Goal: Navigation & Orientation: Find specific page/section

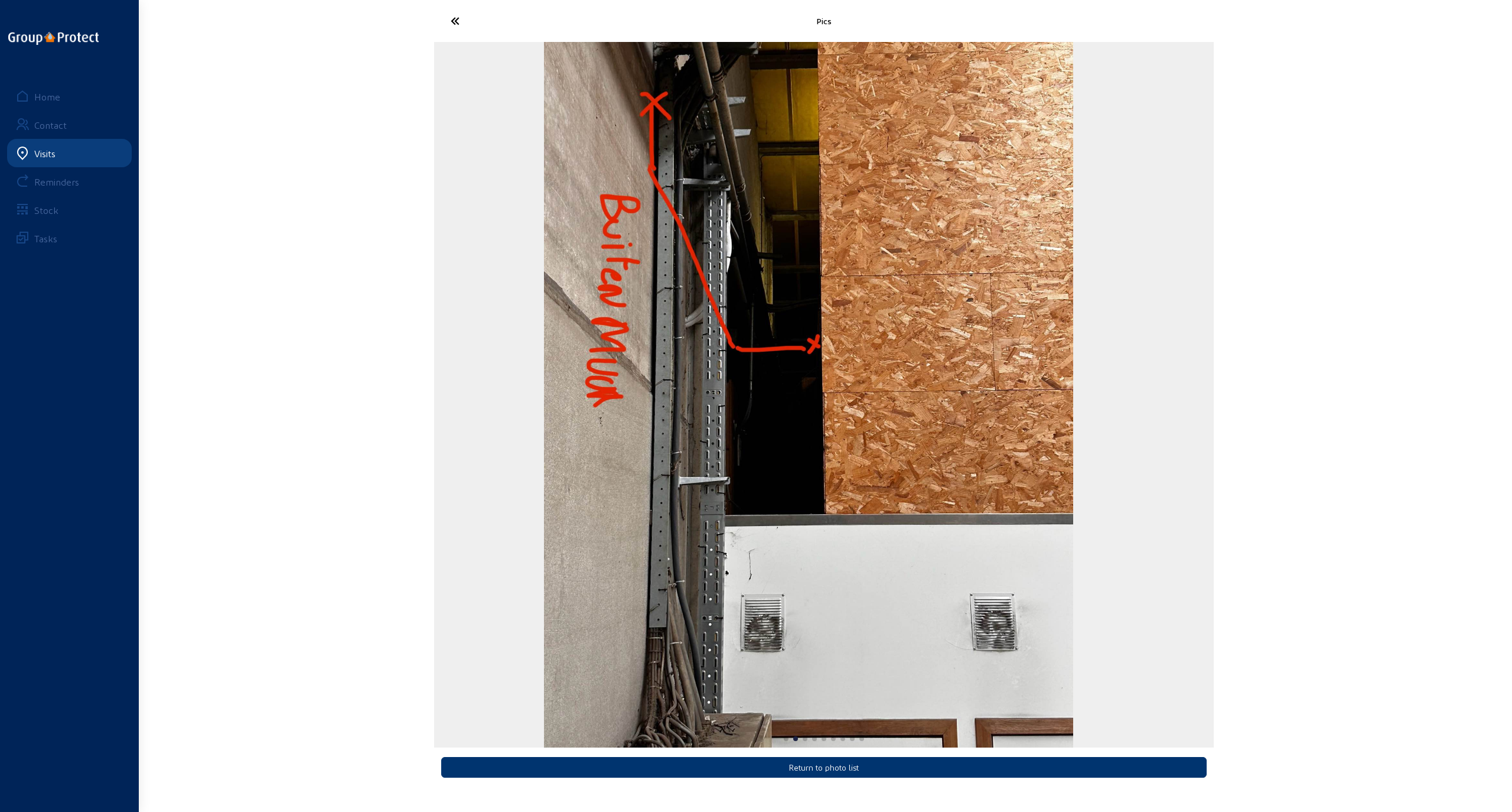
click at [543, 395] on img "2 / 9" at bounding box center [808, 395] width 529 height 705
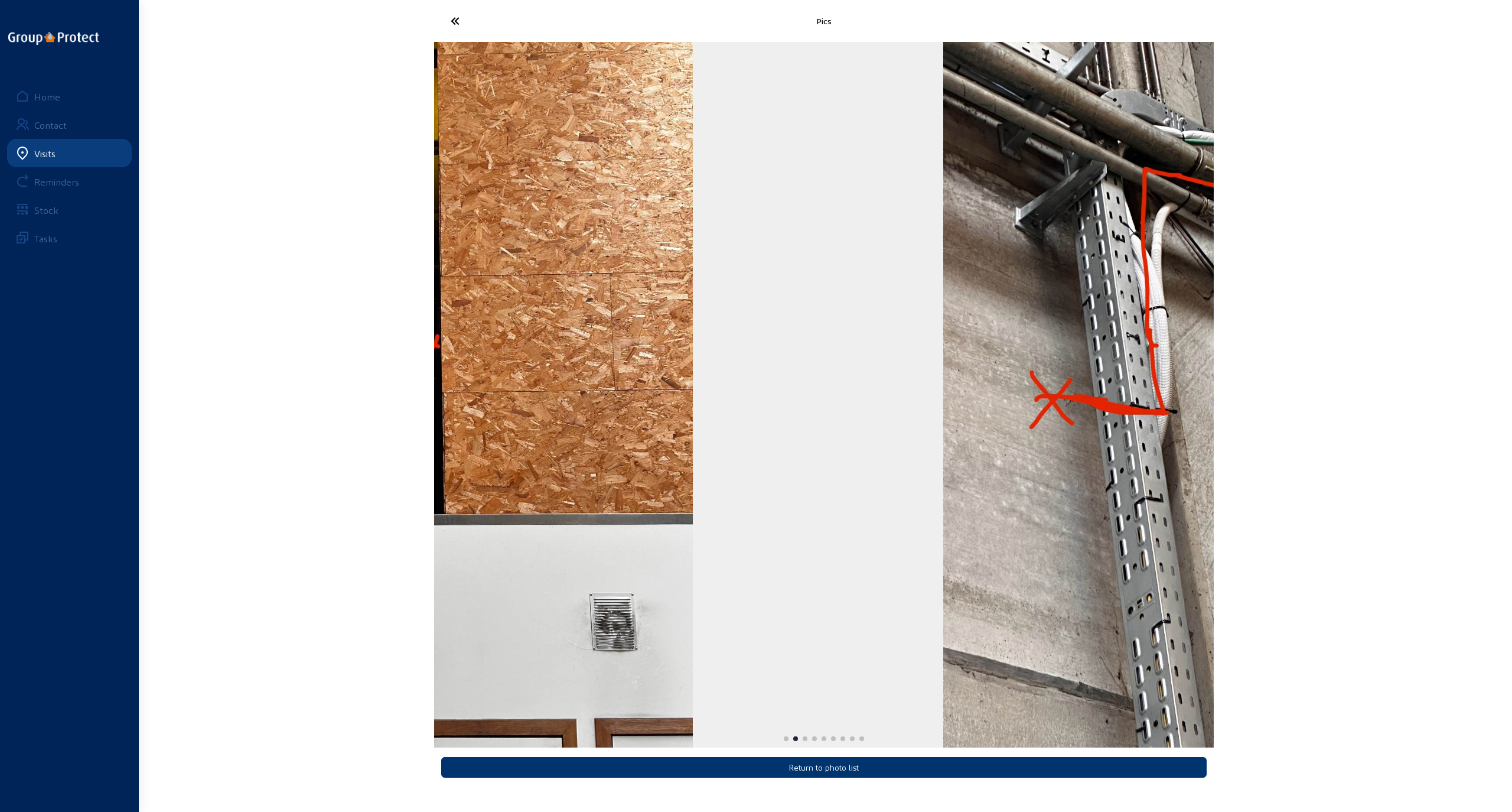
click at [557, 398] on img "2 / 9" at bounding box center [428, 395] width 529 height 705
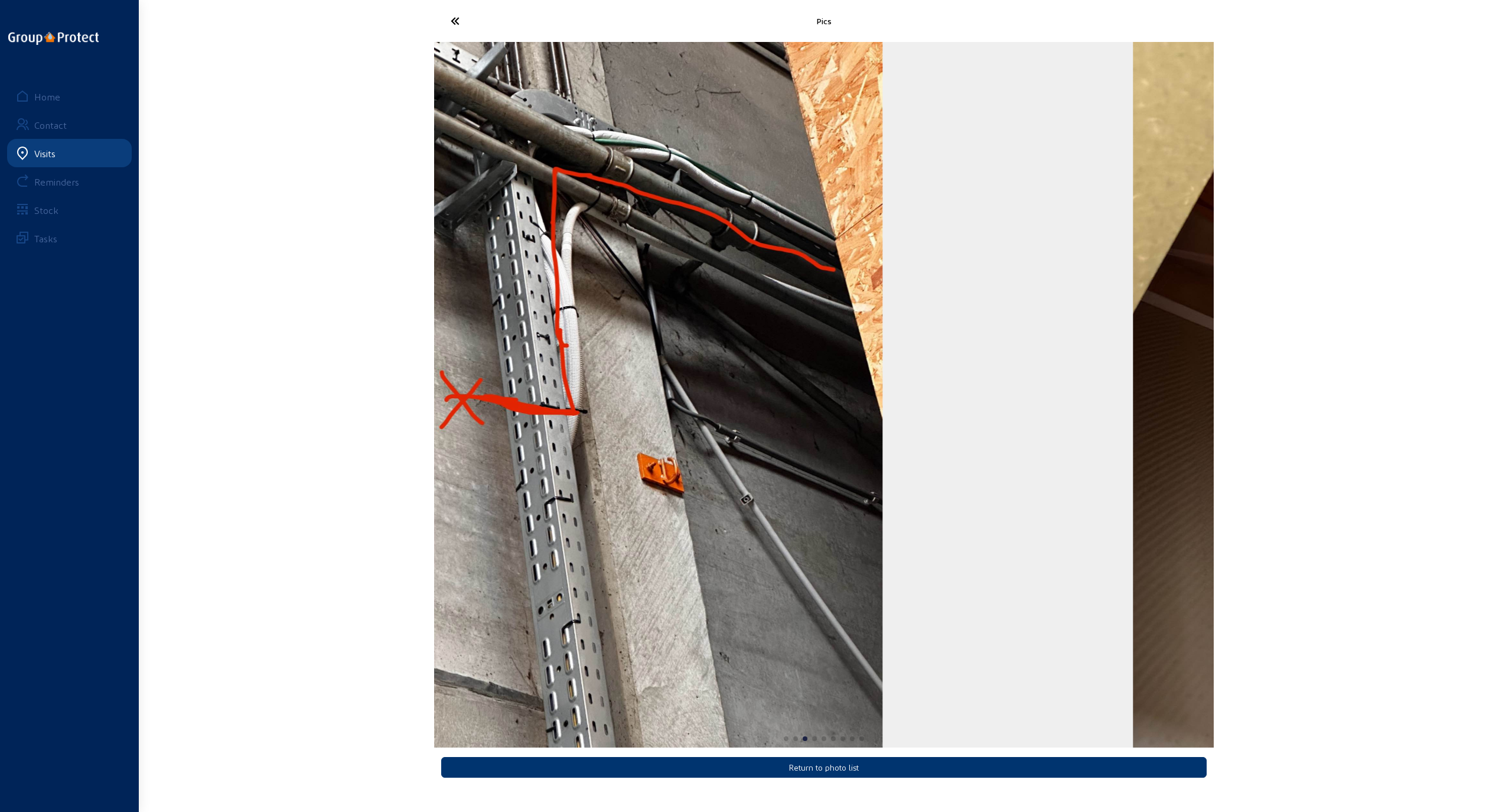
click at [428, 407] on div "Pics Return to photo list Home Contact Visits Reminders Stock Tasks" at bounding box center [756, 396] width 1512 height 792
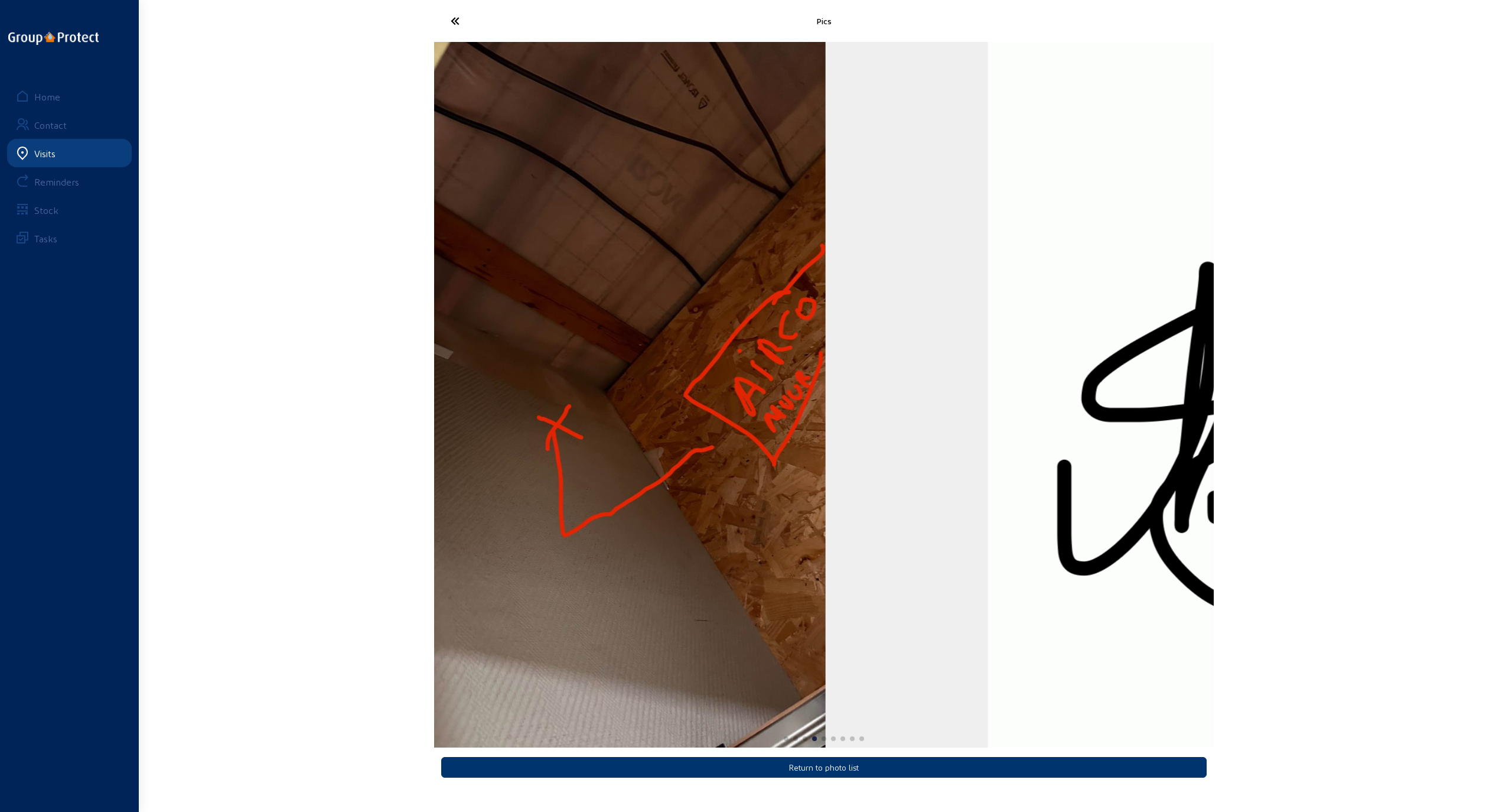
click at [534, 448] on img "4 / 9" at bounding box center [561, 395] width 529 height 705
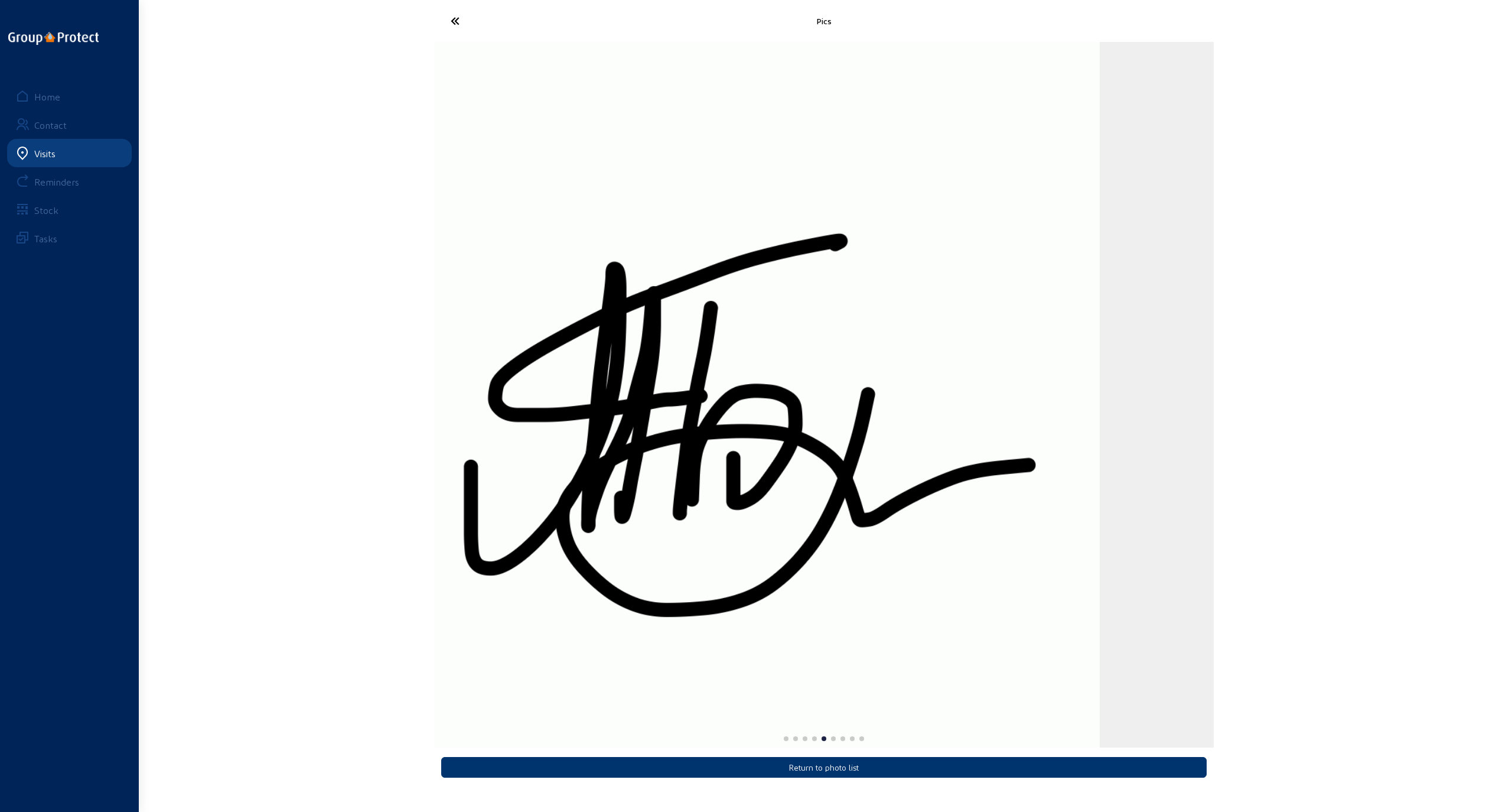
click at [449, 458] on img "5 / 9" at bounding box center [747, 395] width 705 height 705
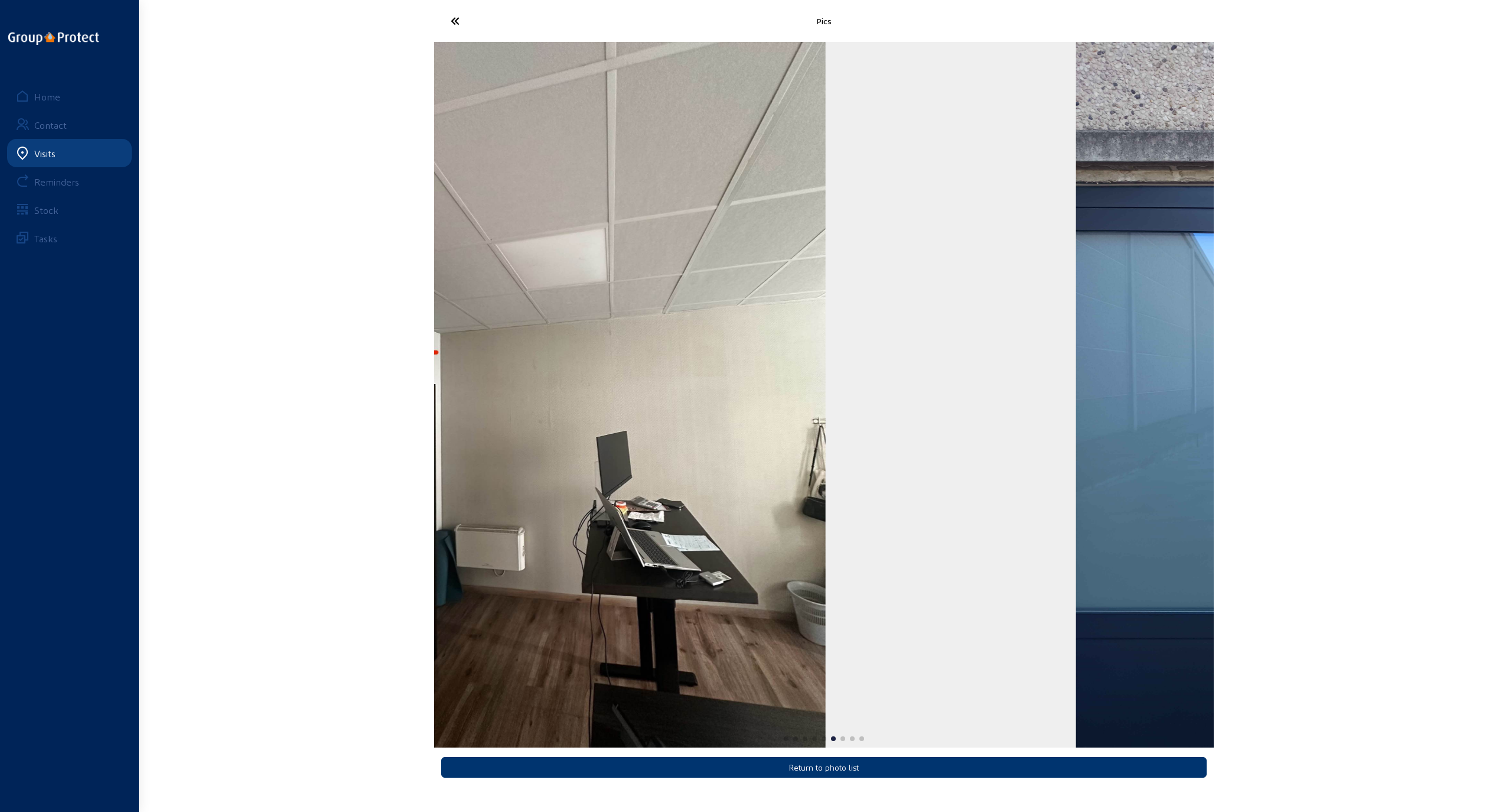
click at [581, 469] on img "6 / 9" at bounding box center [561, 395] width 529 height 705
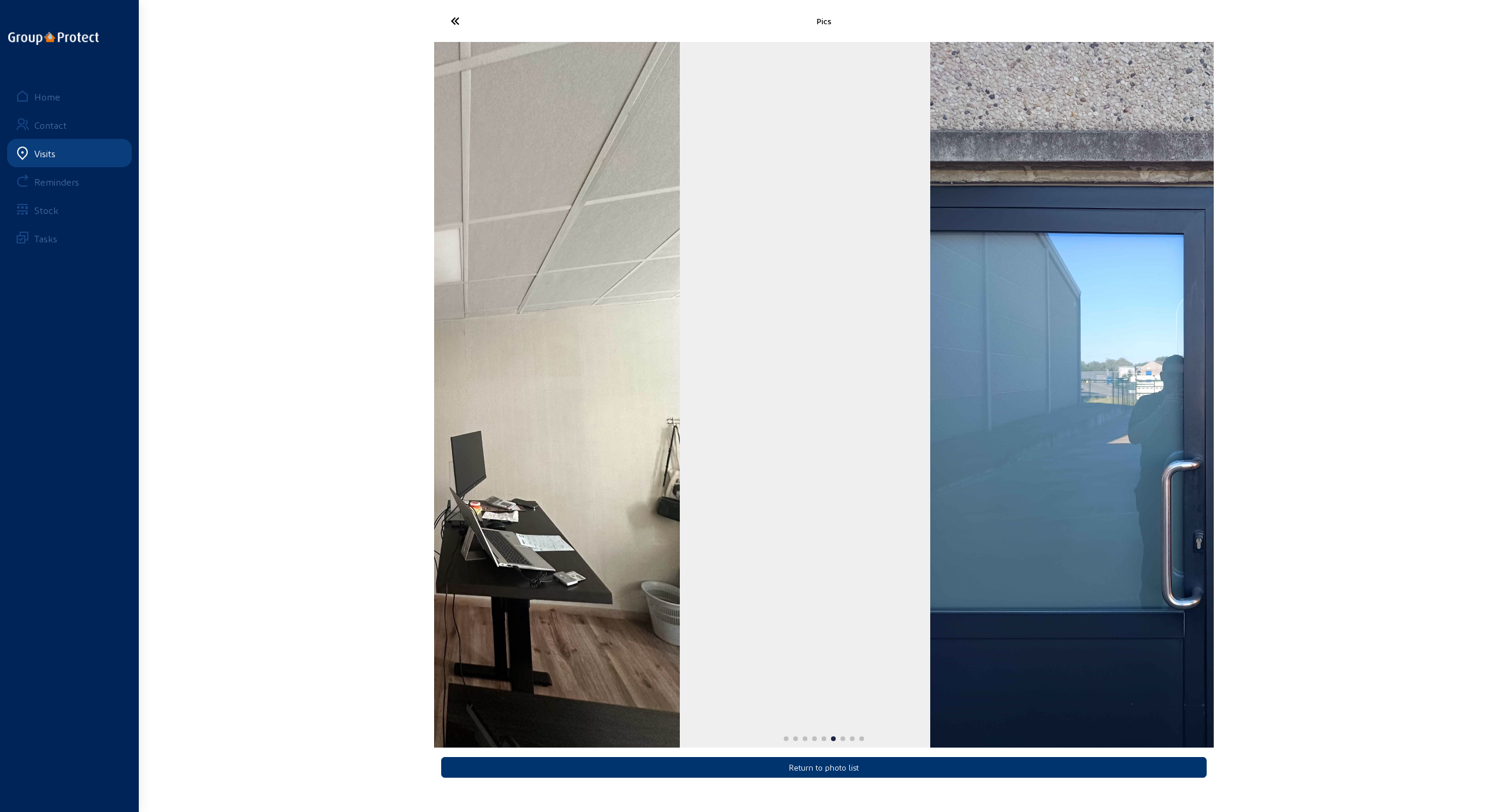
click at [449, 386] on img "6 / 9" at bounding box center [415, 395] width 529 height 705
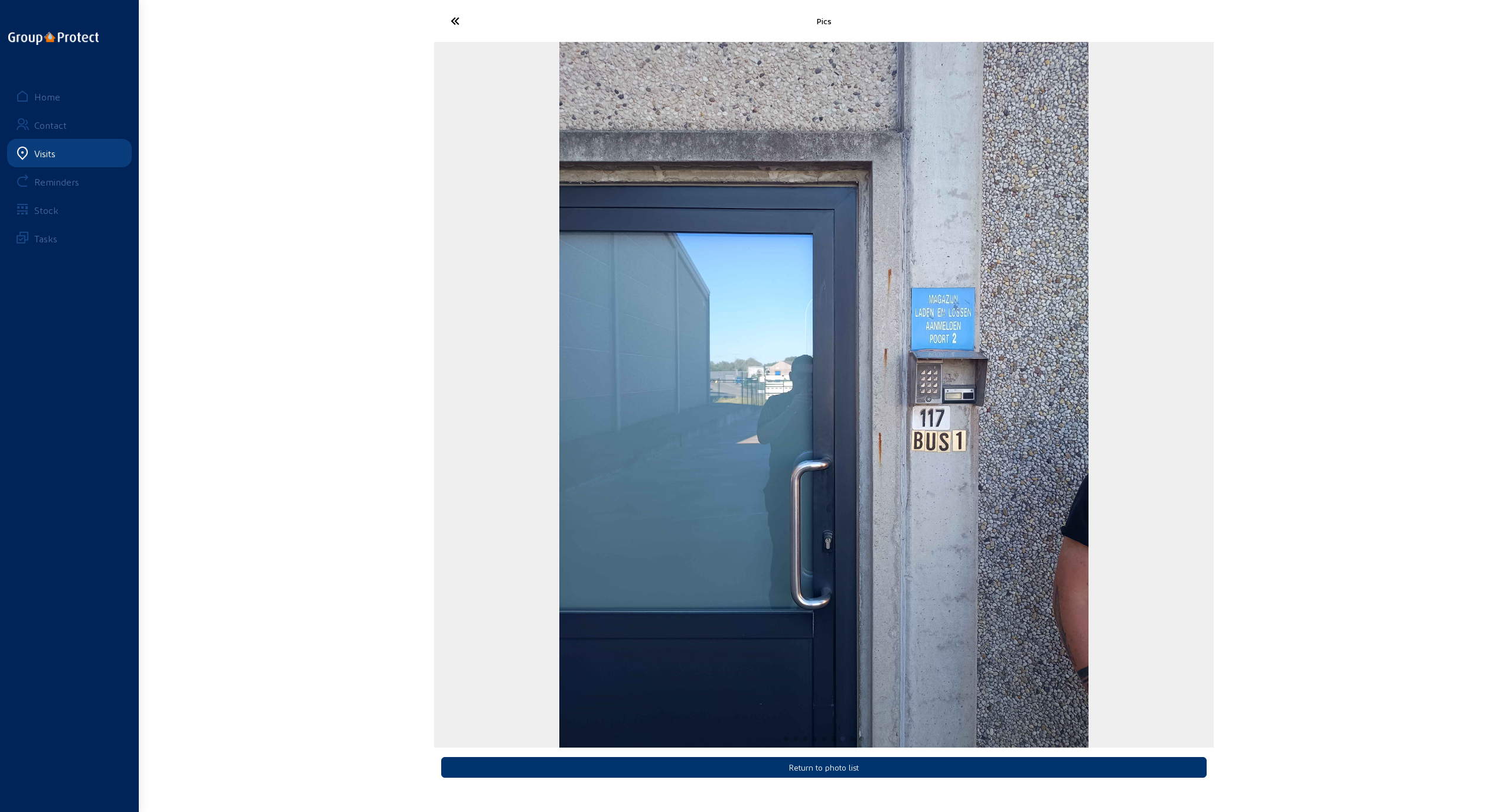
click at [289, 412] on div "Pics Return to photo list Home Contact Visits Reminders Stock Tasks" at bounding box center [756, 396] width 1512 height 792
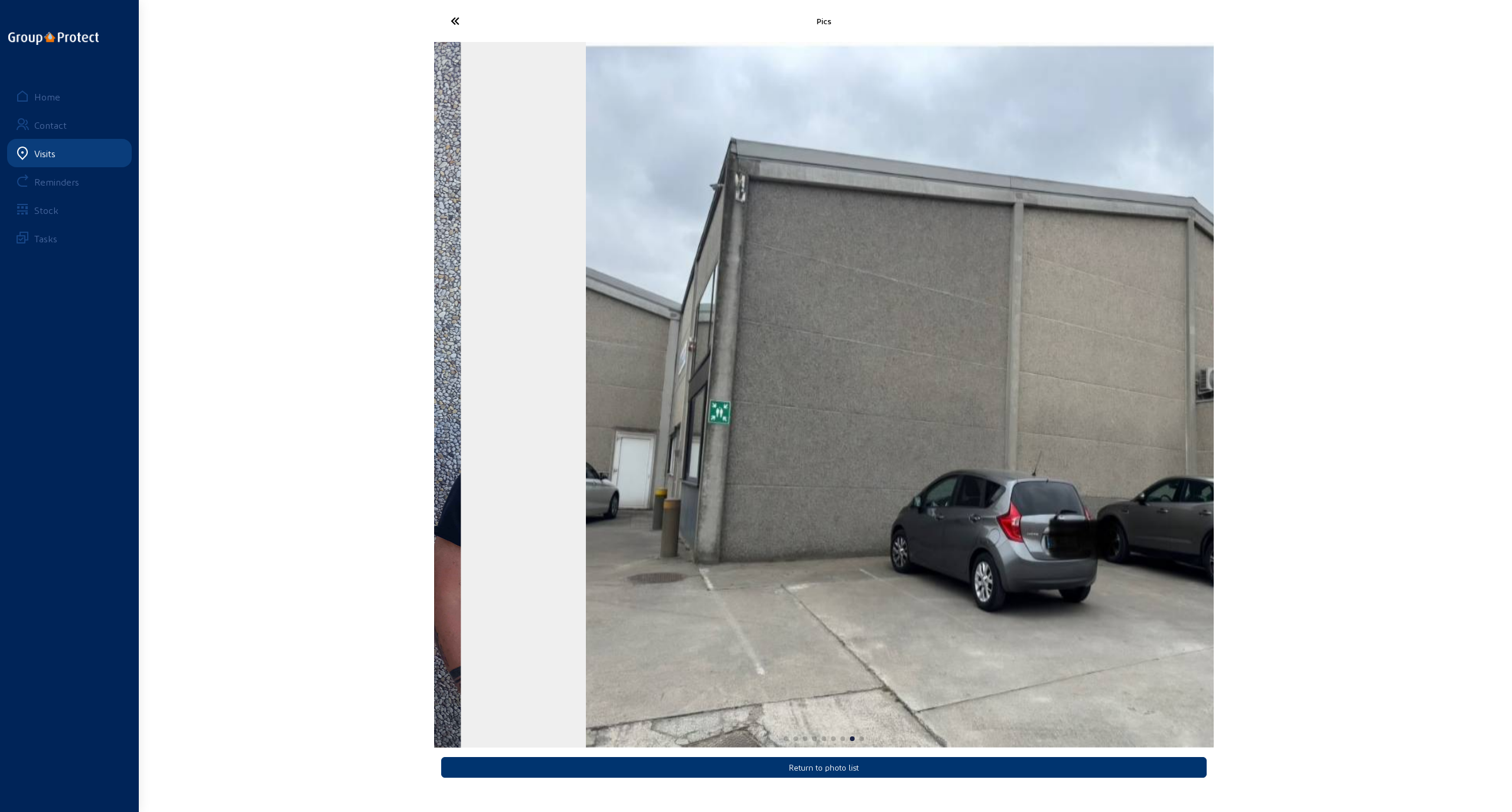
click at [1044, 434] on img "8 / 9" at bounding box center [975, 395] width 780 height 705
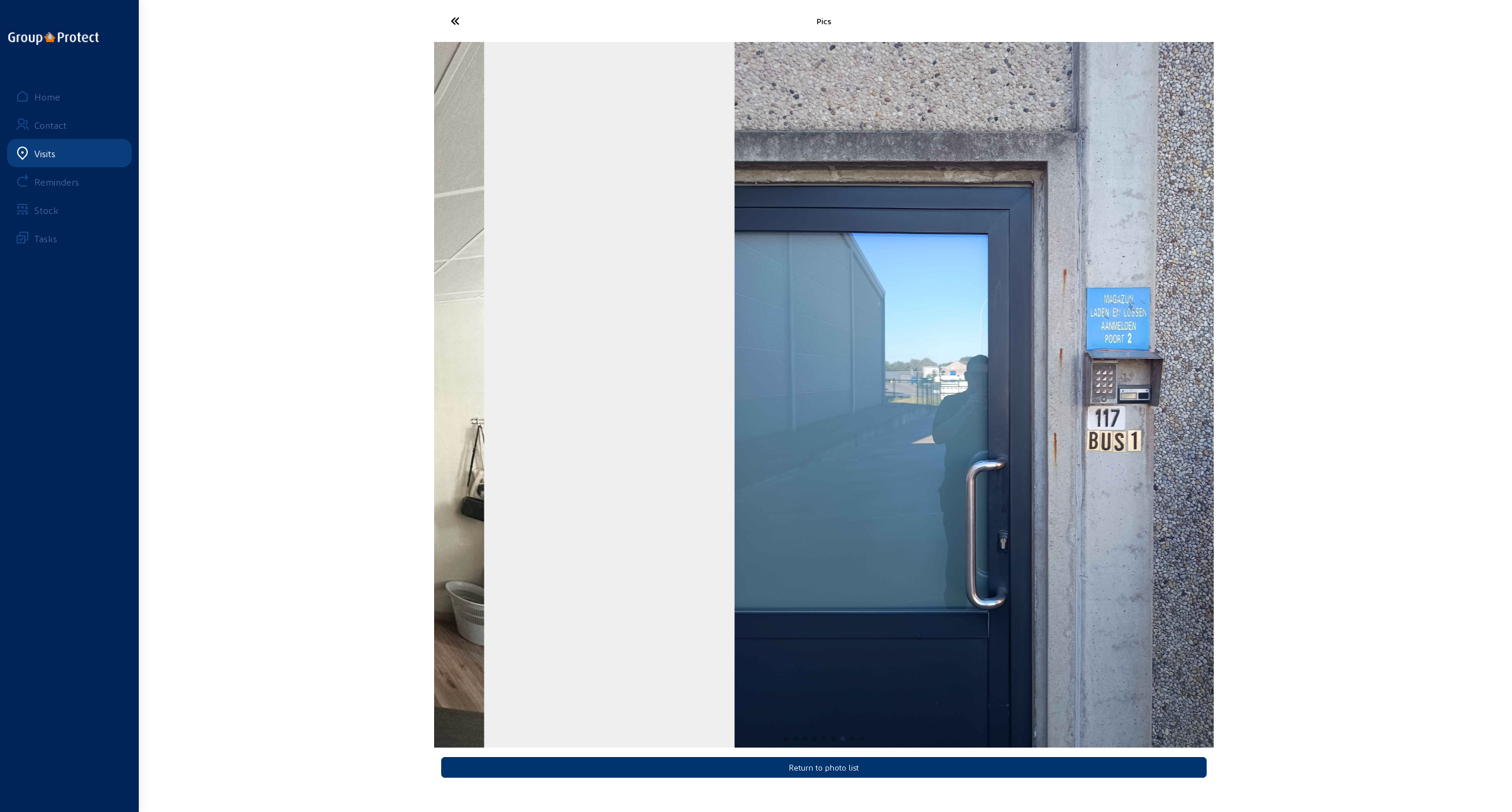
click at [978, 456] on img "7 / 9" at bounding box center [999, 395] width 529 height 705
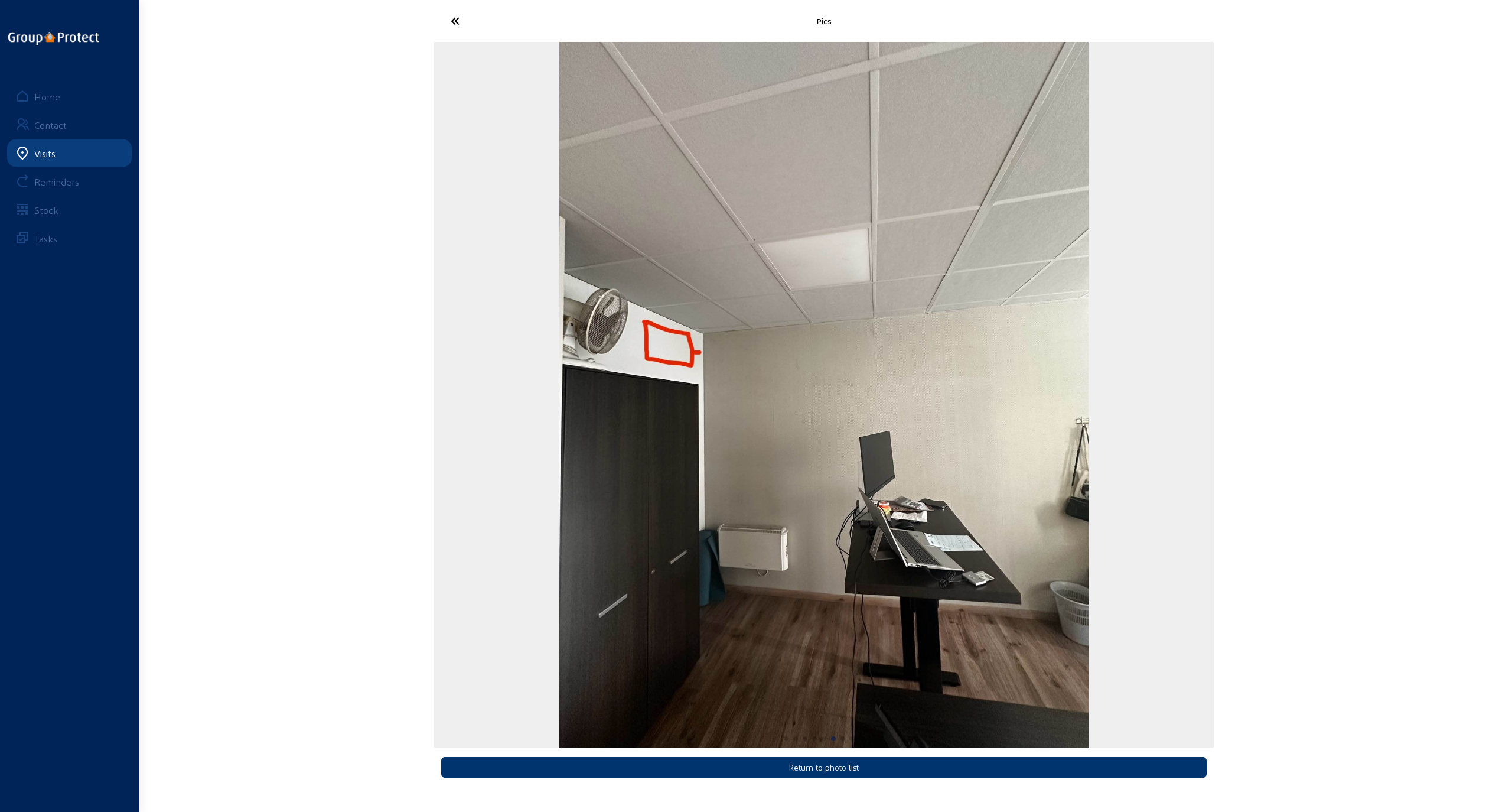
click at [1008, 458] on img "6 / 9" at bounding box center [824, 395] width 529 height 705
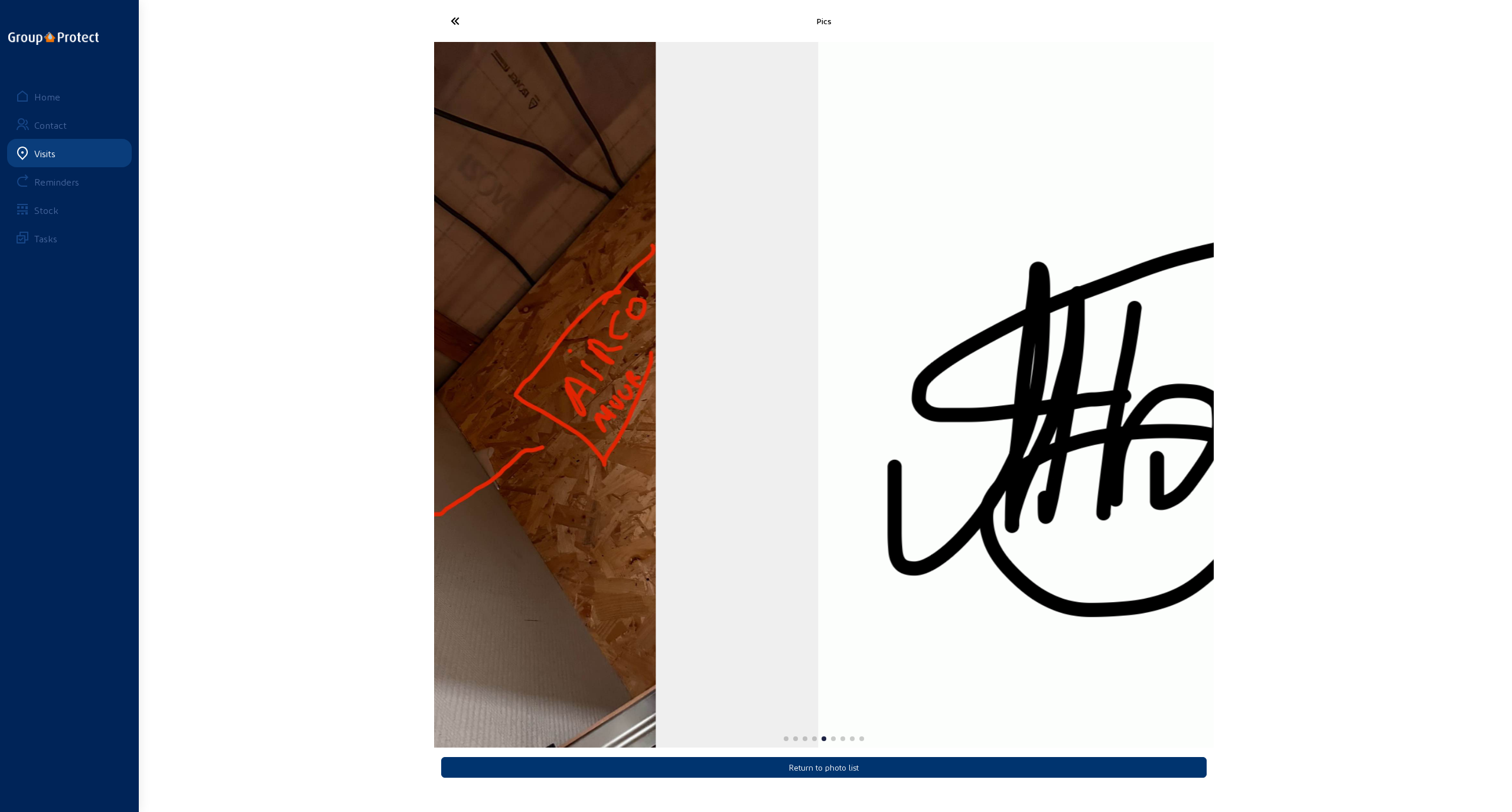
click at [1044, 458] on img "5 / 9" at bounding box center [1170, 395] width 705 height 705
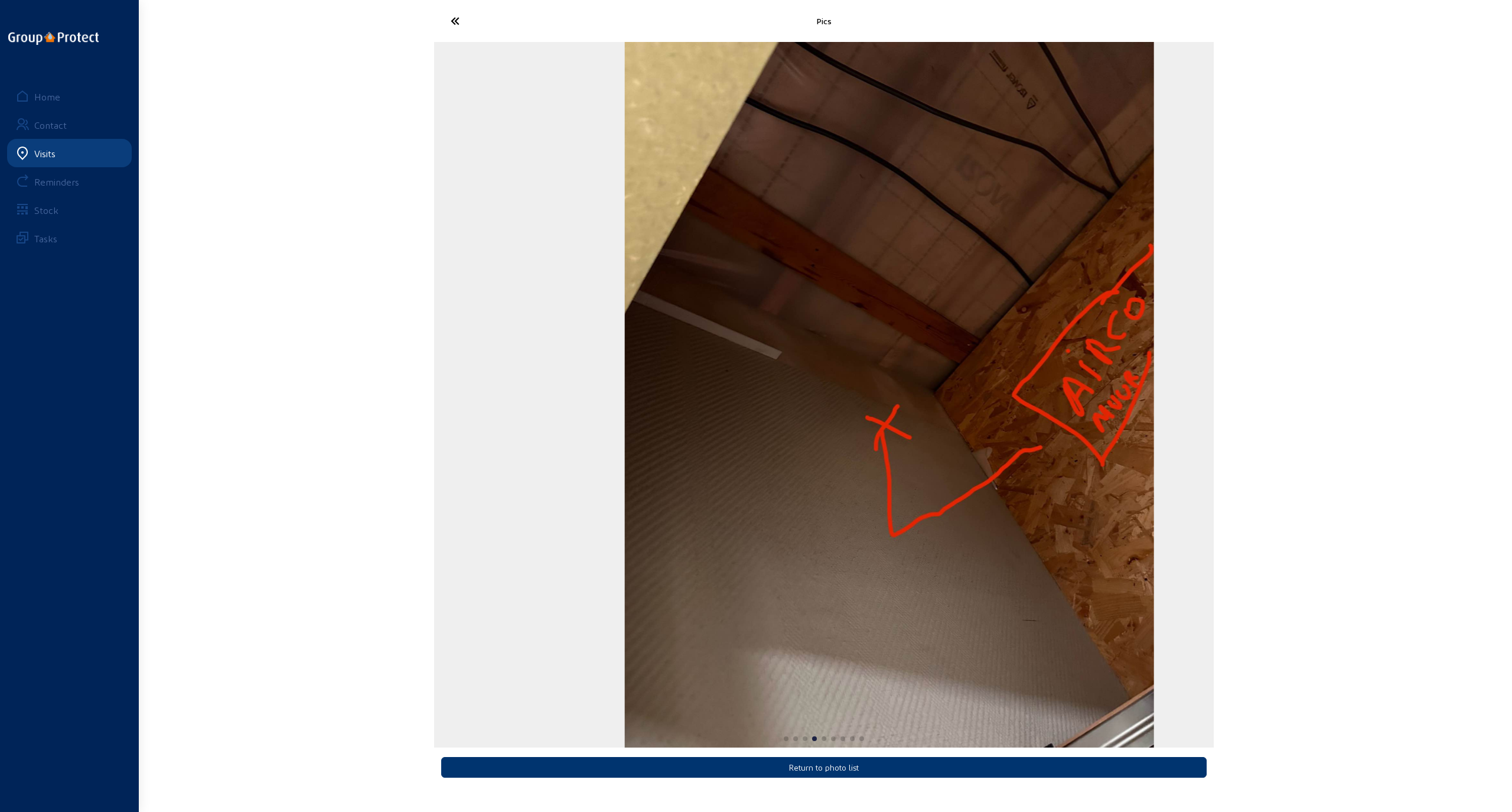
click at [1042, 458] on img "4 / 9" at bounding box center [889, 395] width 529 height 705
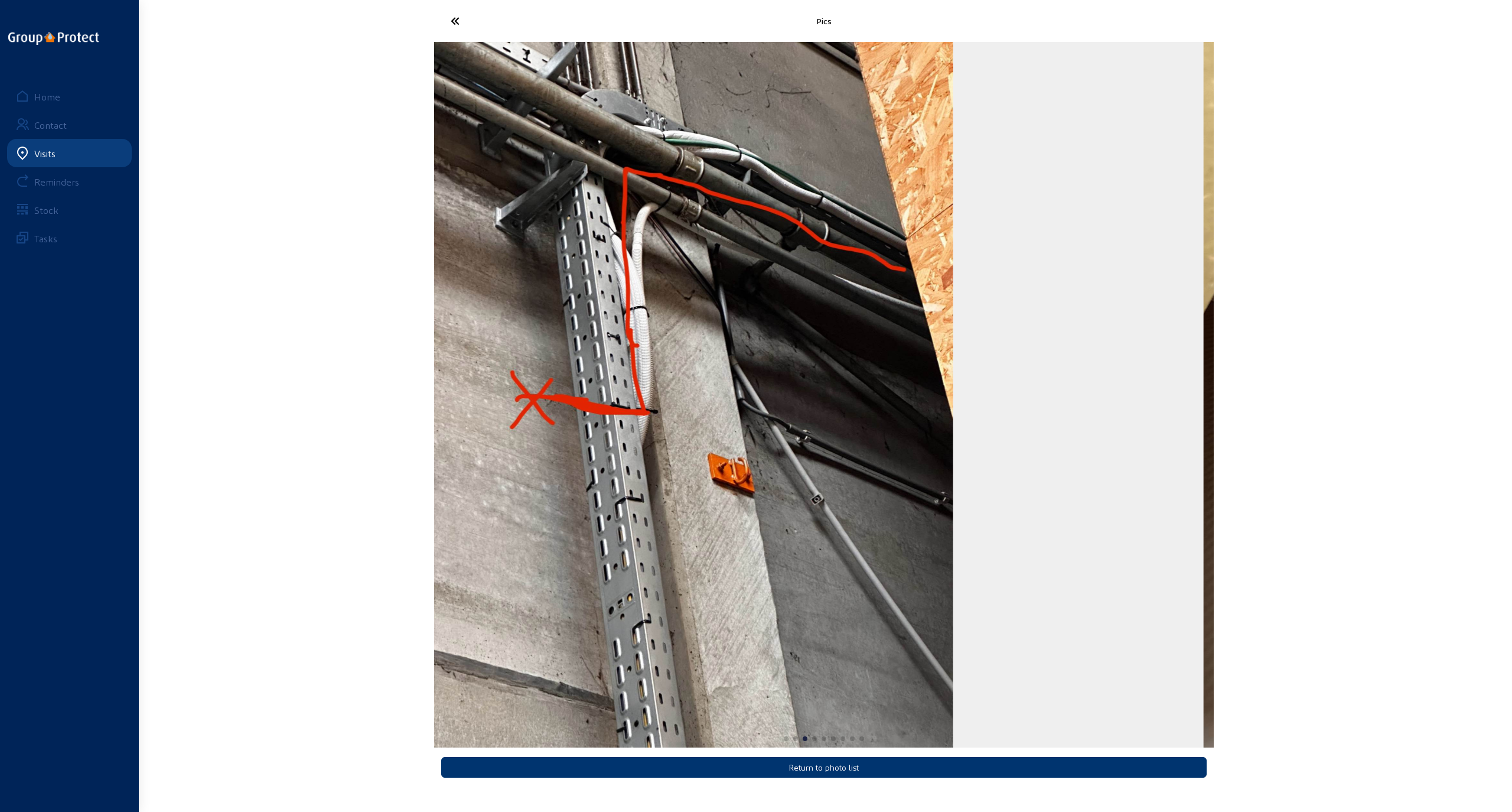
click at [355, 435] on div "Pics Return to photo list Home Contact Visits Reminders Stock Tasks" at bounding box center [756, 396] width 1512 height 792
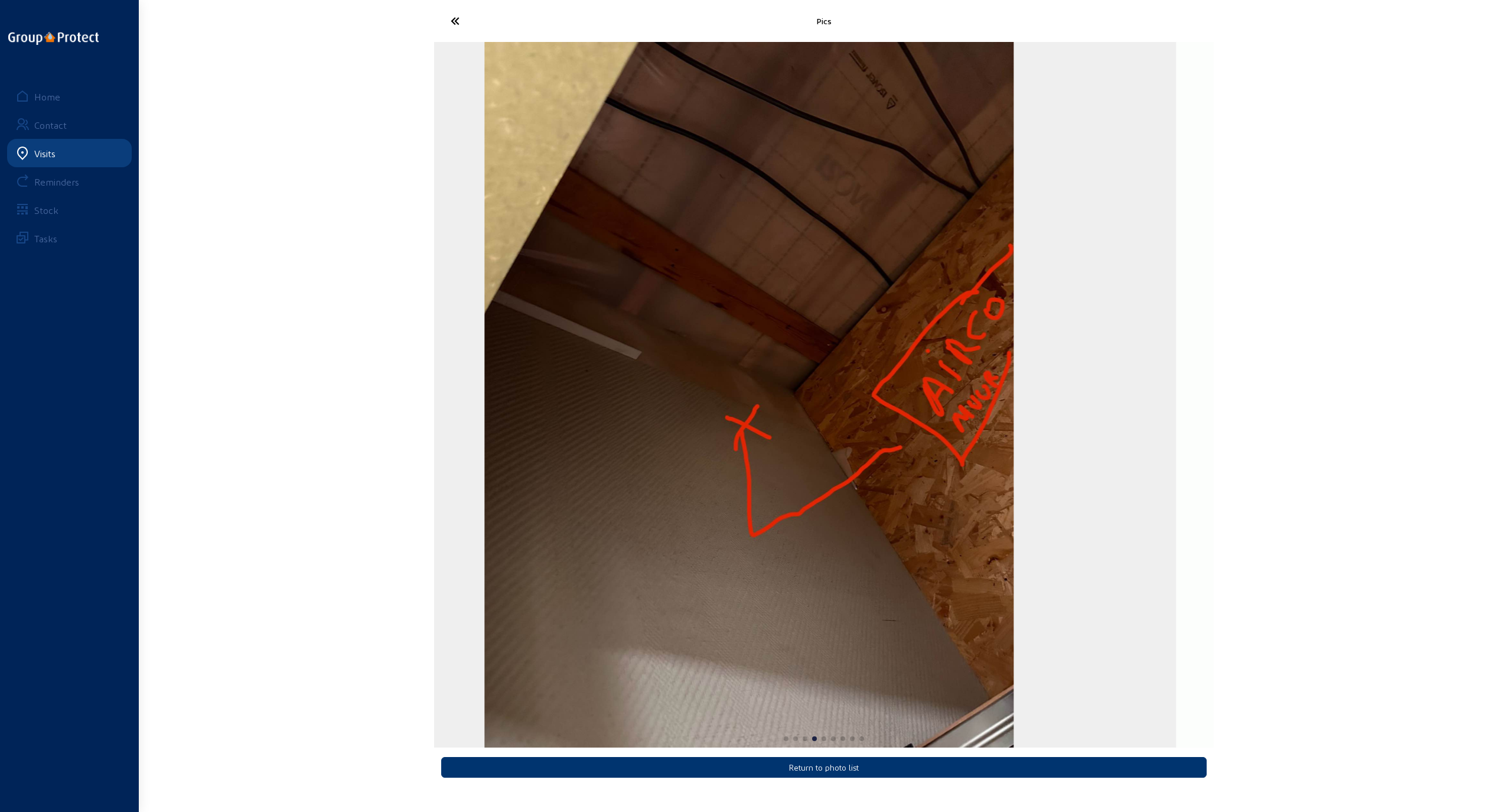
click at [485, 434] on img "4 / 9" at bounding box center [749, 395] width 529 height 705
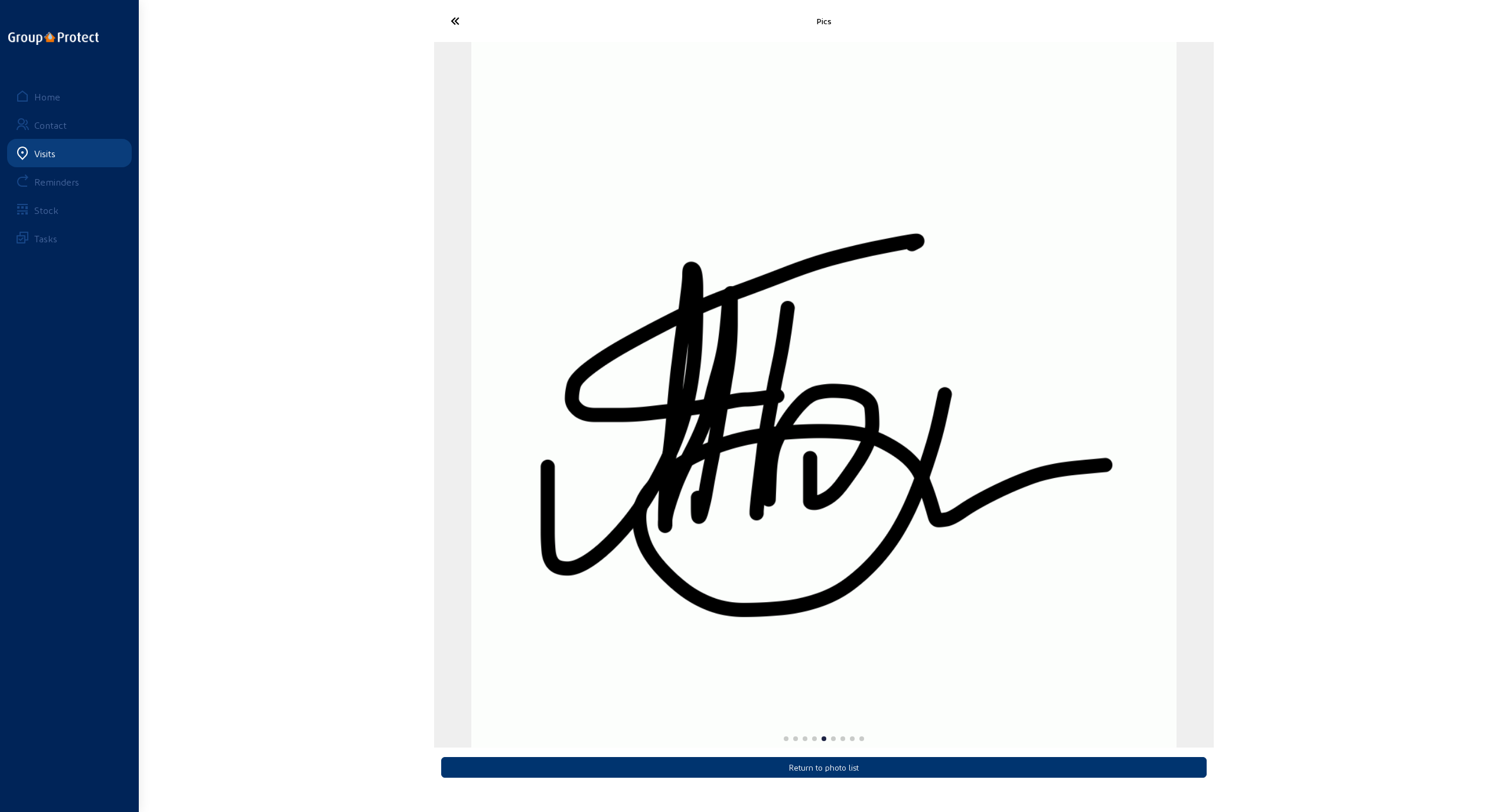
click at [471, 453] on img "5 / 9" at bounding box center [824, 395] width 705 height 705
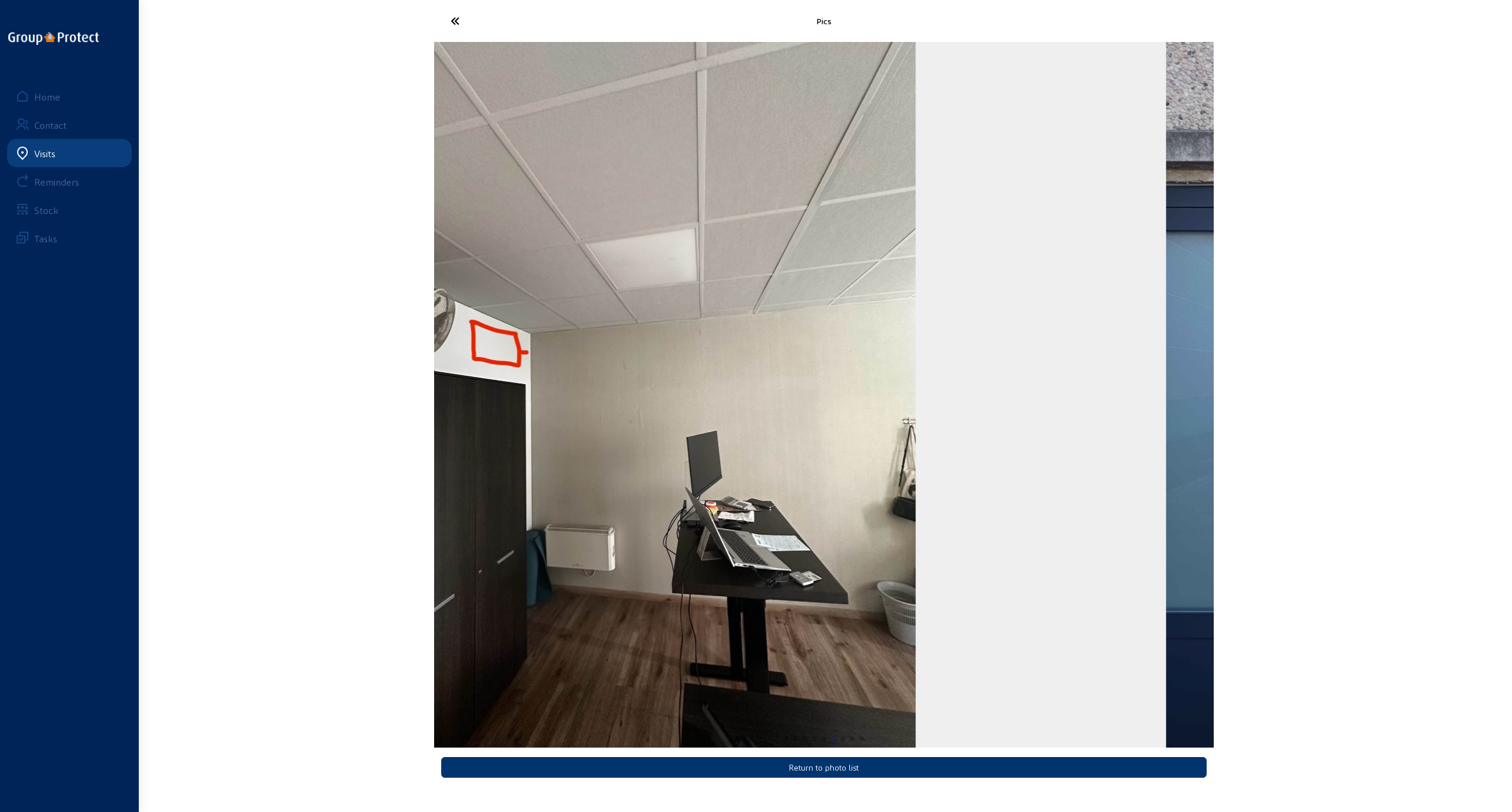
click at [549, 454] on img "6 / 9" at bounding box center [651, 395] width 529 height 705
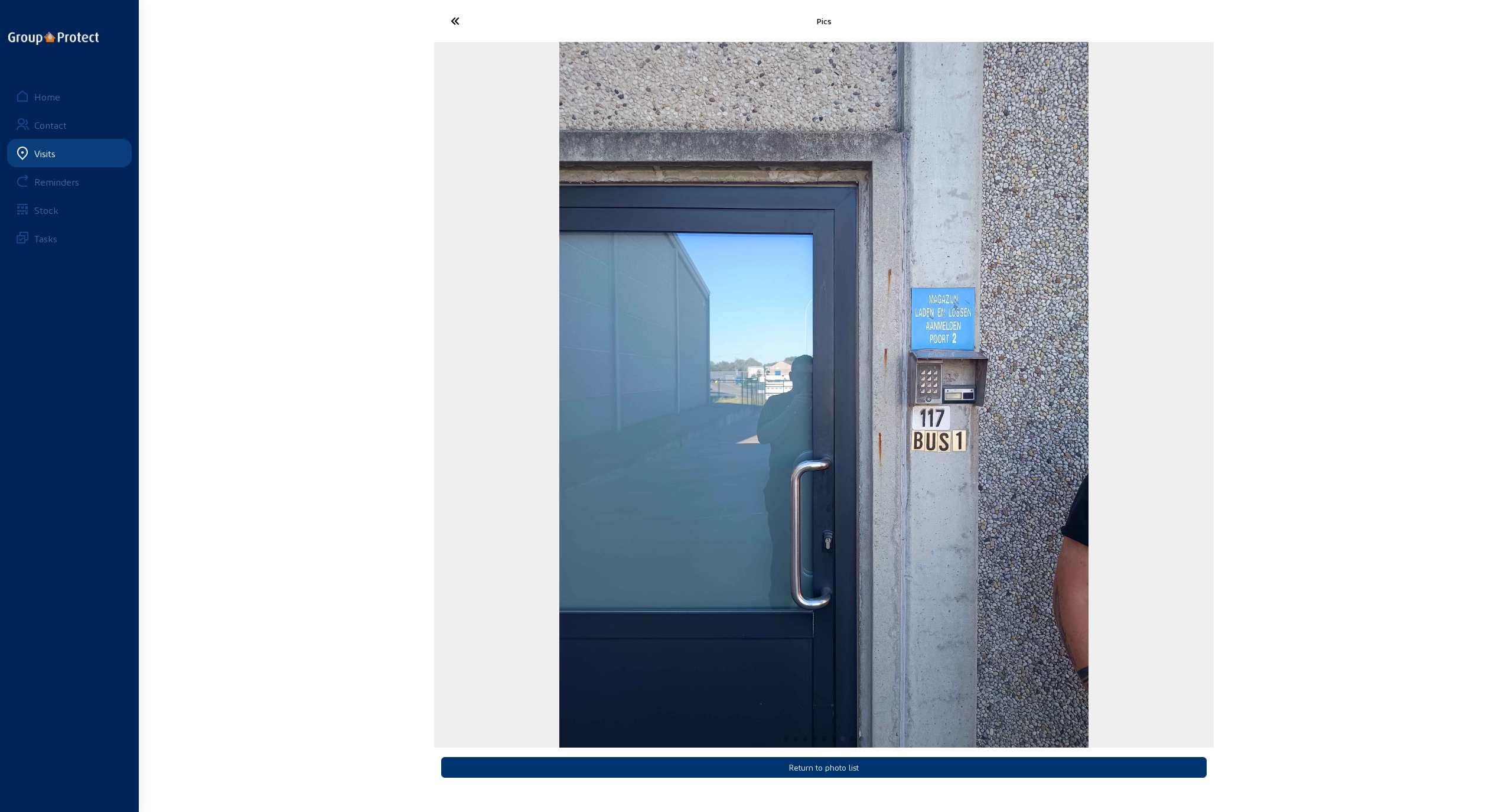
click at [559, 459] on img "7 / 9" at bounding box center [824, 395] width 529 height 705
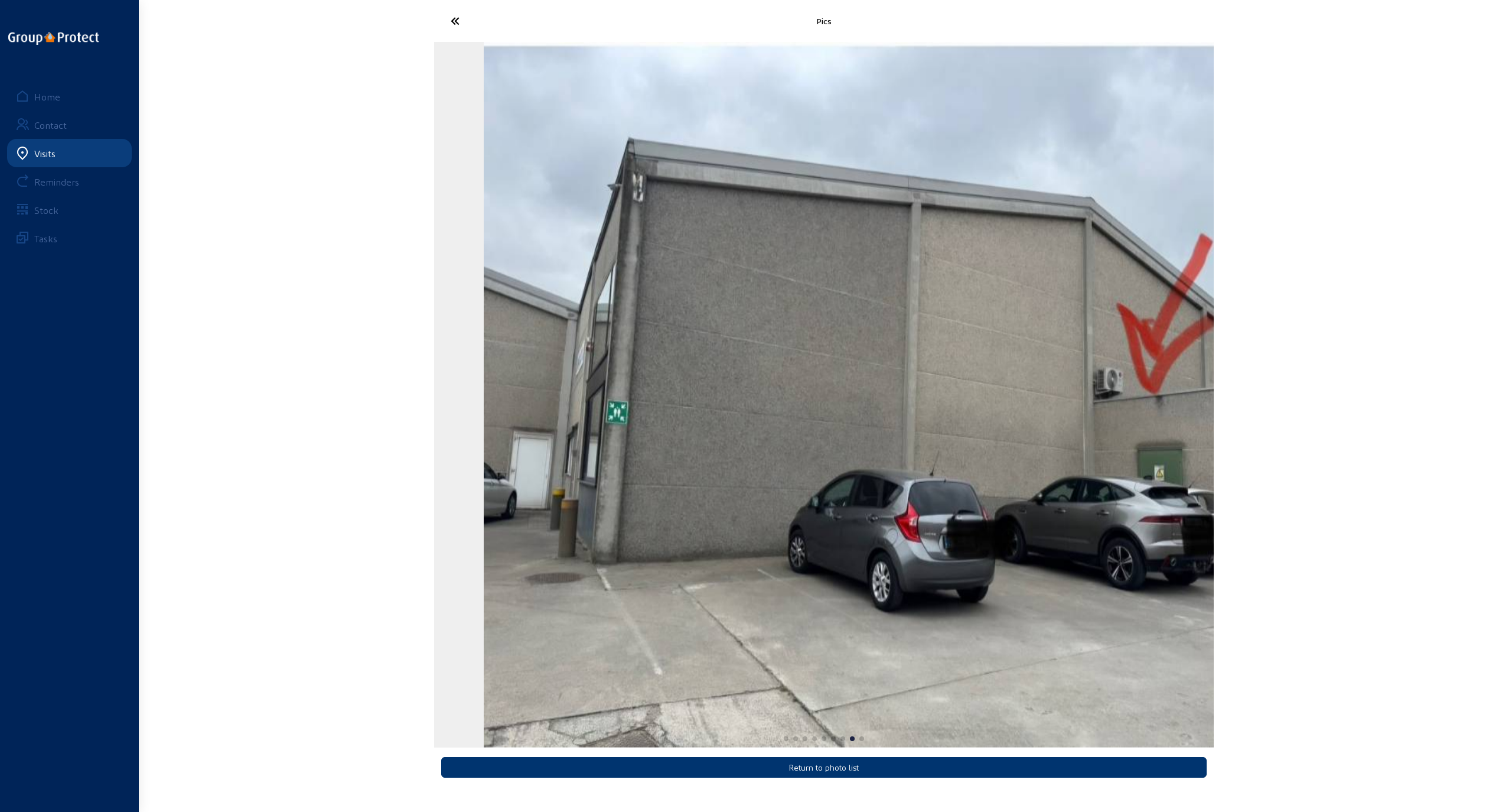
click at [1044, 399] on img "8 / 9" at bounding box center [874, 395] width 780 height 705
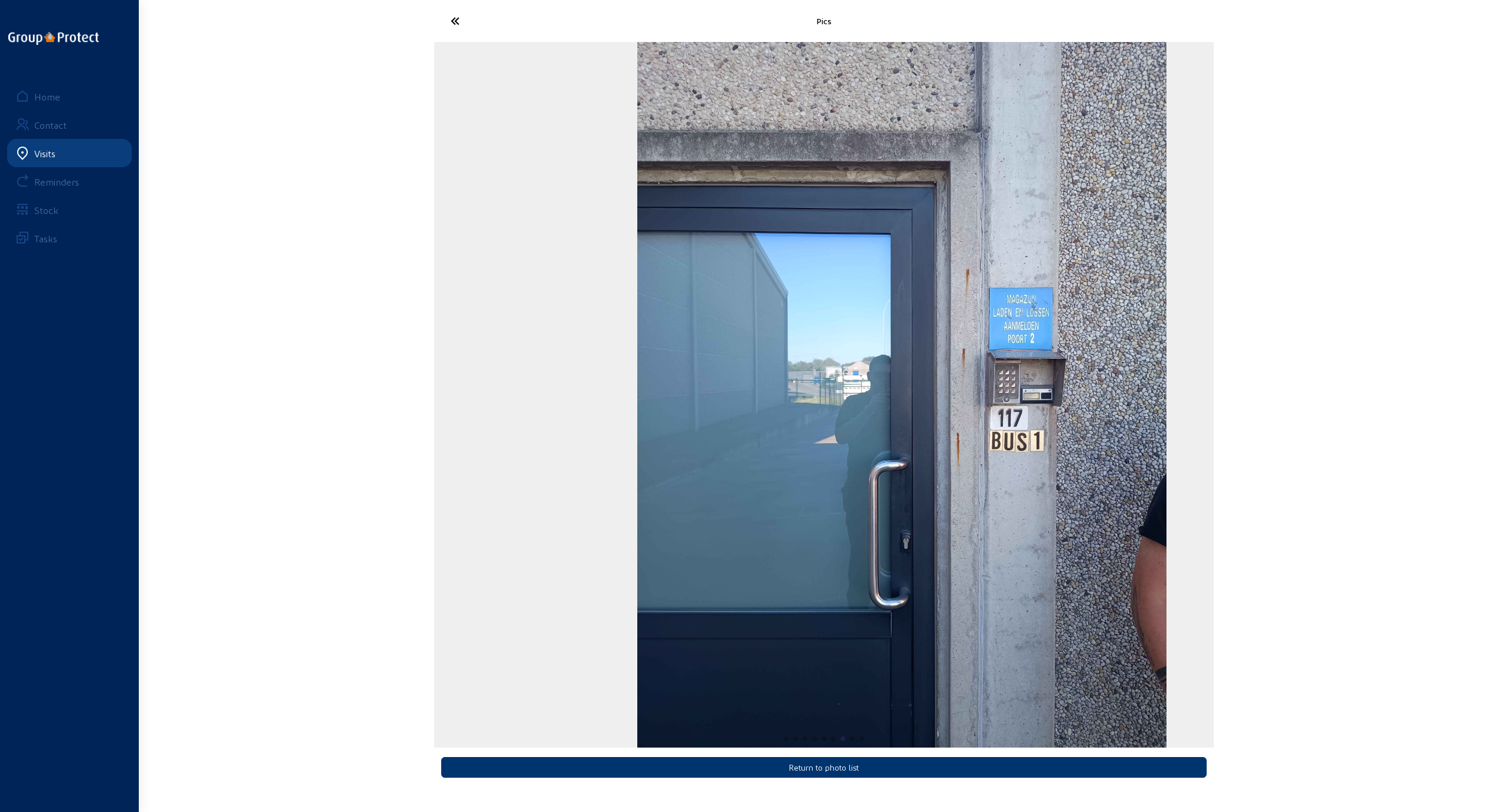
click at [1044, 413] on img "7 / 9" at bounding box center [902, 395] width 529 height 705
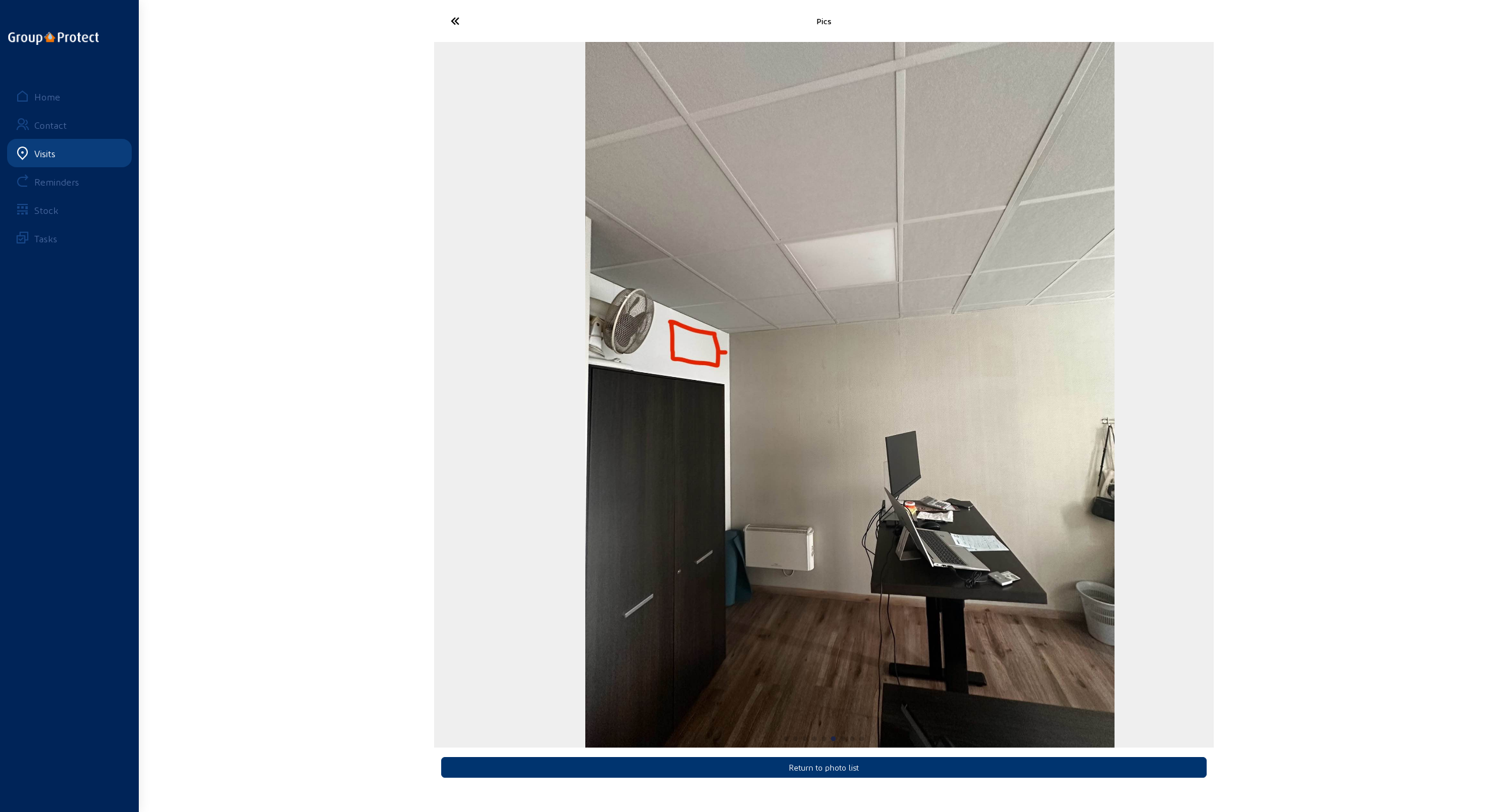
click at [1044, 416] on img "6 / 9" at bounding box center [850, 395] width 529 height 705
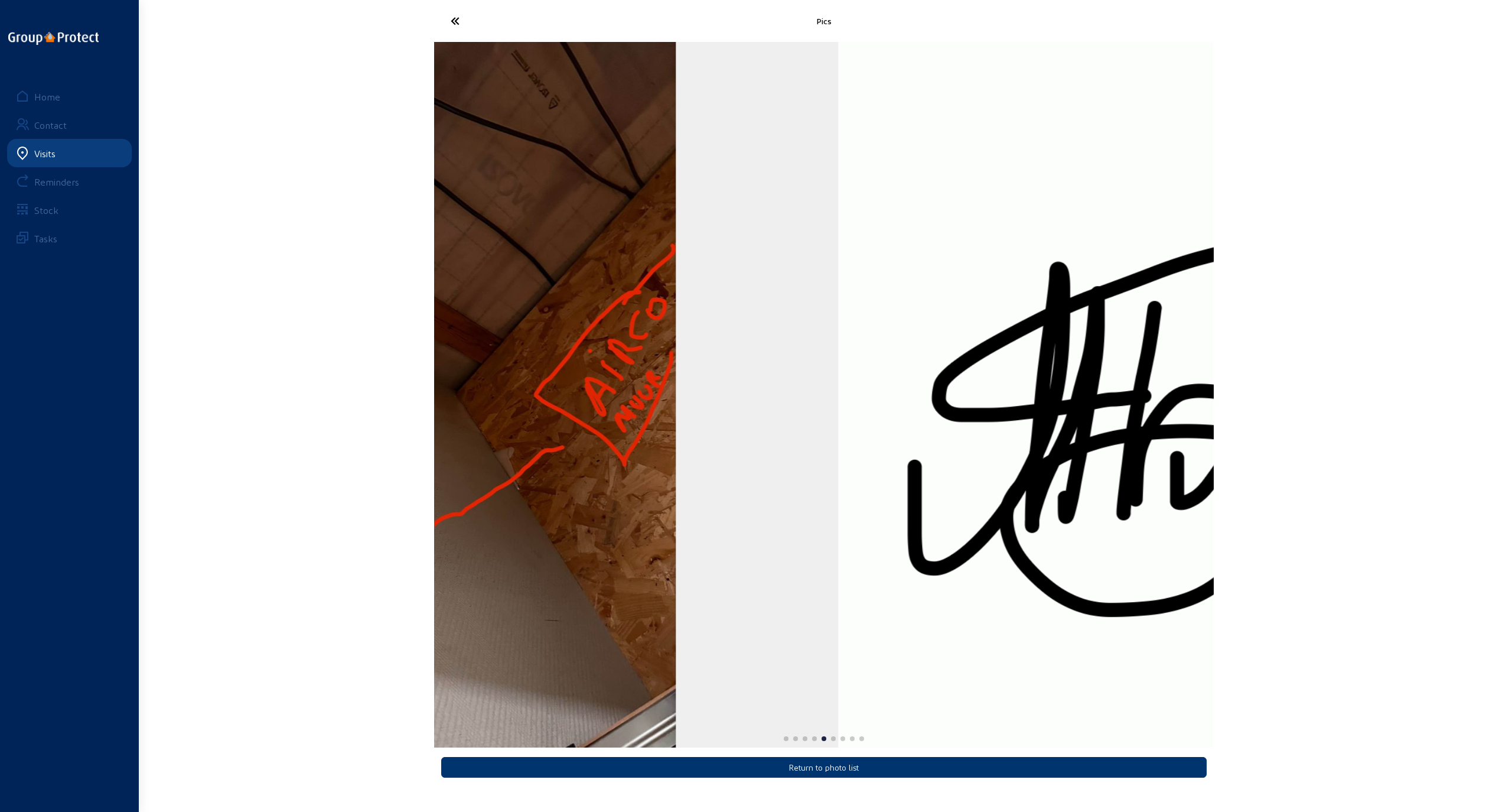
click at [1044, 438] on img "5 / 9" at bounding box center [1191, 395] width 705 height 705
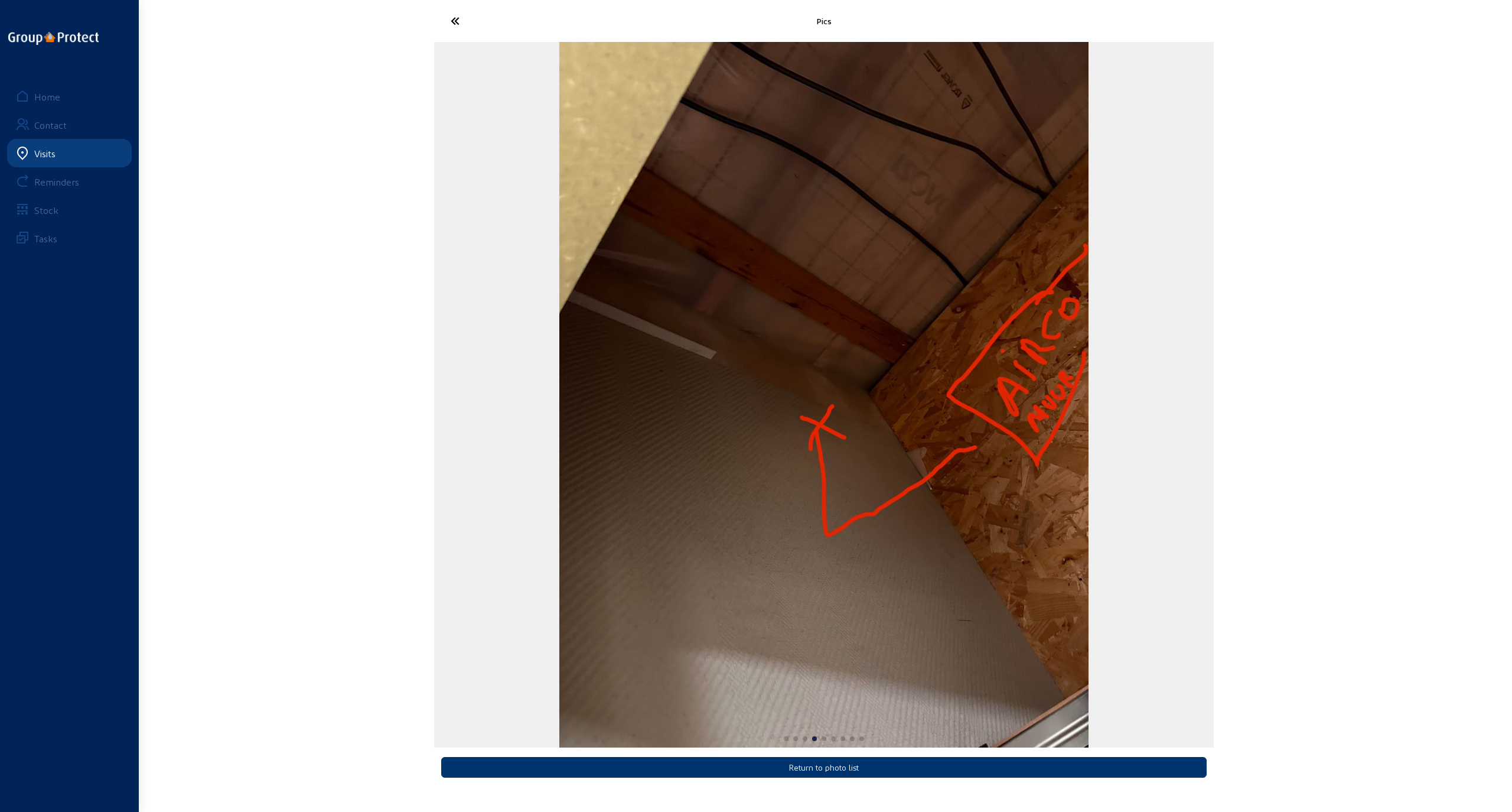
click at [1044, 428] on img "4 / 9" at bounding box center [824, 395] width 529 height 705
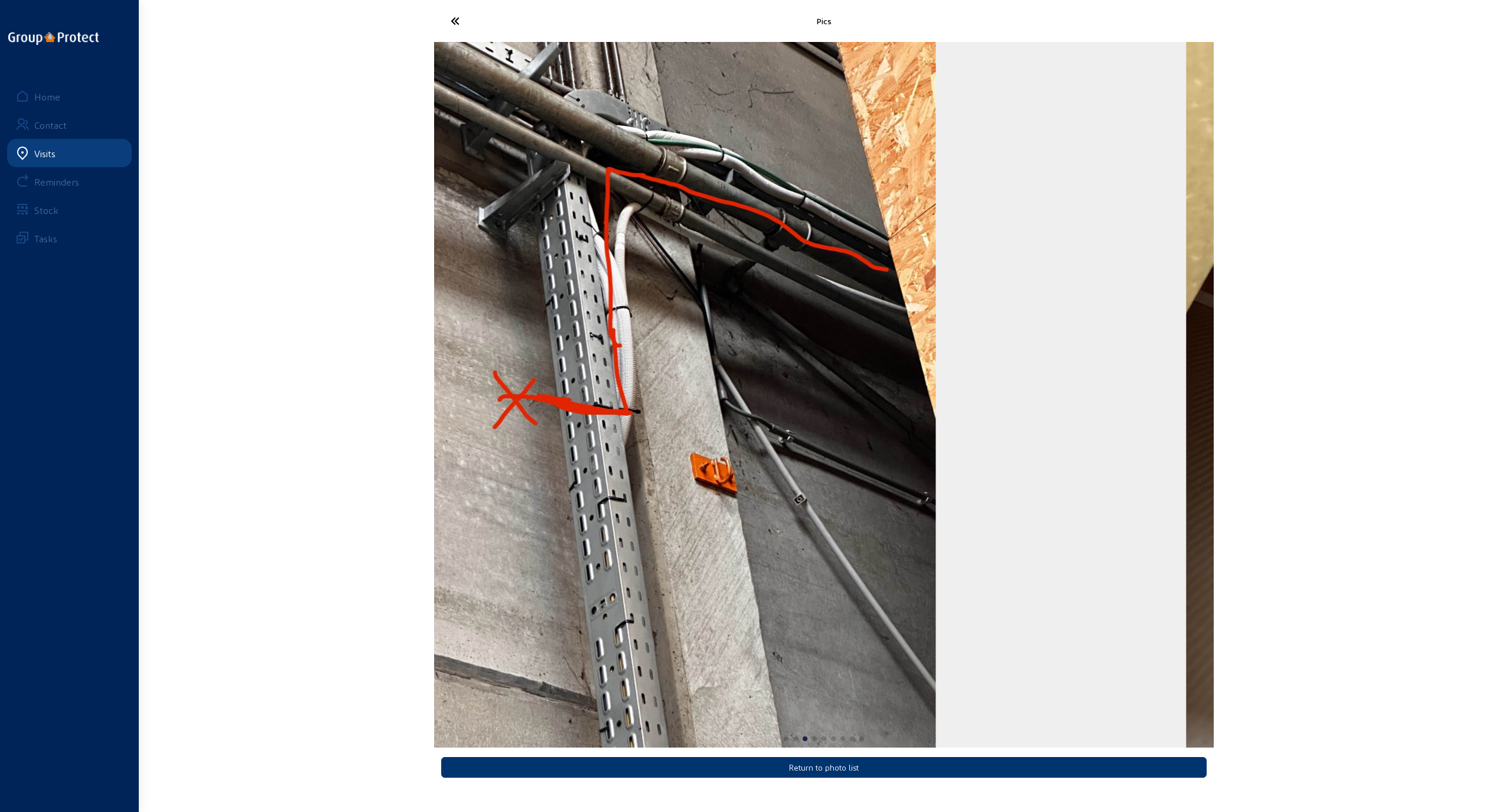
click at [589, 396] on img "3 / 9" at bounding box center [671, 395] width 529 height 705
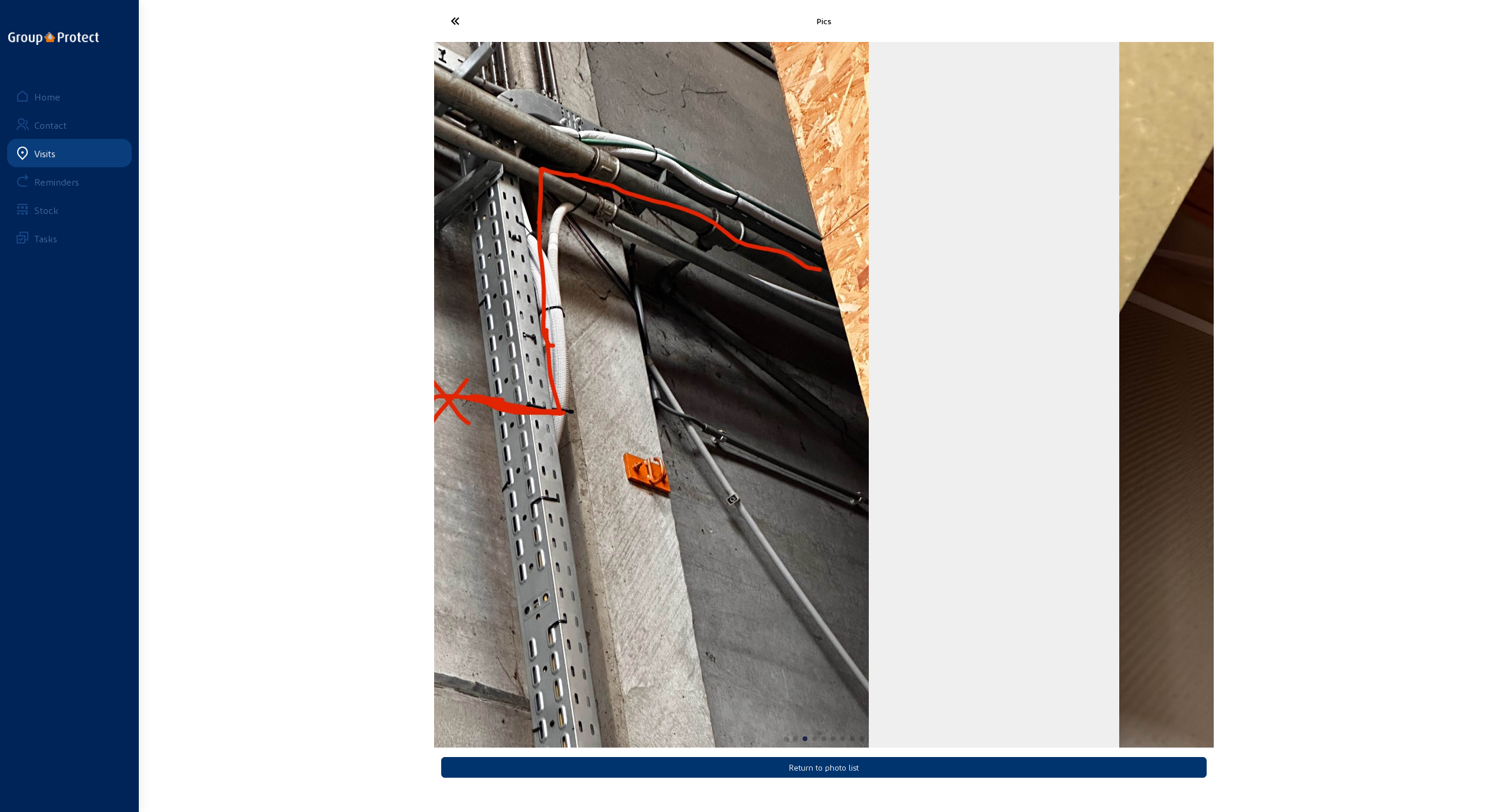
click at [430, 402] on div "Pics Return to photo list Home Contact Visits Reminders Stock Tasks" at bounding box center [756, 396] width 1512 height 792
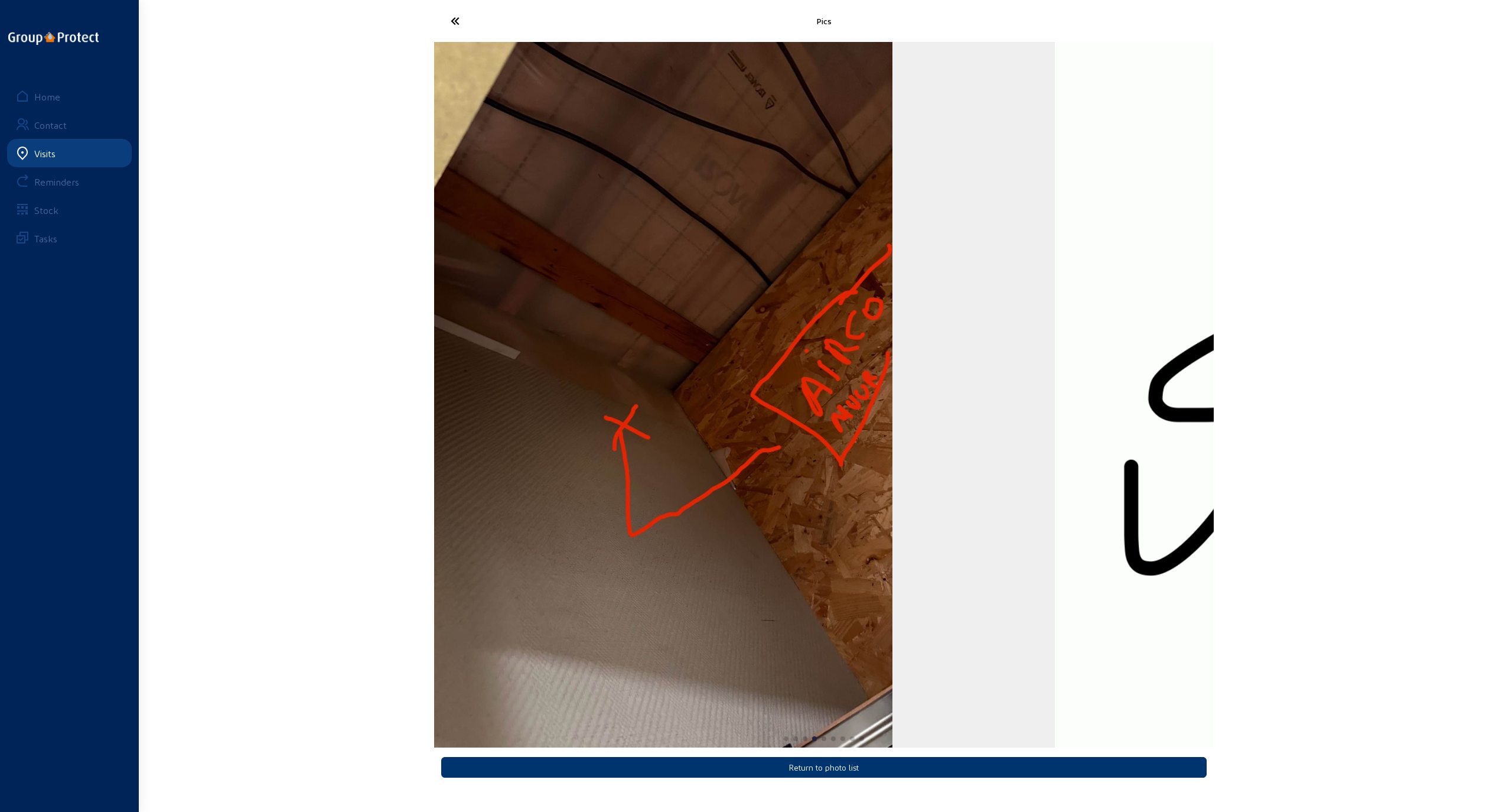
click at [543, 400] on img "4 / 9" at bounding box center [628, 395] width 529 height 705
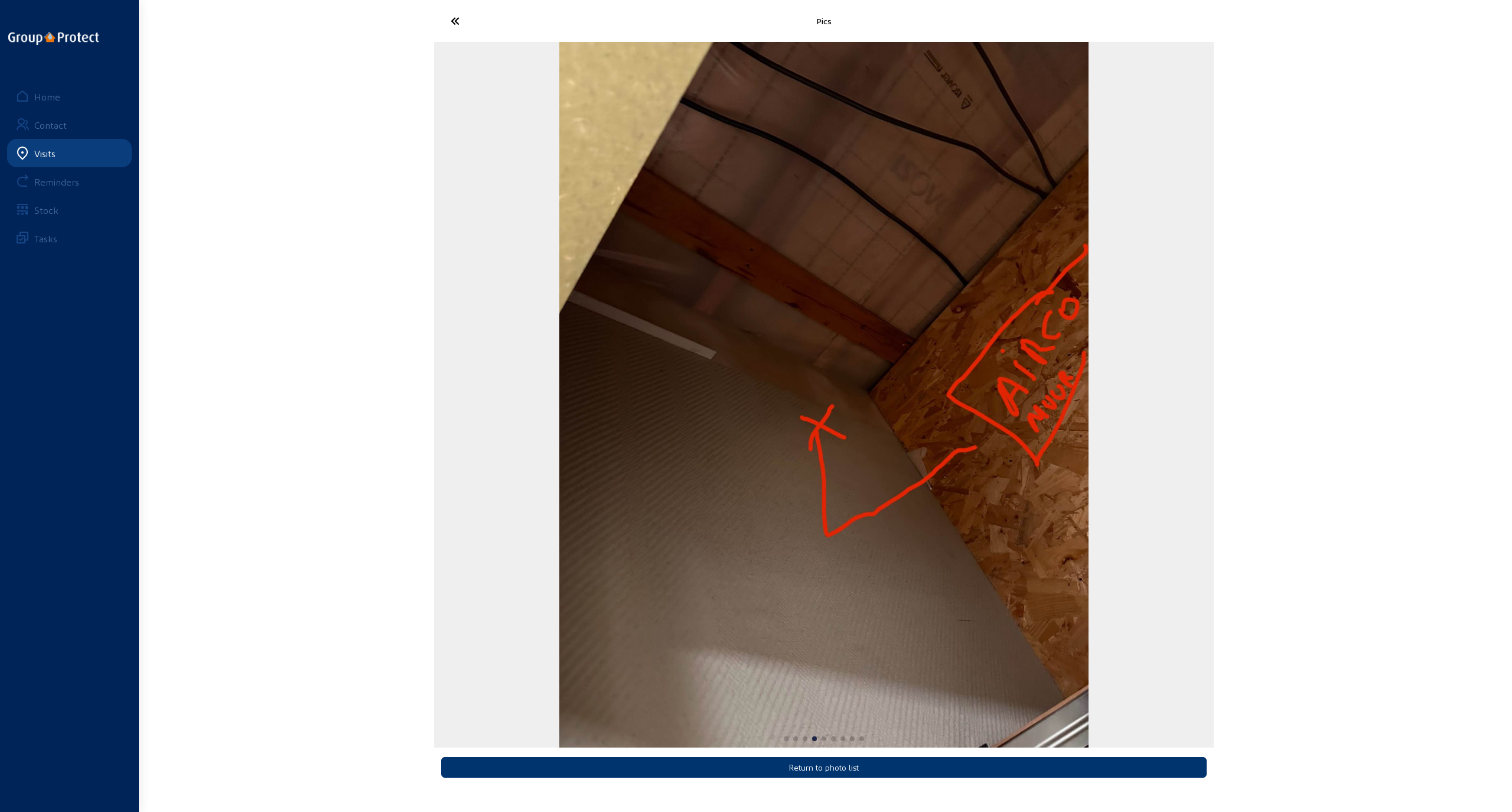
click at [1044, 452] on div "Pics Return to photo list Home Contact Visits Reminders Stock Tasks" at bounding box center [756, 396] width 1512 height 792
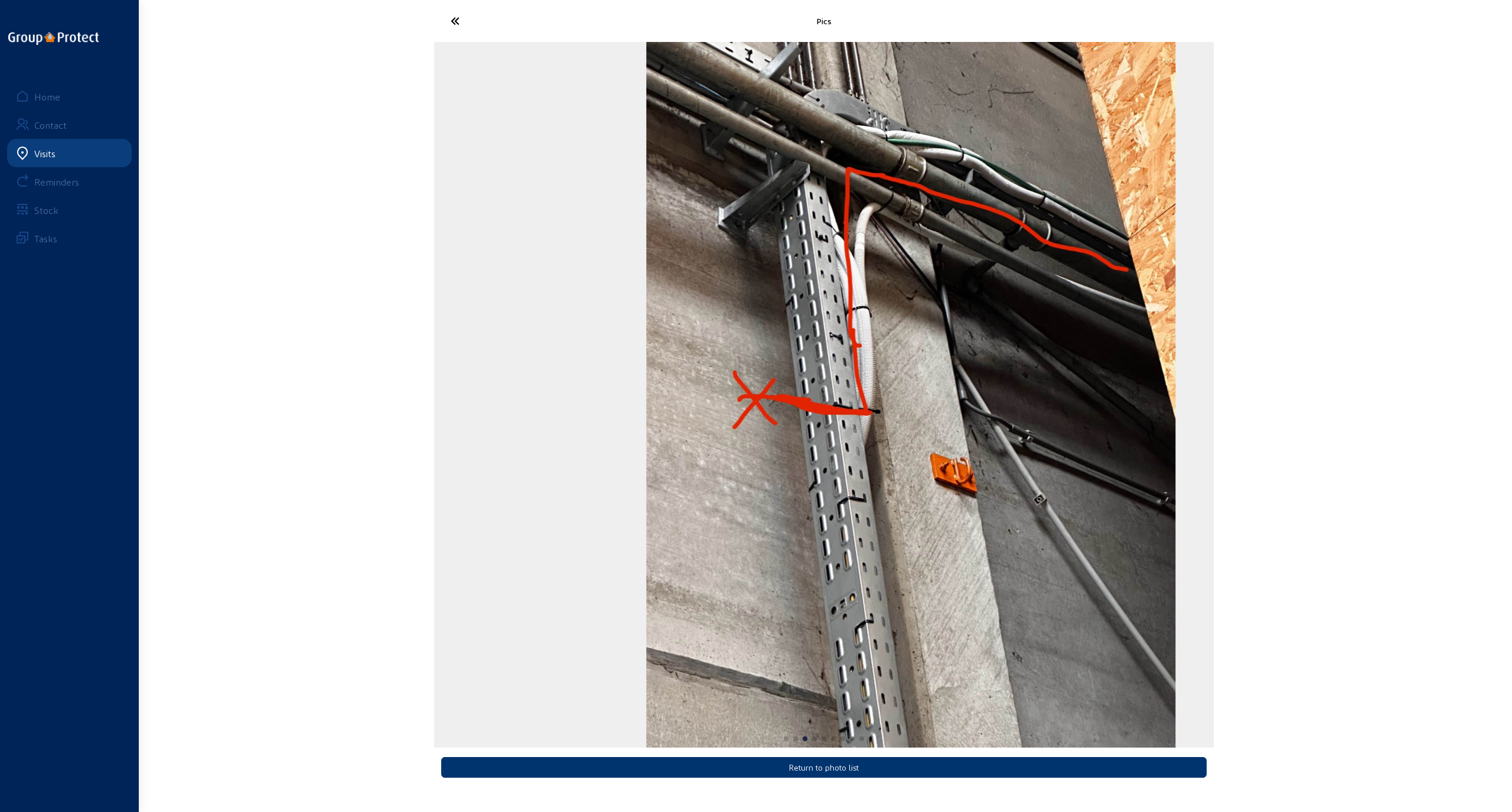
click at [1044, 434] on img "3 / 9" at bounding box center [911, 395] width 529 height 705
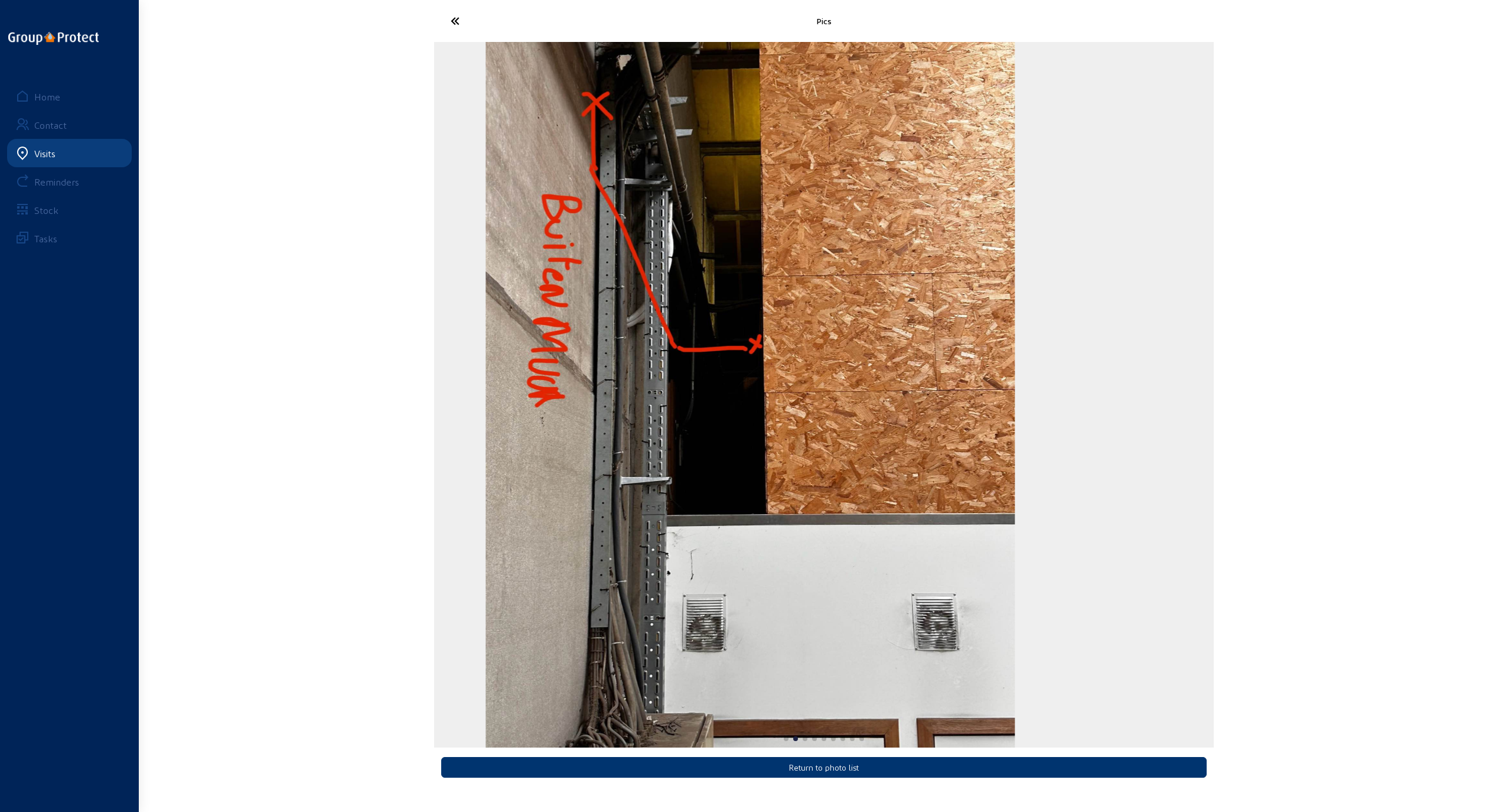
click at [486, 333] on img "2 / 9" at bounding box center [750, 395] width 529 height 705
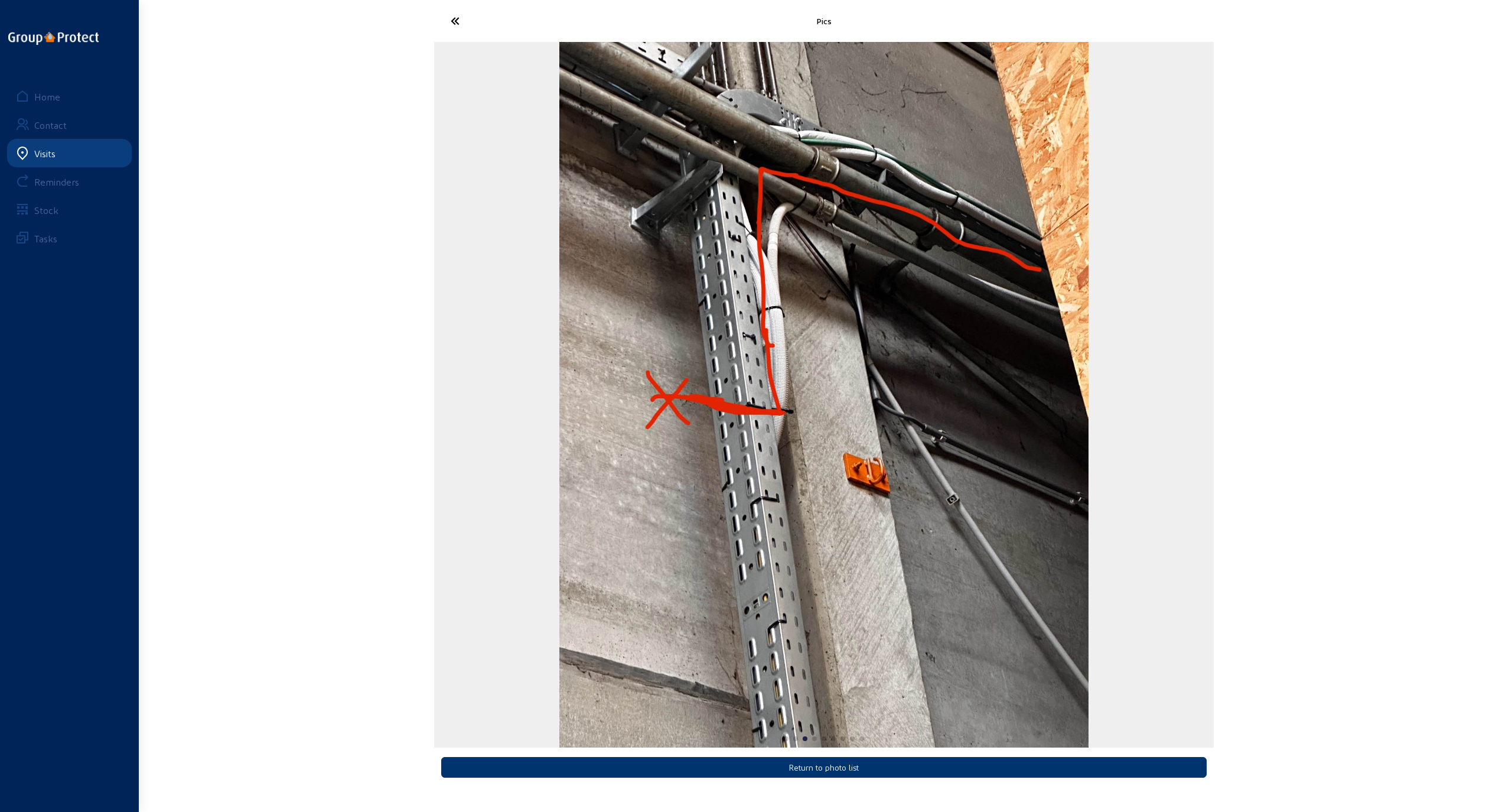
click at [677, 354] on img "3 / 9" at bounding box center [824, 395] width 529 height 705
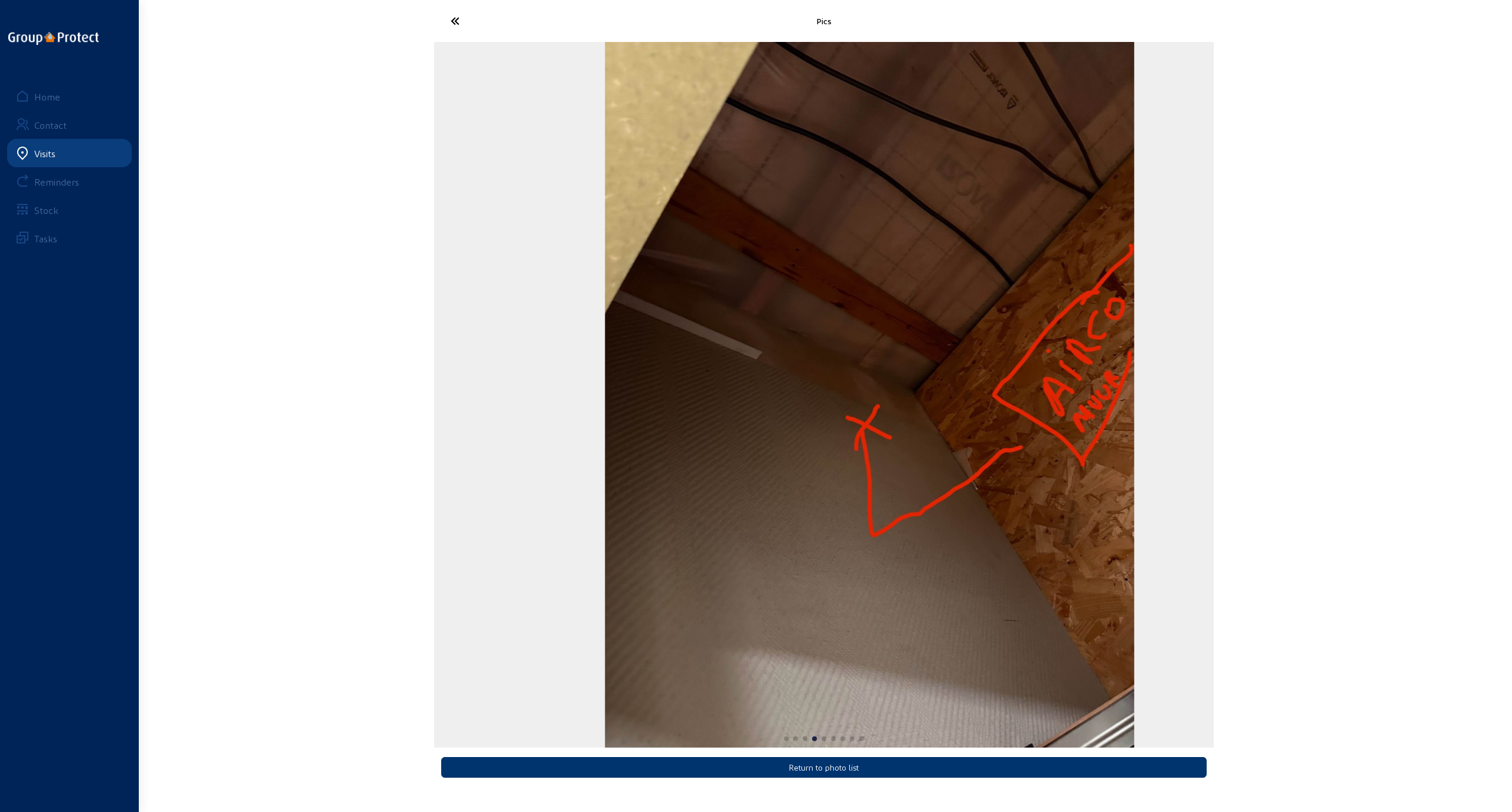
click at [957, 394] on img "4 / 9" at bounding box center [870, 395] width 529 height 705
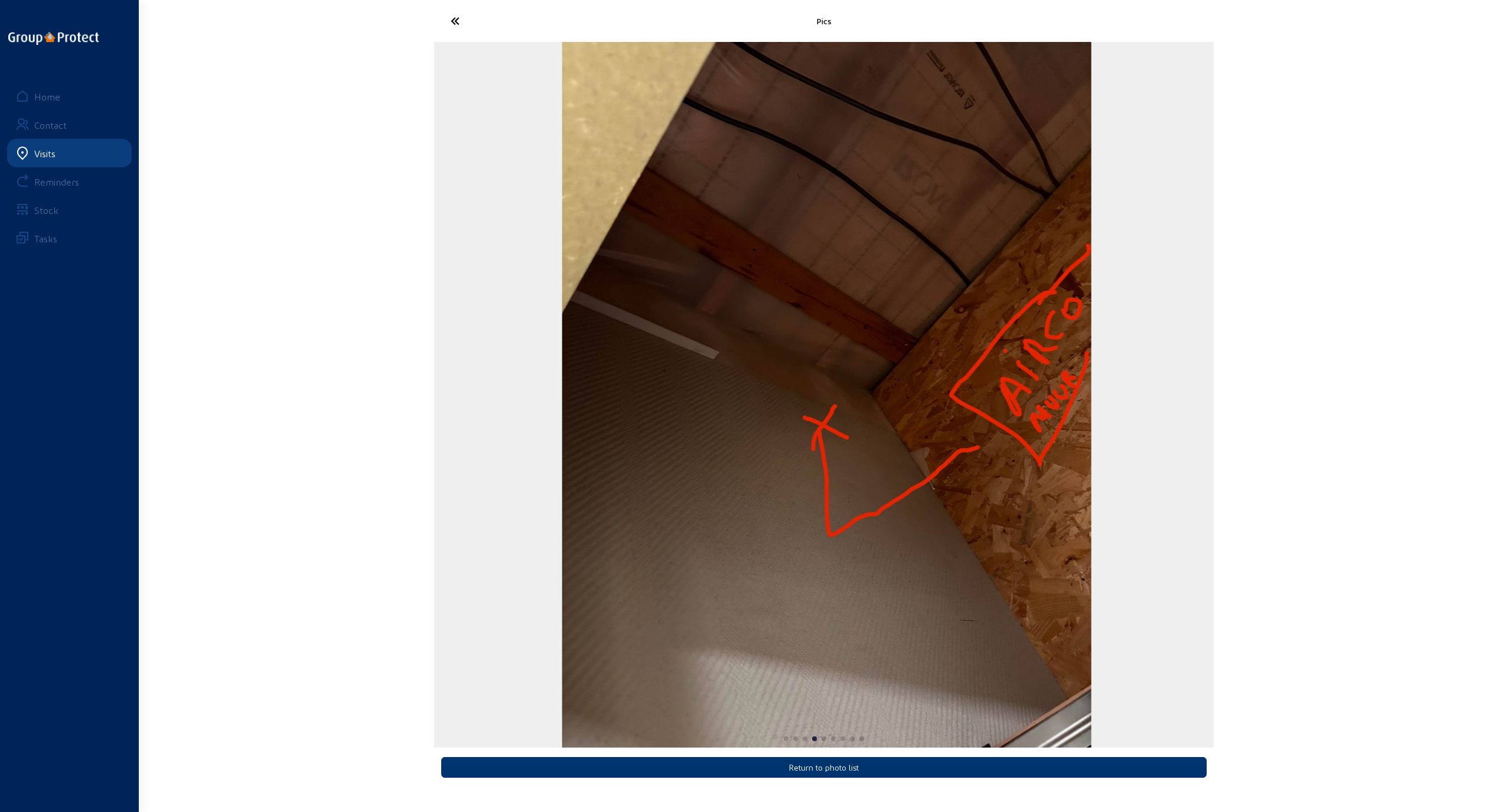
click at [1044, 442] on img "4 / 9" at bounding box center [827, 395] width 529 height 705
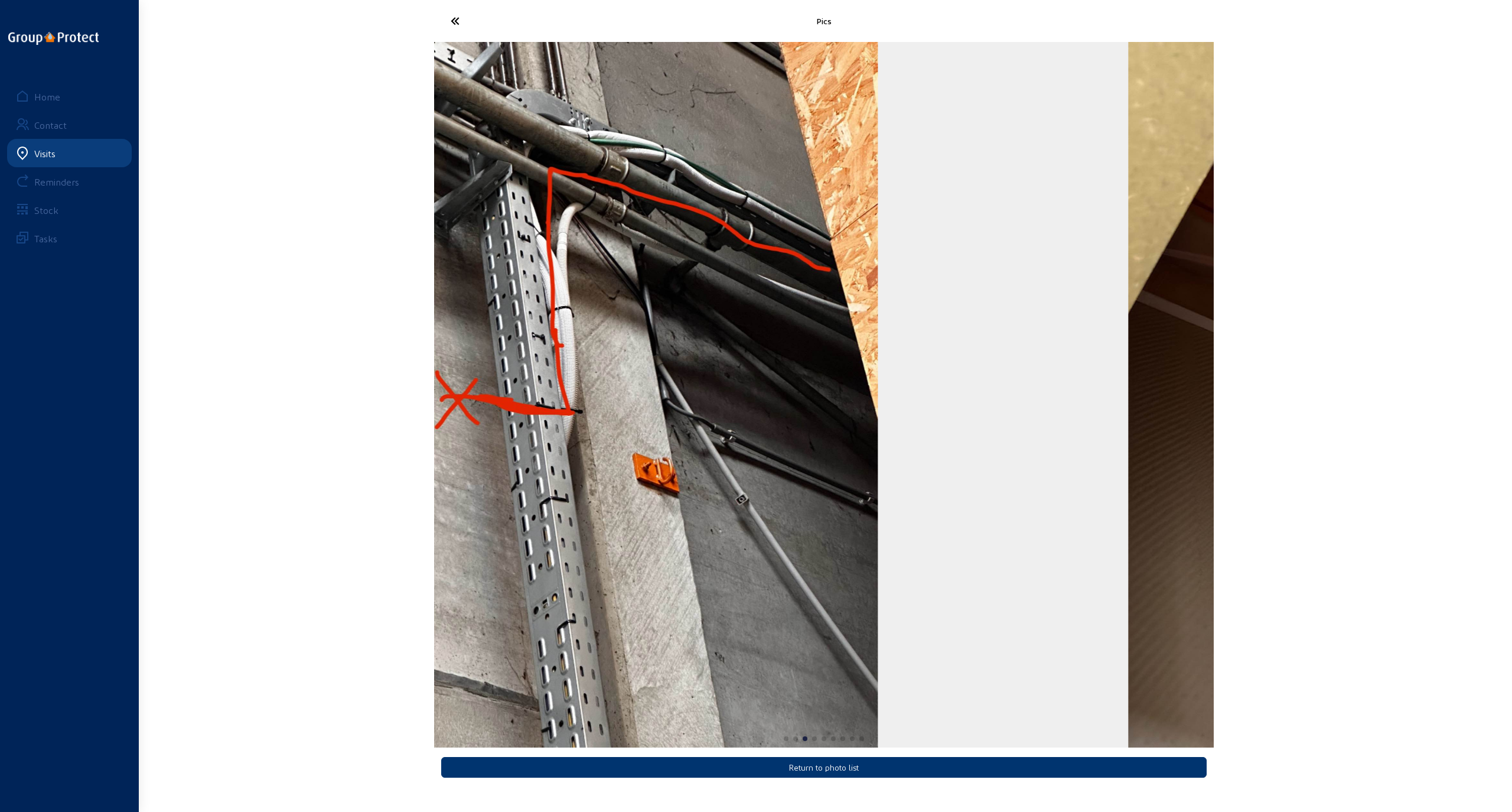
click at [574, 330] on img "3 / 9" at bounding box center [613, 395] width 529 height 705
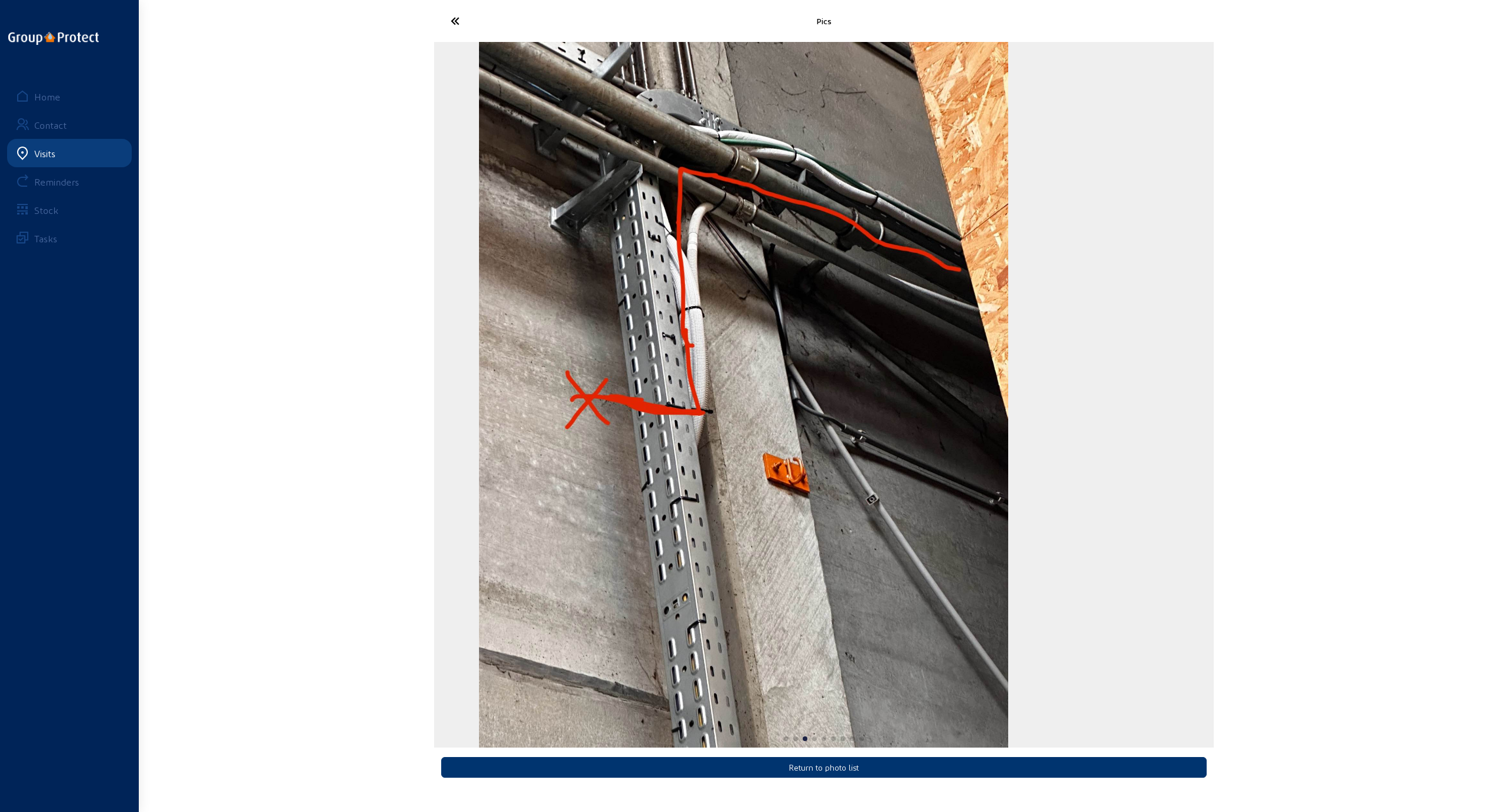
click at [569, 320] on img "3 / 9" at bounding box center [743, 395] width 529 height 705
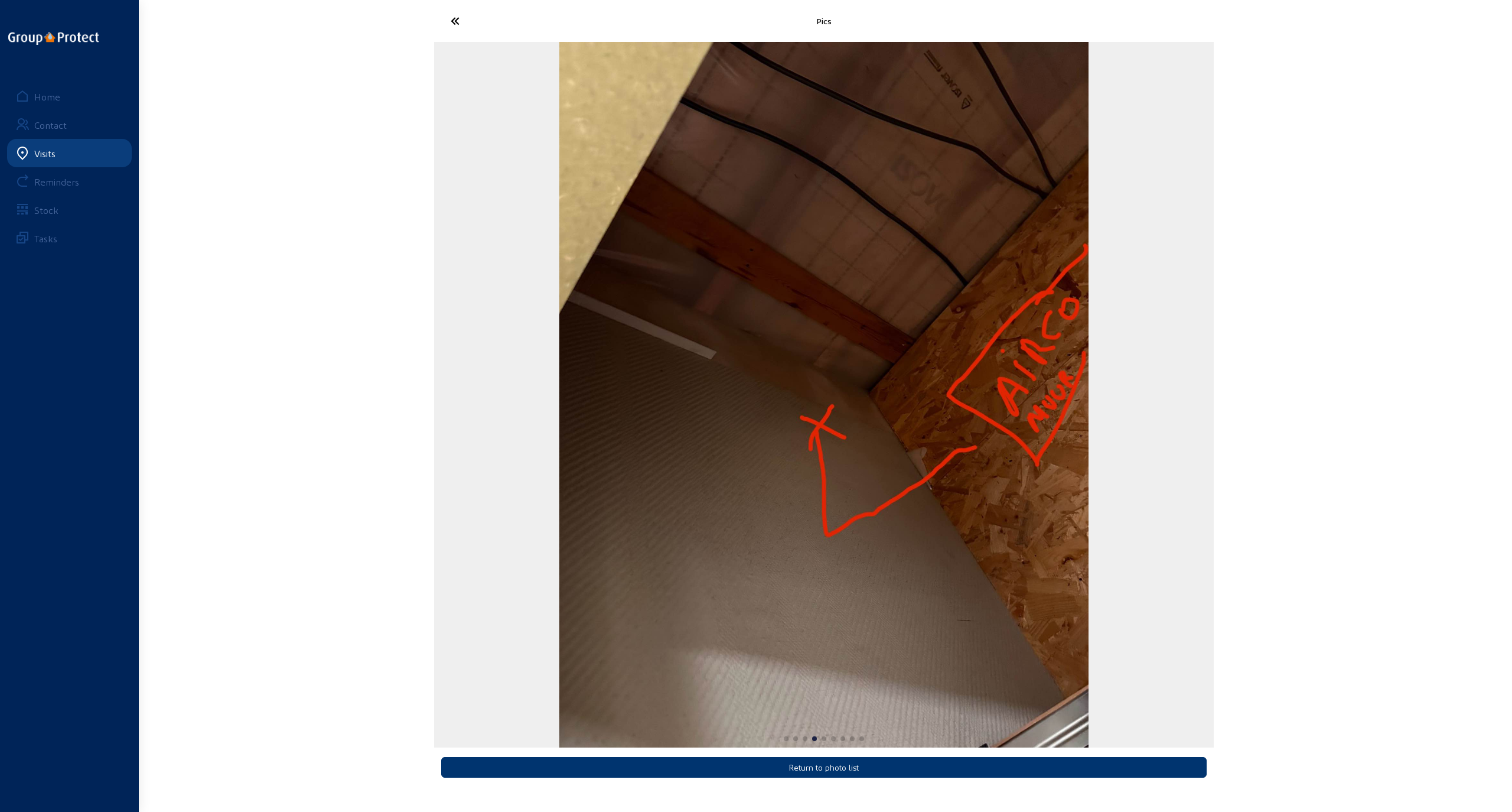
click at [377, 363] on div "Pics Return to photo list Home Contact Visits Reminders Stock Tasks" at bounding box center [756, 396] width 1512 height 792
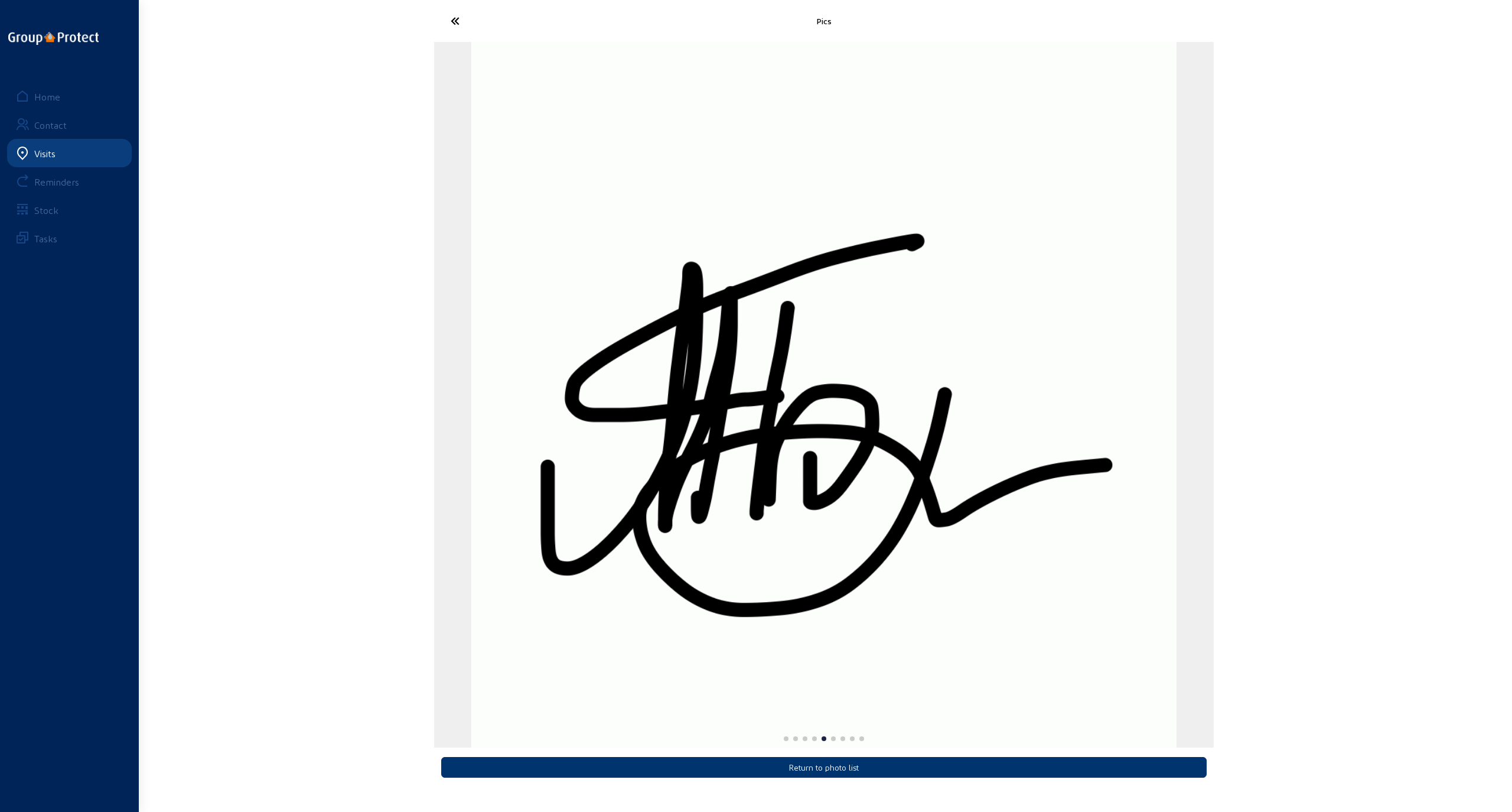
click at [430, 346] on div "Pics Return to photo list Home Contact Visits Reminders Stock Tasks" at bounding box center [756, 396] width 1512 height 792
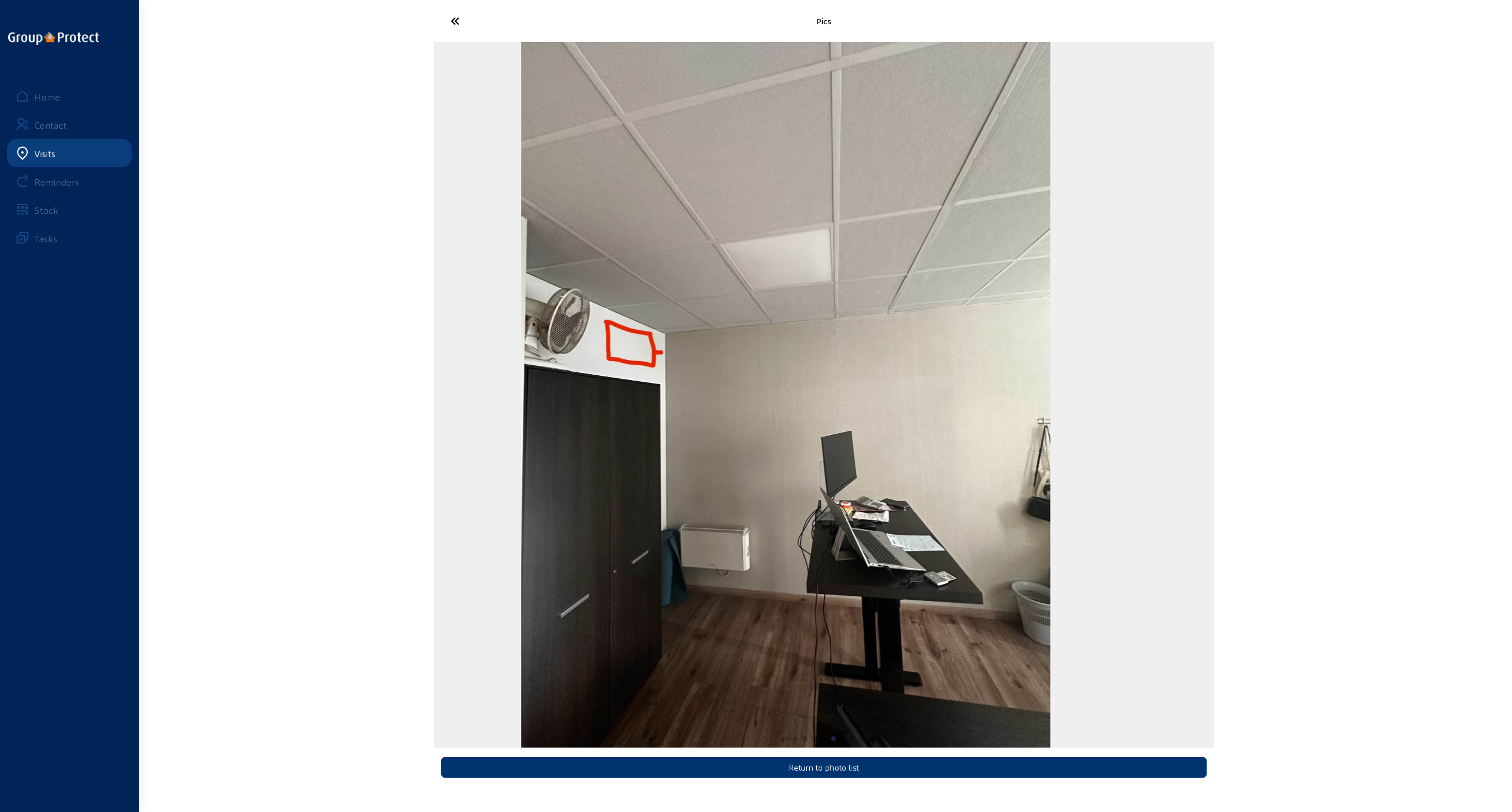
click at [340, 344] on div "Pics Return to photo list Home Contact Visits Reminders Stock Tasks" at bounding box center [756, 396] width 1512 height 792
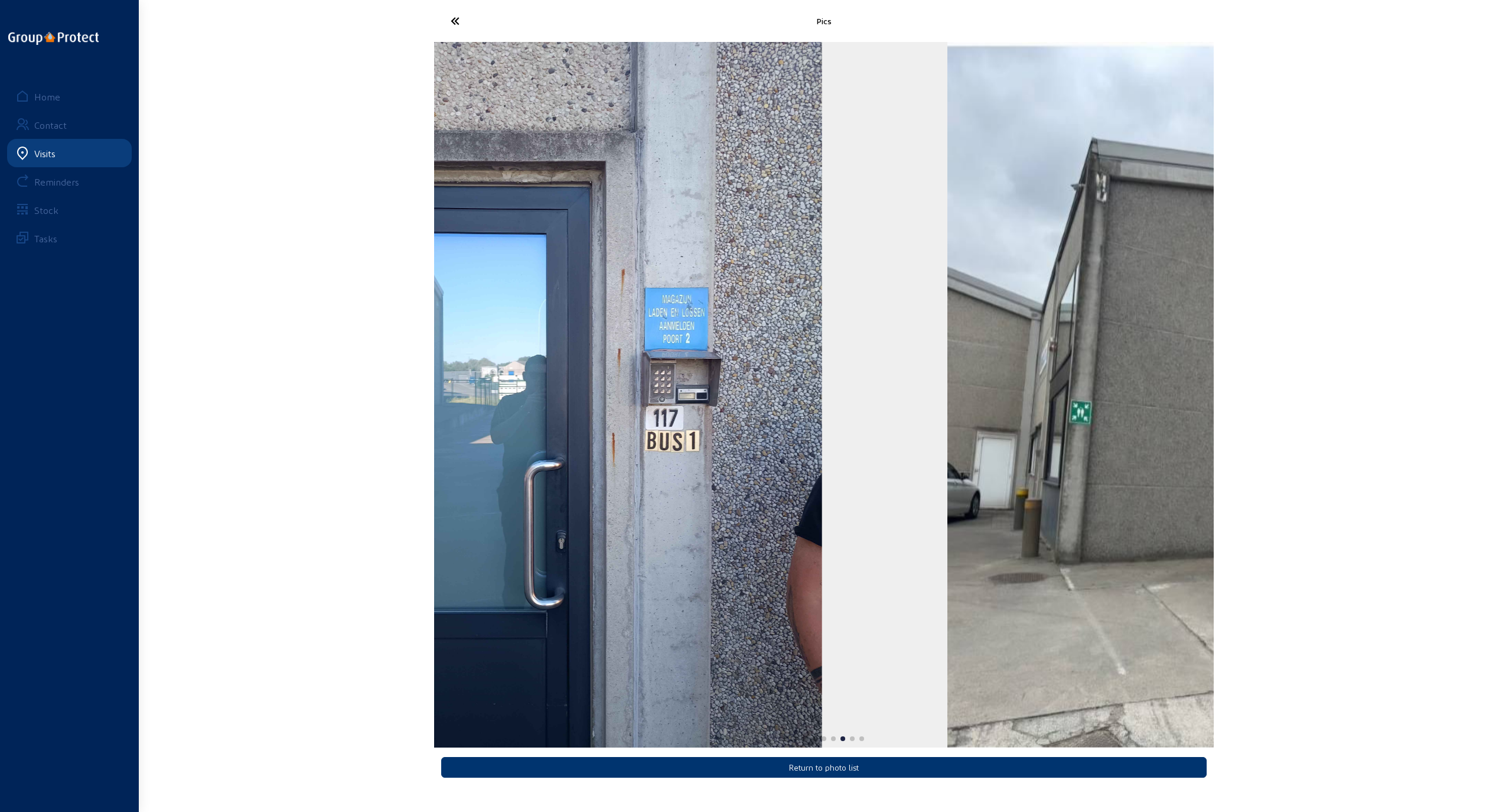
click at [288, 359] on div "Pics Return to photo list Home Contact Visits Reminders Stock Tasks" at bounding box center [756, 396] width 1512 height 792
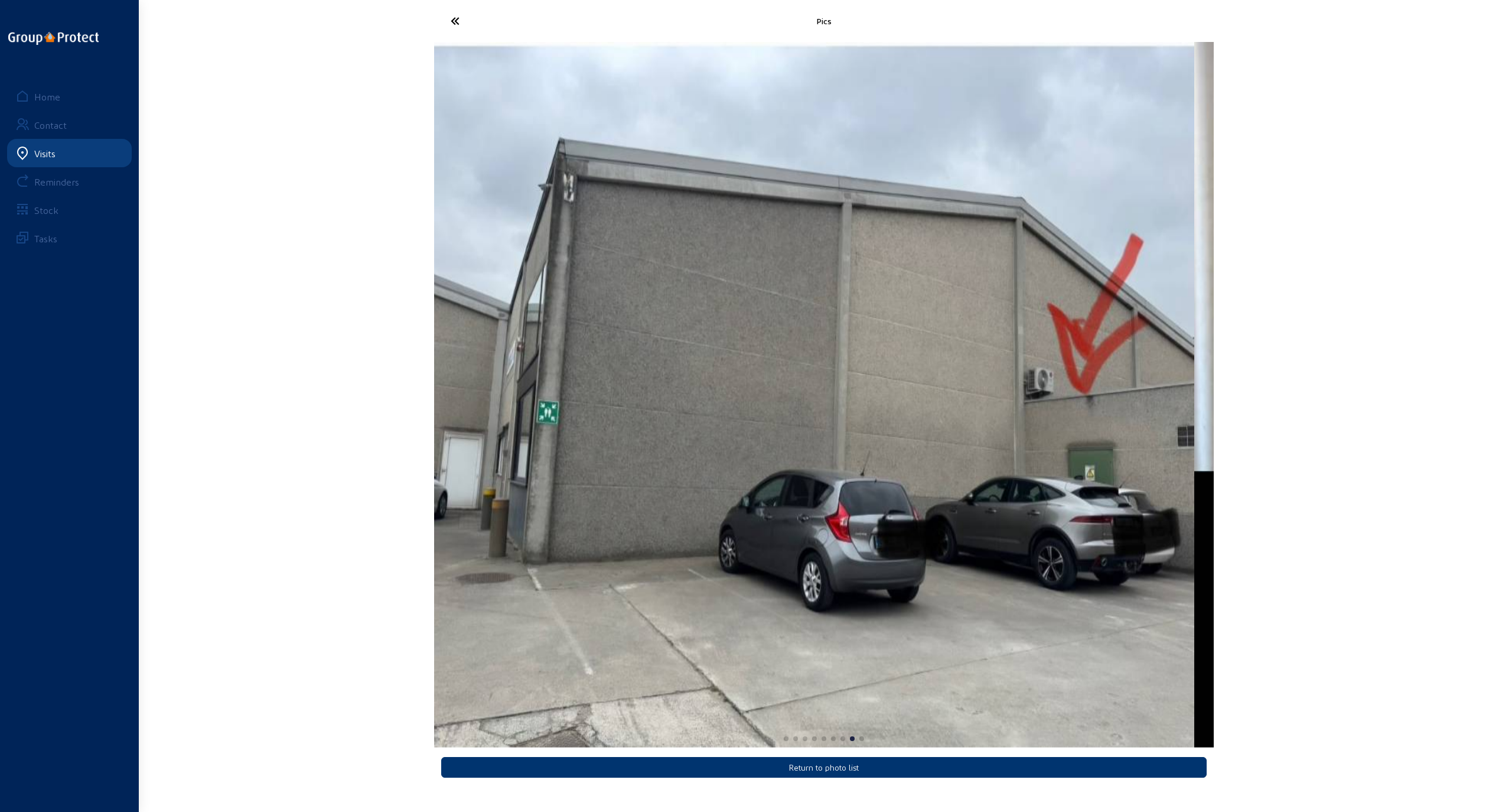
click at [320, 360] on div "Pics Return to photo list Home Contact Visits Reminders Stock Tasks" at bounding box center [756, 396] width 1512 height 792
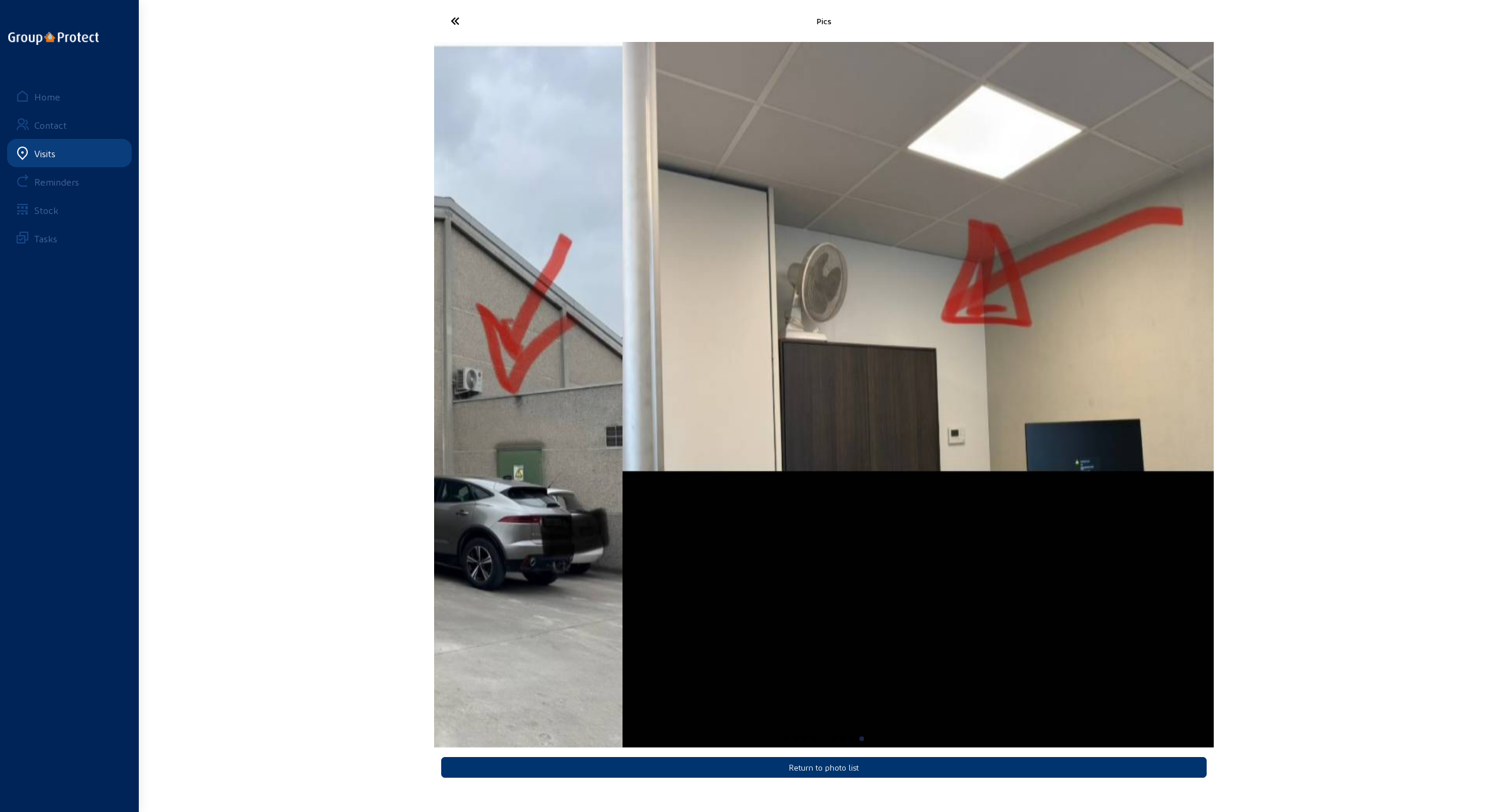
click at [1044, 311] on div "Pics Return to photo list Home Contact Visits Reminders Stock Tasks" at bounding box center [756, 396] width 1512 height 792
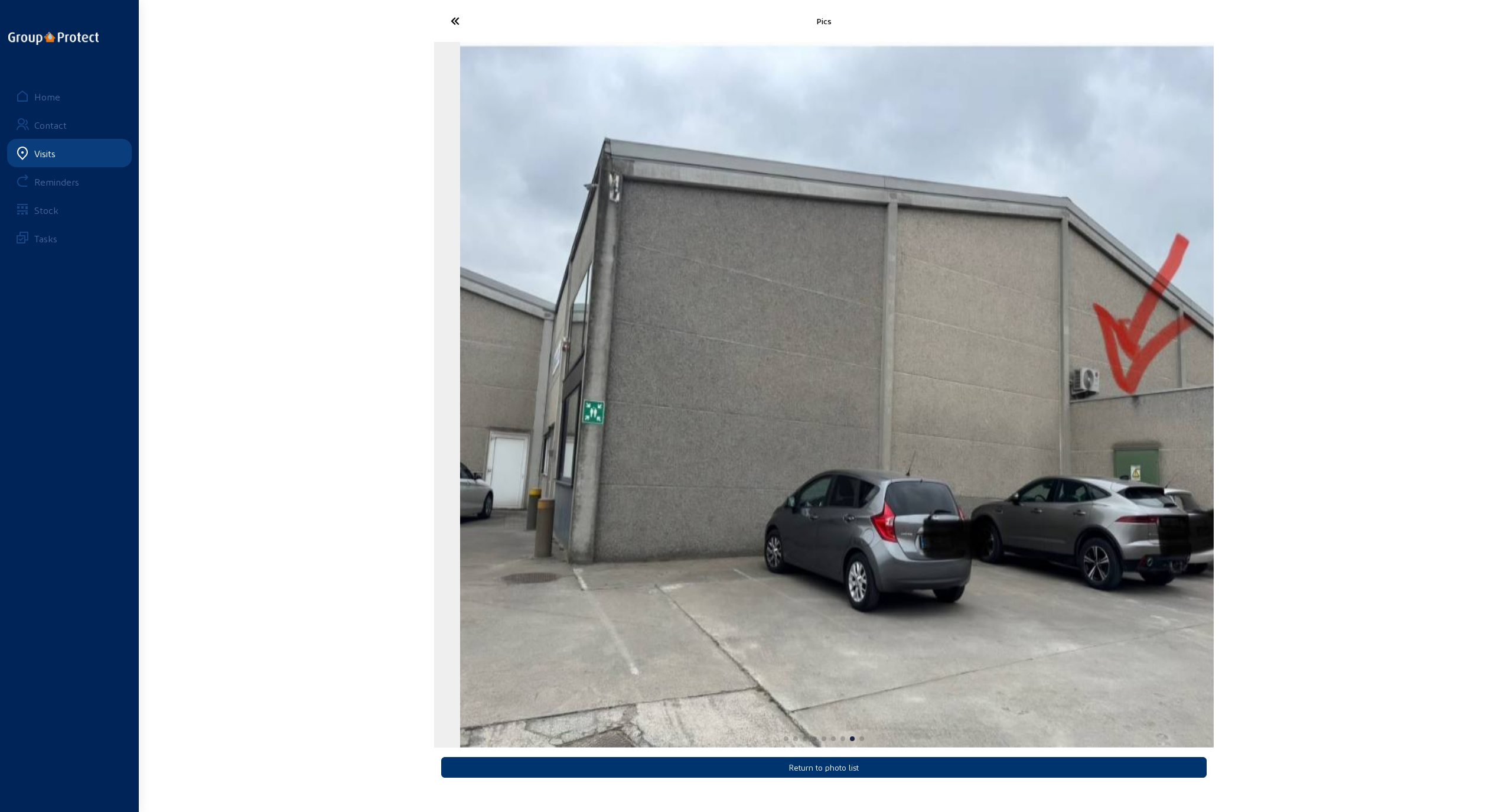
click at [1044, 328] on div "Pics Return to photo list Home Contact Visits Reminders Stock Tasks" at bounding box center [756, 396] width 1512 height 792
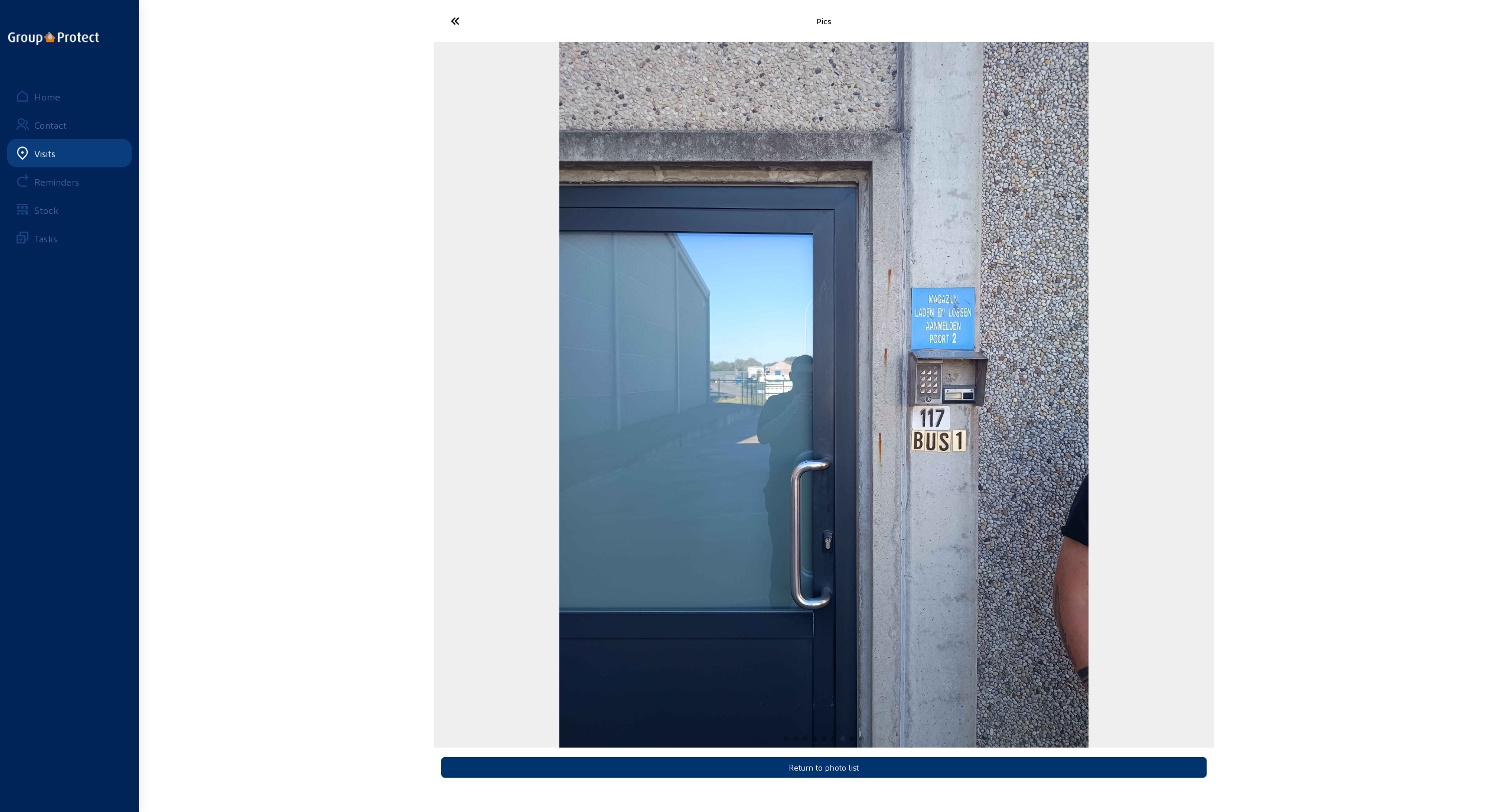
click at [1044, 344] on img "7 / 9" at bounding box center [824, 395] width 529 height 705
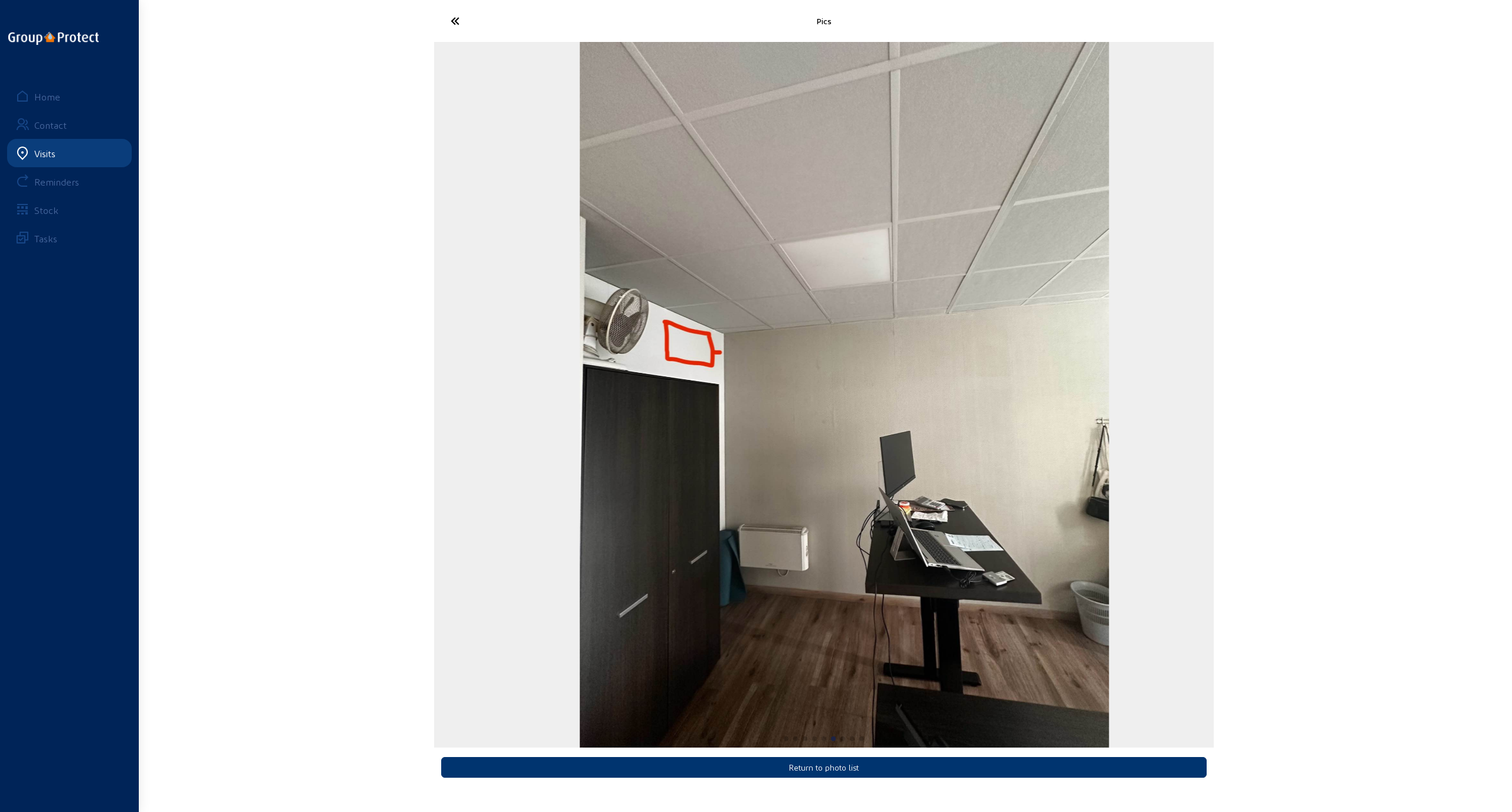
click at [695, 352] on img "6 / 9" at bounding box center [844, 395] width 529 height 705
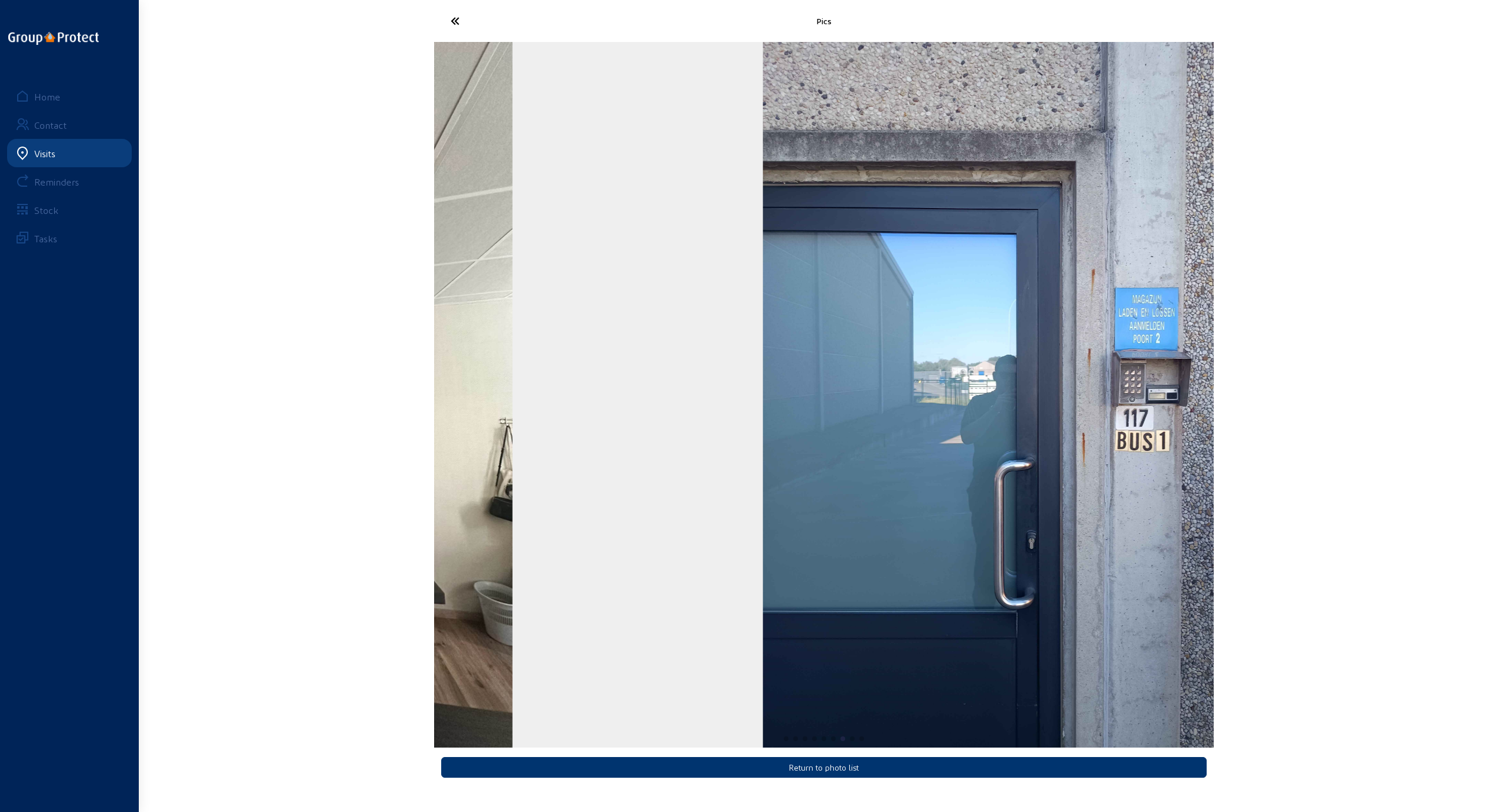
click at [291, 416] on div "Pics Return to photo list Home Contact Visits Reminders Stock Tasks" at bounding box center [756, 396] width 1512 height 792
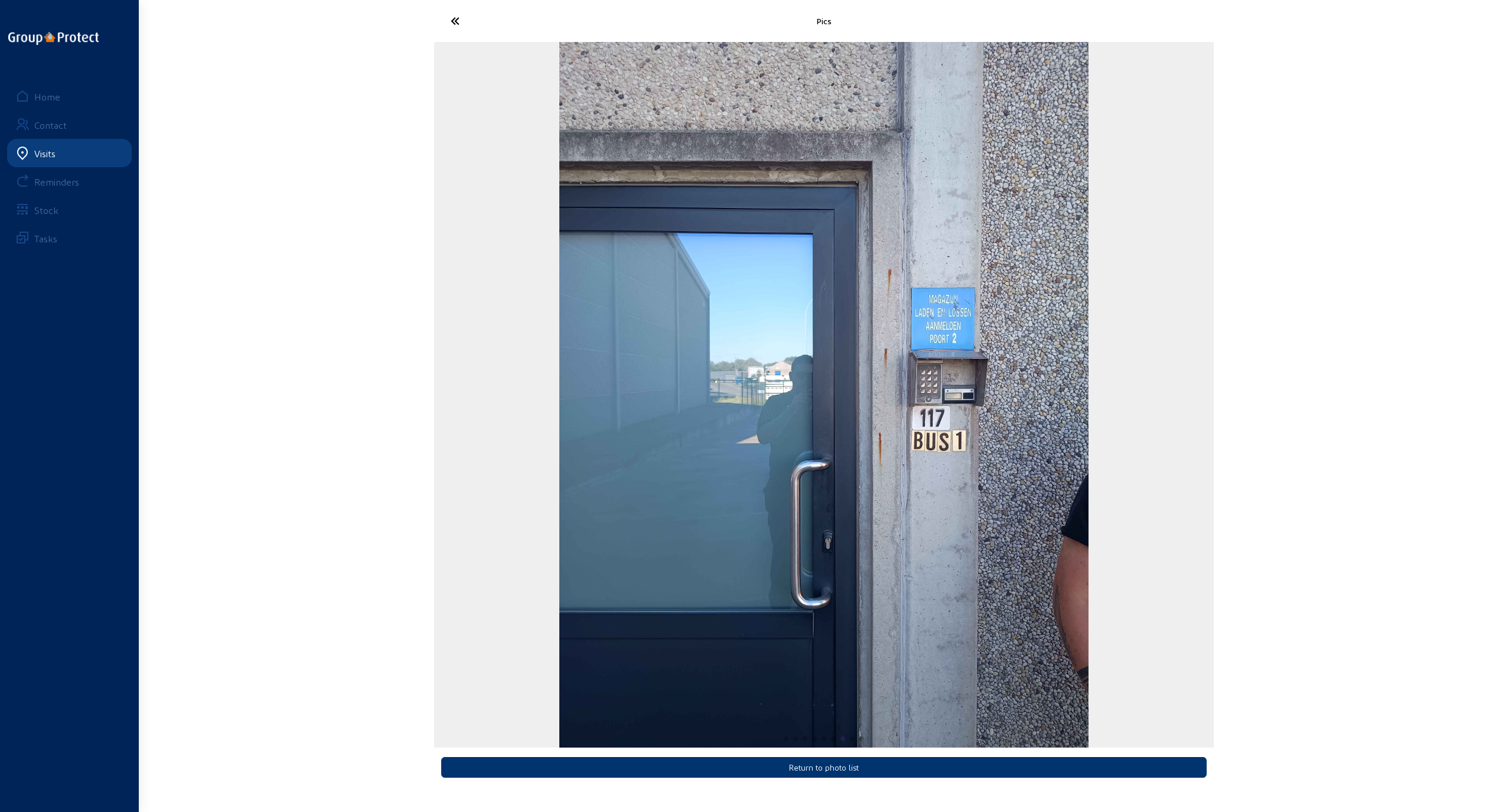
click at [559, 413] on img "7 / 9" at bounding box center [824, 395] width 529 height 705
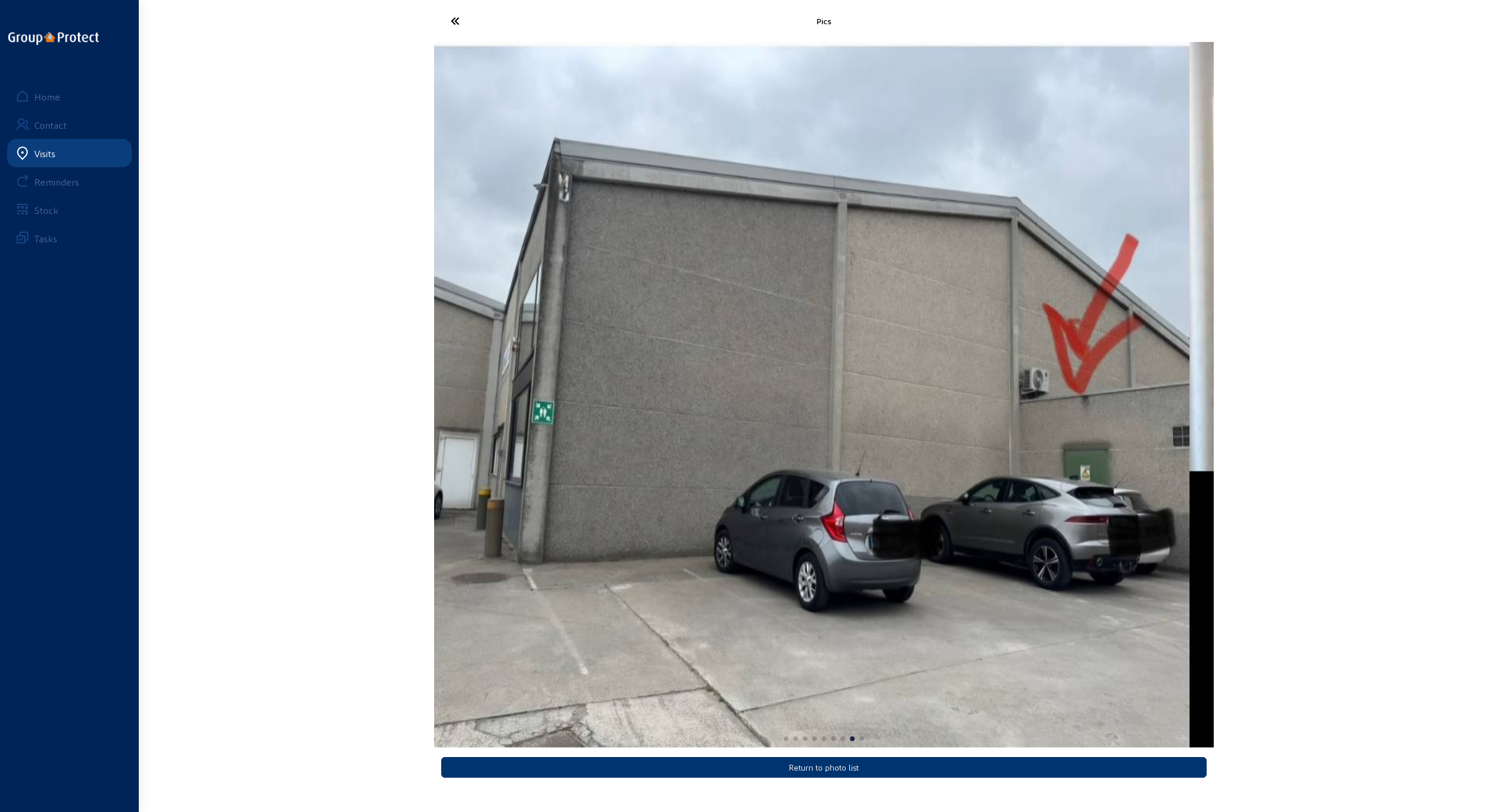
click at [495, 406] on img "8 / 9" at bounding box center [799, 395] width 780 height 705
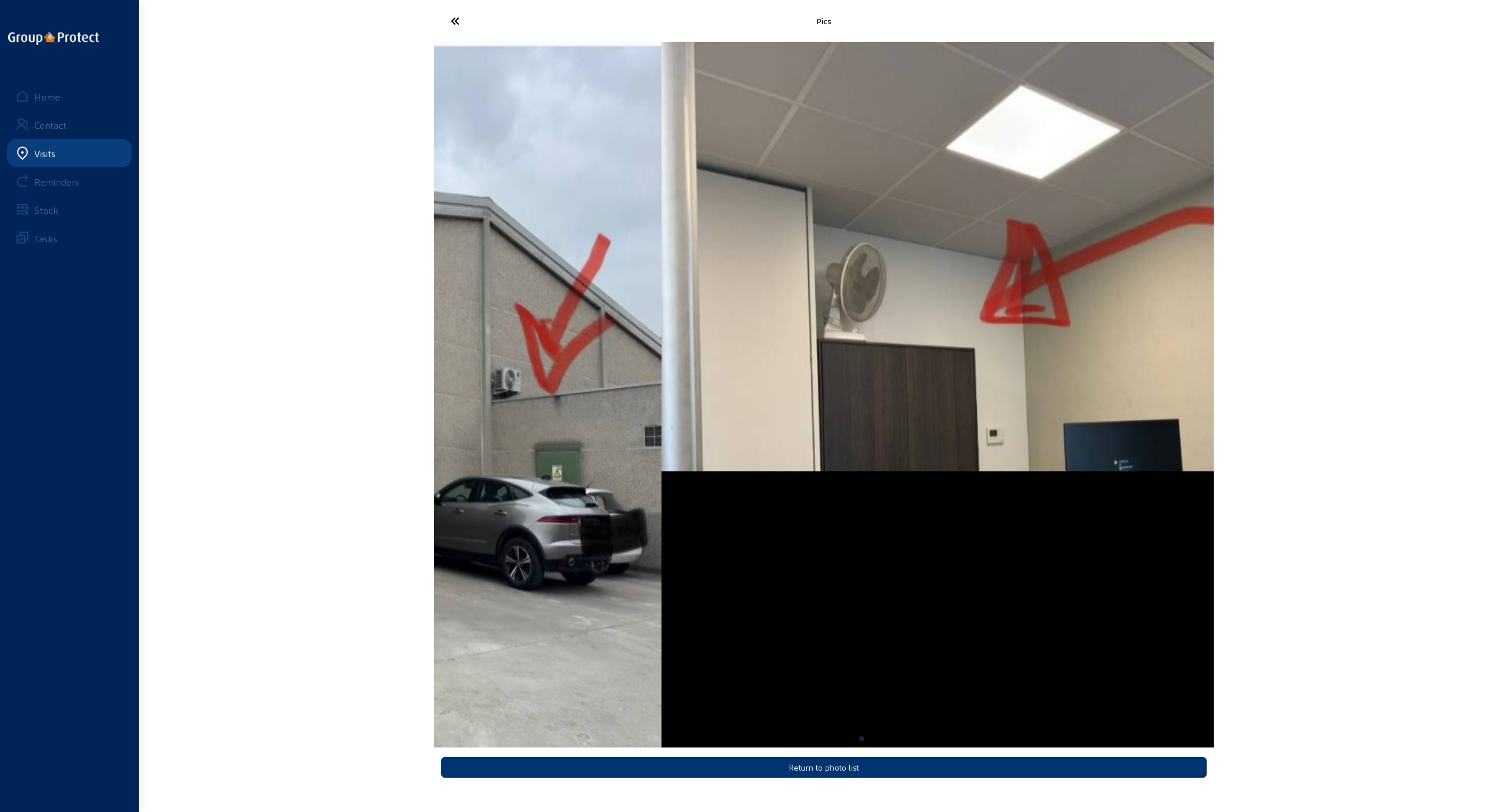
click at [1044, 402] on img "9 / 9" at bounding box center [1051, 395] width 780 height 705
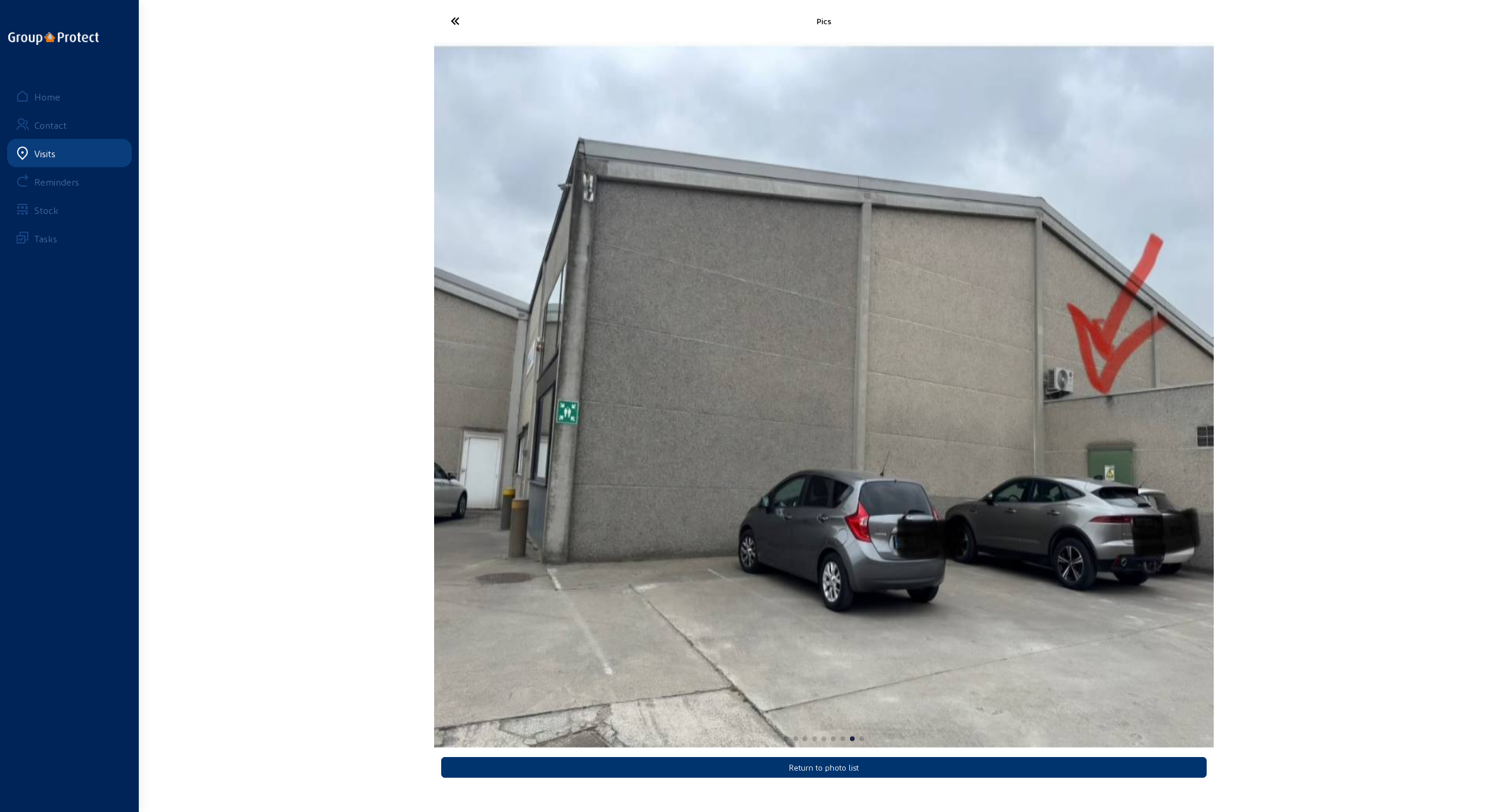
click at [1044, 389] on img "8 / 9" at bounding box center [824, 395] width 780 height 705
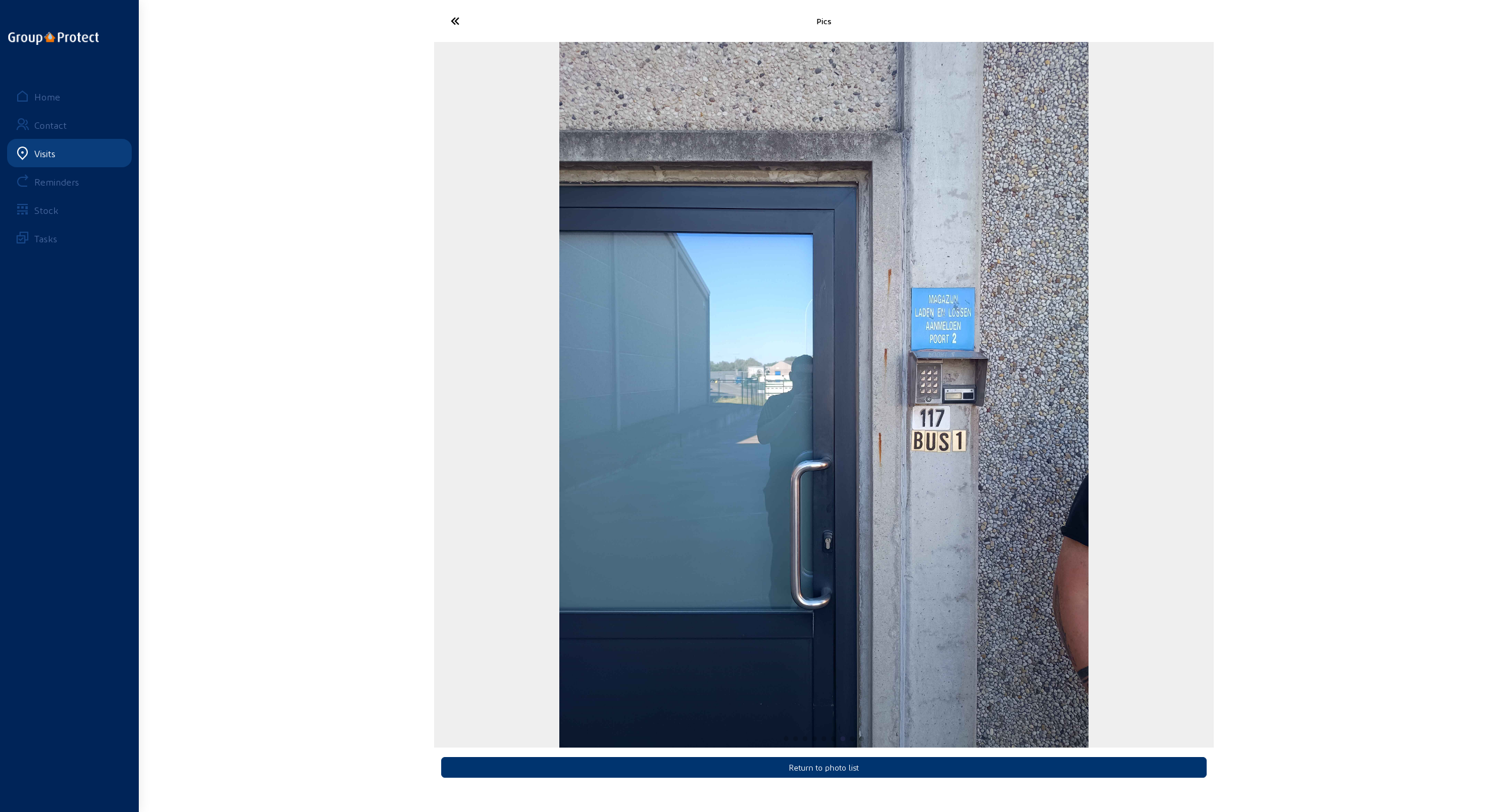
click at [1044, 398] on img "7 / 9" at bounding box center [824, 395] width 529 height 705
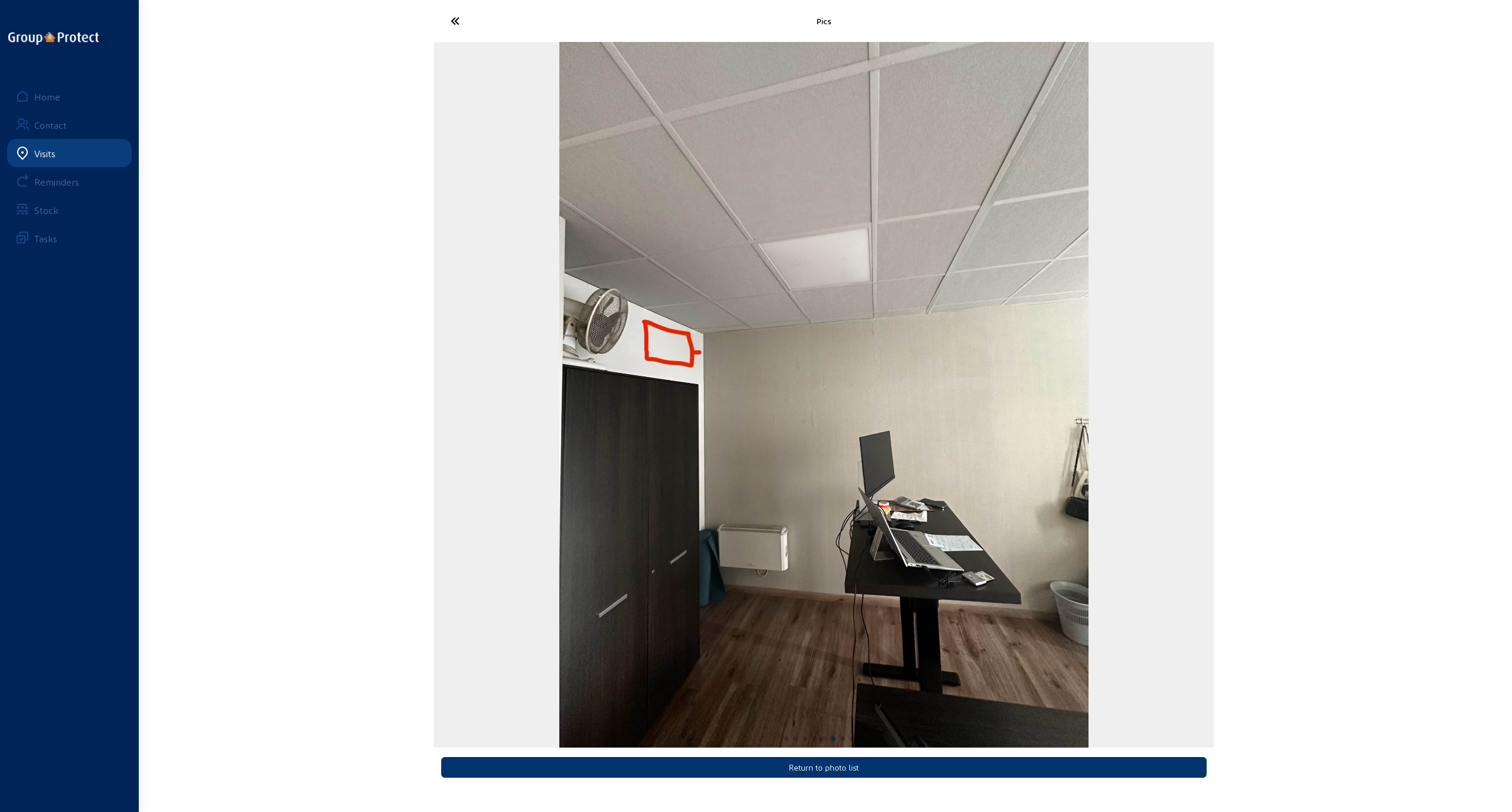
click at [608, 393] on img "6 / 9" at bounding box center [824, 395] width 529 height 705
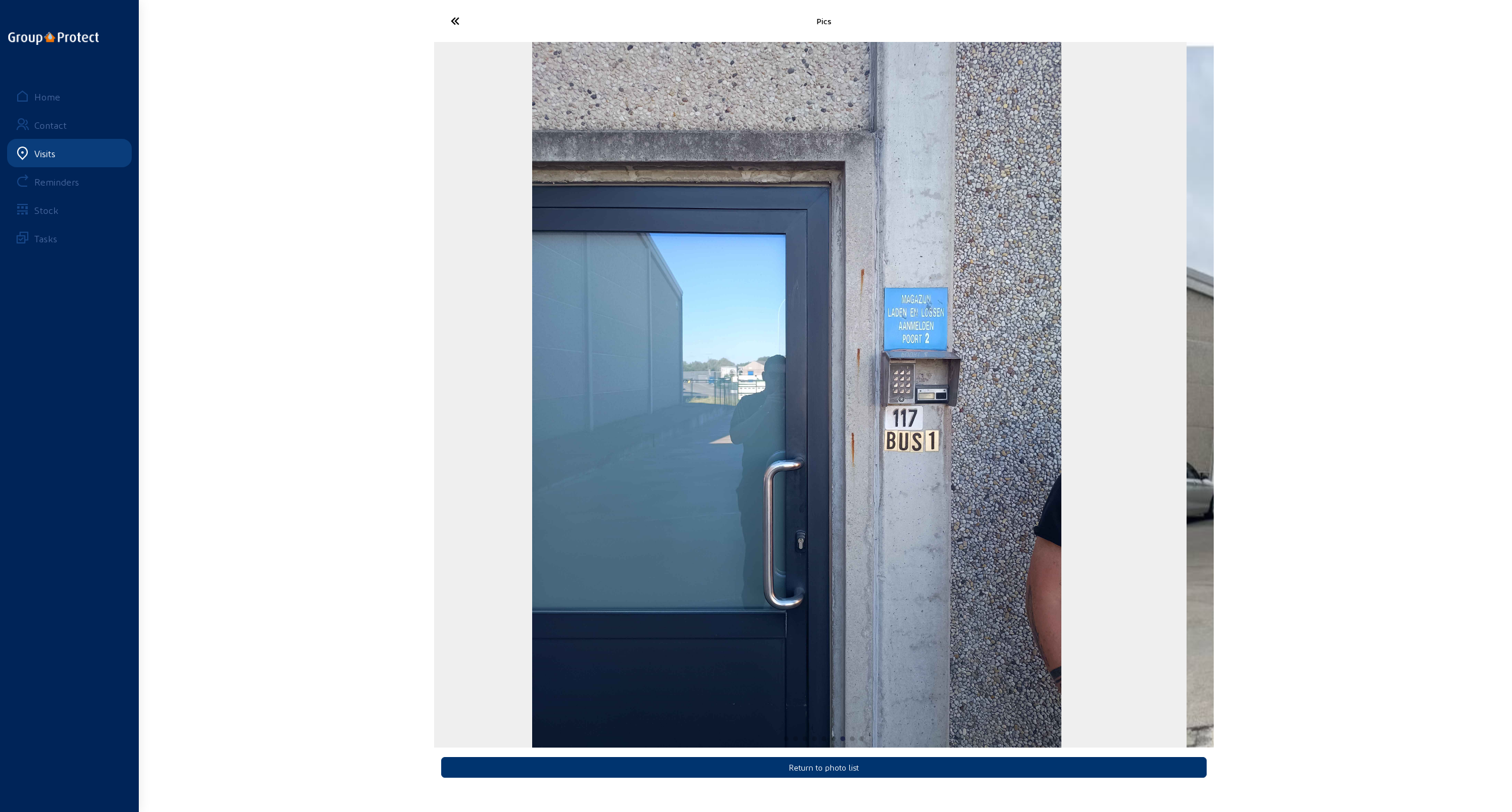
click at [715, 399] on img "7 / 9" at bounding box center [796, 395] width 529 height 705
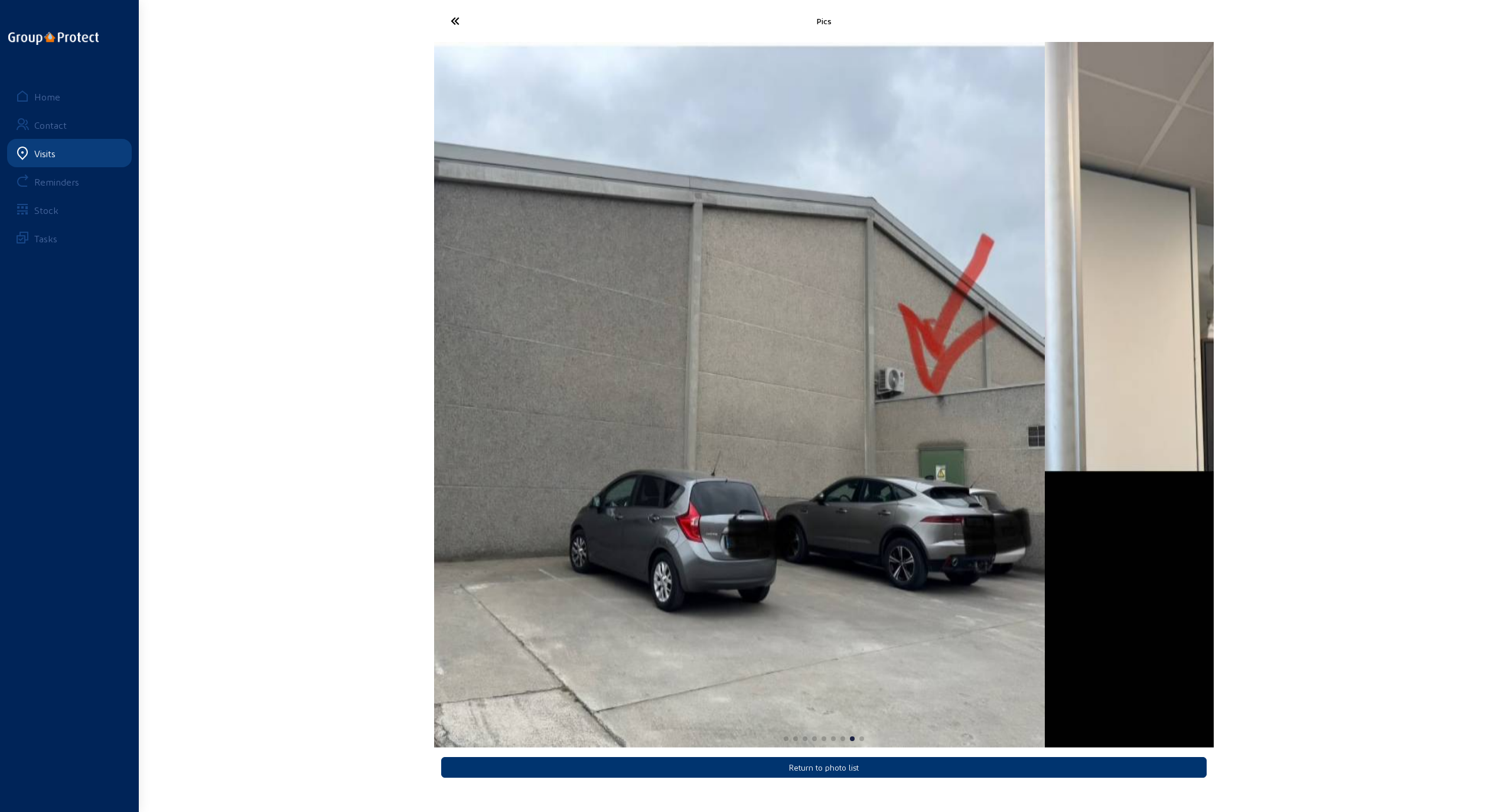
click at [594, 345] on img "8 / 9" at bounding box center [655, 395] width 780 height 705
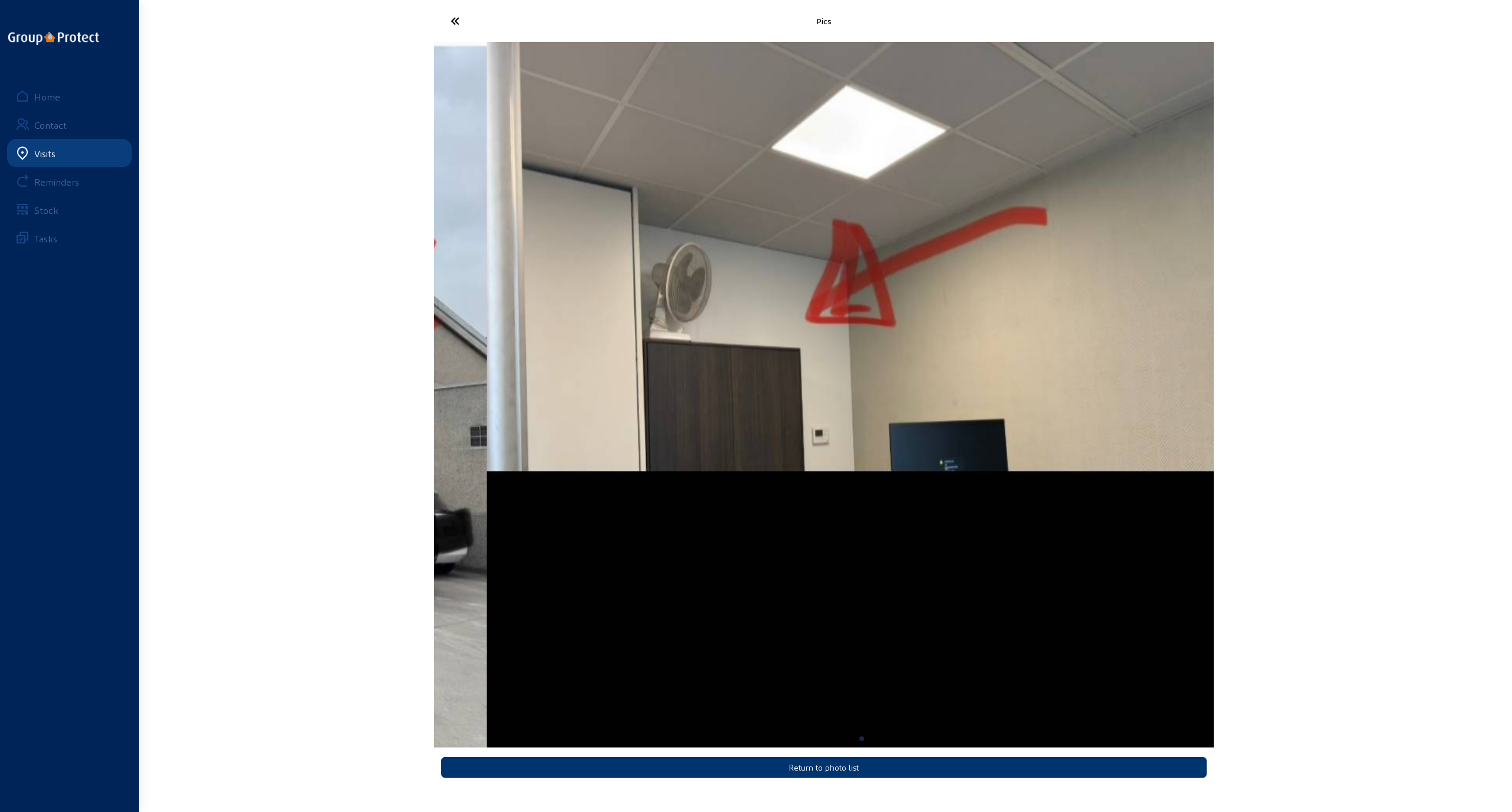
click at [1044, 387] on img "9 / 9" at bounding box center [876, 395] width 780 height 705
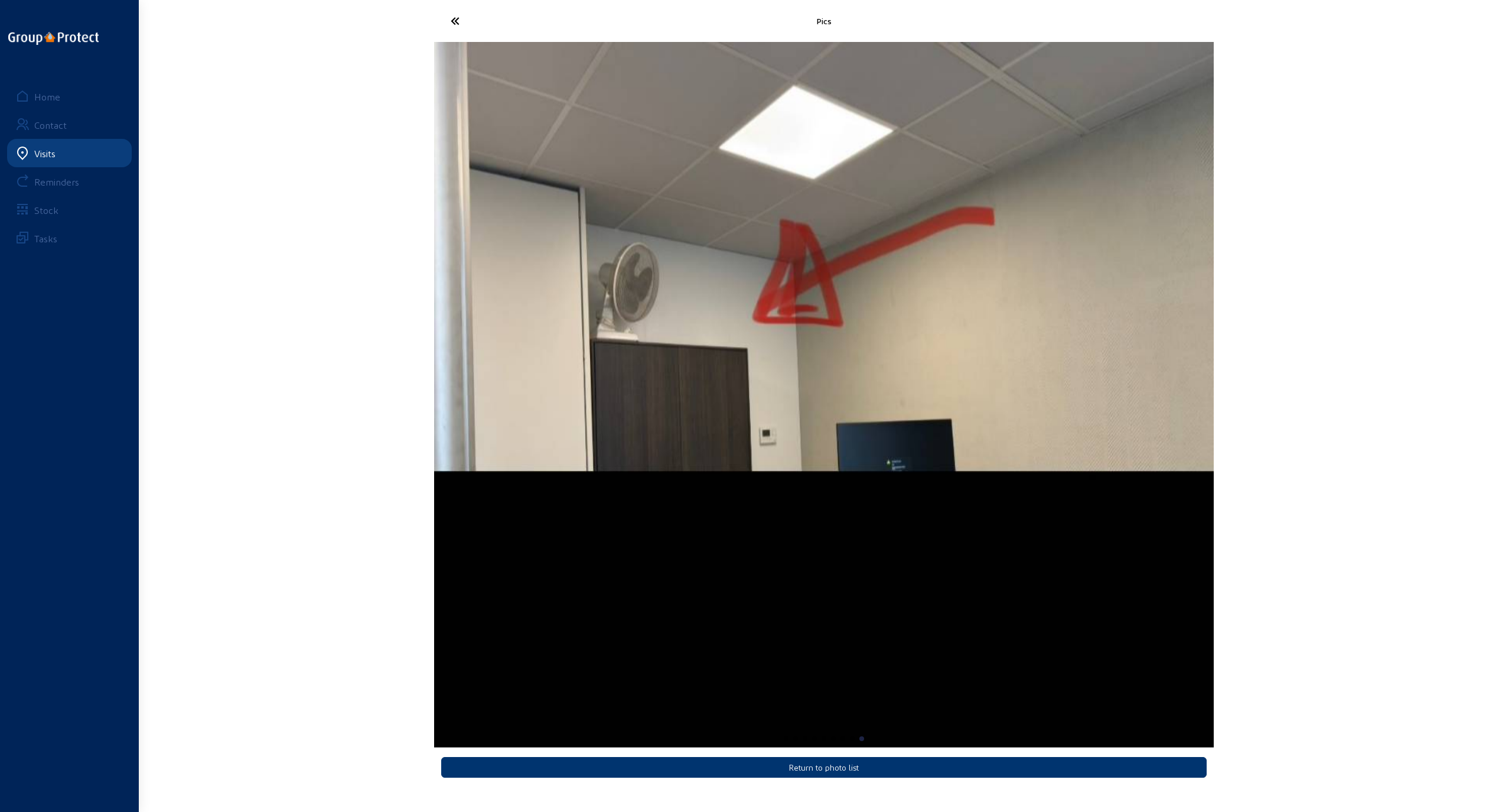
click at [983, 412] on img "9 / 9" at bounding box center [824, 395] width 780 height 705
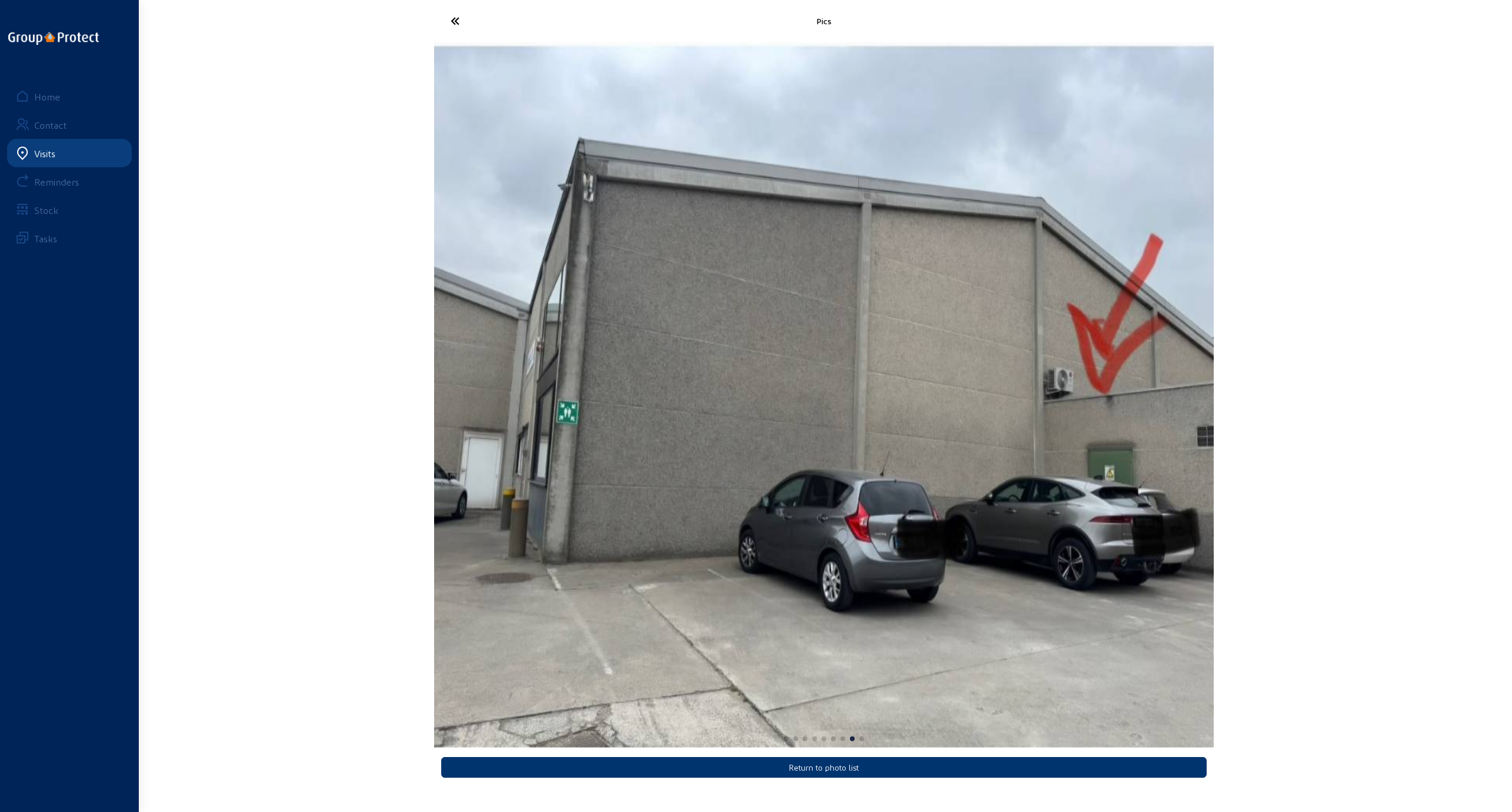
click at [1044, 407] on img "8 / 9" at bounding box center [824, 395] width 780 height 705
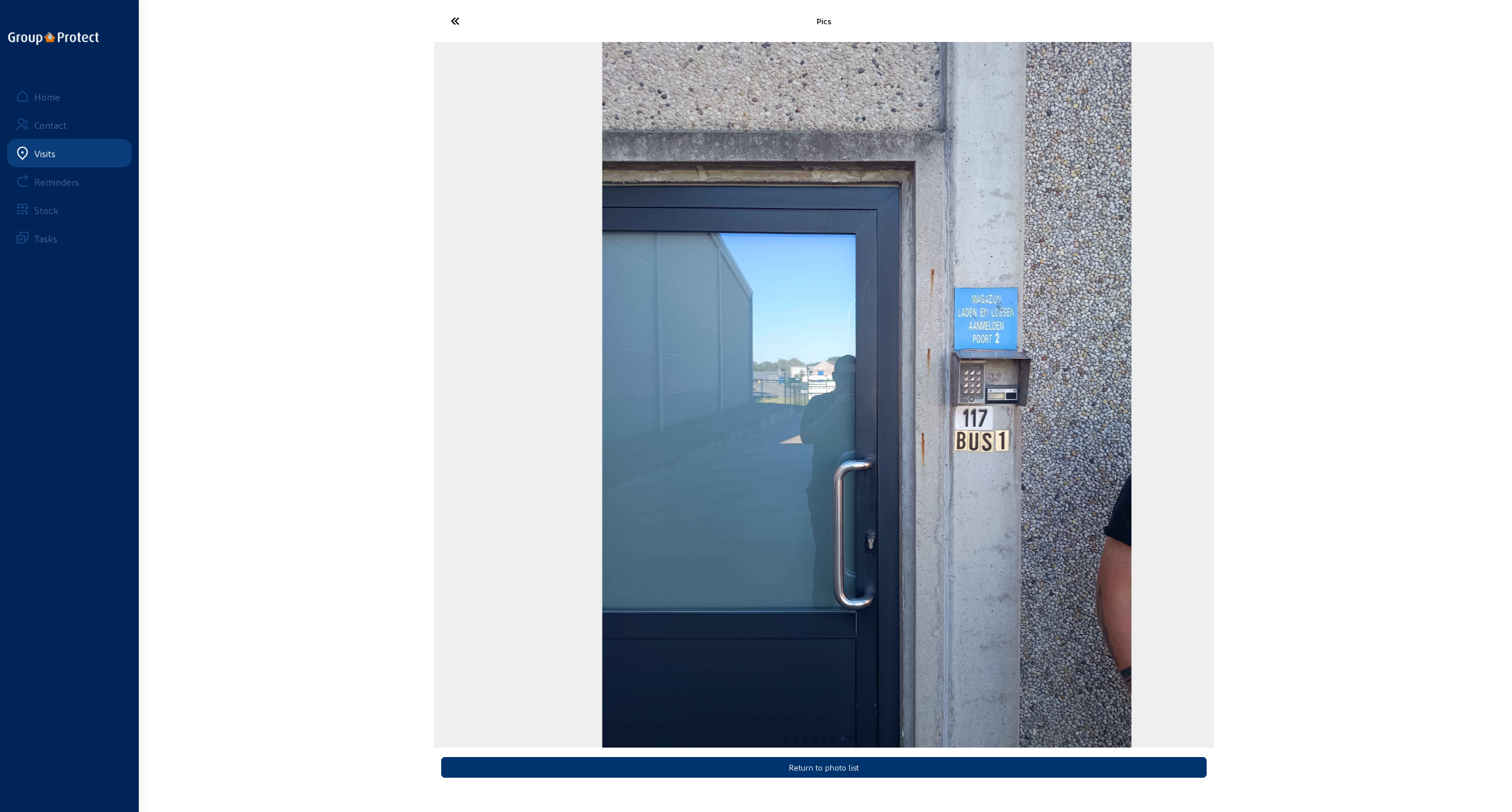
click at [1044, 411] on img "7 / 9" at bounding box center [867, 395] width 529 height 705
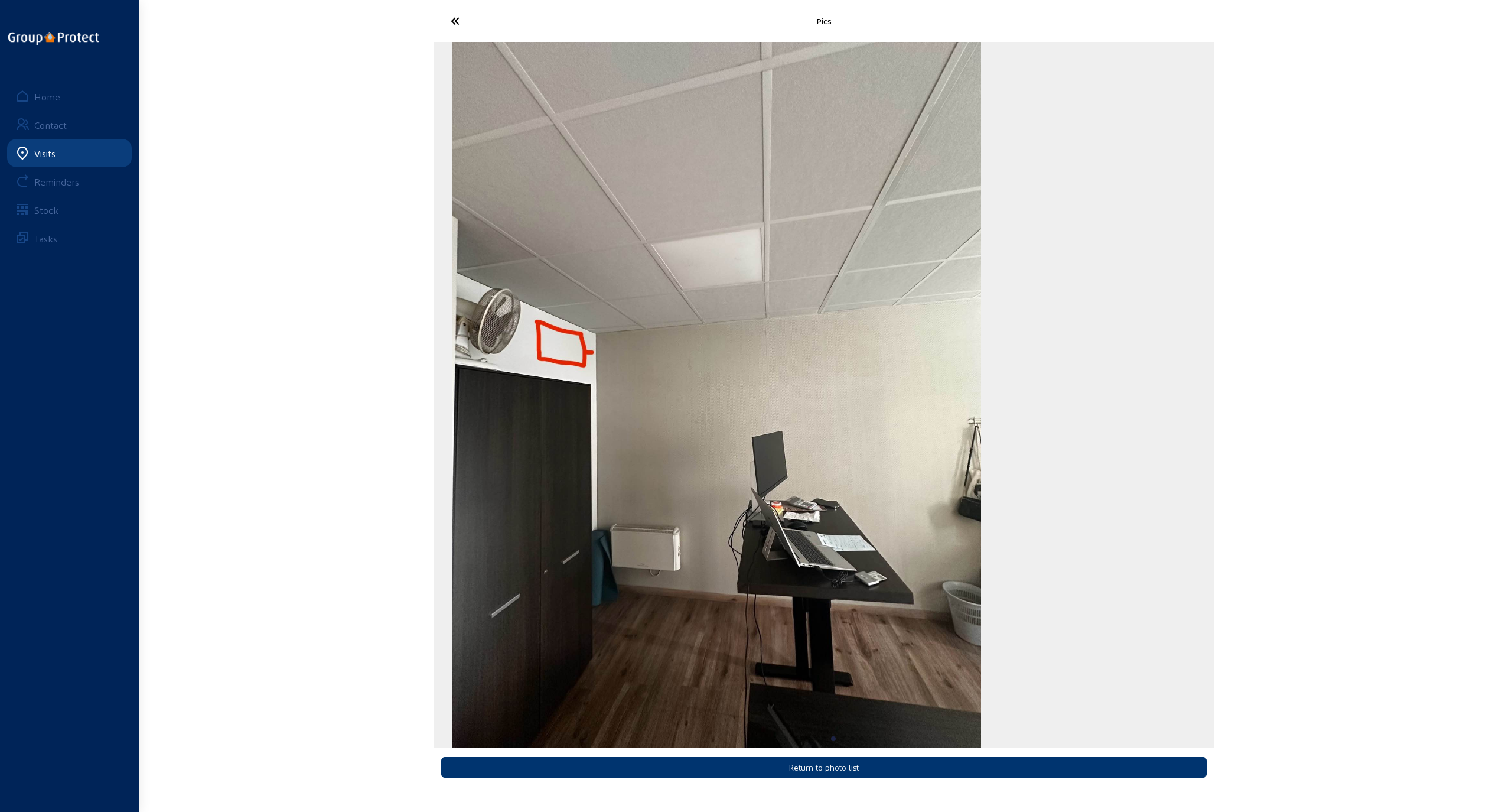
click at [451, 443] on img "6 / 9" at bounding box center [716, 395] width 529 height 705
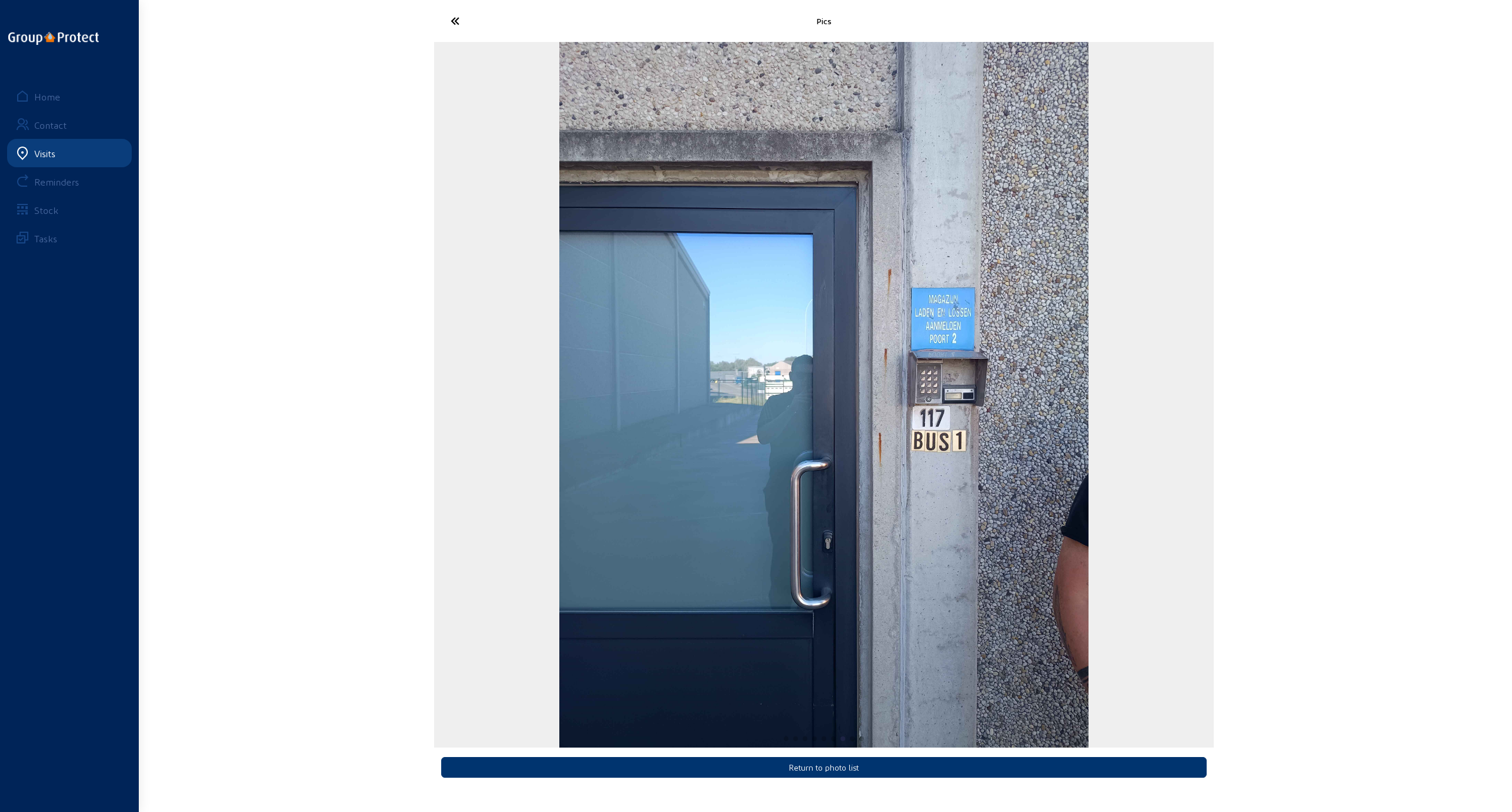
click at [559, 440] on img "7 / 9" at bounding box center [824, 395] width 529 height 705
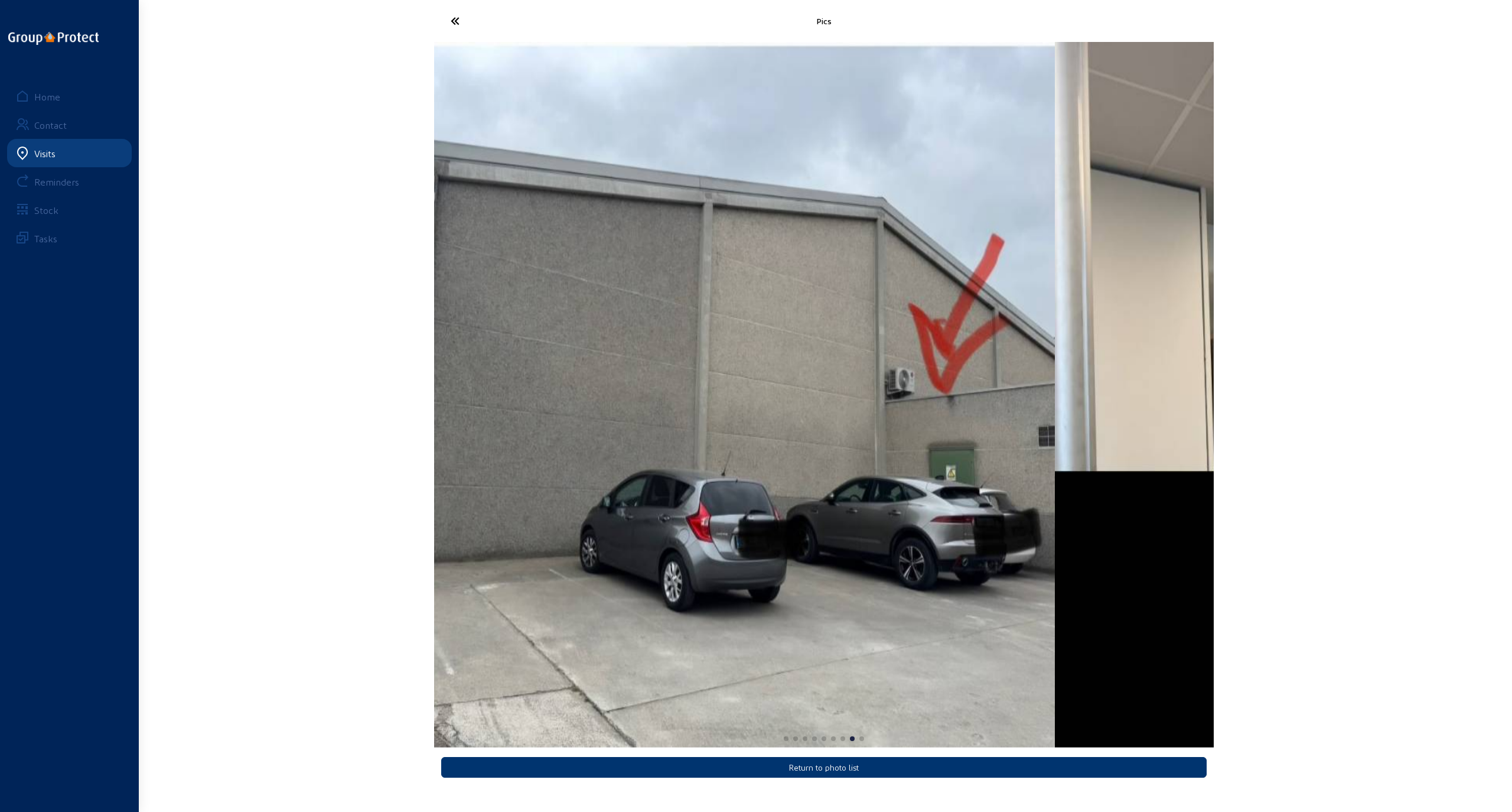
click at [383, 437] on div "Pics Return to photo list Home Contact Visits Reminders Stock Tasks" at bounding box center [756, 396] width 1512 height 792
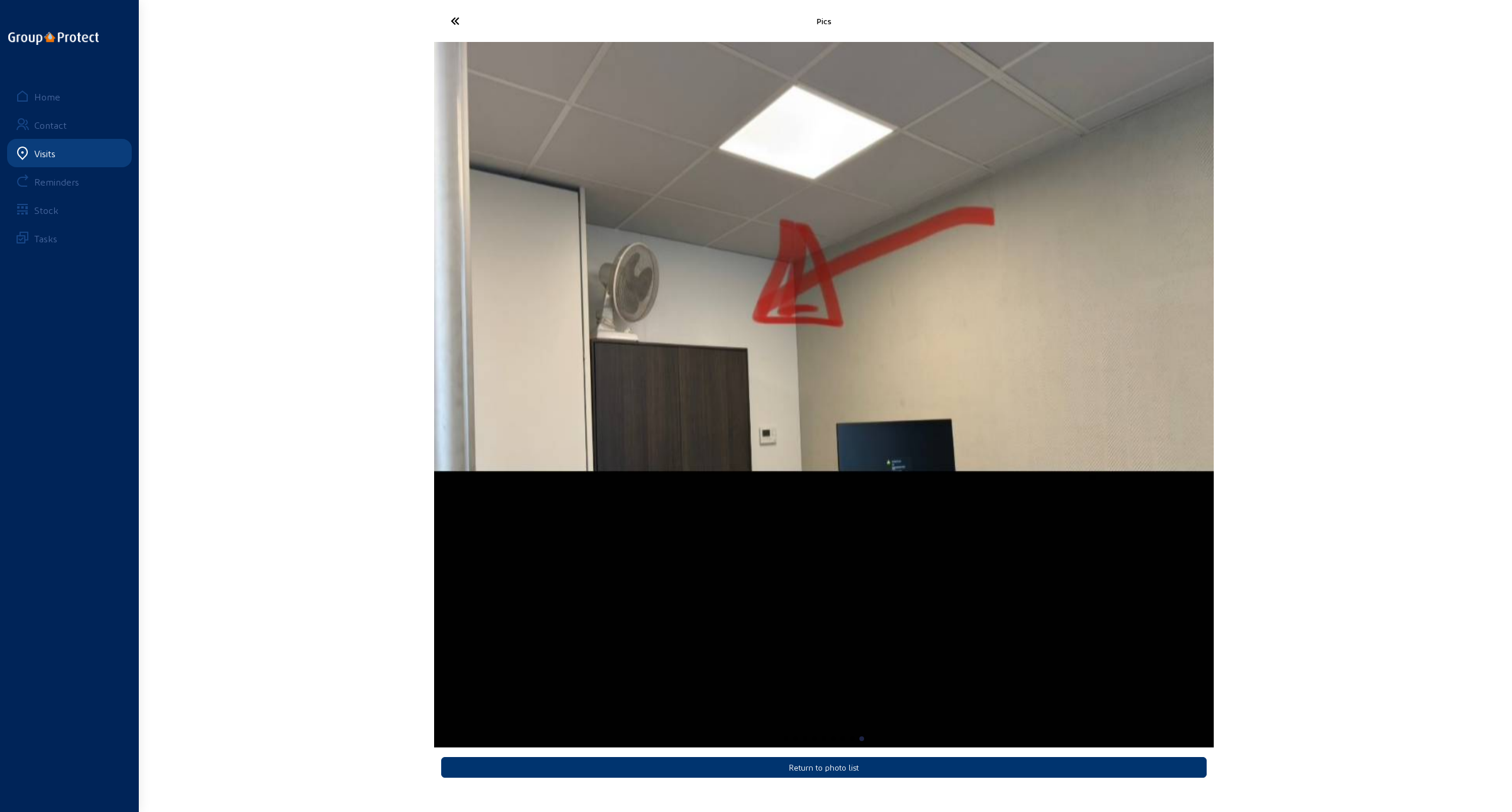
click at [483, 442] on img "9 / 9" at bounding box center [824, 395] width 780 height 705
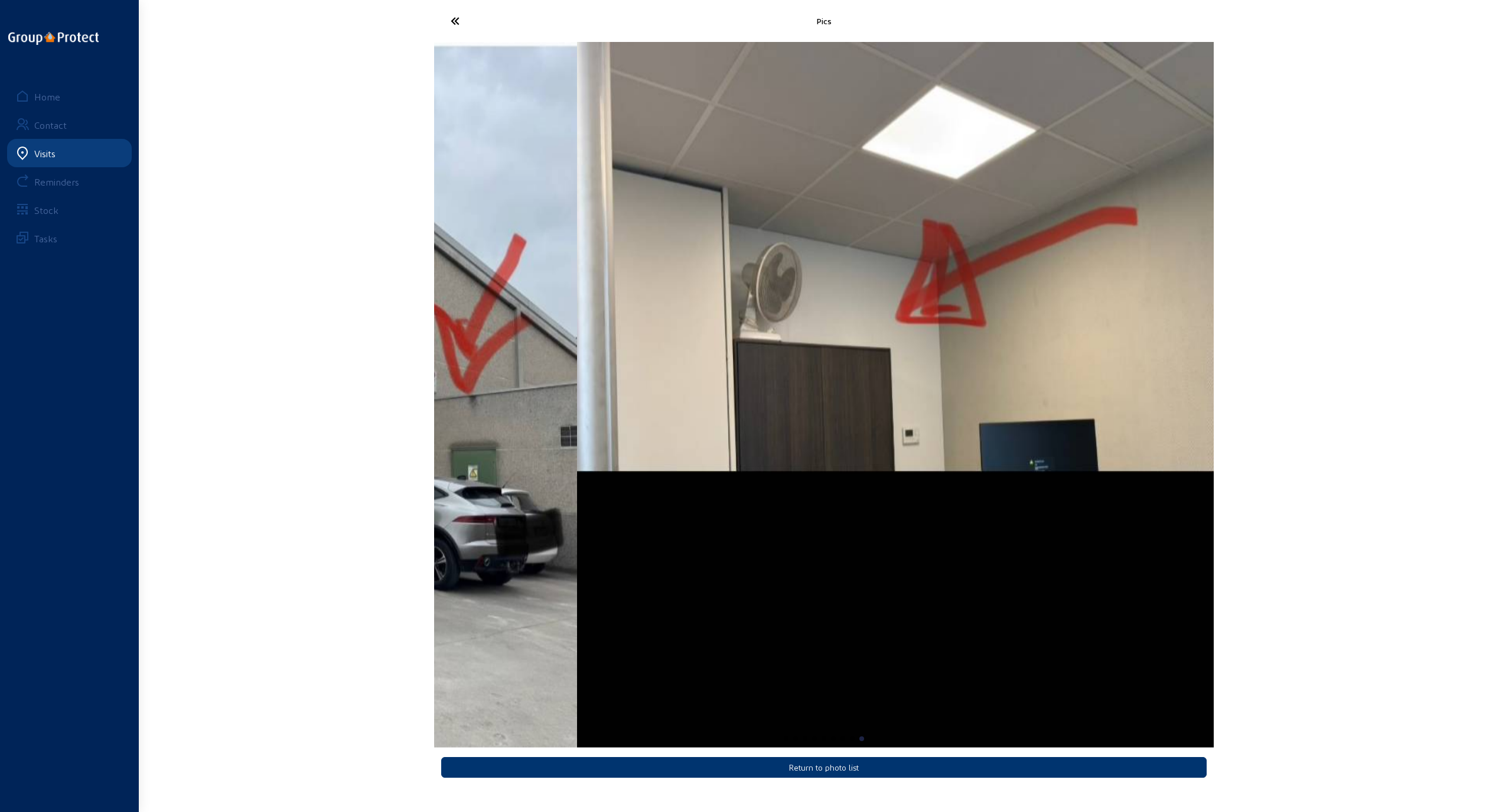
click at [1022, 397] on img "9 / 9" at bounding box center [967, 395] width 780 height 705
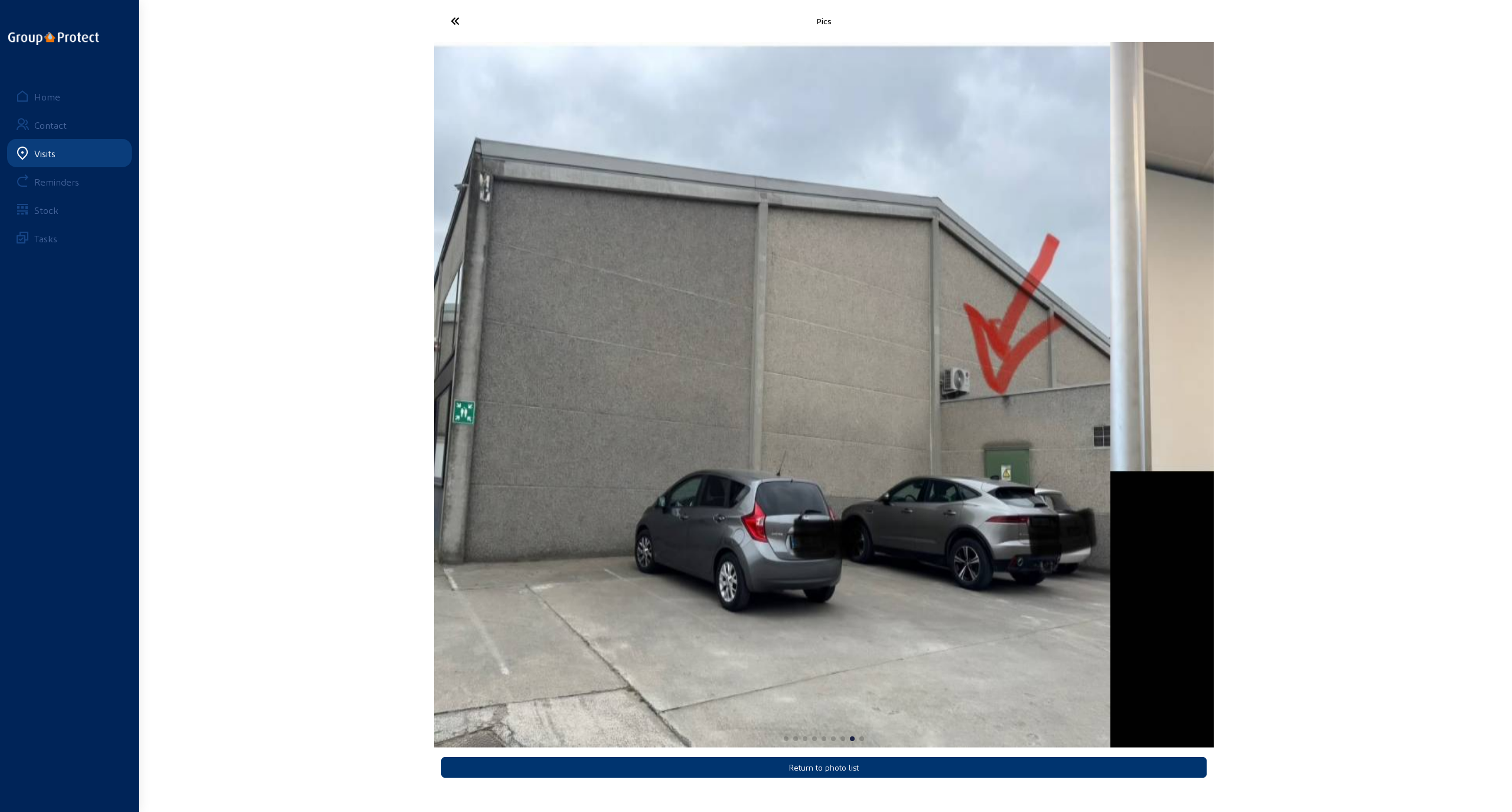
click at [511, 396] on img "8 / 9" at bounding box center [721, 395] width 780 height 705
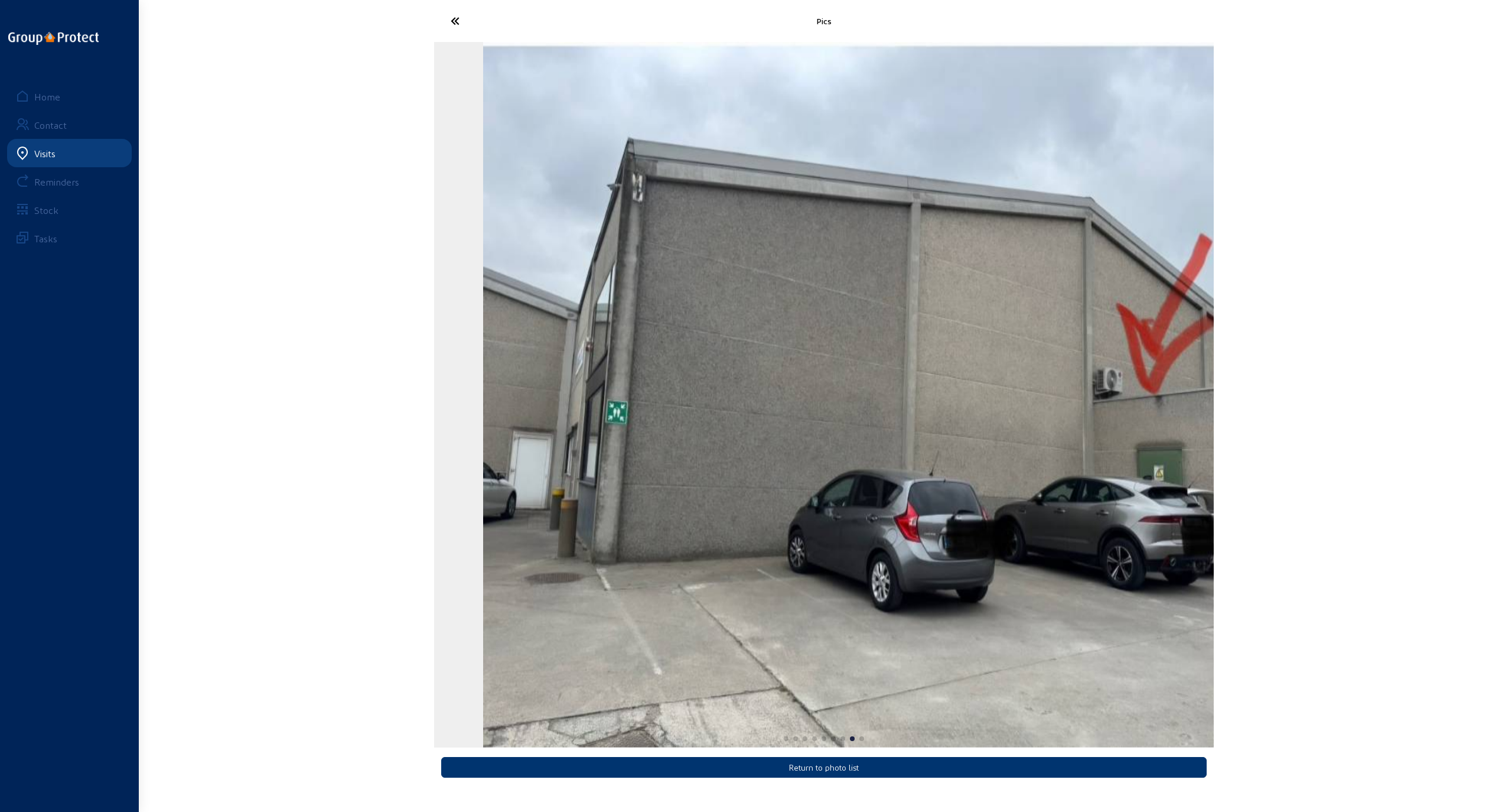
click at [581, 406] on img "8 / 9" at bounding box center [873, 395] width 780 height 705
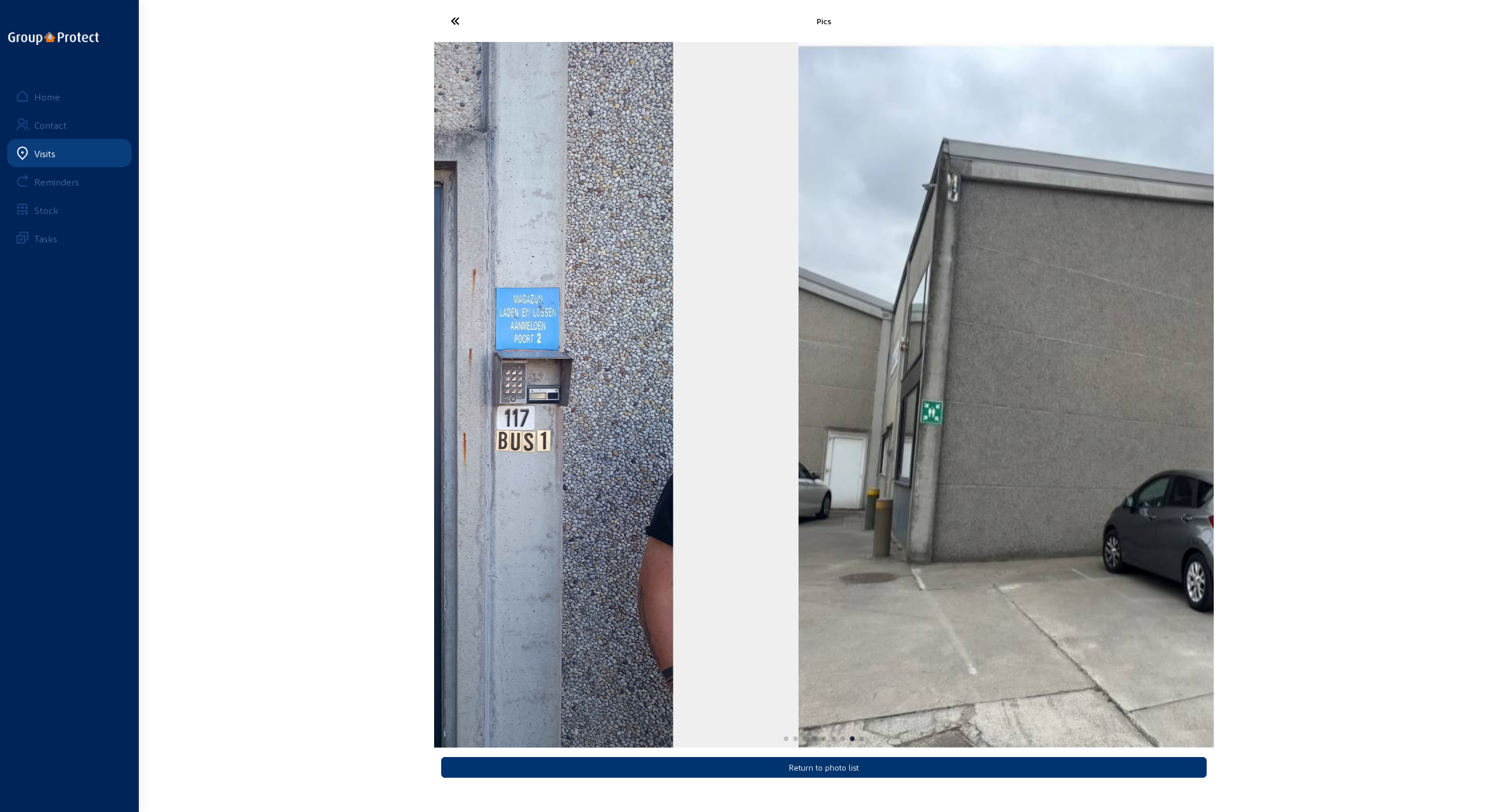
click at [1044, 463] on img "8 / 9" at bounding box center [1188, 395] width 780 height 705
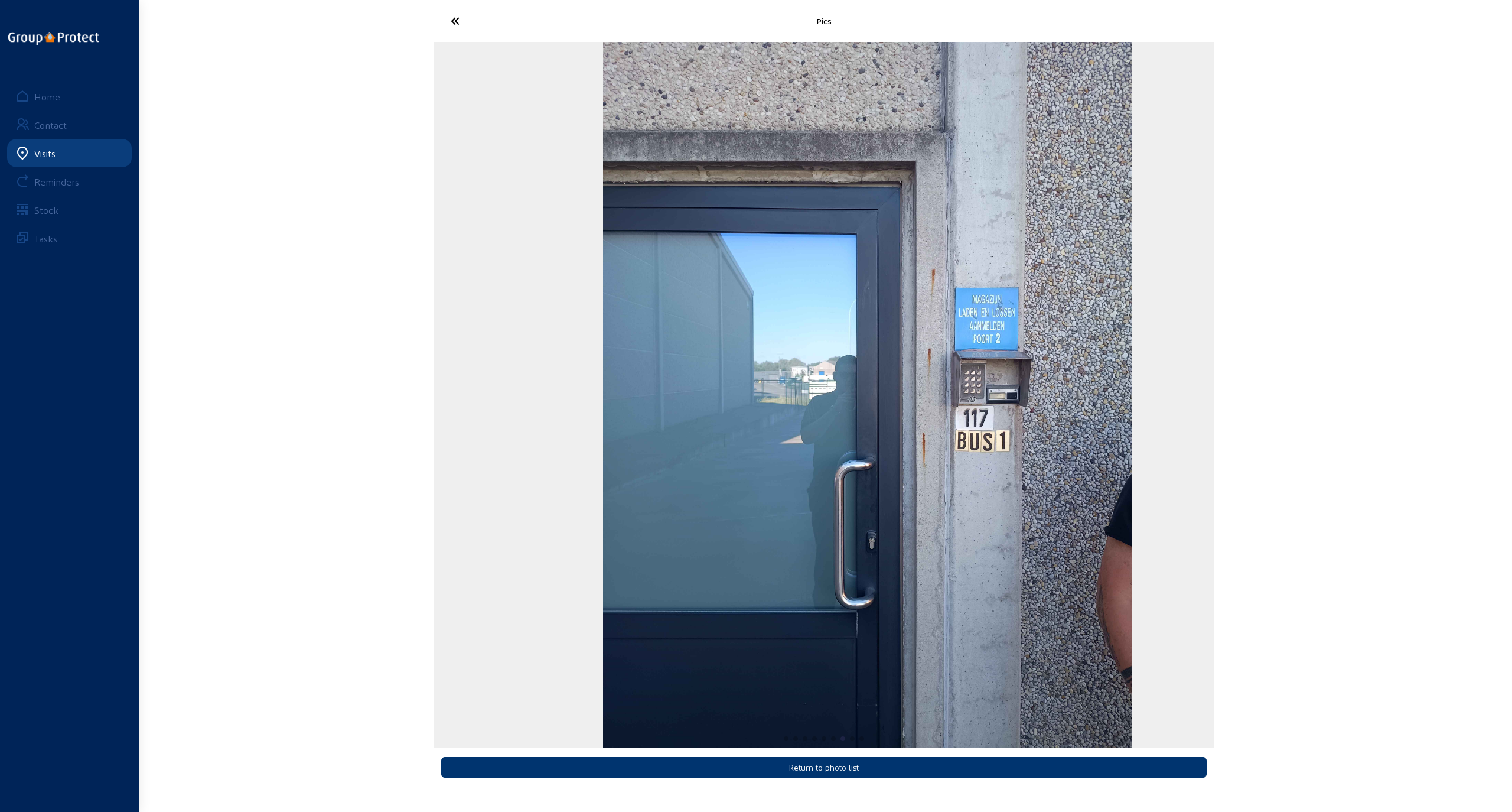
click at [1044, 434] on img "7 / 9" at bounding box center [868, 395] width 529 height 705
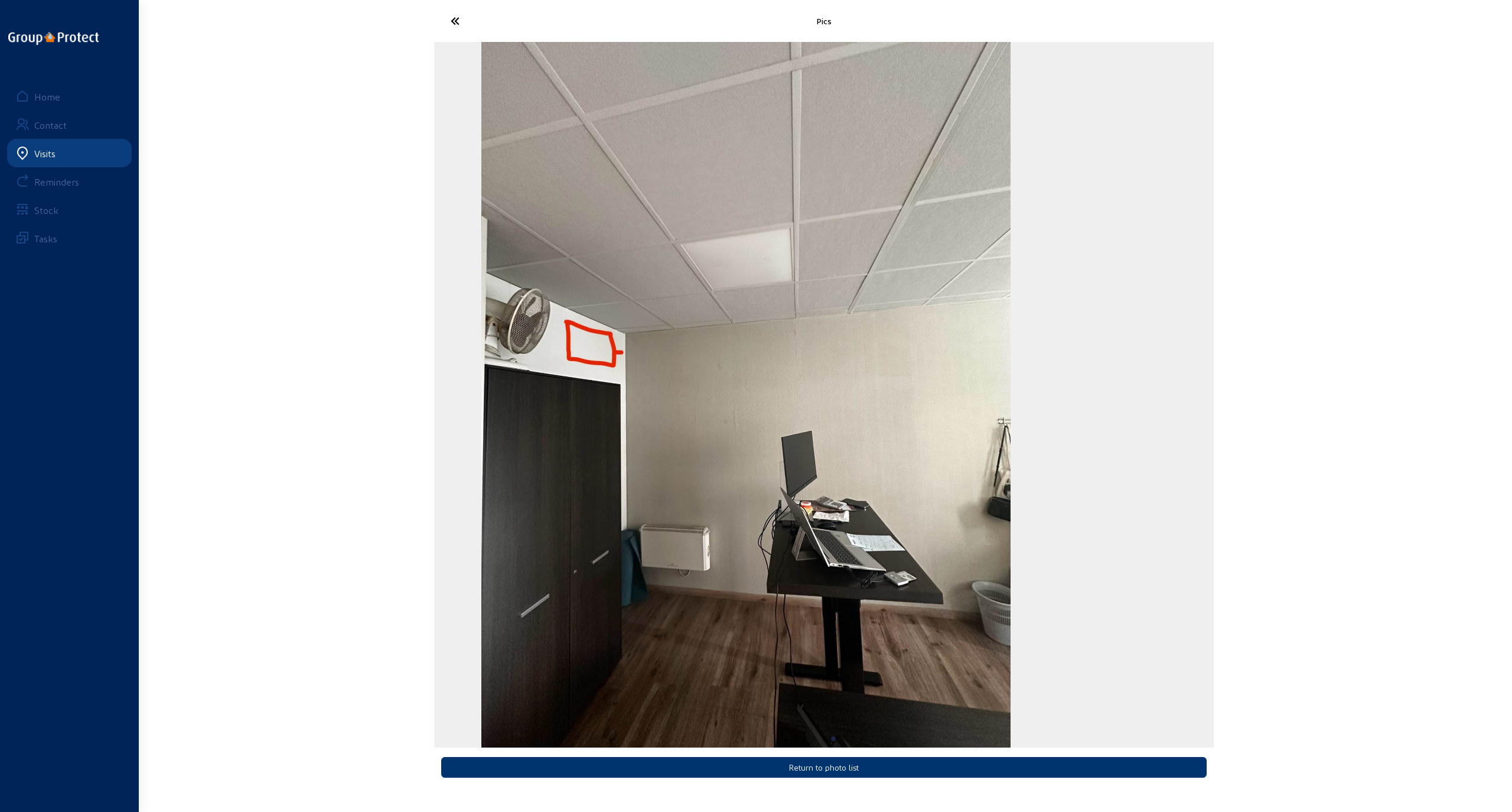
click at [1044, 404] on div "Pics Return to photo list Home Contact Visits Reminders Stock Tasks" at bounding box center [756, 396] width 1512 height 792
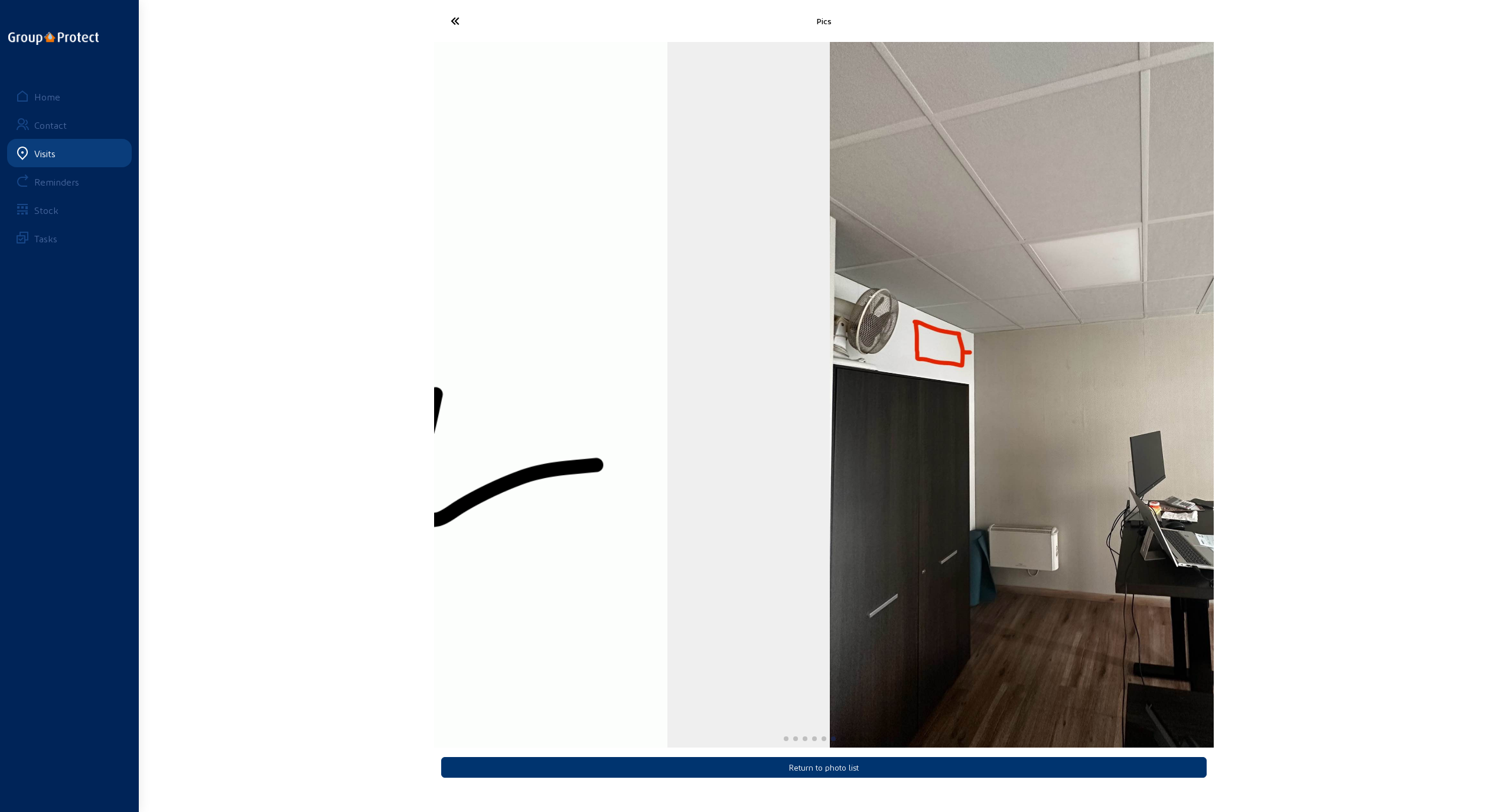
click at [1044, 398] on div "Pics Return to photo list Home Contact Visits Reminders Stock Tasks" at bounding box center [756, 396] width 1512 height 792
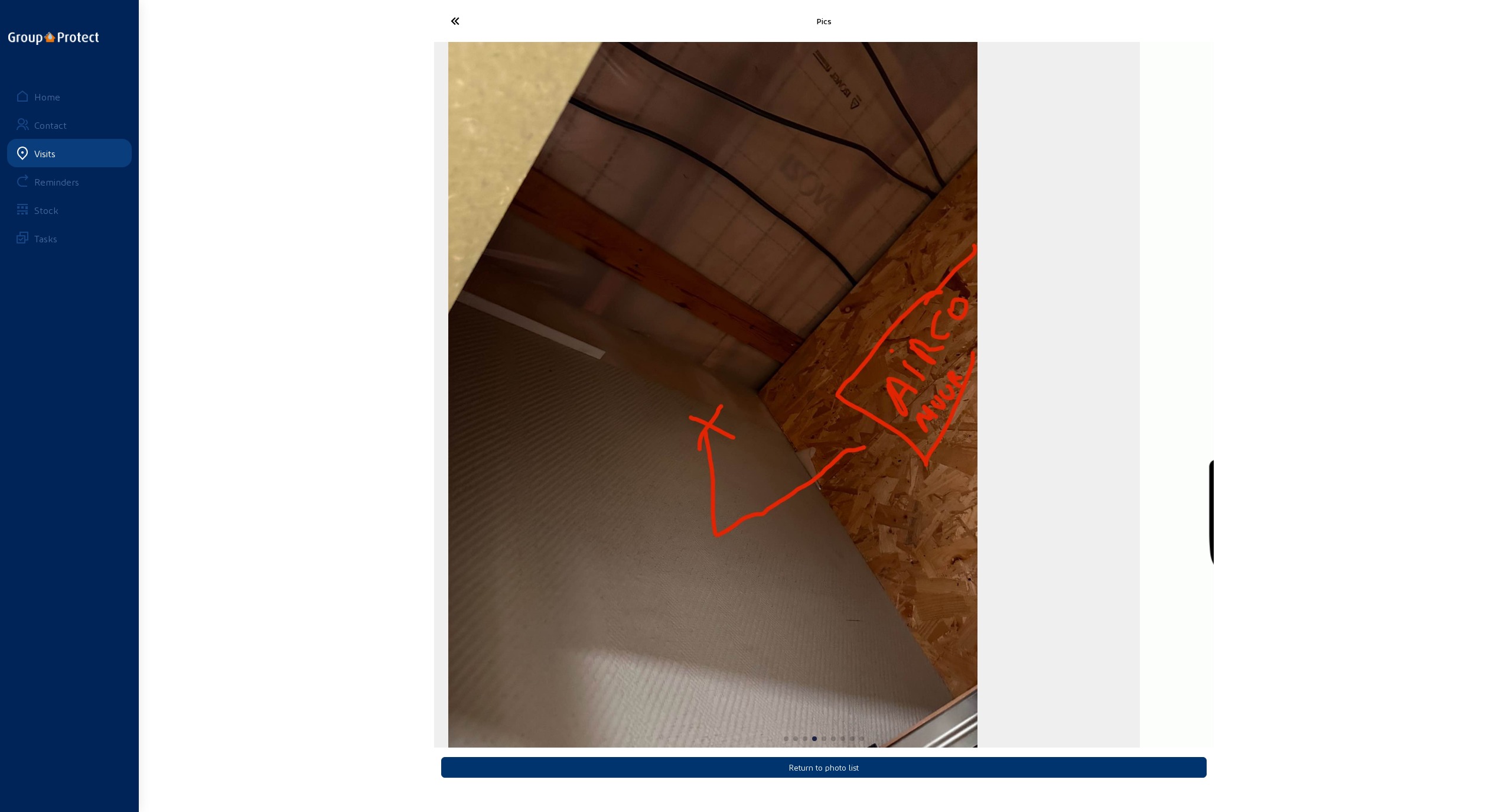
click at [1044, 412] on div "Pics Return to photo list Home Contact Visits Reminders Stock Tasks" at bounding box center [756, 396] width 1512 height 792
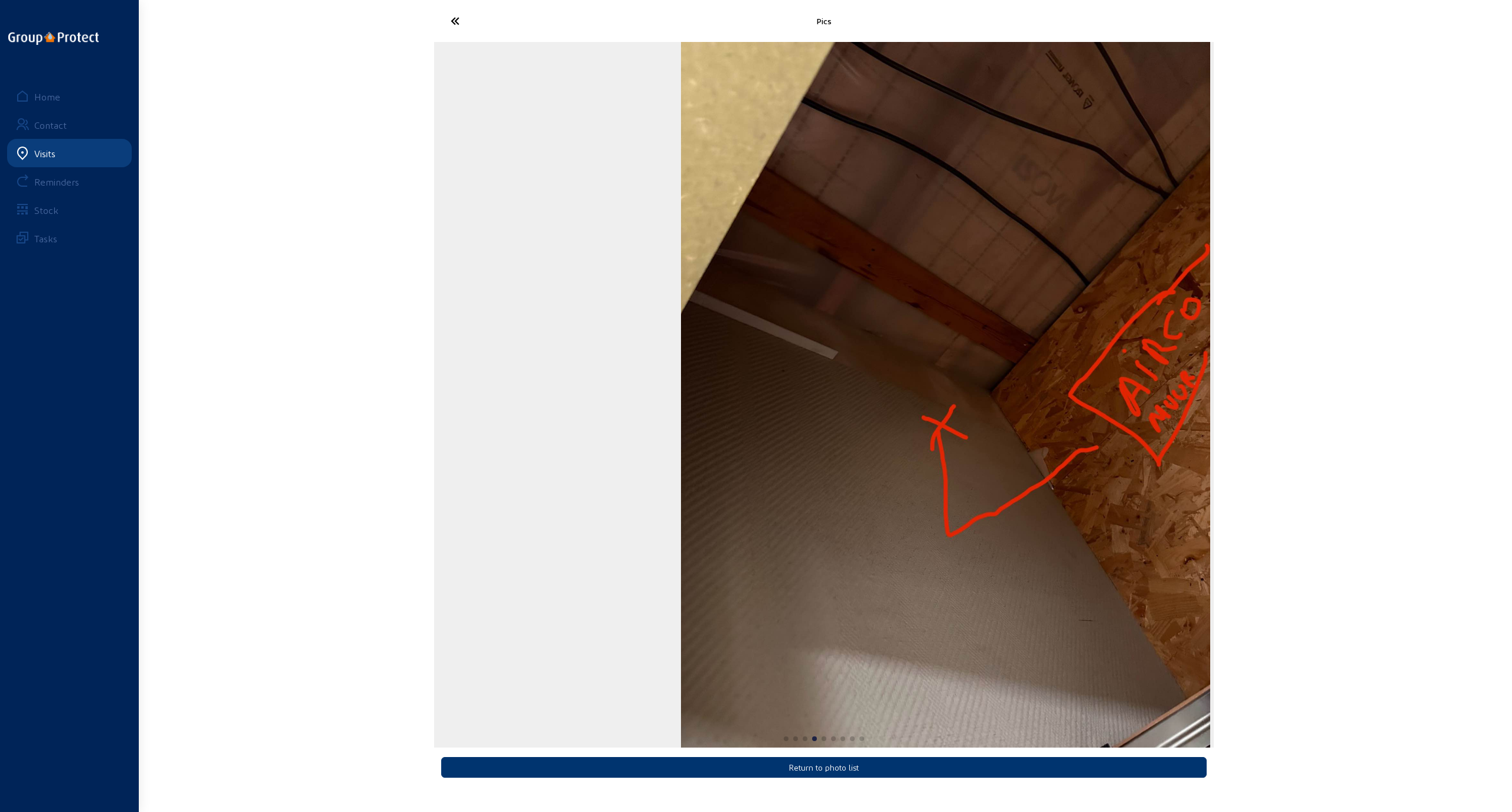
click at [1044, 414] on div "Pics Return to photo list Home Contact Visits Reminders Stock Tasks" at bounding box center [756, 396] width 1512 height 792
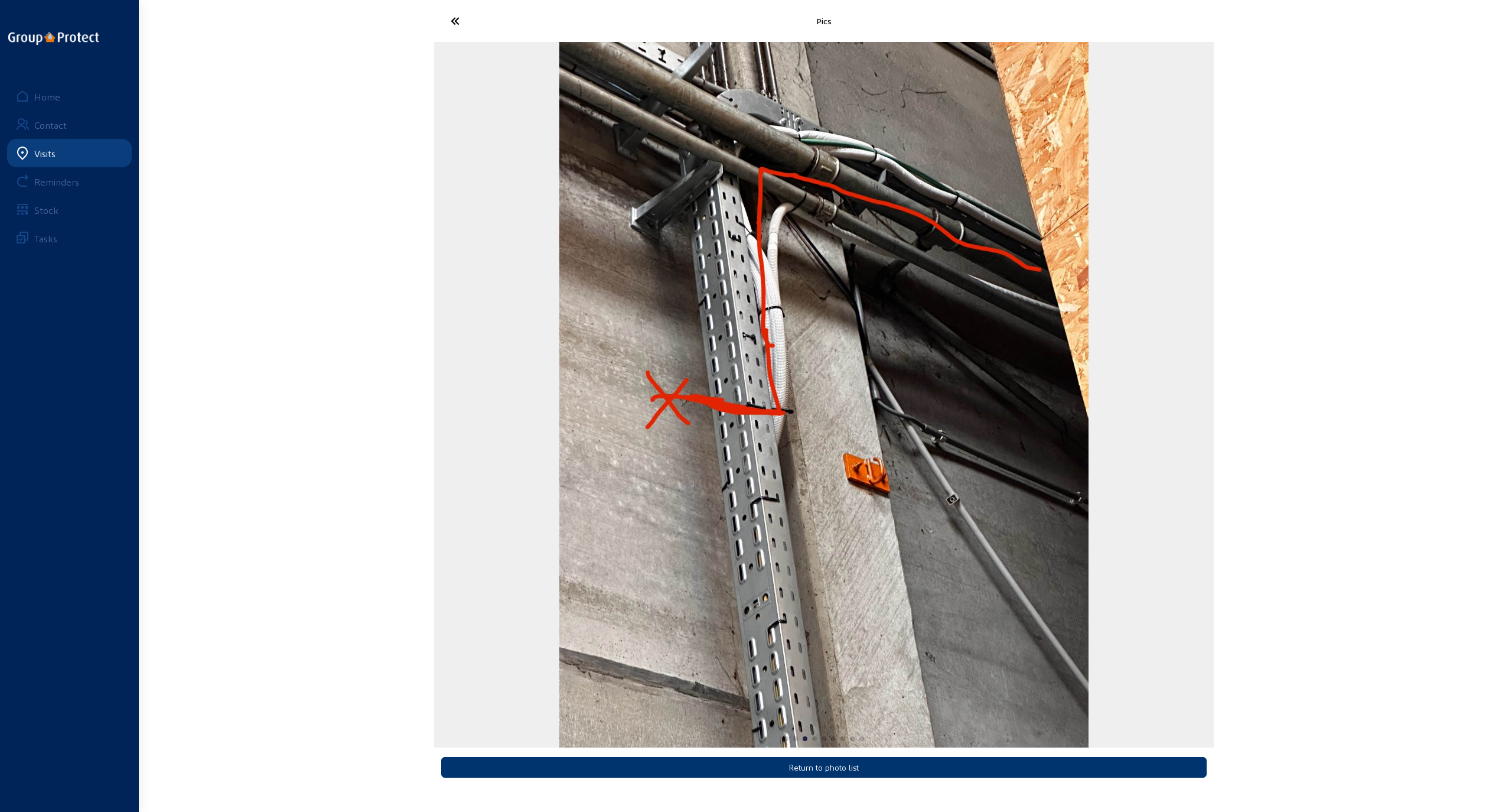
click at [1044, 414] on img "3 / 9" at bounding box center [824, 395] width 529 height 705
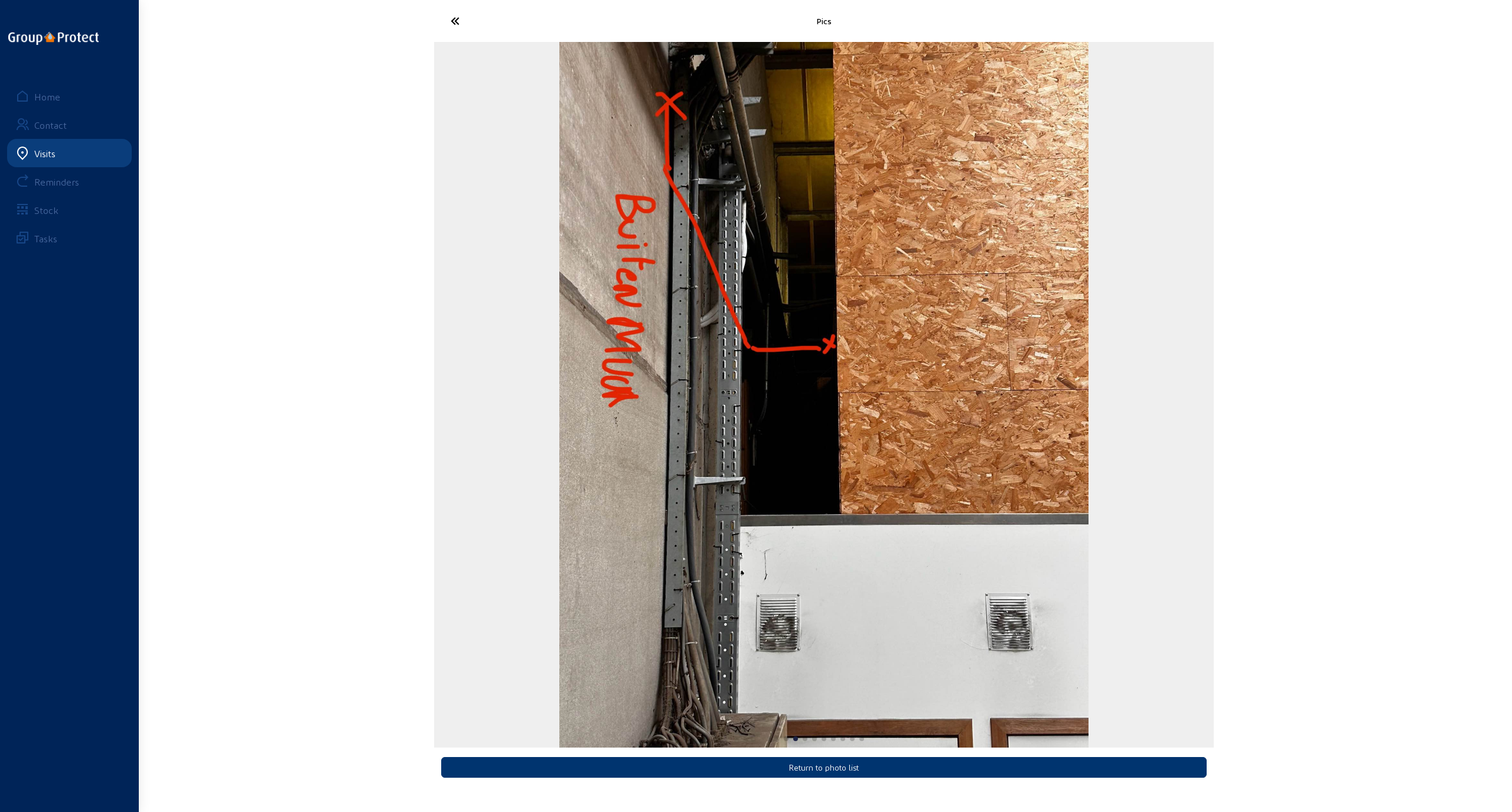
click at [455, 18] on icon at bounding box center [498, 21] width 109 height 21
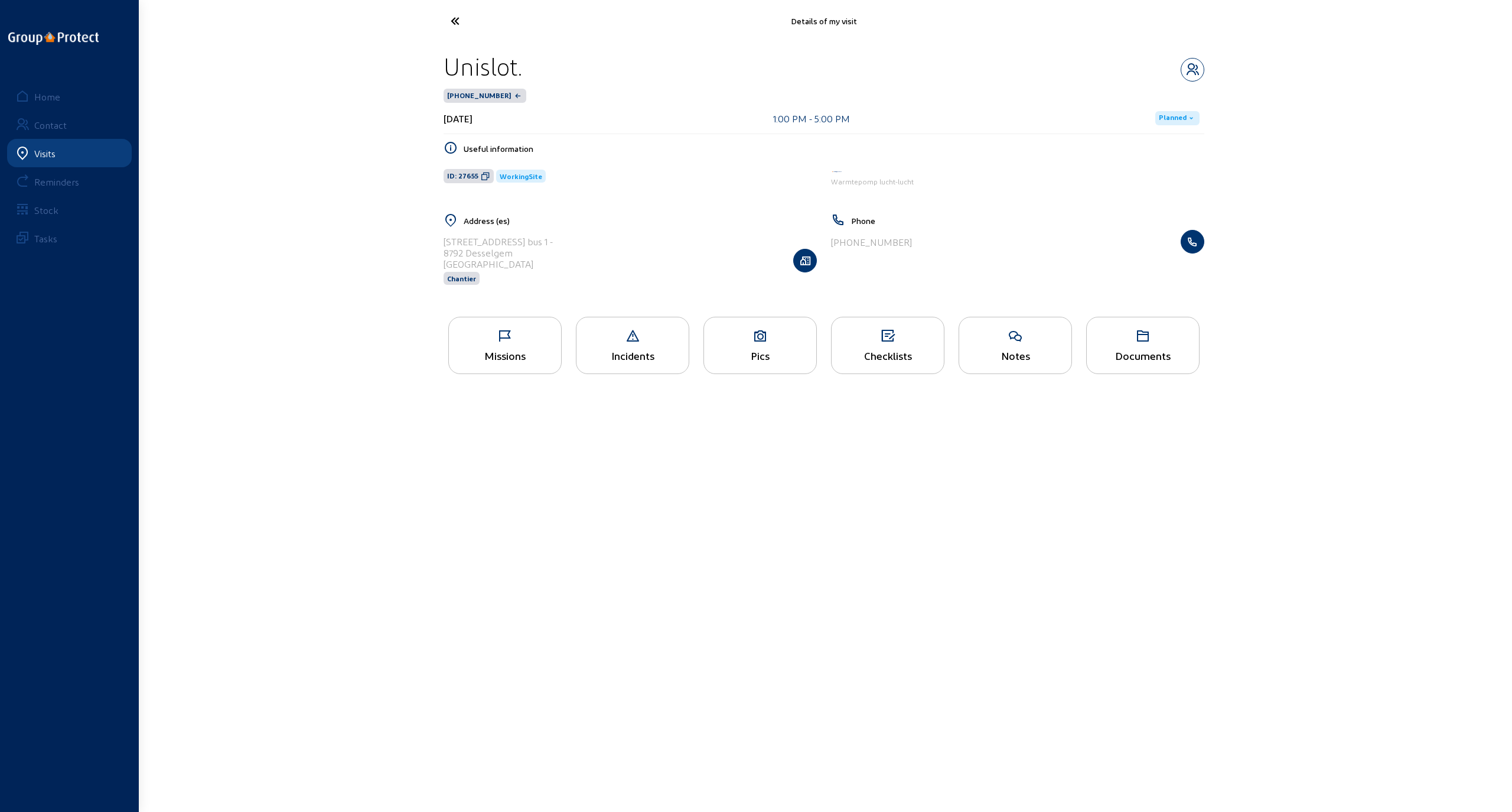
click at [457, 22] on icon at bounding box center [498, 21] width 109 height 21
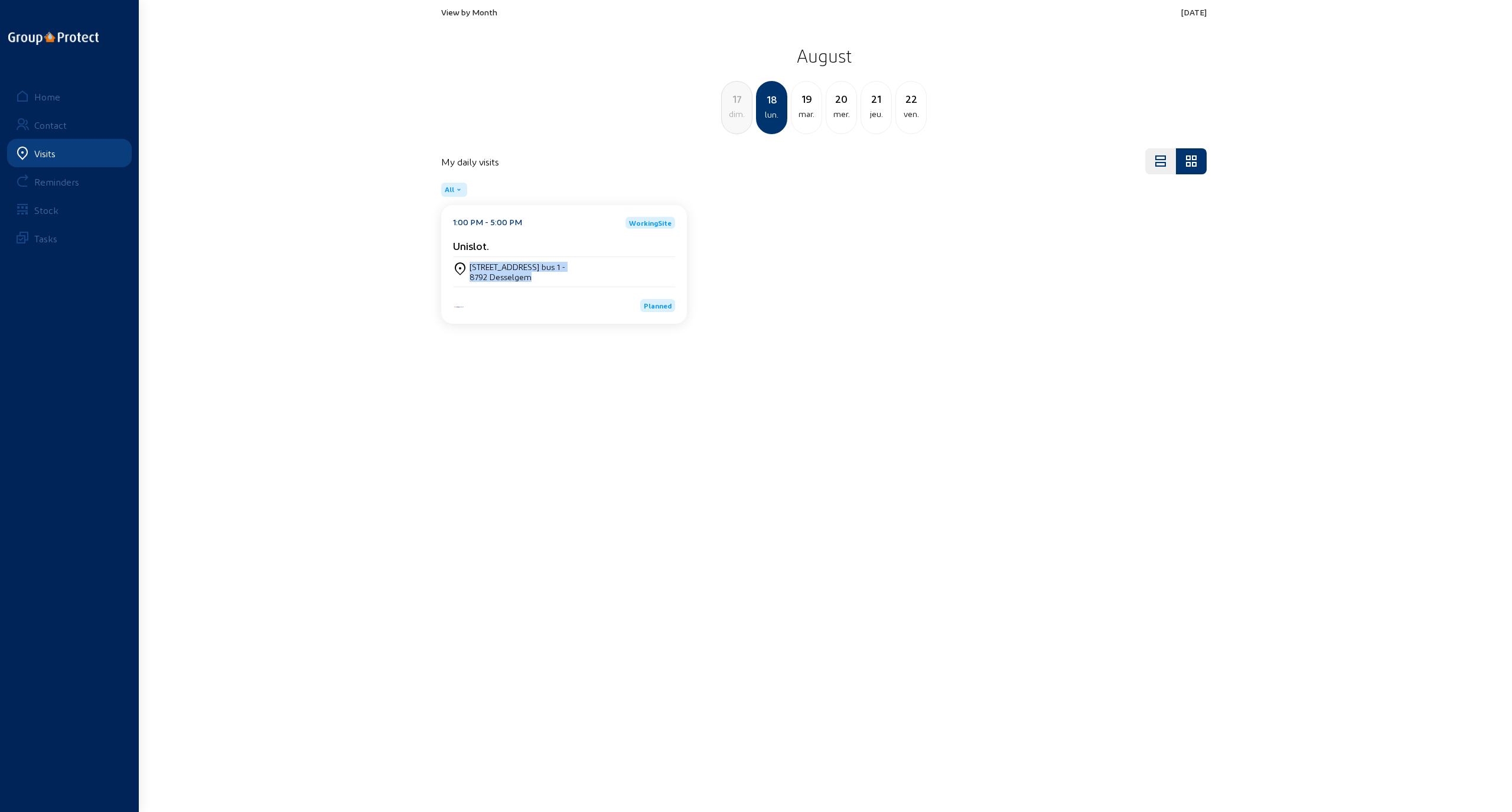
drag, startPoint x: 470, startPoint y: 263, endPoint x: 540, endPoint y: 276, distance: 71.2
click at [540, 276] on div "Pitantiestraat 117 bus 1 - 8792 Desselgem" at bounding box center [517, 271] width 96 height 21
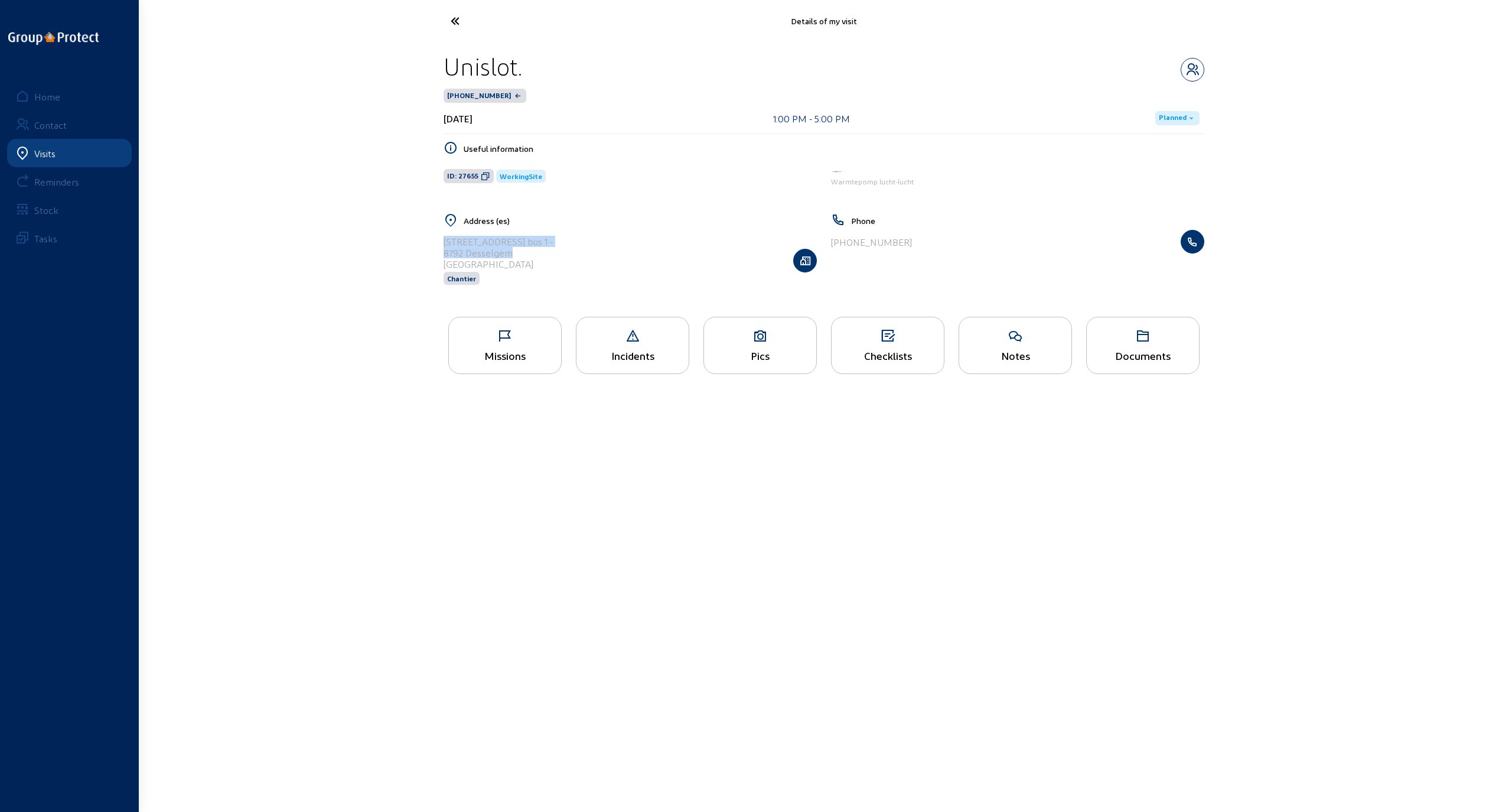
drag, startPoint x: 446, startPoint y: 240, endPoint x: 532, endPoint y: 246, distance: 86.2
click at [532, 246] on cam-list-title "[STREET_ADDRESS]" at bounding box center [498, 253] width 110 height 33
copy cam-list-title "Pitantiestraat 117 bus 1 - 8792 Desselgem"
click at [456, 20] on icon at bounding box center [498, 21] width 109 height 21
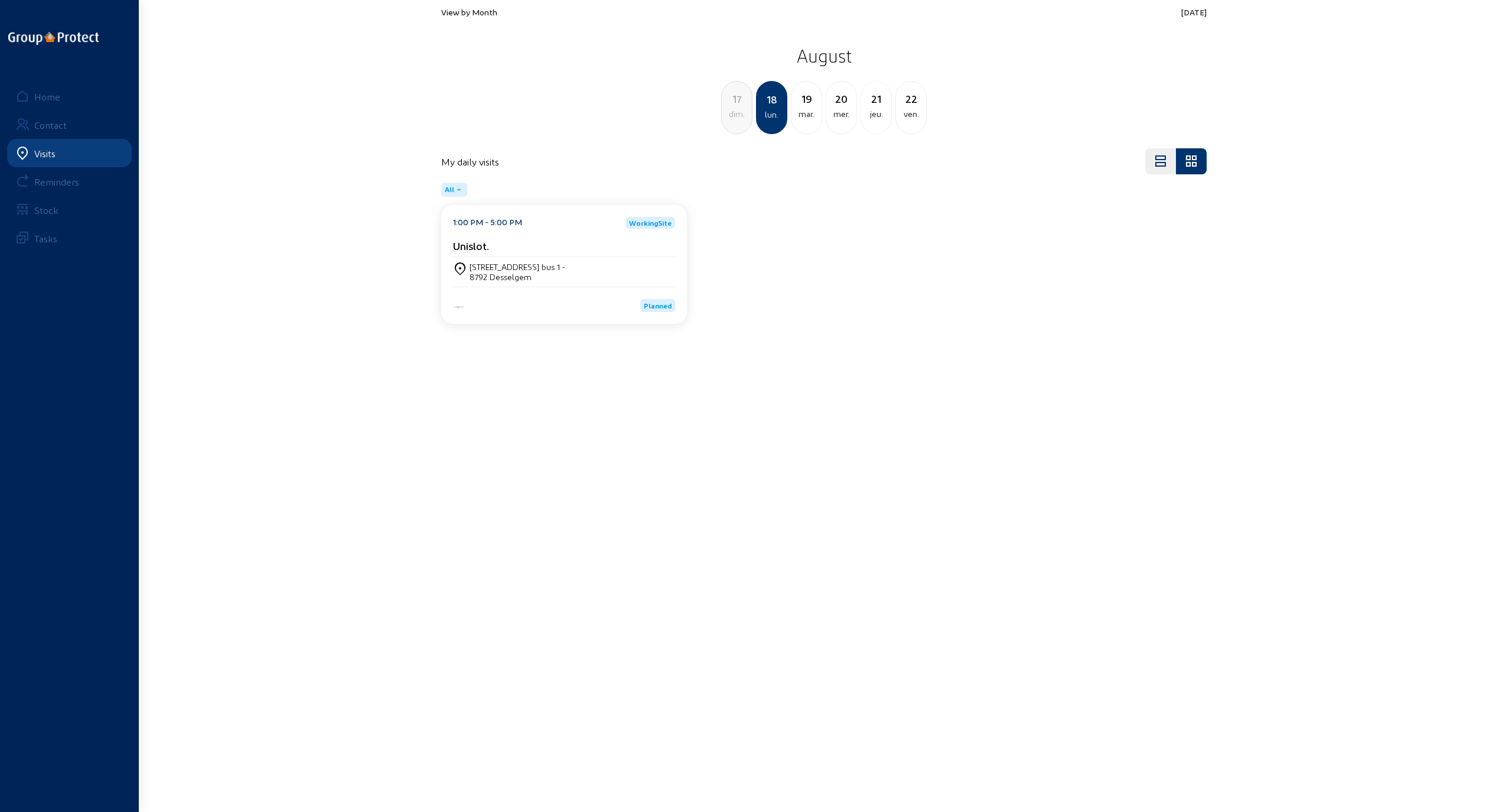
click at [802, 107] on div "mar." at bounding box center [806, 114] width 30 height 14
click at [491, 271] on div "3700 TONGEREN" at bounding box center [503, 276] width 70 height 10
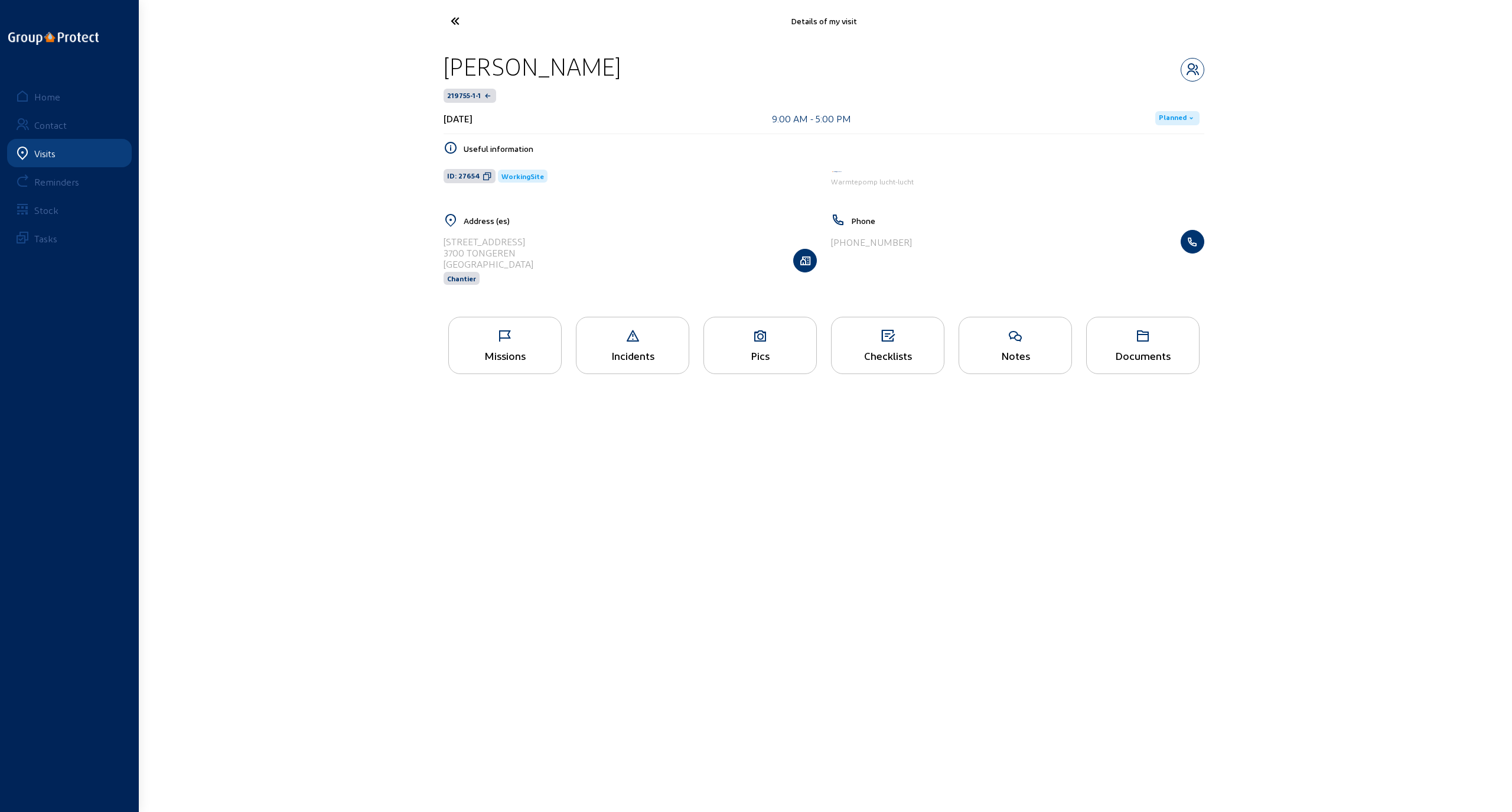
click at [771, 339] on icon at bounding box center [760, 336] width 113 height 14
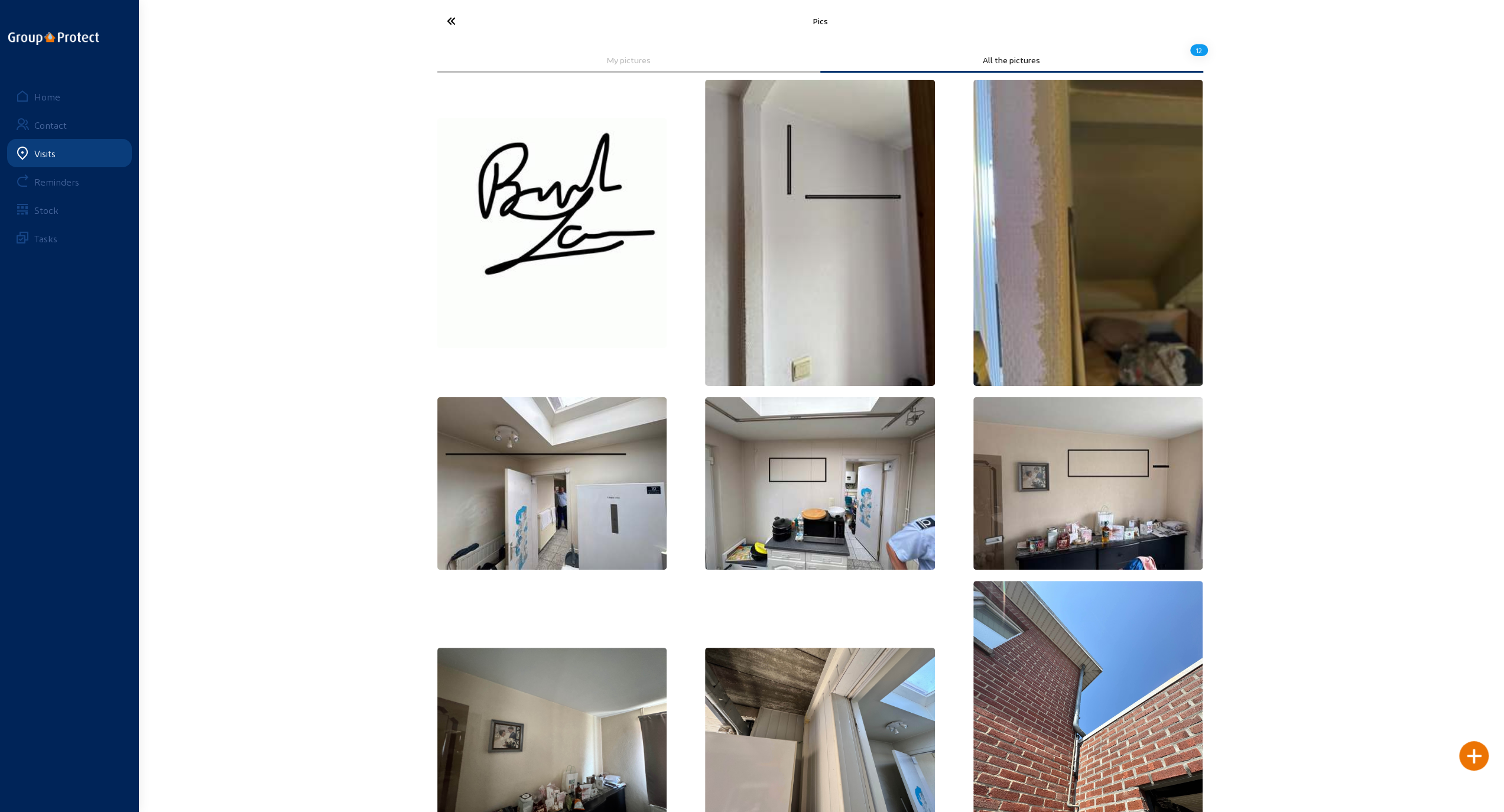
click at [451, 23] on icon at bounding box center [495, 21] width 109 height 21
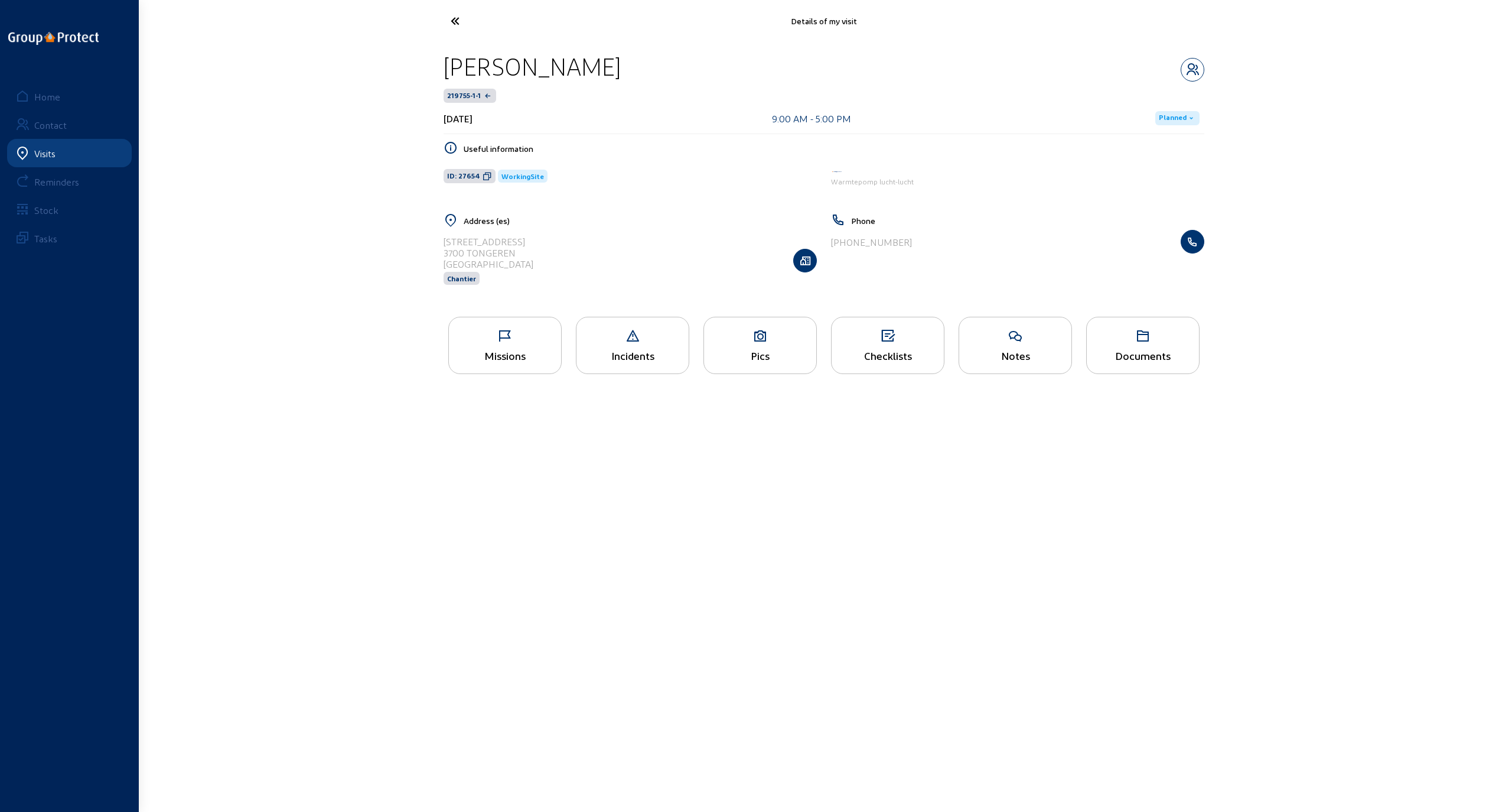
click at [503, 345] on div "Missions" at bounding box center [505, 345] width 114 height 57
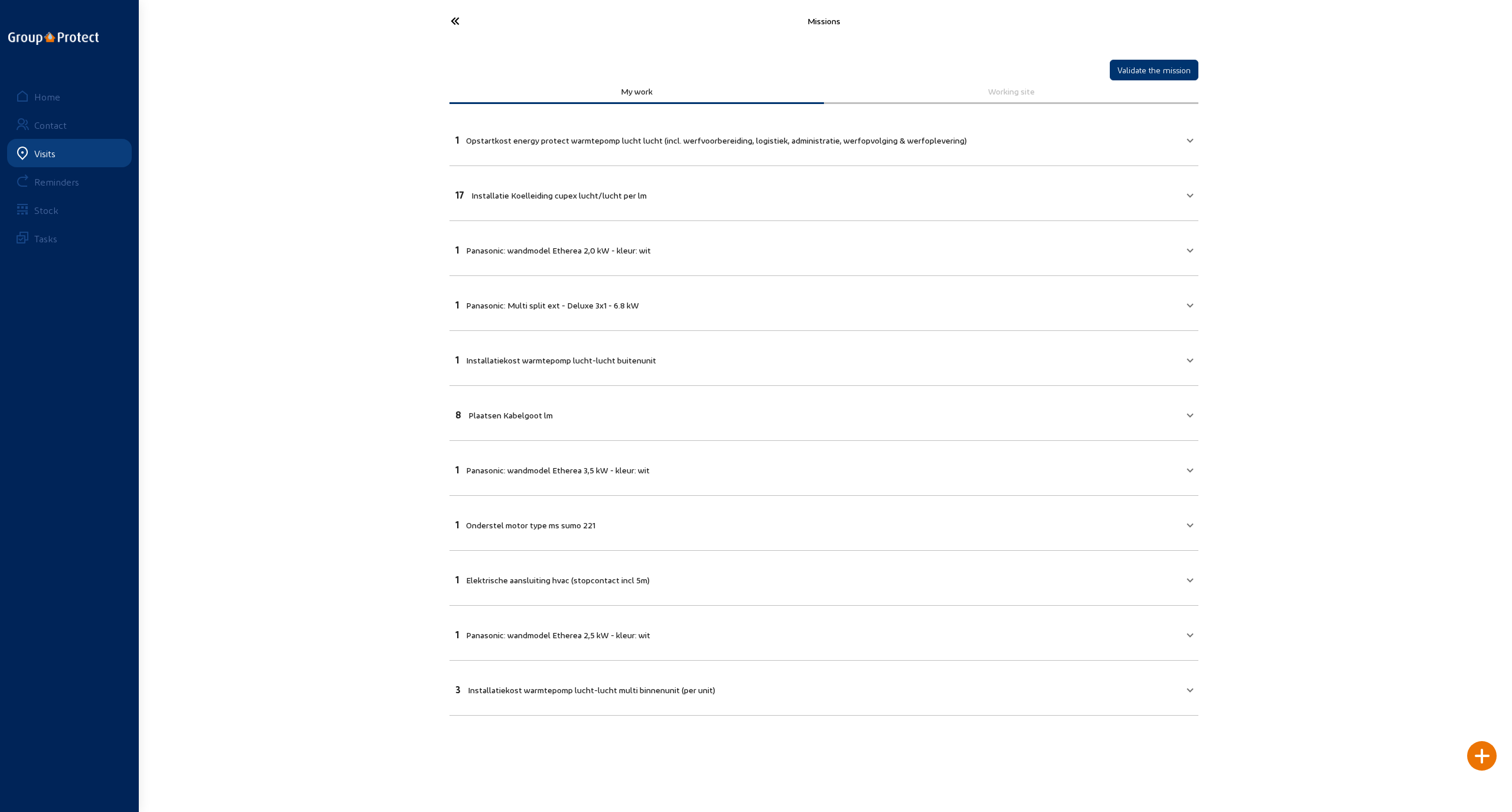
click at [449, 24] on icon at bounding box center [498, 21] width 109 height 21
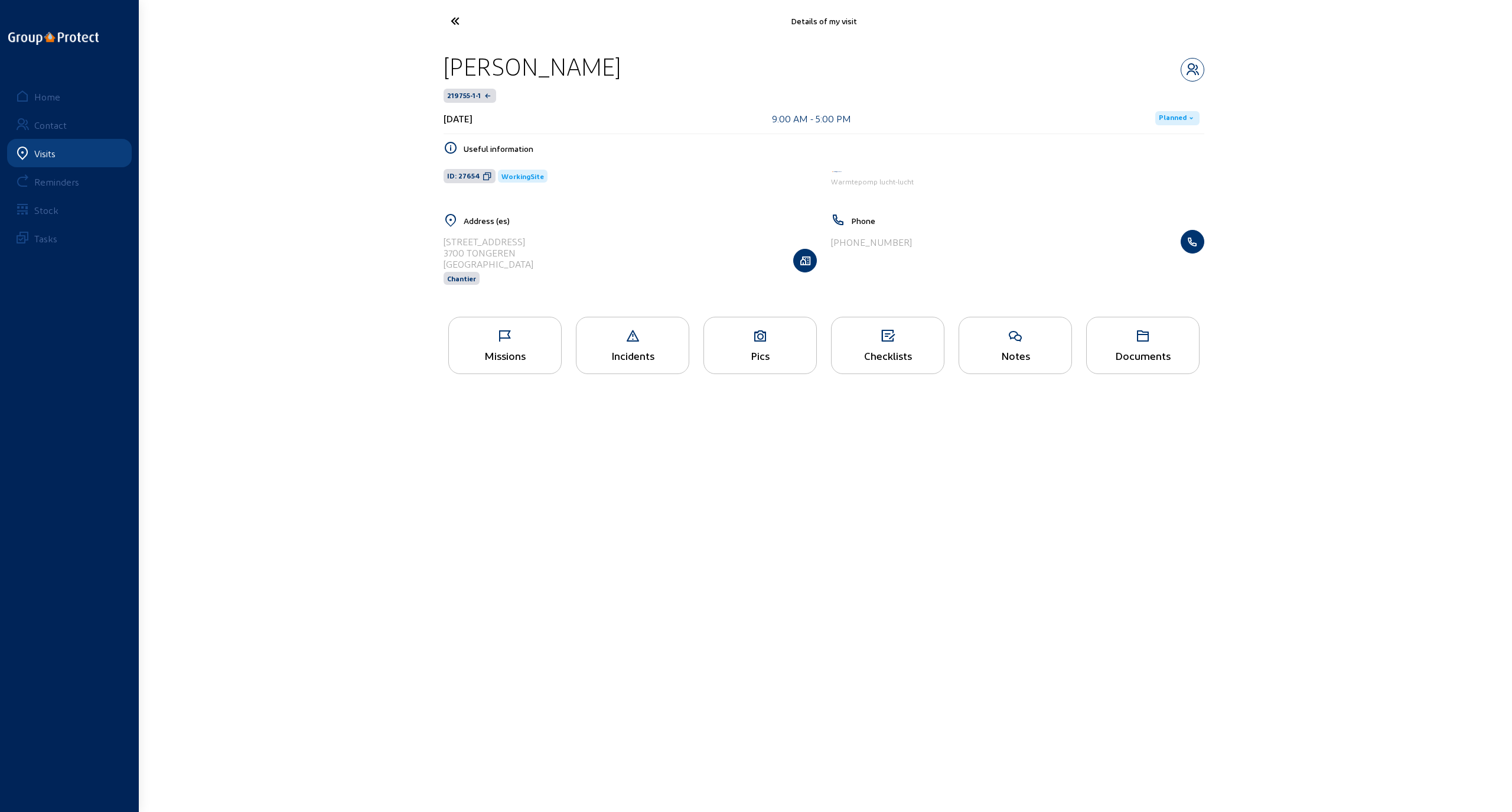
click at [516, 336] on icon at bounding box center [504, 336] width 113 height 14
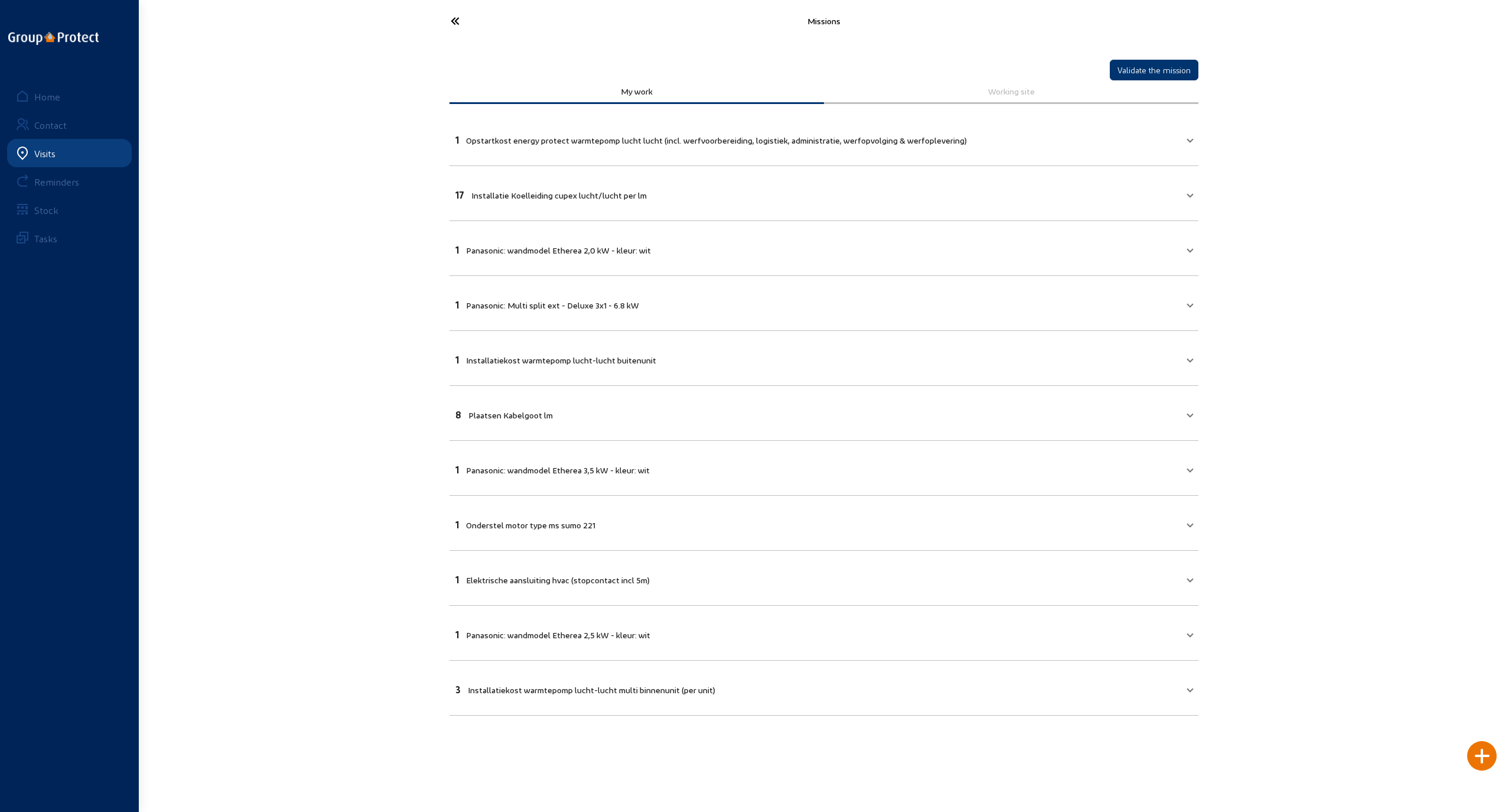
click at [456, 14] on icon at bounding box center [498, 21] width 109 height 21
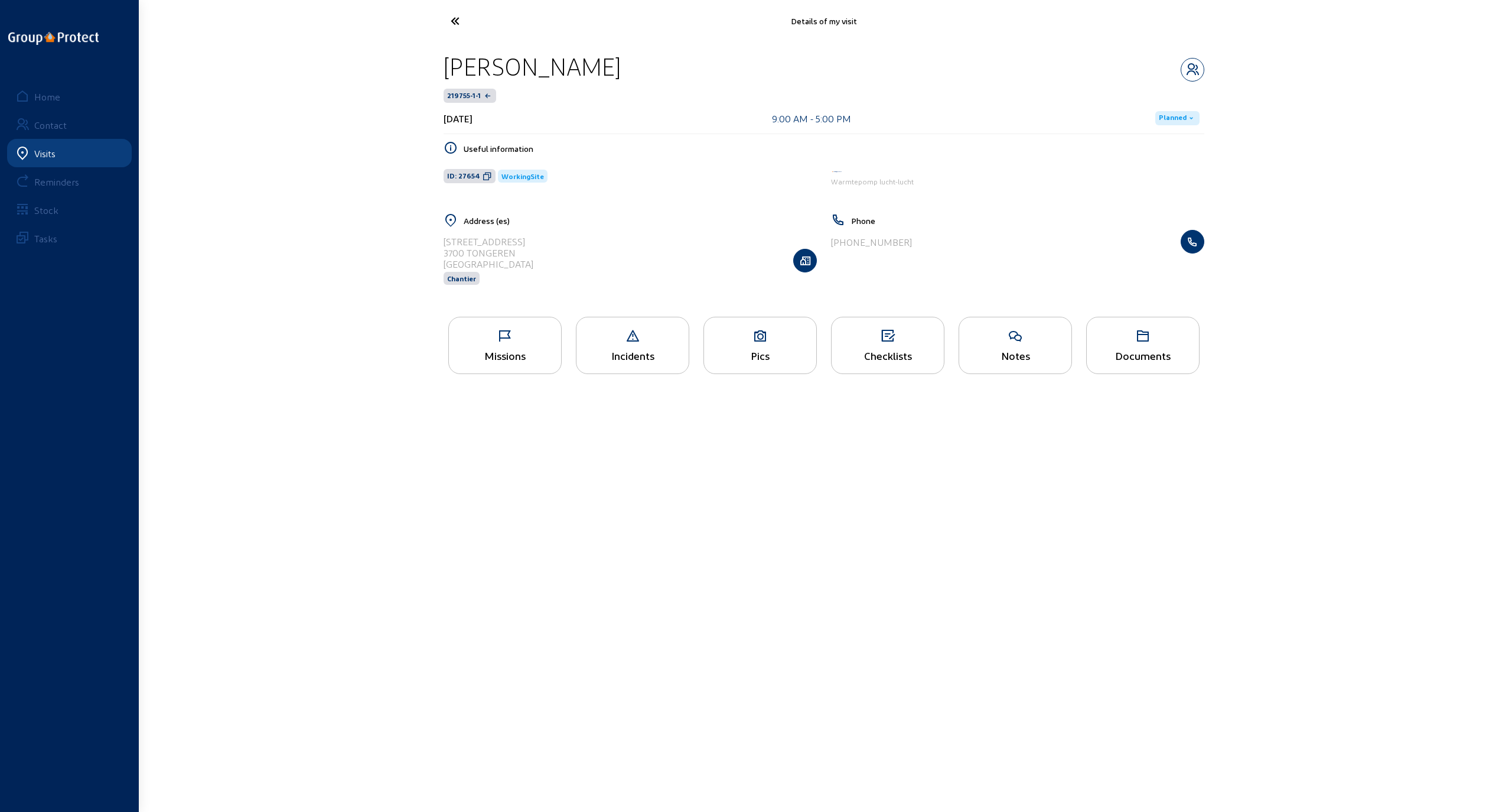
click at [743, 345] on div "Pics" at bounding box center [760, 345] width 114 height 57
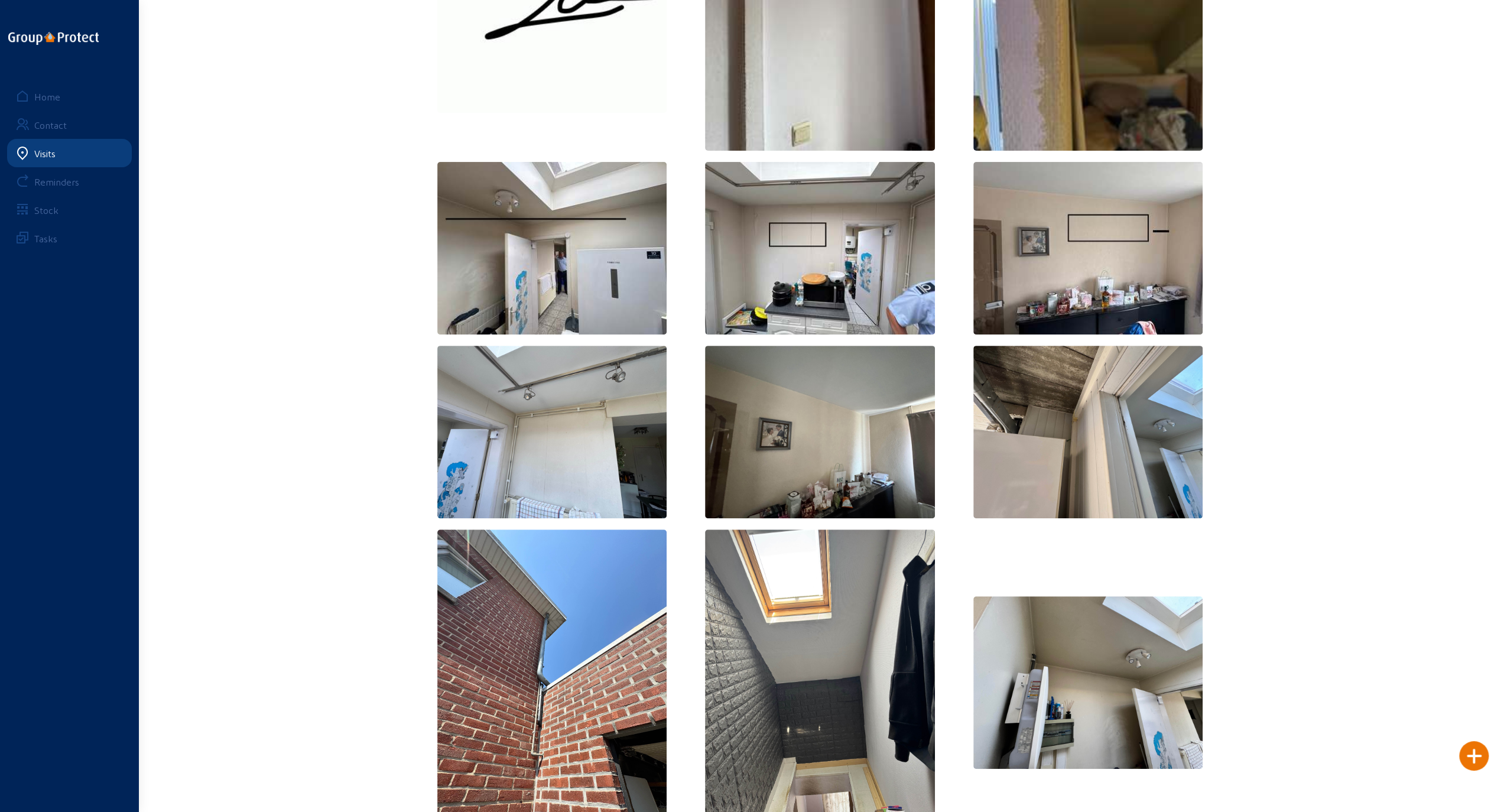
scroll to position [236, 0]
click at [855, 258] on img at bounding box center [819, 247] width 230 height 172
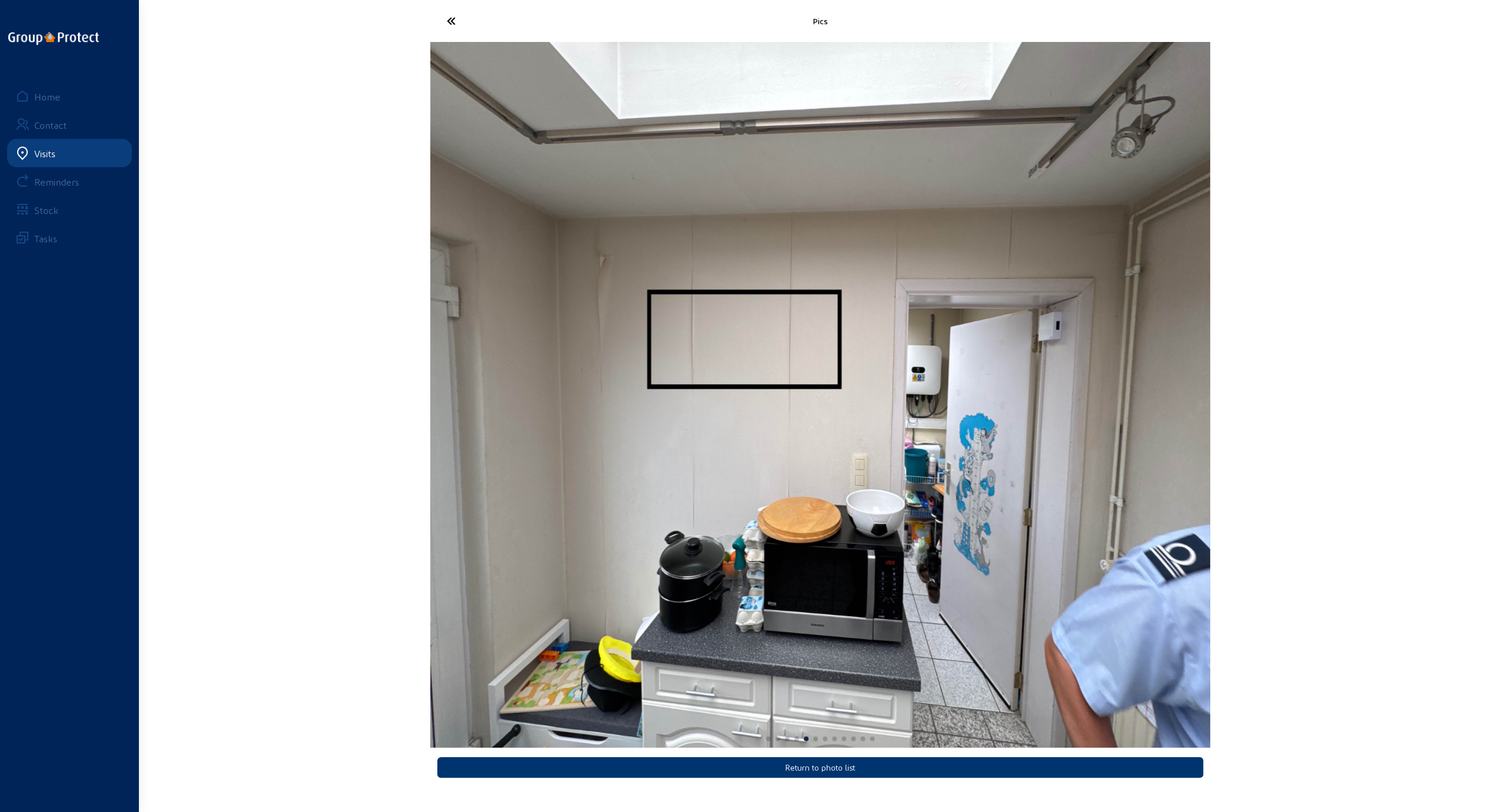
scroll to position [0, 0]
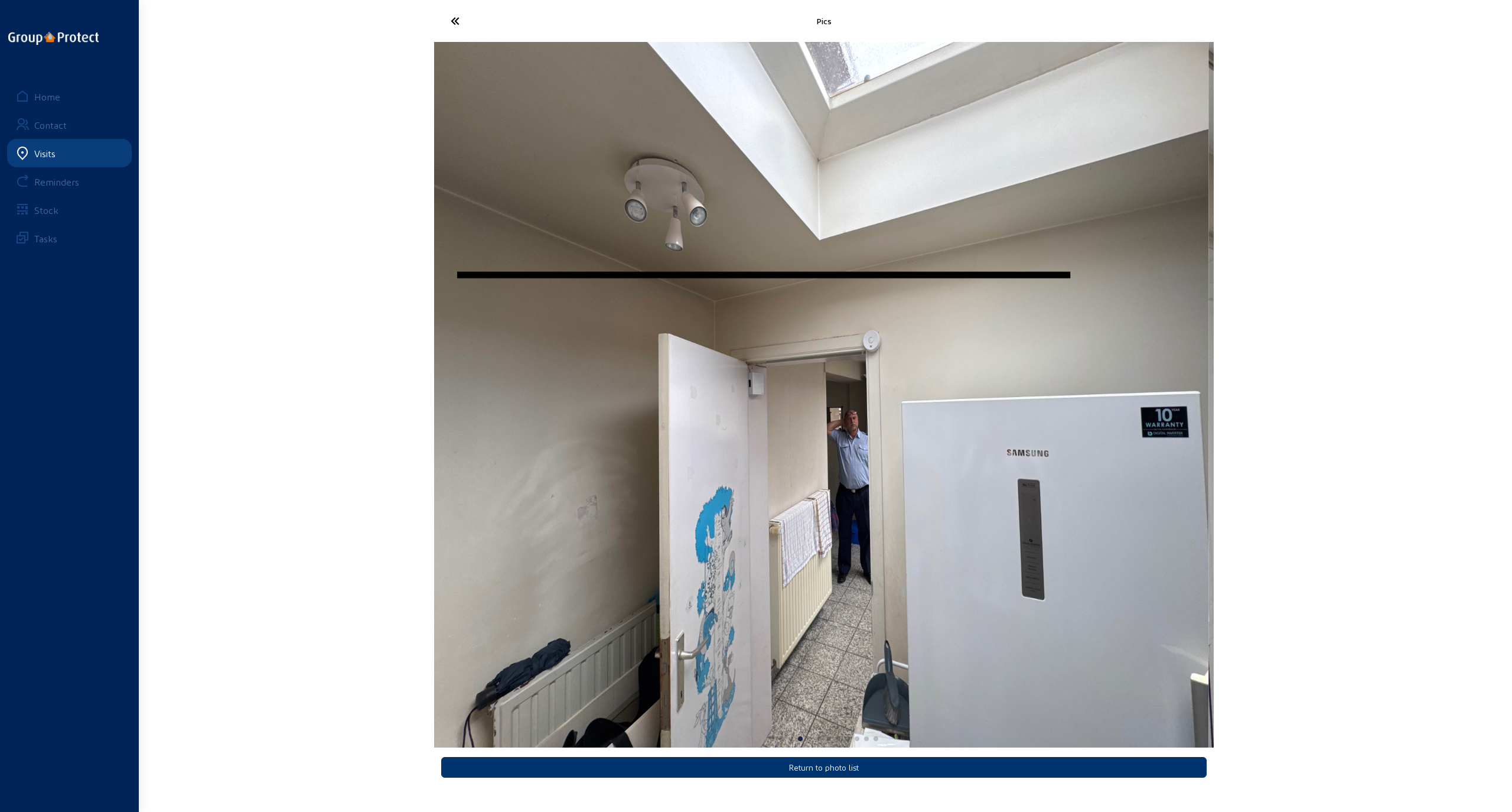
click at [1044, 454] on div "Pics Return to photo list Home Contact Visits Reminders Stock Tasks" at bounding box center [756, 396] width 1512 height 792
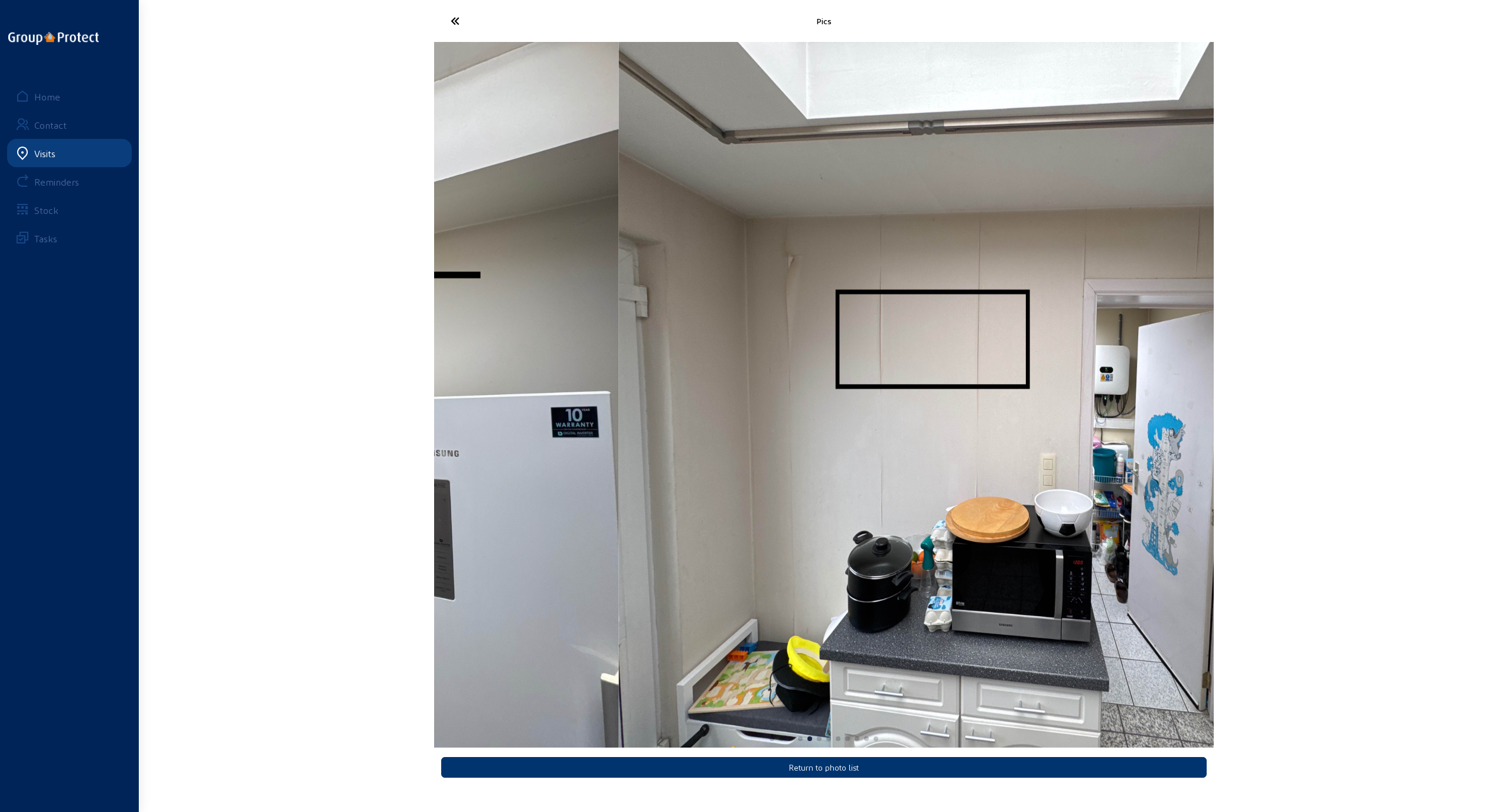
click at [413, 403] on div "Pics Return to photo list Home Contact Visits Reminders Stock Tasks" at bounding box center [756, 396] width 1512 height 792
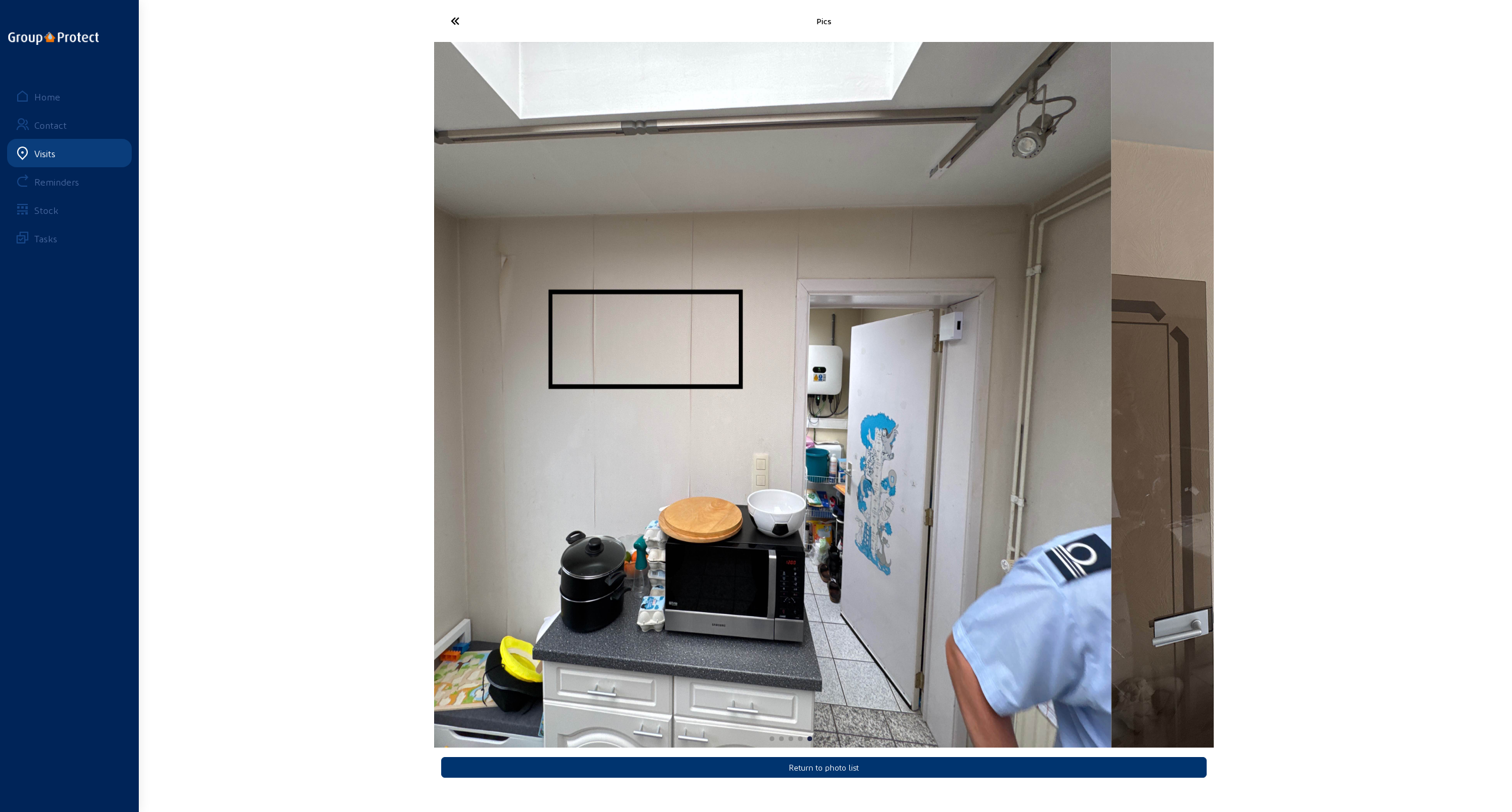
click at [564, 373] on img "5 / 12" at bounding box center [722, 395] width 780 height 705
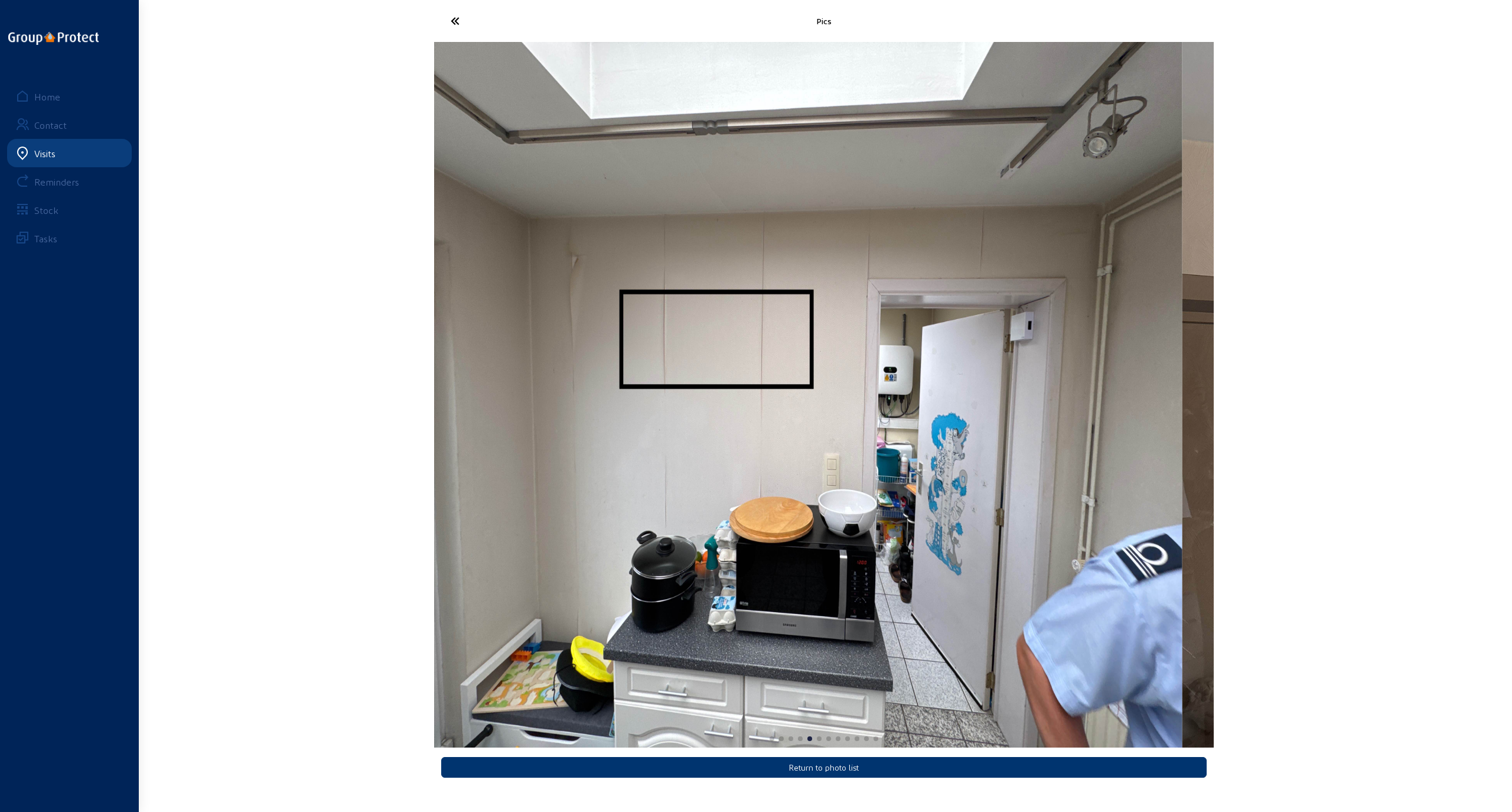
click at [604, 376] on img "5 / 12" at bounding box center [792, 395] width 780 height 705
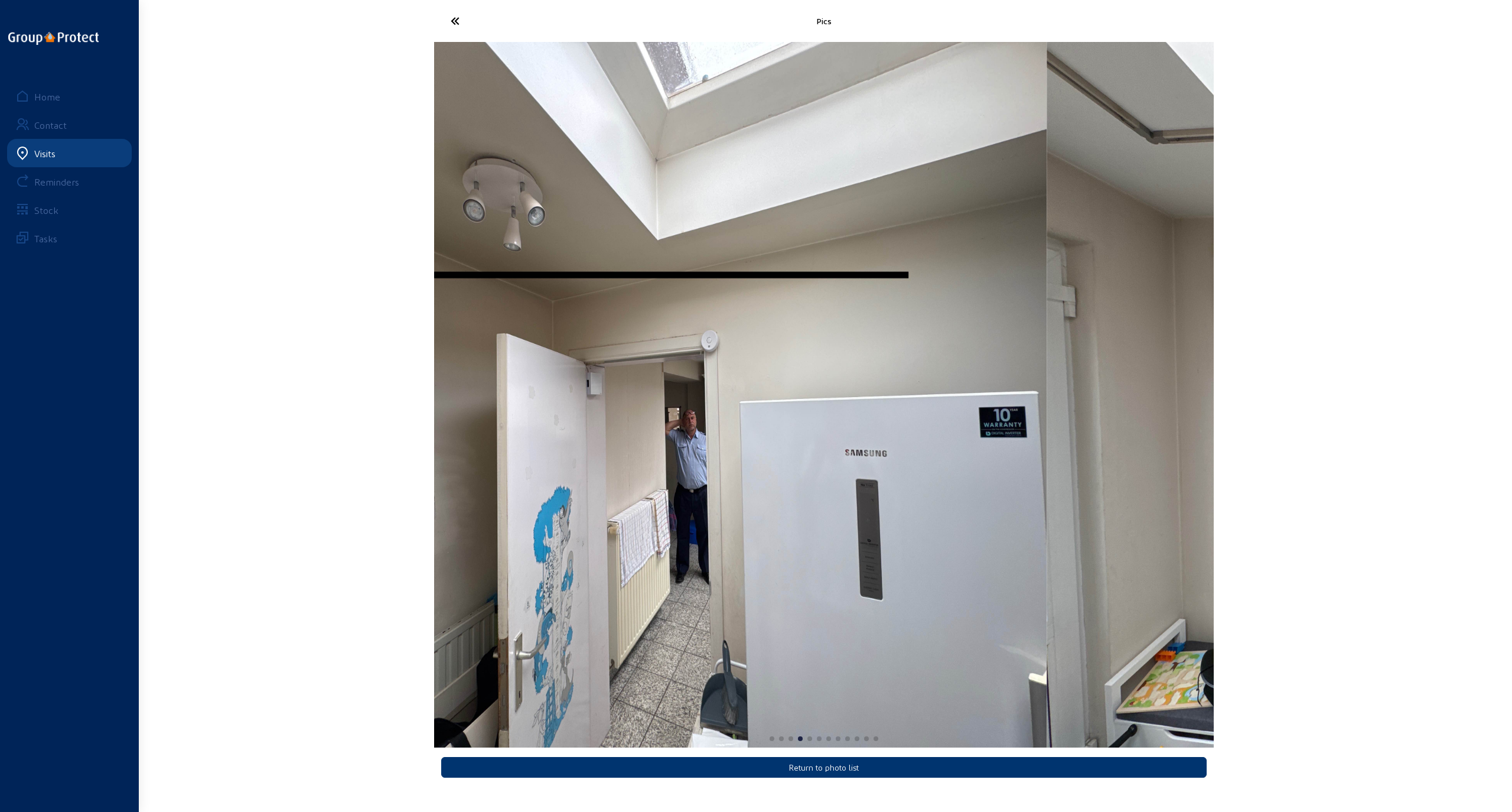
click at [1044, 465] on div "Pics Return to photo list Home Contact Visits Reminders Stock Tasks" at bounding box center [756, 396] width 1512 height 792
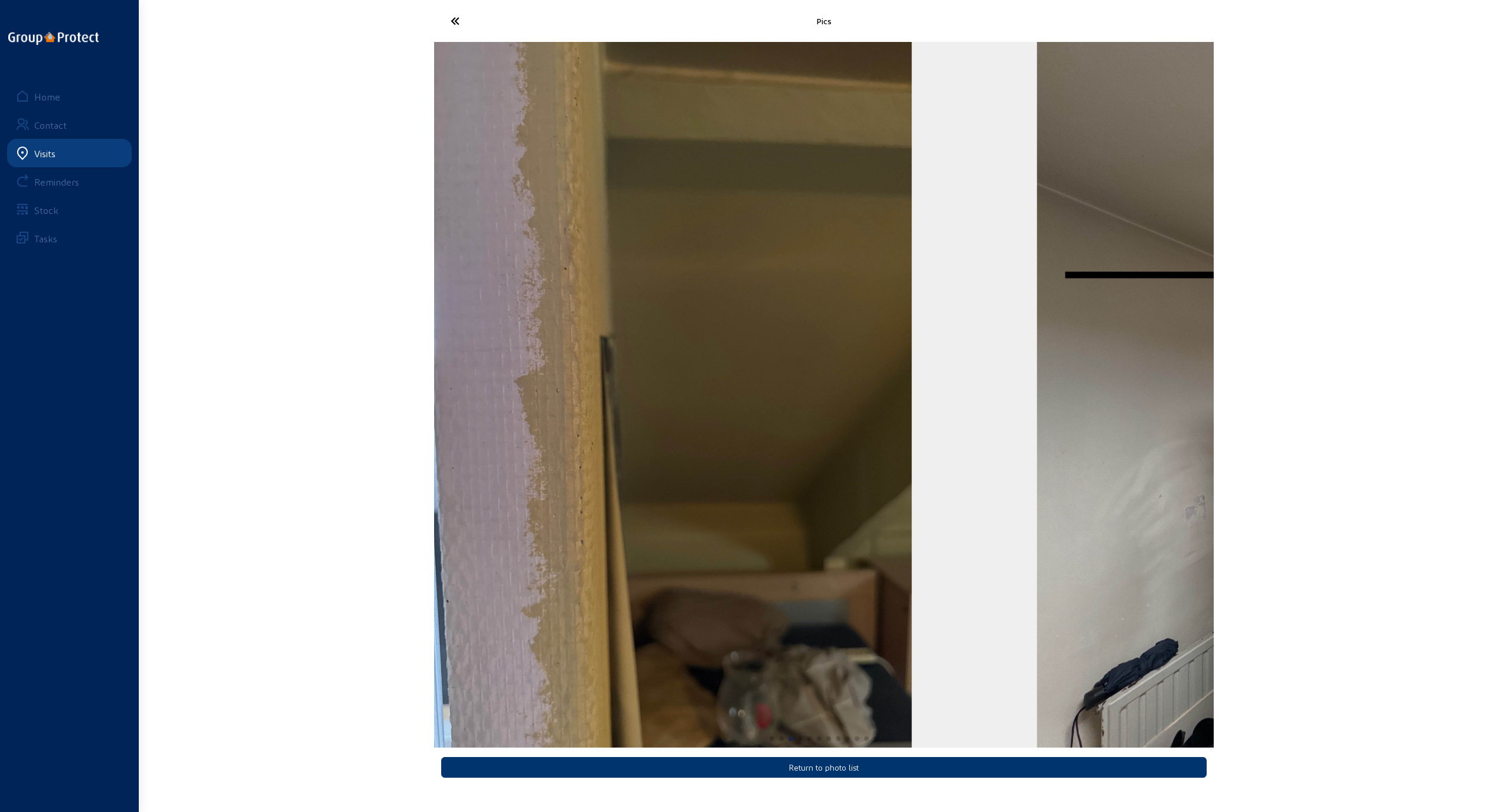
click at [1044, 444] on img "4 / 12" at bounding box center [1427, 395] width 780 height 705
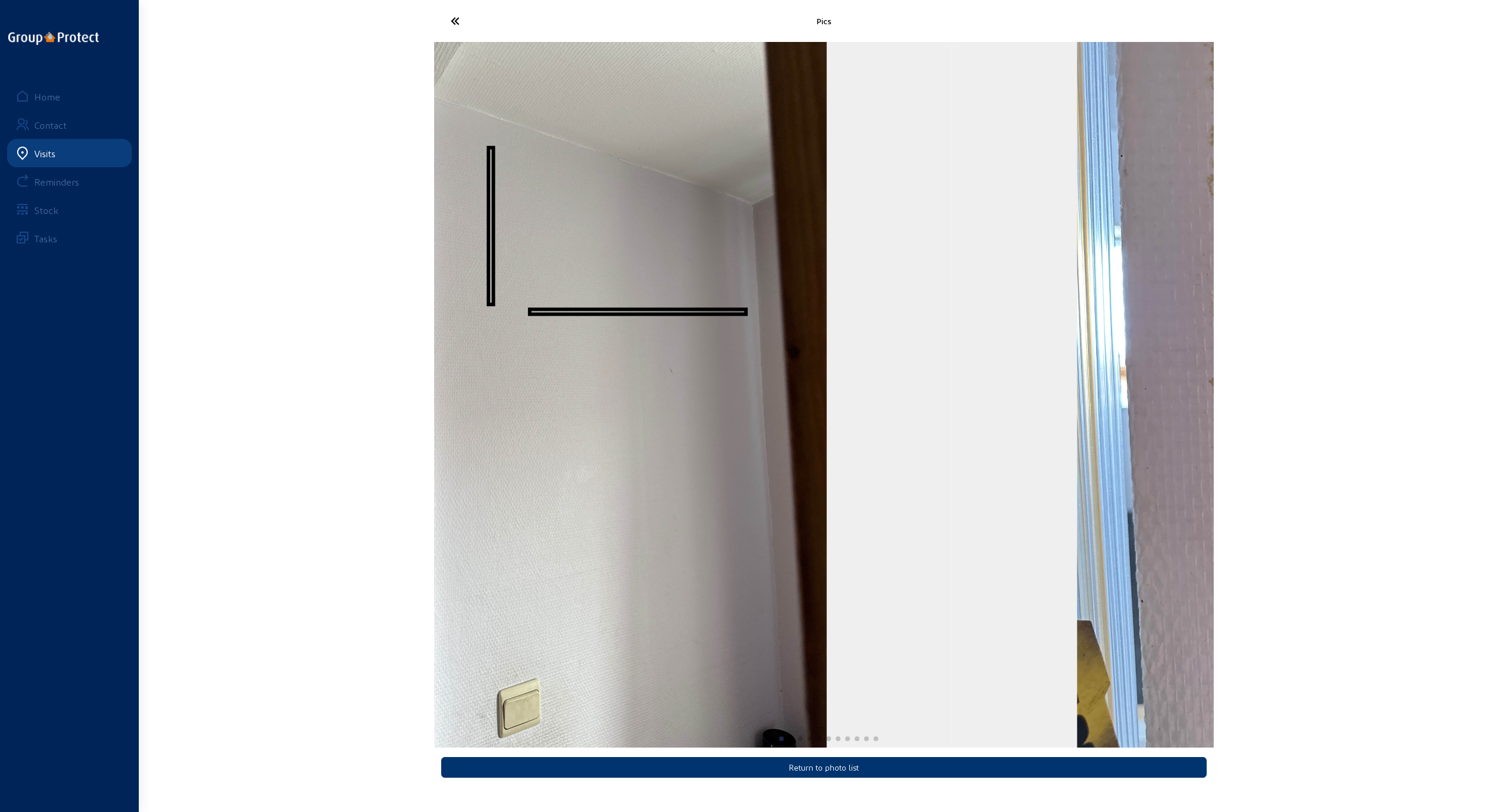
click at [1044, 413] on div "Pics Return to photo list Home Contact Visits Reminders Stock Tasks" at bounding box center [756, 396] width 1512 height 792
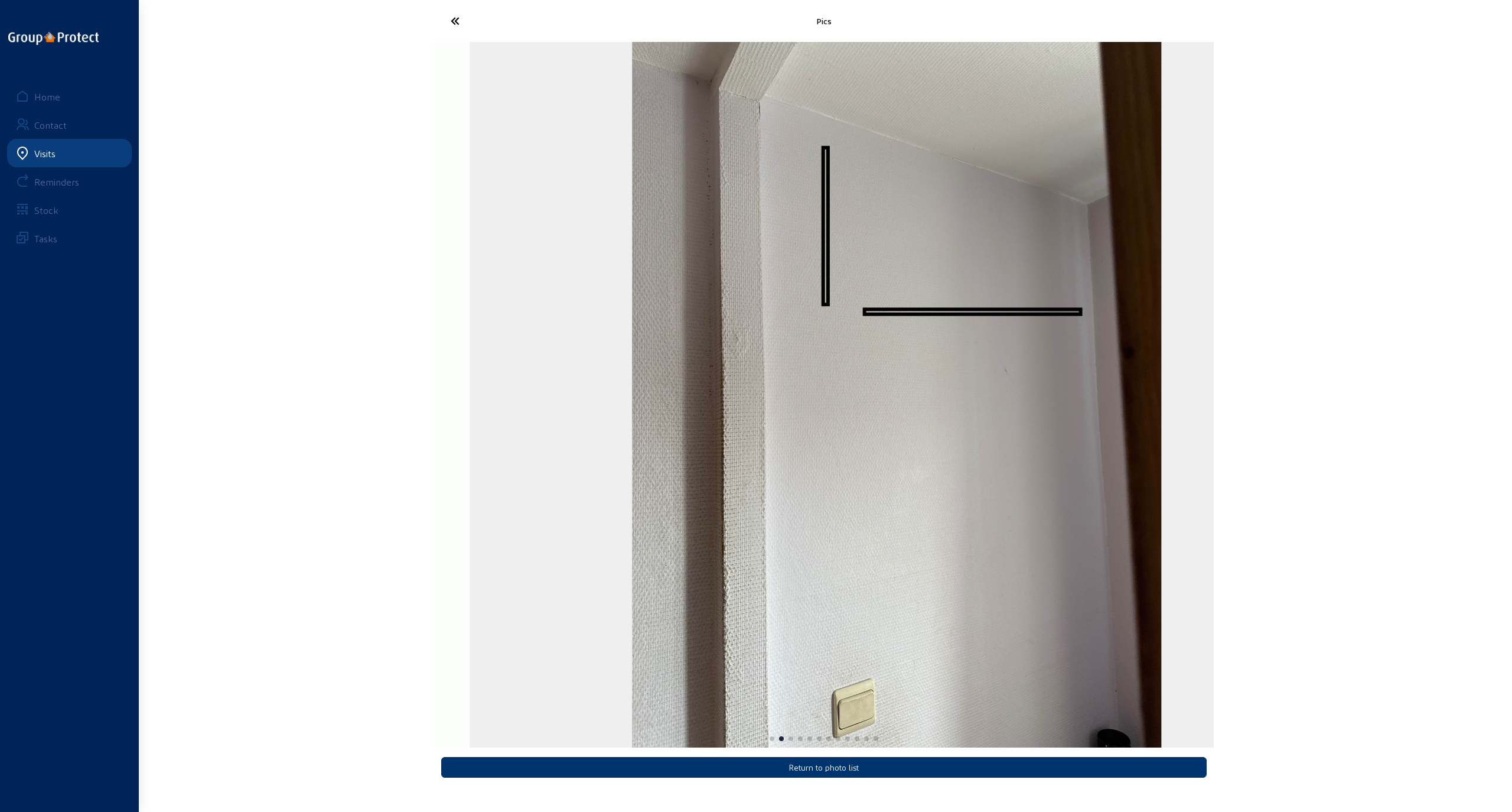
click at [1044, 414] on div "Pics Return to photo list Home Contact Visits Reminders Stock Tasks" at bounding box center [756, 396] width 1512 height 792
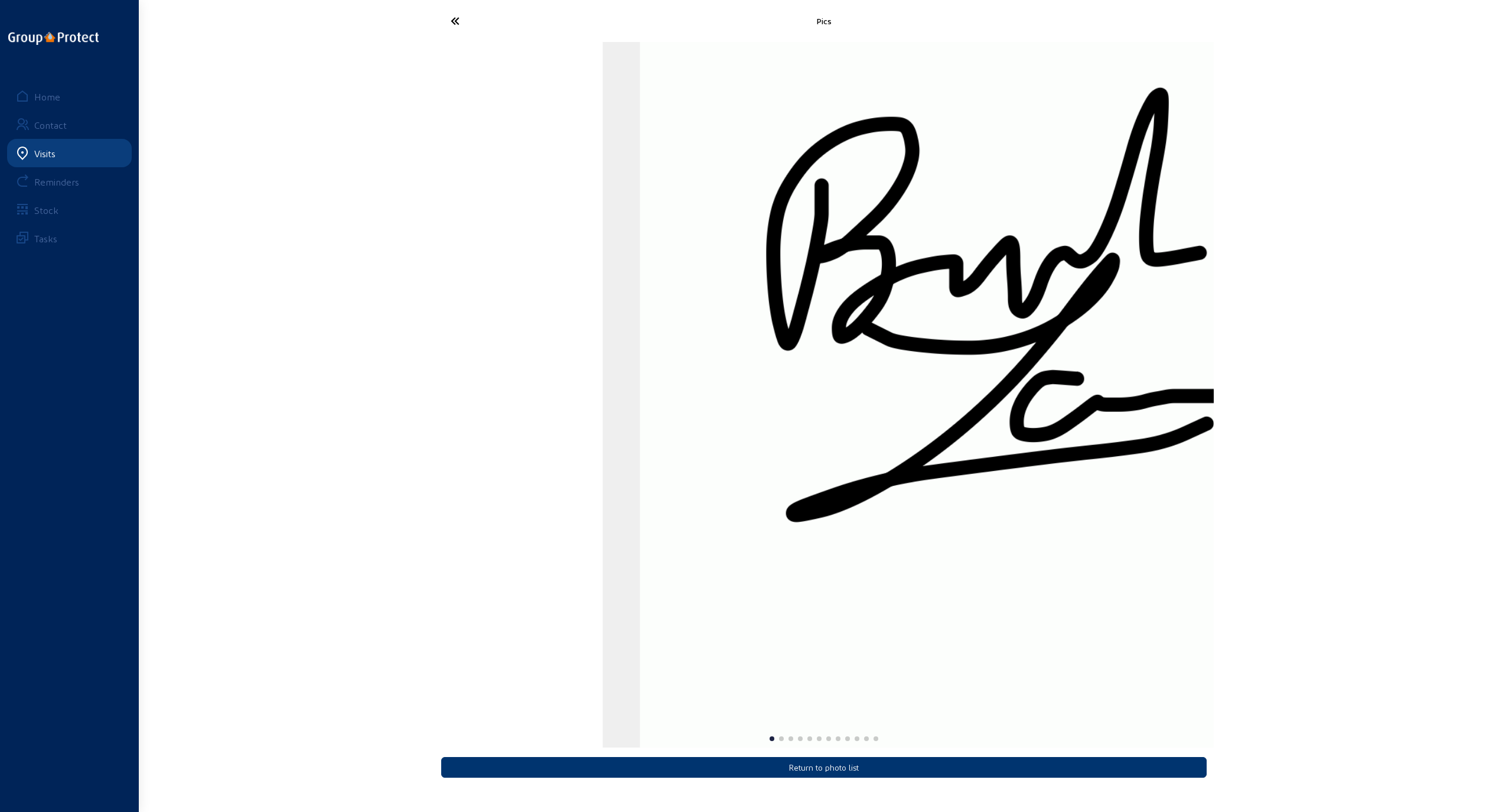
click at [1044, 435] on div "Pics Return to photo list Home Contact Visits Reminders Stock Tasks" at bounding box center [756, 396] width 1512 height 792
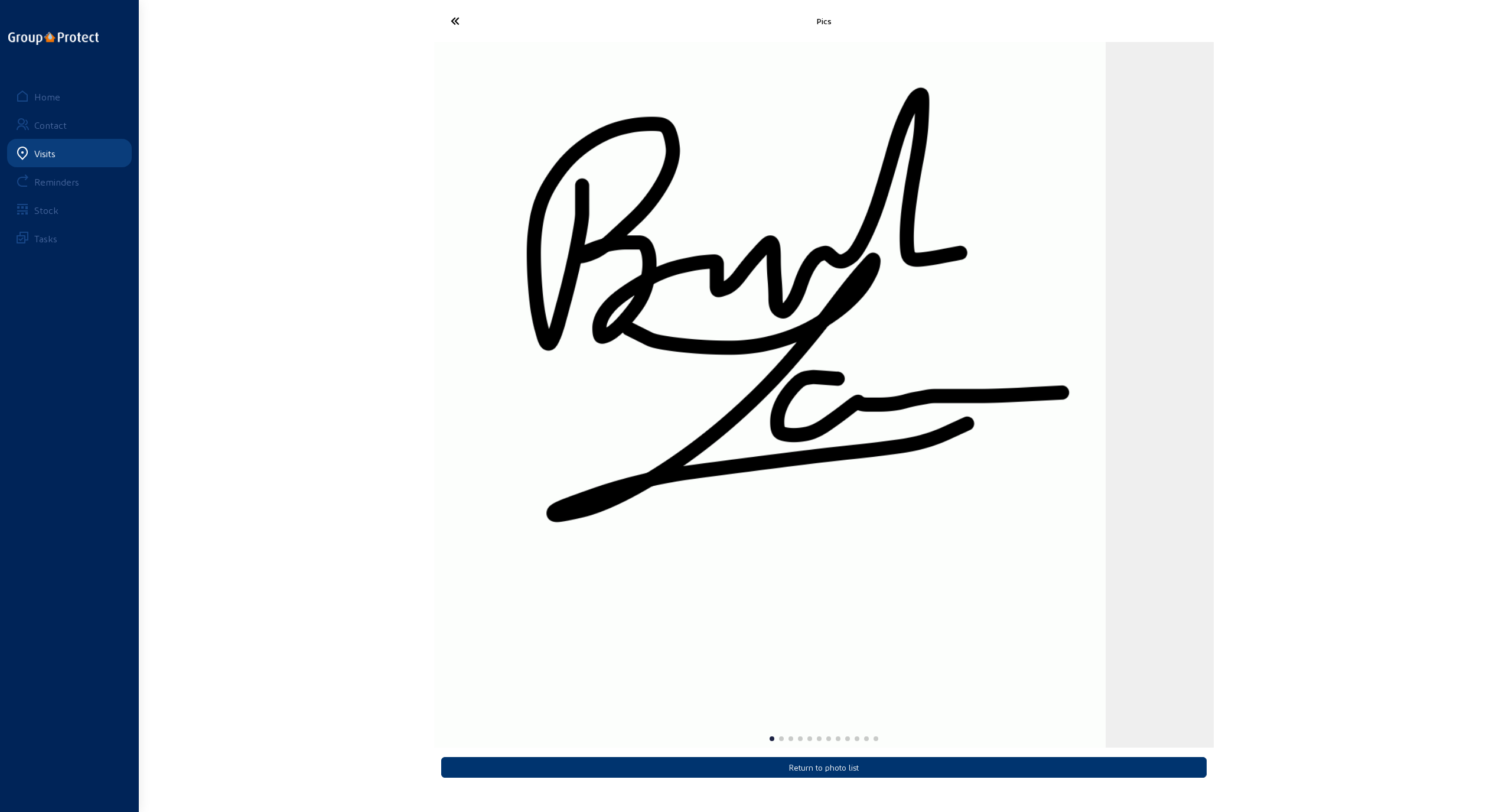
click at [455, 401] on img "1 / 12" at bounding box center [753, 395] width 705 height 705
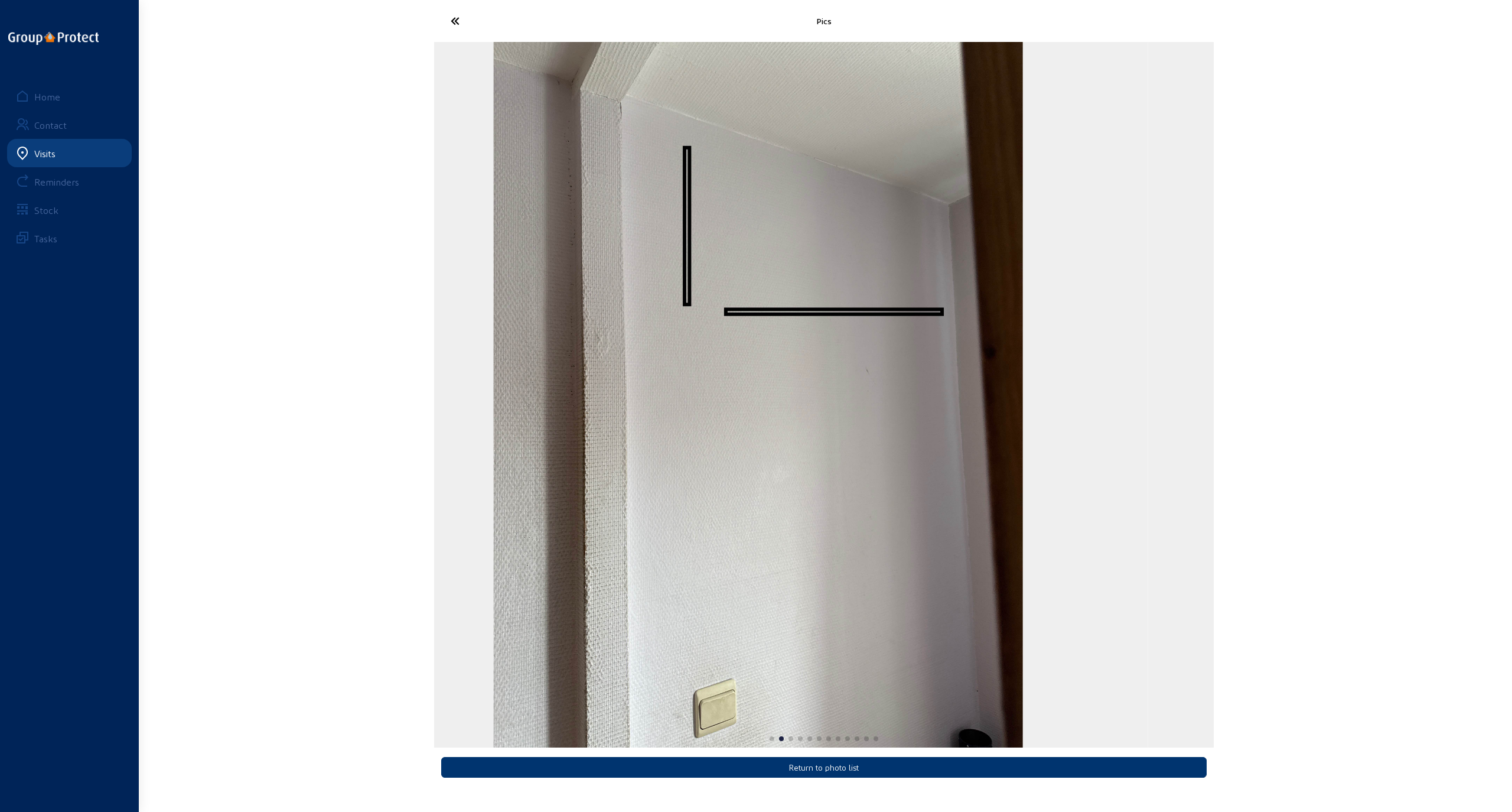
click at [423, 401] on div "Pics Return to photo list Home Contact Visits Reminders Stock Tasks" at bounding box center [756, 396] width 1512 height 792
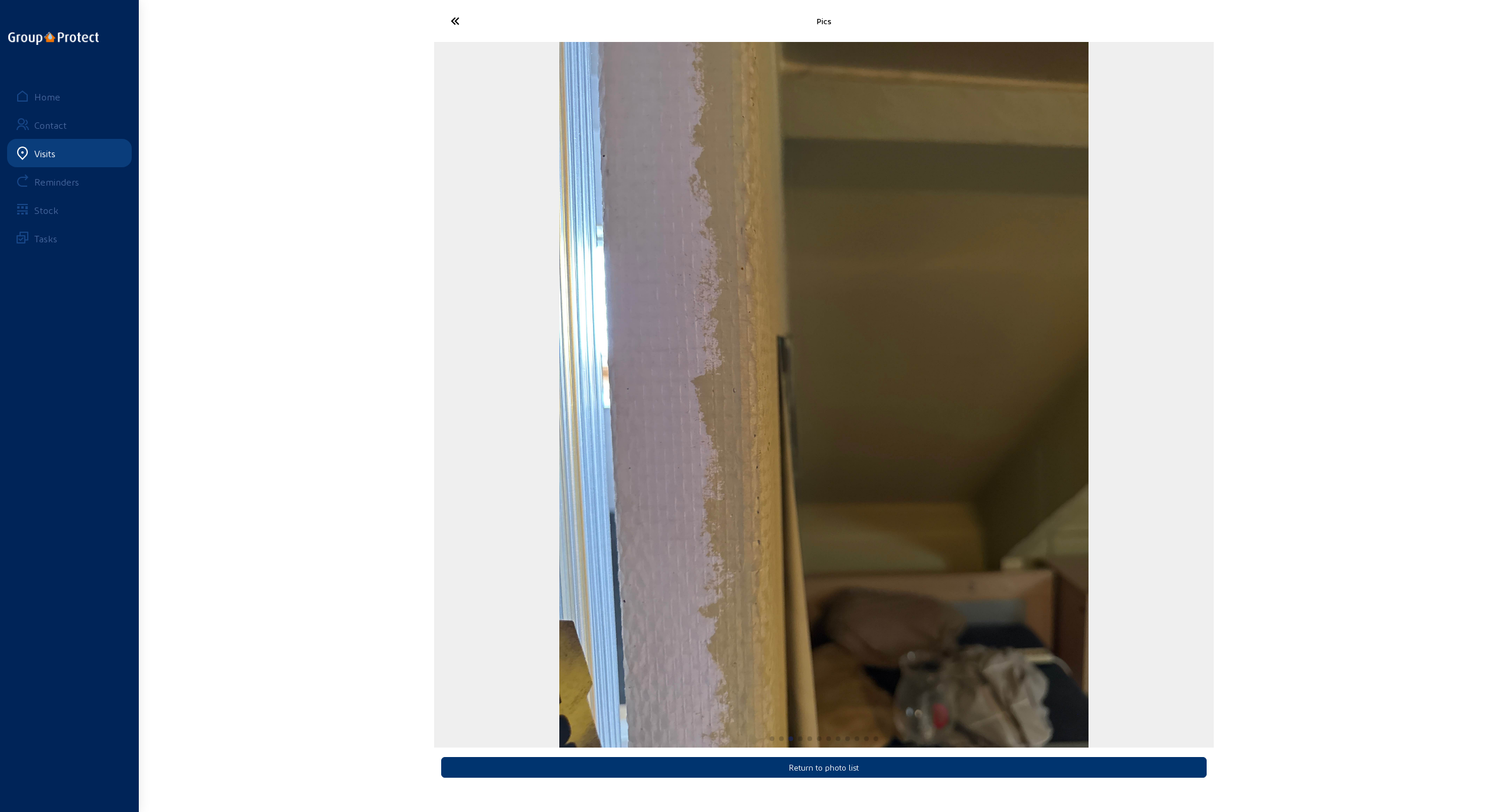
click at [559, 401] on img "3 / 12" at bounding box center [824, 395] width 529 height 705
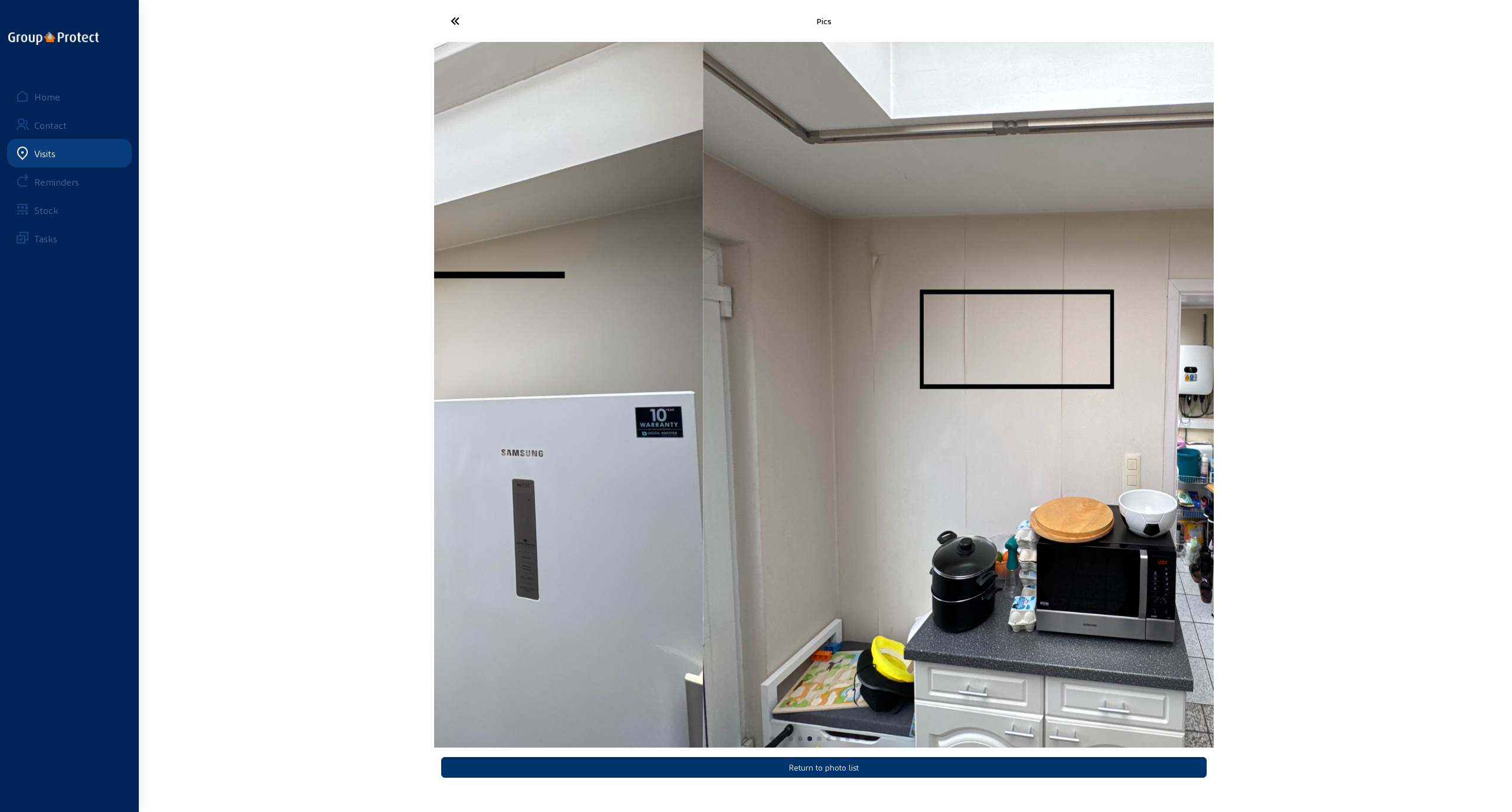
click at [412, 374] on div "Pics Return to photo list Home Contact Visits Reminders Stock Tasks" at bounding box center [756, 396] width 1512 height 792
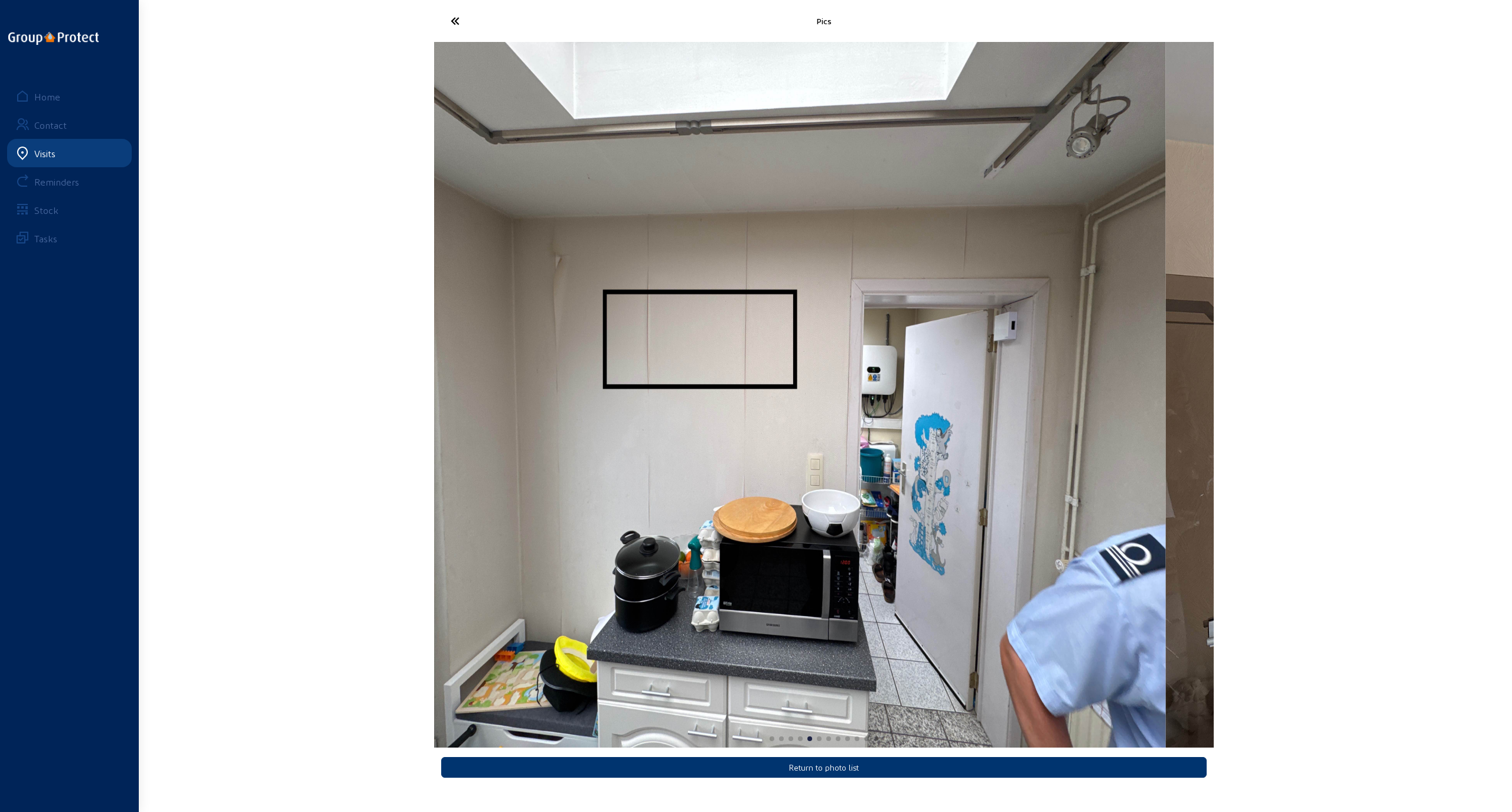
click at [458, 376] on img "5 / 12" at bounding box center [776, 395] width 780 height 705
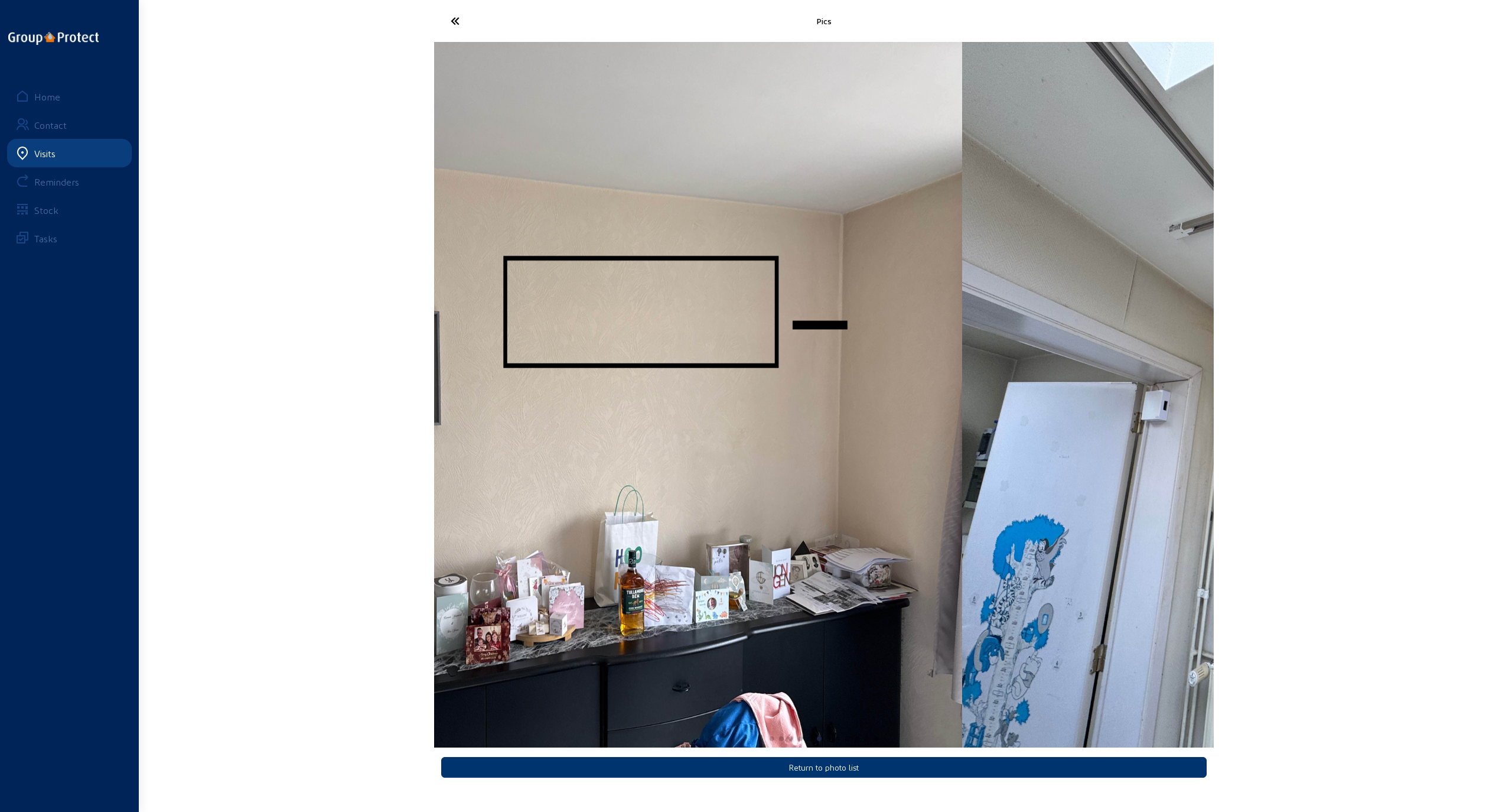
click at [323, 403] on div "Pics Return to photo list Home Contact Visits Reminders Stock Tasks" at bounding box center [756, 396] width 1512 height 792
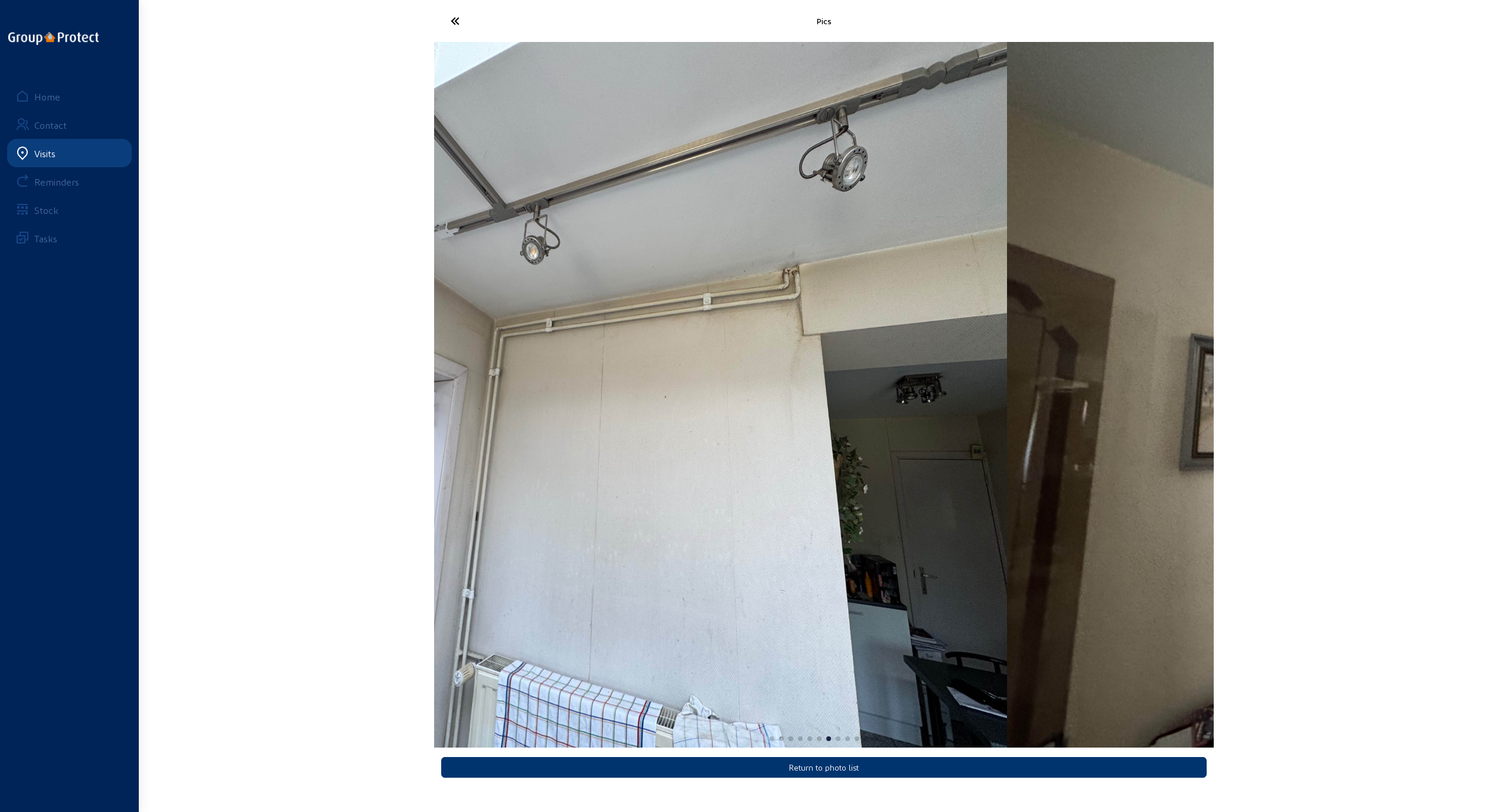
click at [271, 370] on div "Pics Return to photo list Home Contact Visits Reminders Stock Tasks" at bounding box center [756, 396] width 1512 height 792
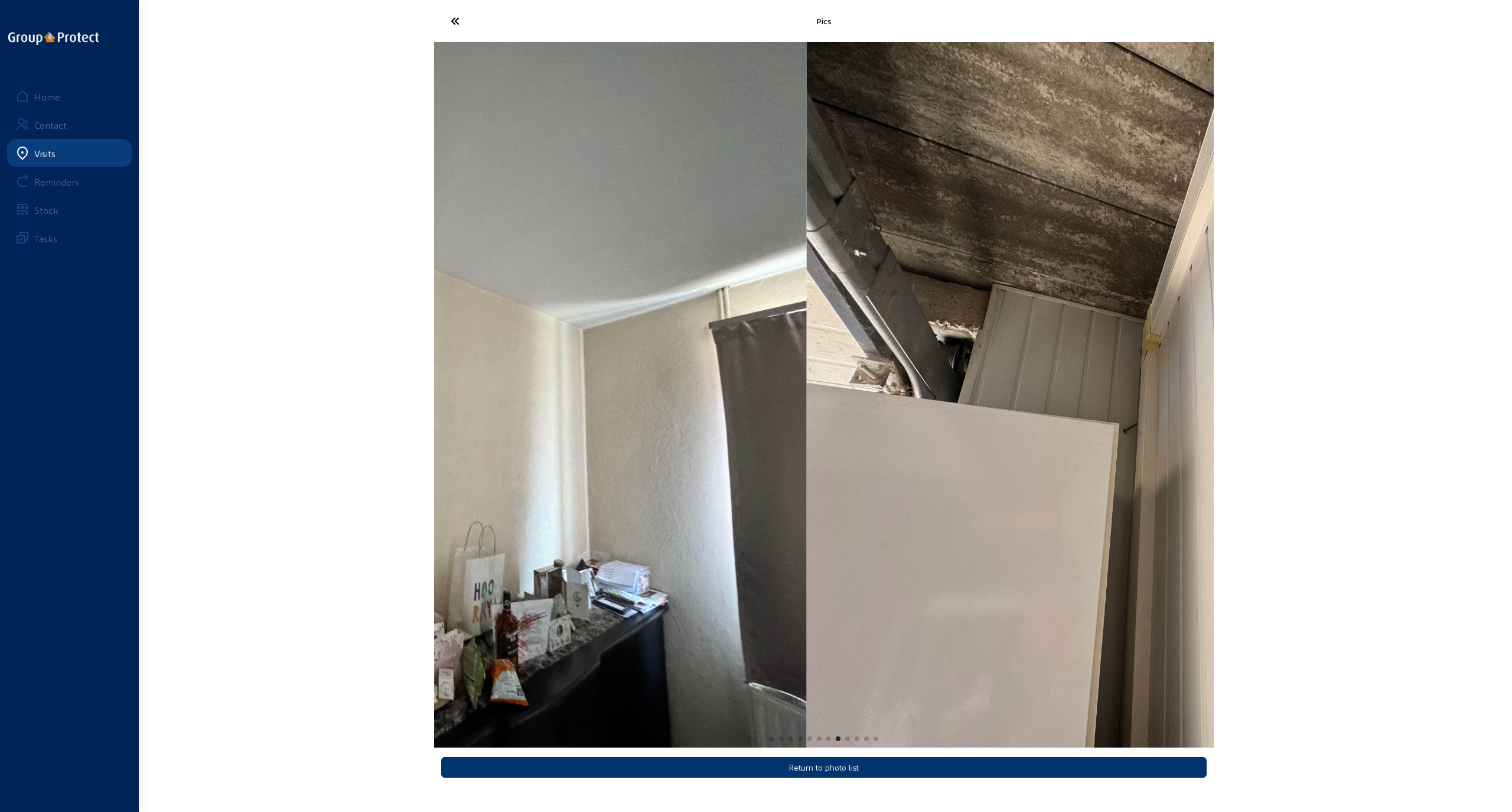
click at [300, 343] on div "Pics Return to photo list Home Contact Visits Reminders Stock Tasks" at bounding box center [756, 396] width 1512 height 792
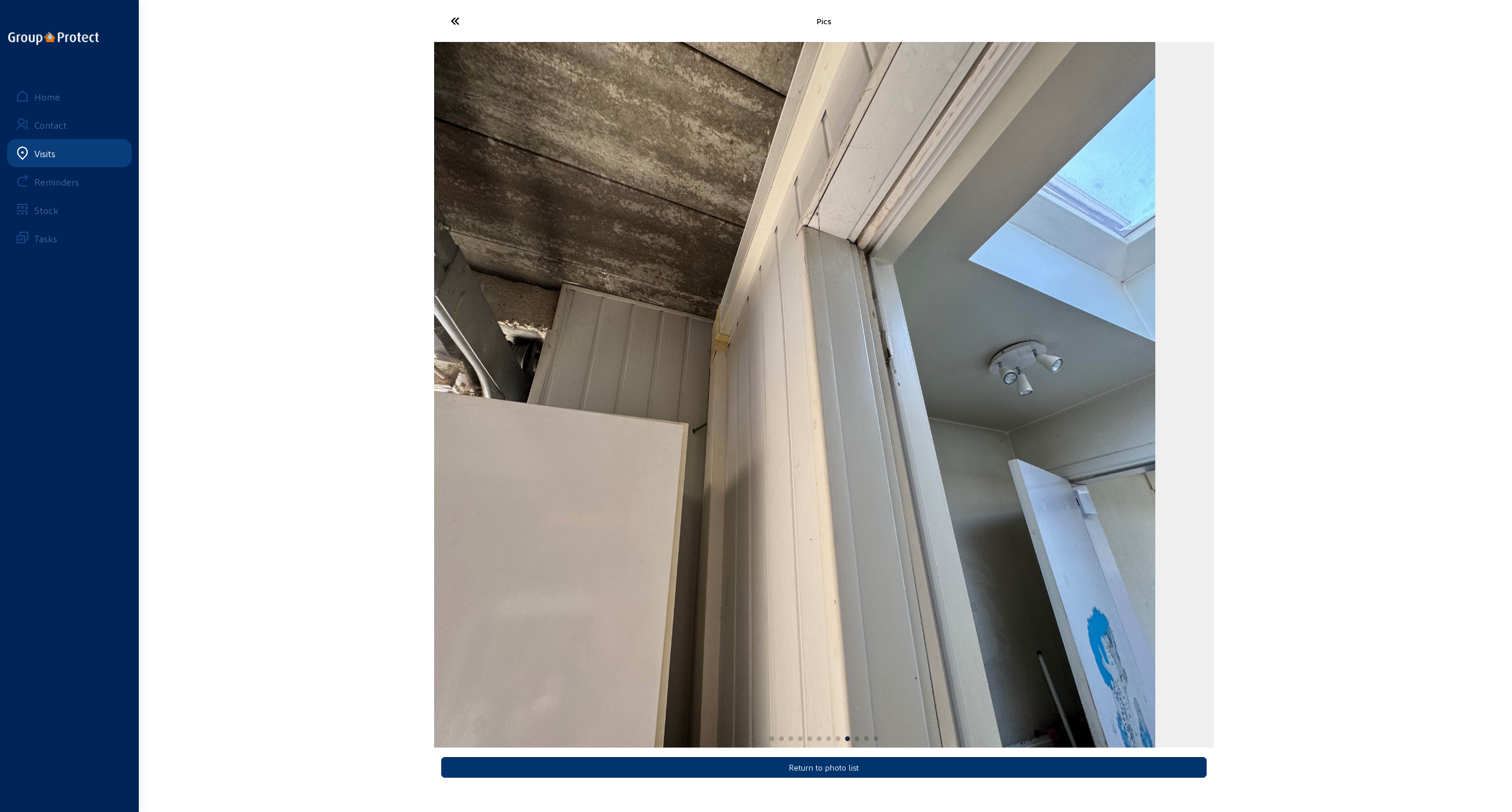
click at [341, 354] on div "Pics Return to photo list Home Contact Visits Reminders Stock Tasks" at bounding box center [756, 396] width 1512 height 792
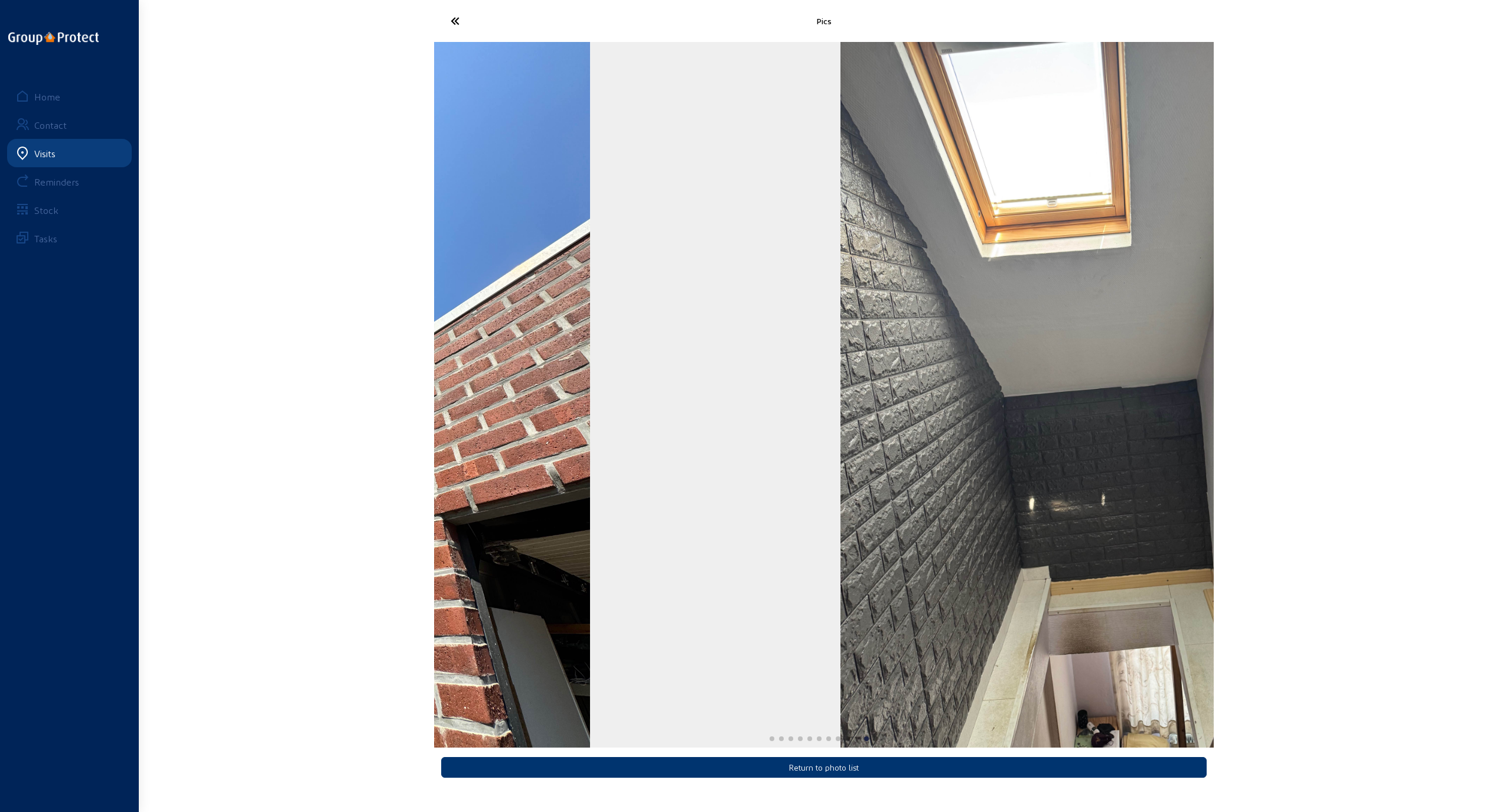
click at [147, 497] on div "Pics Return to photo list Home Contact Visits Reminders Stock Tasks" at bounding box center [756, 396] width 1512 height 792
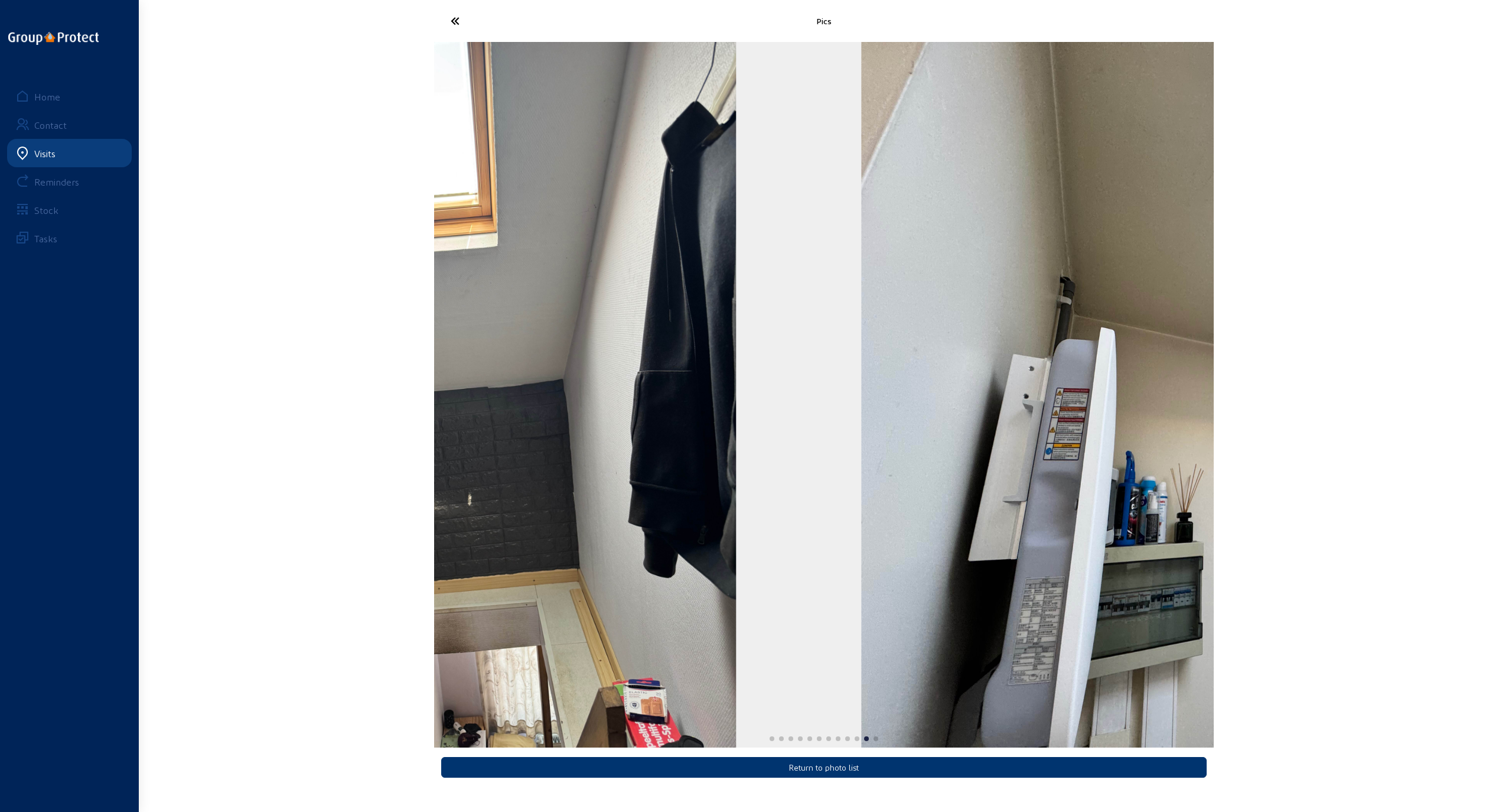
click at [339, 438] on div "Pics Return to photo list Home Contact Visits Reminders Stock Tasks" at bounding box center [756, 396] width 1512 height 792
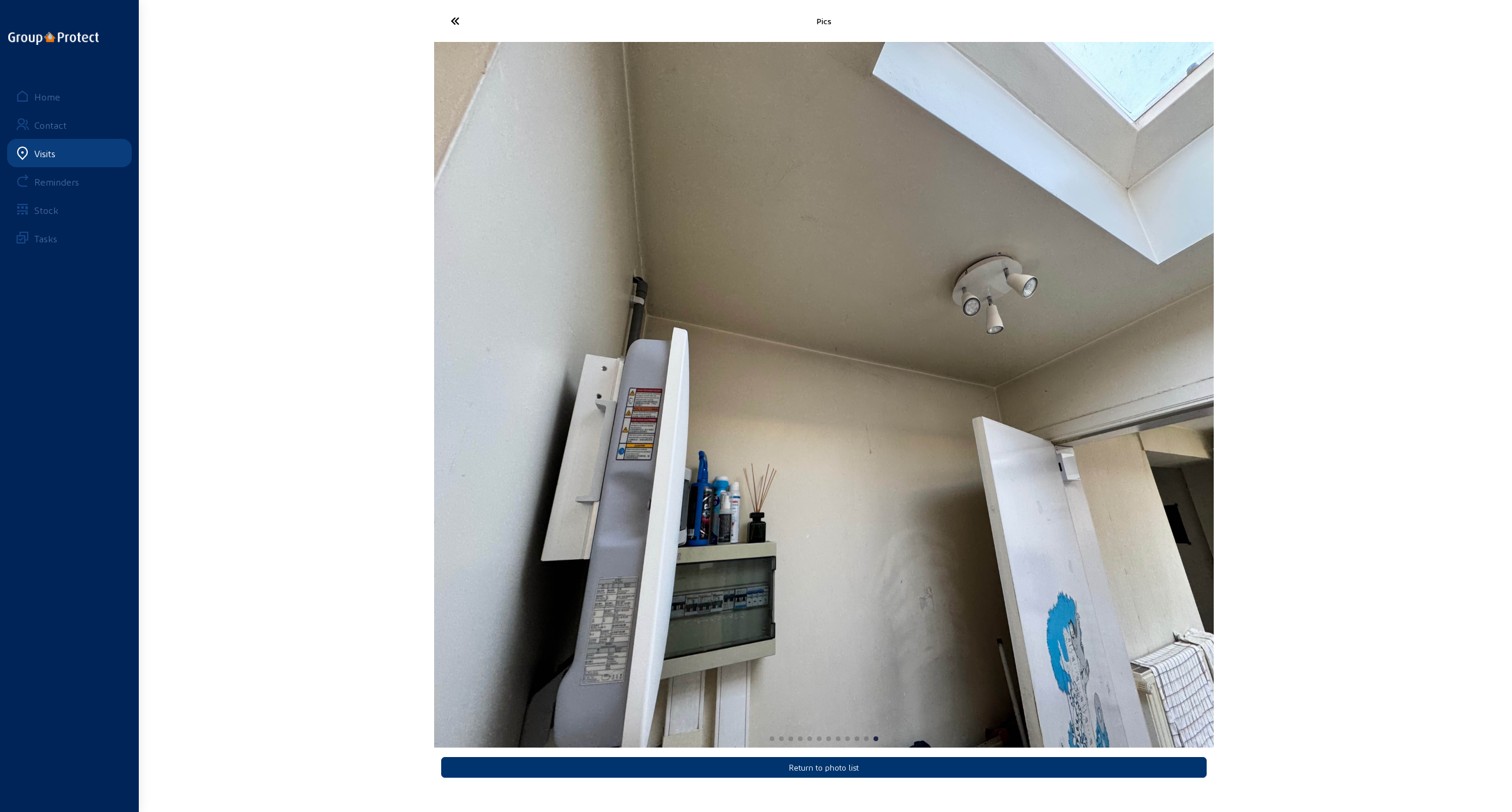
click at [313, 431] on div "Pics Return to photo list Home Contact Visits Reminders Stock Tasks" at bounding box center [756, 396] width 1512 height 792
click at [468, 18] on icon at bounding box center [498, 21] width 109 height 21
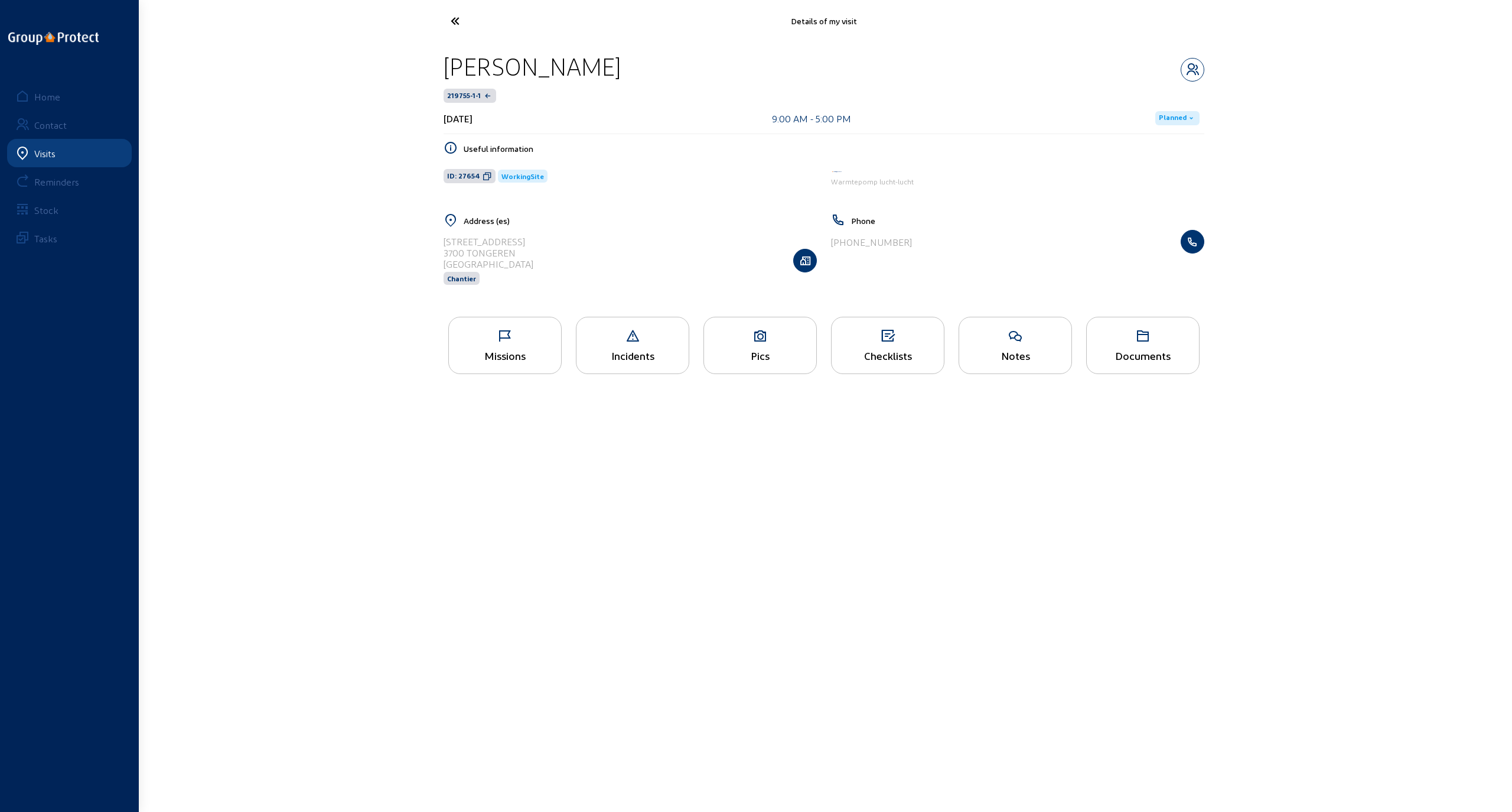
click at [451, 22] on icon at bounding box center [498, 21] width 109 height 21
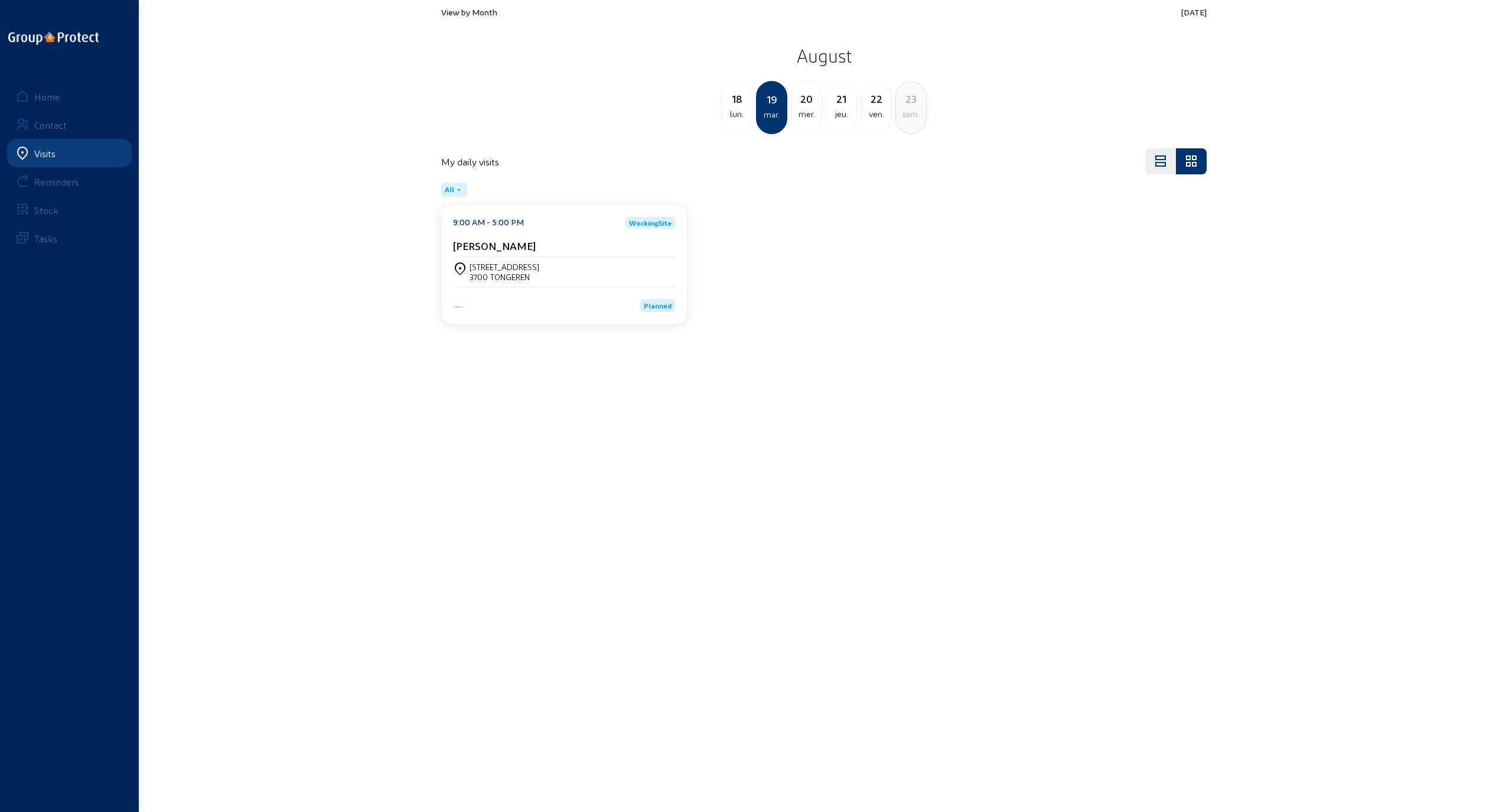
click at [805, 108] on div "mer." at bounding box center [806, 114] width 30 height 14
click at [811, 109] on div "jeu." at bounding box center [806, 114] width 30 height 14
click at [837, 109] on div "sam." at bounding box center [841, 114] width 30 height 14
click at [736, 105] on div "22" at bounding box center [736, 98] width 30 height 17
click at [738, 108] on div "jeu." at bounding box center [736, 114] width 30 height 14
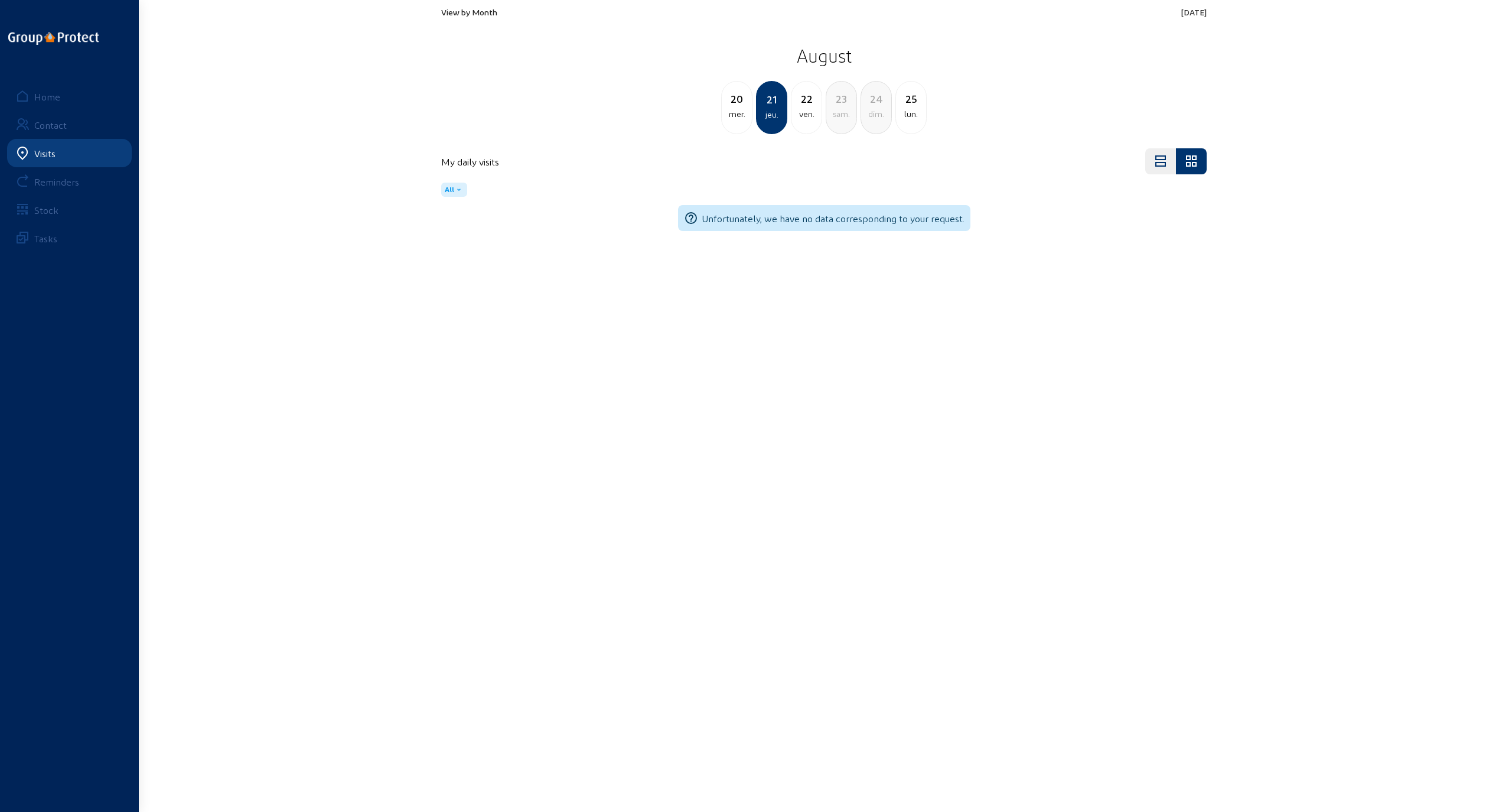
click at [733, 114] on div "mer." at bounding box center [736, 114] width 30 height 14
drag, startPoint x: 772, startPoint y: 345, endPoint x: 789, endPoint y: 344, distance: 17.0
click at [789, 344] on main "View by Month [DATE] August [DATE] mer. 21 jeu. 22 ven. 23 sam. 24 dim. My dail…" at bounding box center [756, 388] width 1512 height 776
click at [51, 97] on div "Home" at bounding box center [47, 96] width 26 height 11
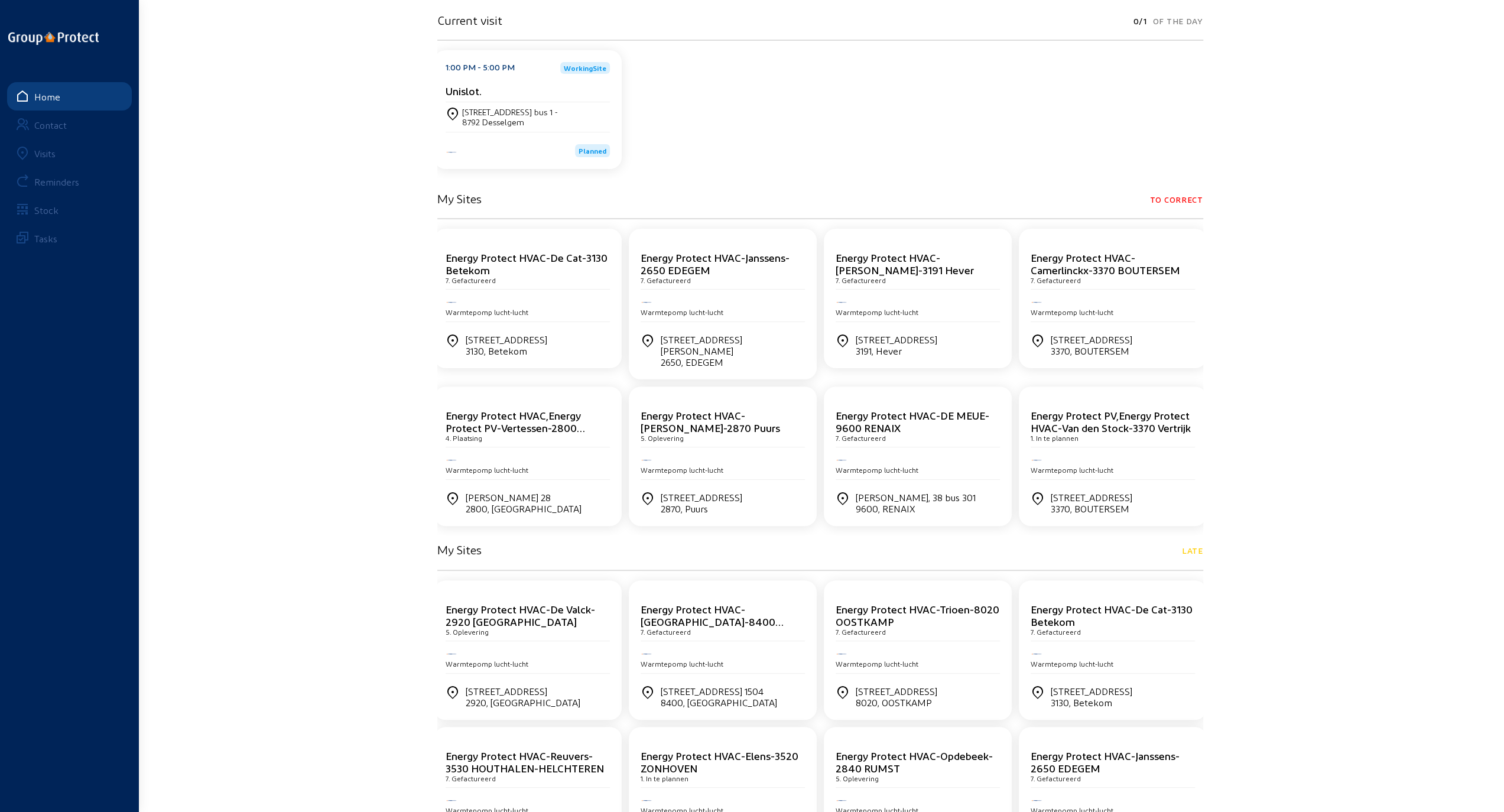
scroll to position [181, 0]
click at [478, 268] on cam-card-title "Energy Protect HVAC-De Cat-3130 Betekom" at bounding box center [526, 263] width 162 height 24
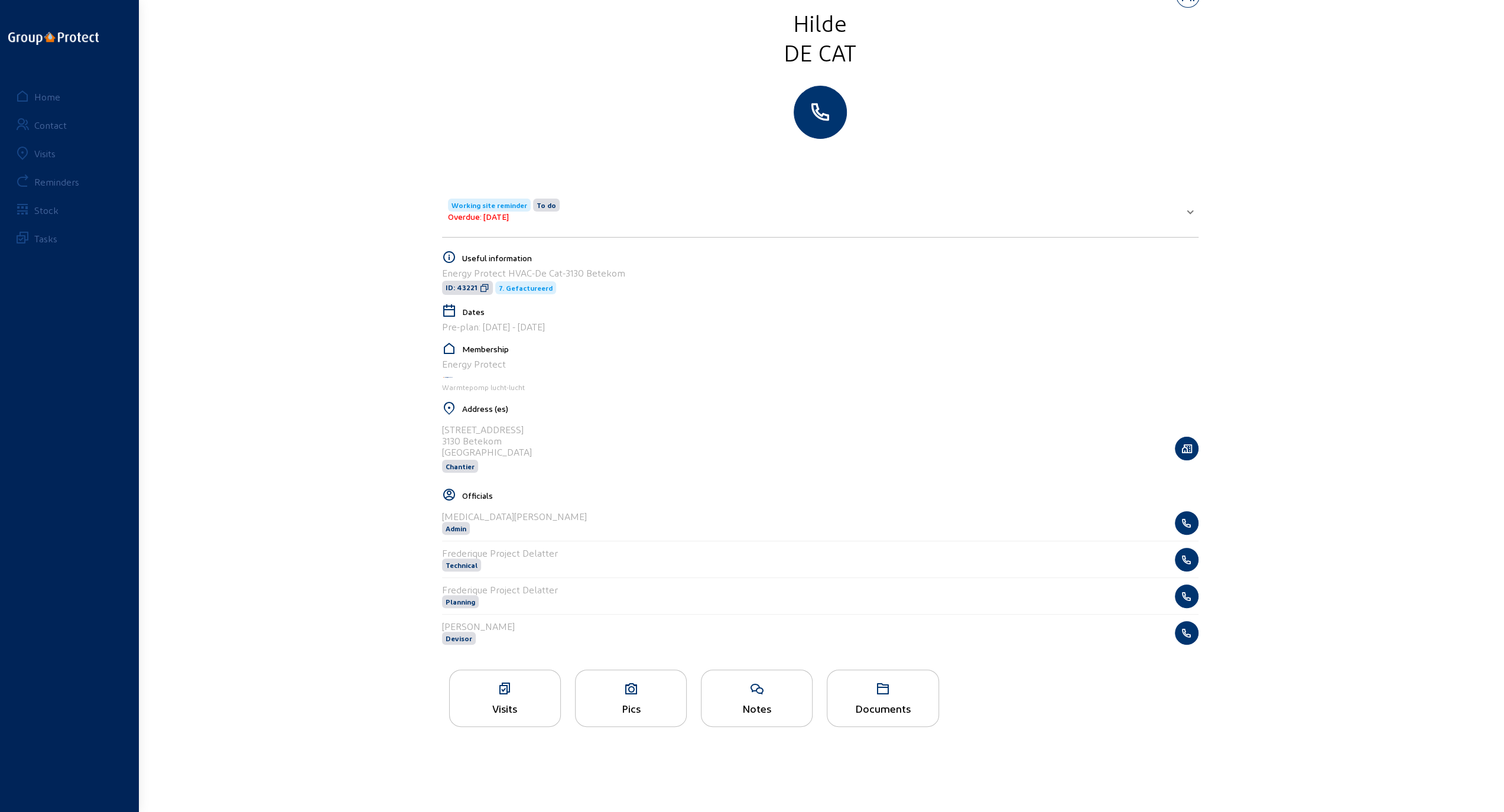
scroll to position [59, 0]
click at [623, 688] on icon at bounding box center [630, 688] width 111 height 14
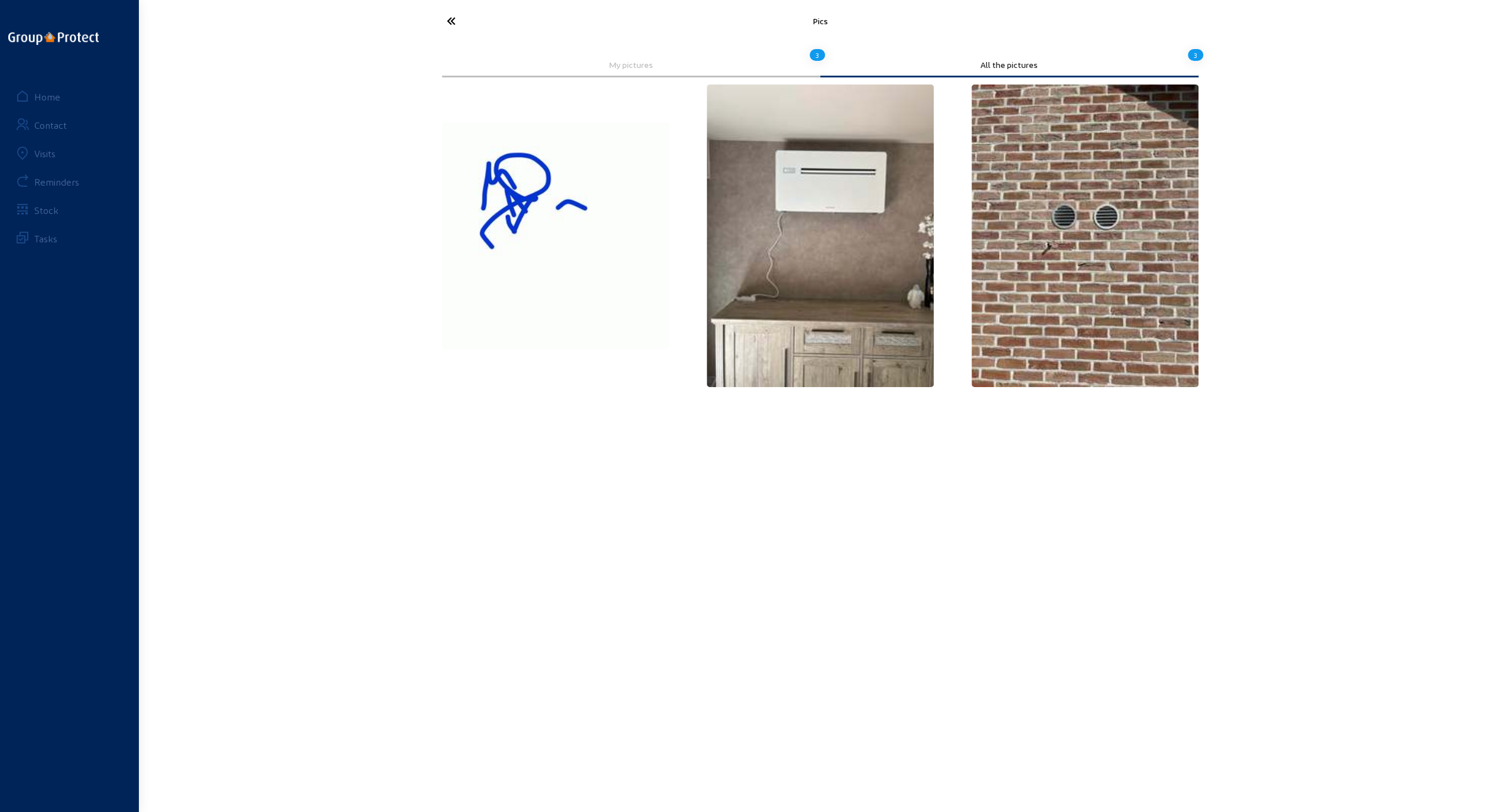
click at [451, 17] on icon at bounding box center [495, 21] width 109 height 21
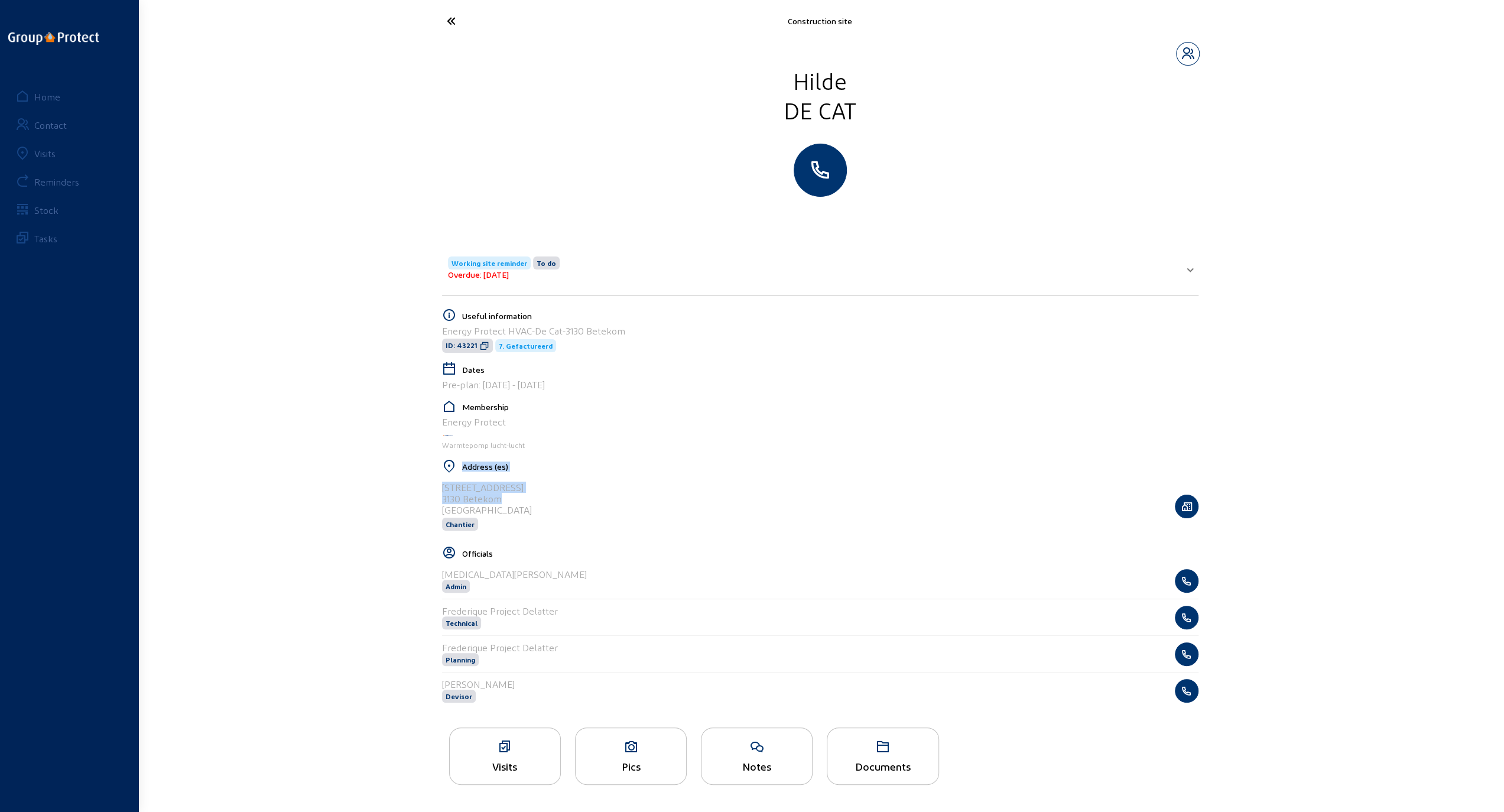
drag, startPoint x: 492, startPoint y: 499, endPoint x: 441, endPoint y: 489, distance: 52.0
click at [441, 489] on cam-layout-content "Working site reminder To do Overdue: [DATE] Sending email Snooze Useful informa…" at bounding box center [820, 611] width 766 height 743
click at [511, 500] on div "[STREET_ADDRESS] Chantier" at bounding box center [820, 505] width 756 height 61
drag, startPoint x: 504, startPoint y: 499, endPoint x: 442, endPoint y: 488, distance: 63.0
click at [442, 488] on div "[STREET_ADDRESS] Chantier" at bounding box center [820, 505] width 756 height 61
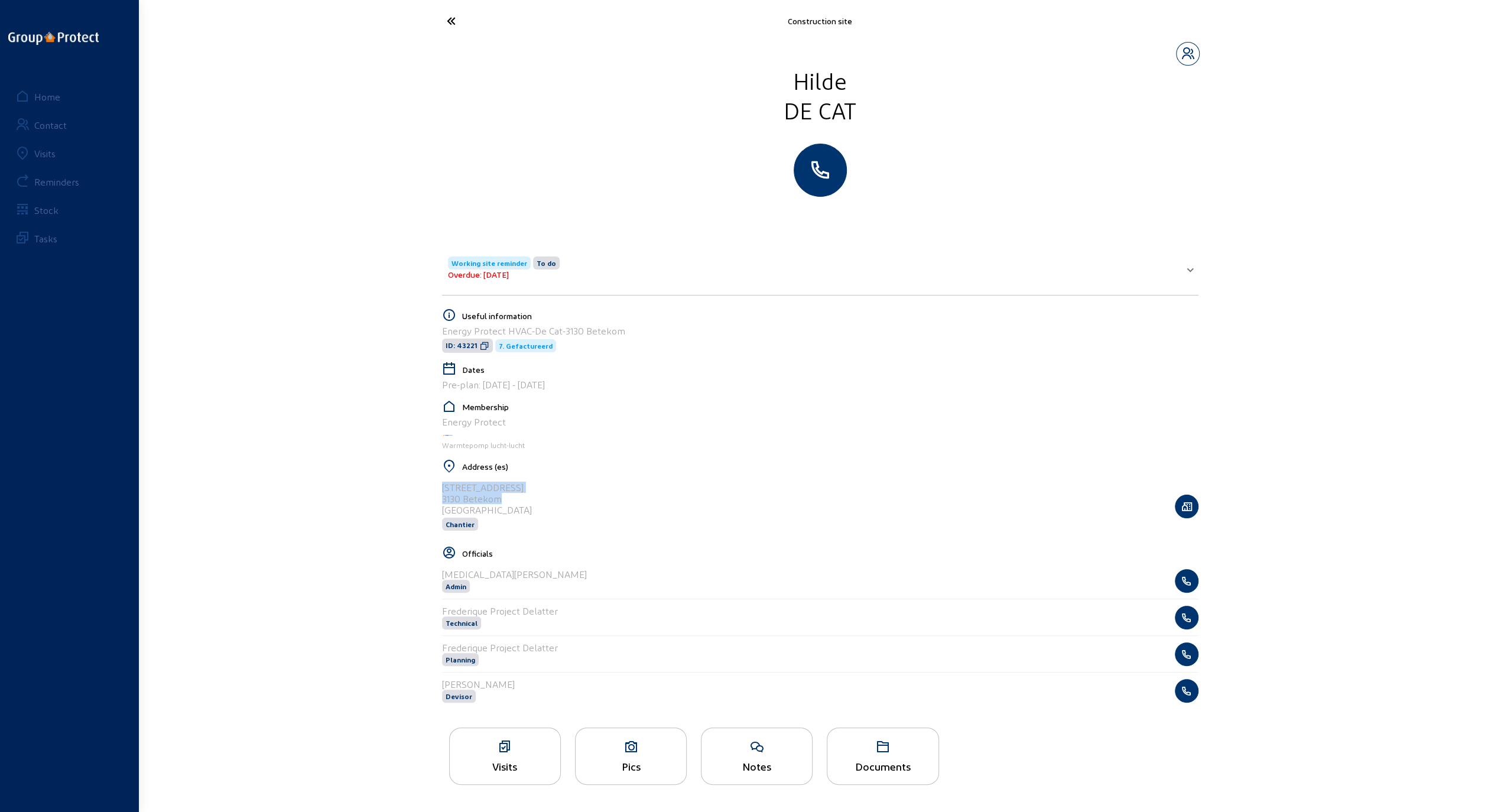
copy cam-list-title "[STREET_ADDRESS]"
click at [453, 17] on icon at bounding box center [495, 21] width 109 height 21
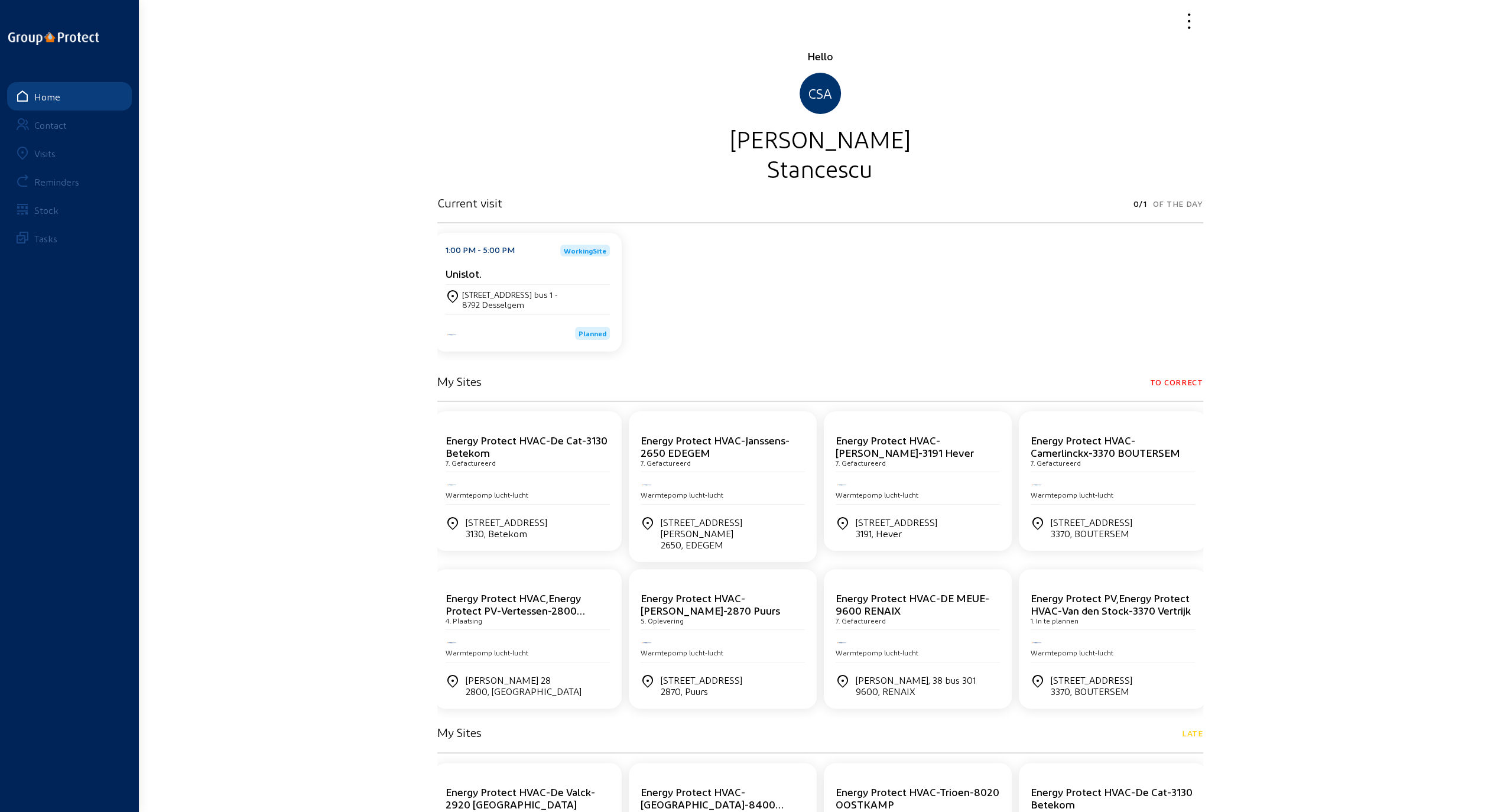
click at [48, 152] on div "Visits" at bounding box center [45, 153] width 22 height 11
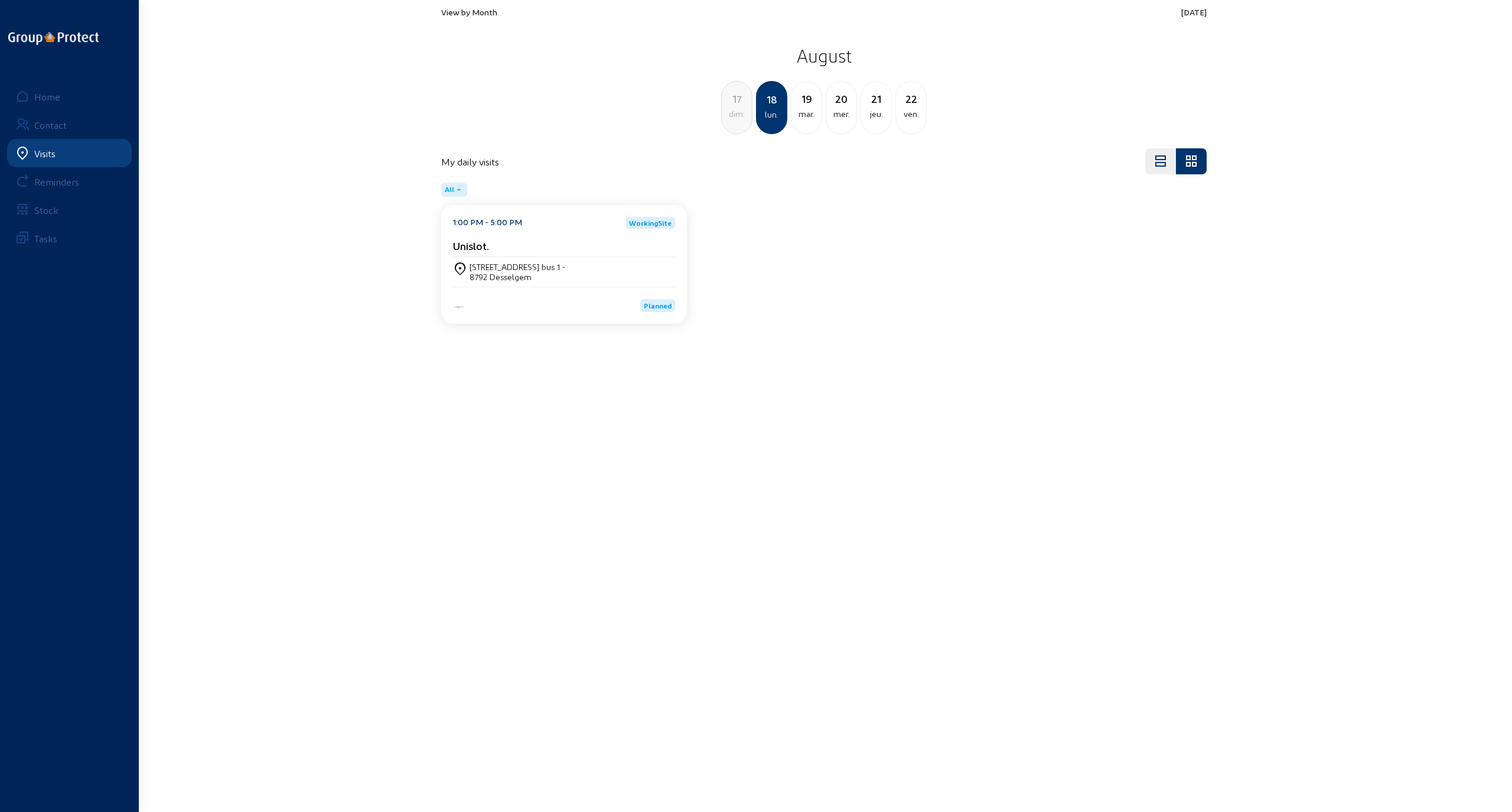
click at [494, 264] on div "[STREET_ADDRESS] bus 1 -" at bounding box center [517, 266] width 96 height 10
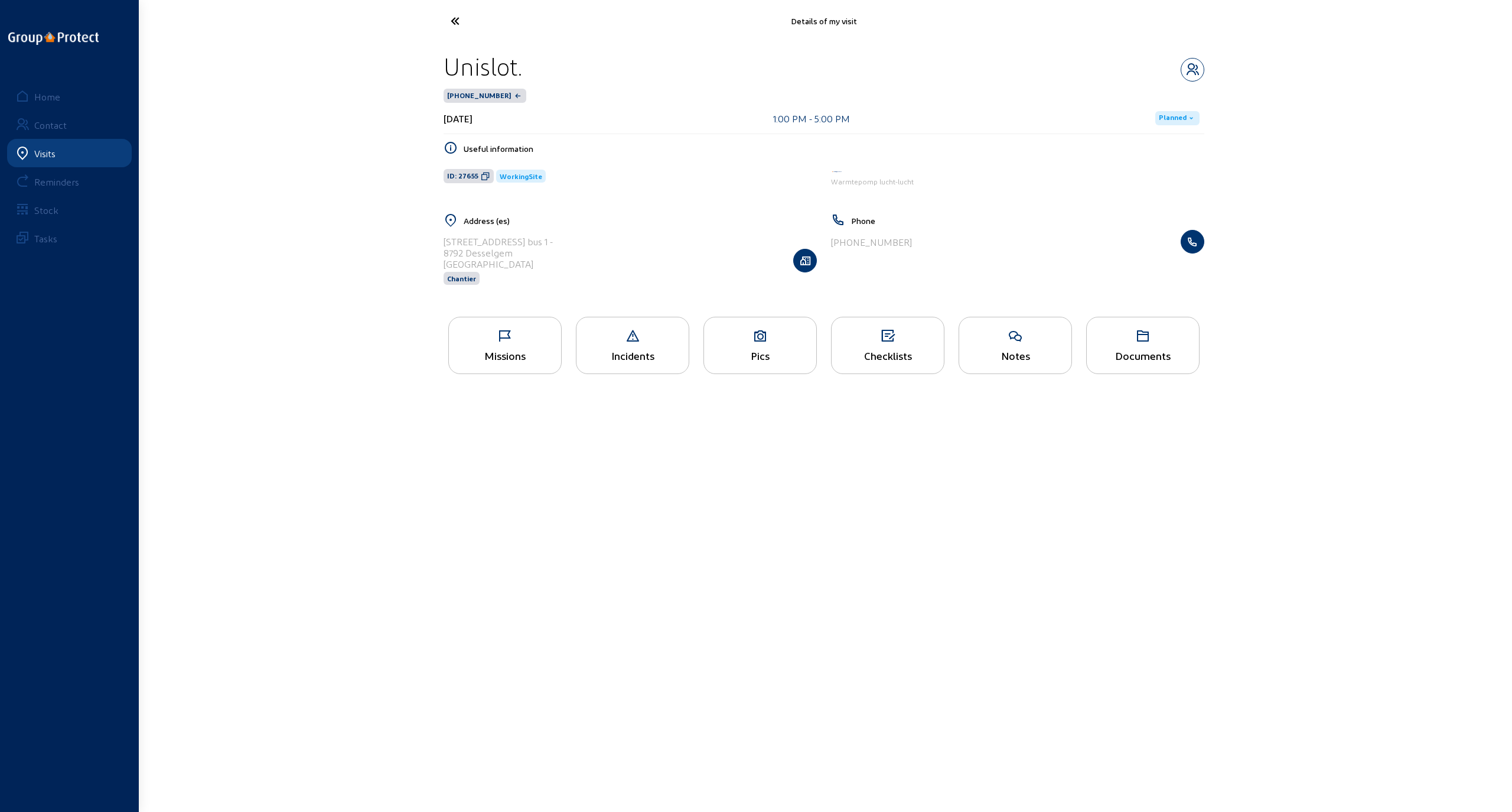
click at [749, 335] on icon at bounding box center [760, 336] width 113 height 14
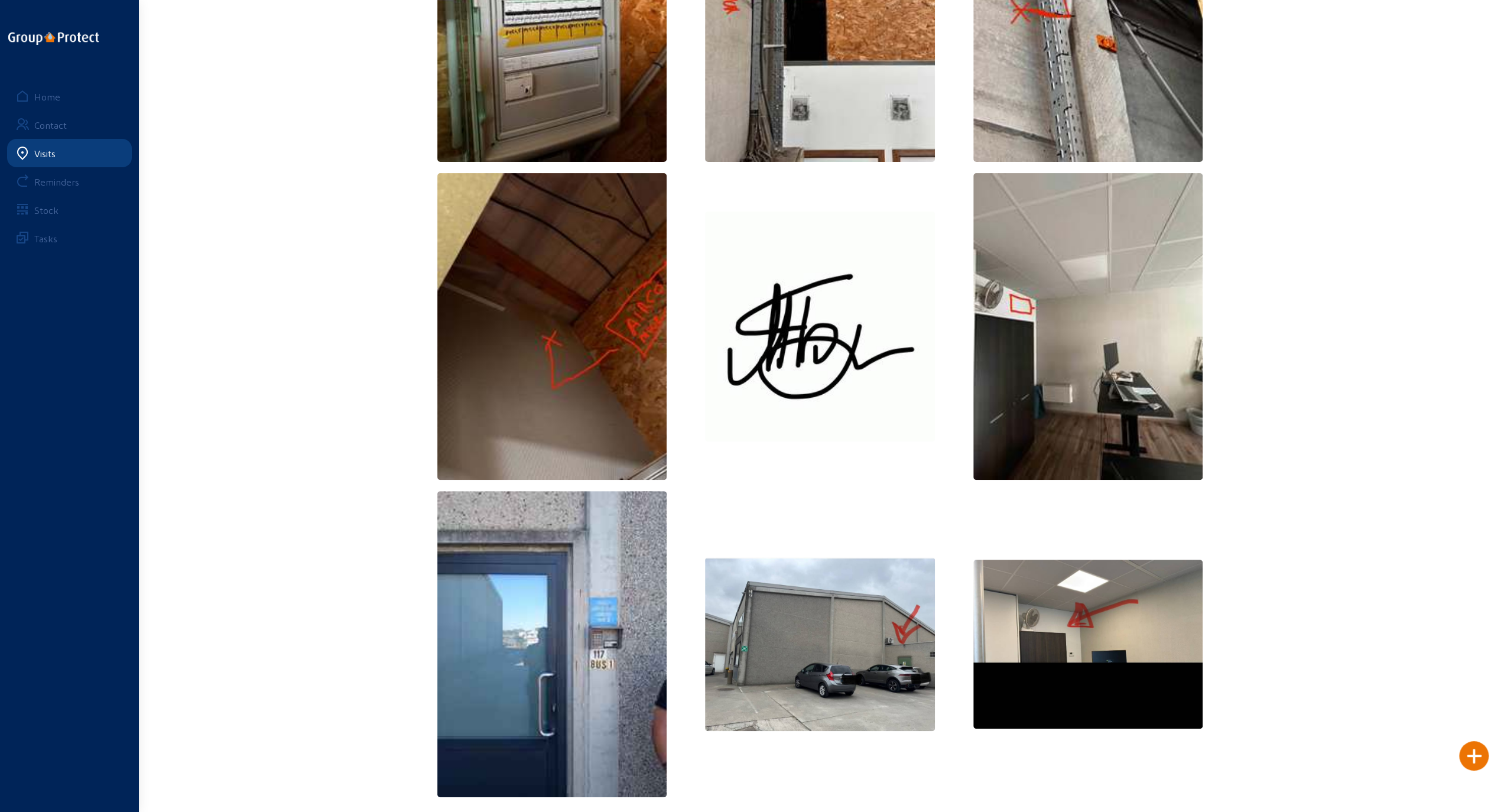
scroll to position [224, 0]
click at [819, 620] on img at bounding box center [819, 643] width 230 height 173
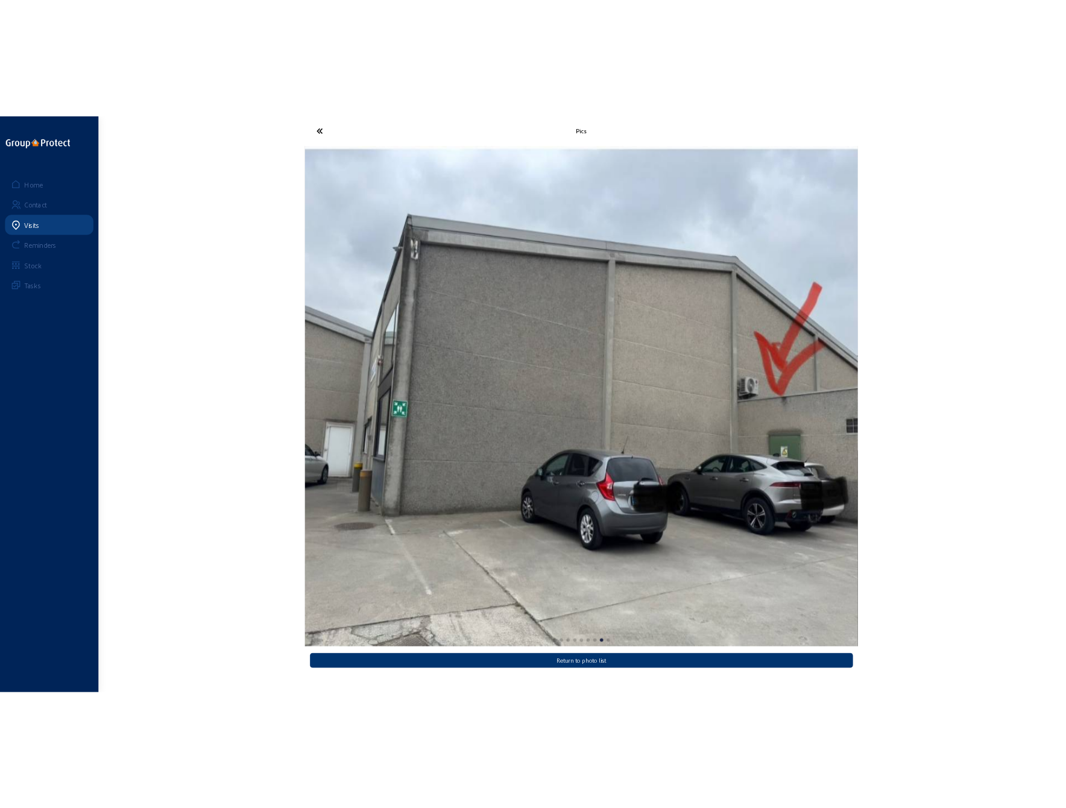
scroll to position [0, 0]
